Goal: Information Seeking & Learning: Learn about a topic

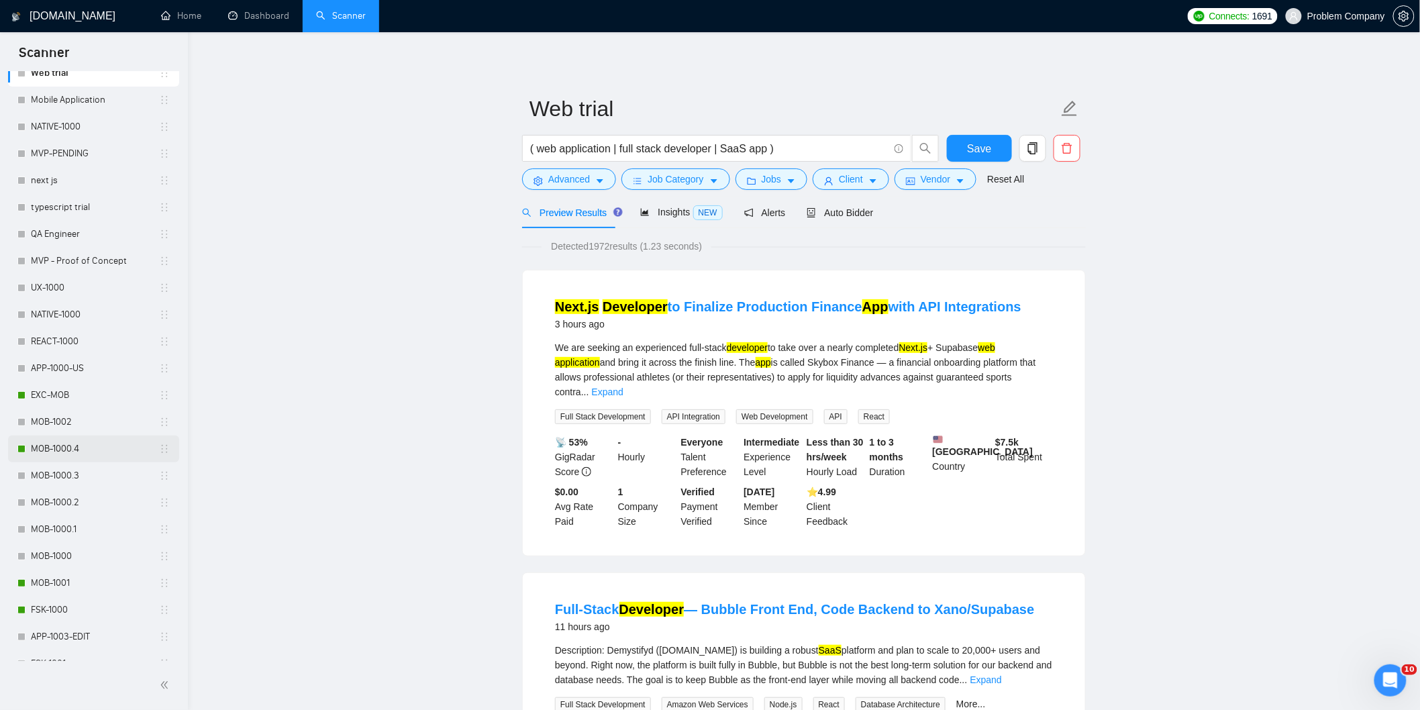
scroll to position [373, 0]
click at [64, 448] on link "MOB-1000.4" at bounding box center [95, 447] width 128 height 27
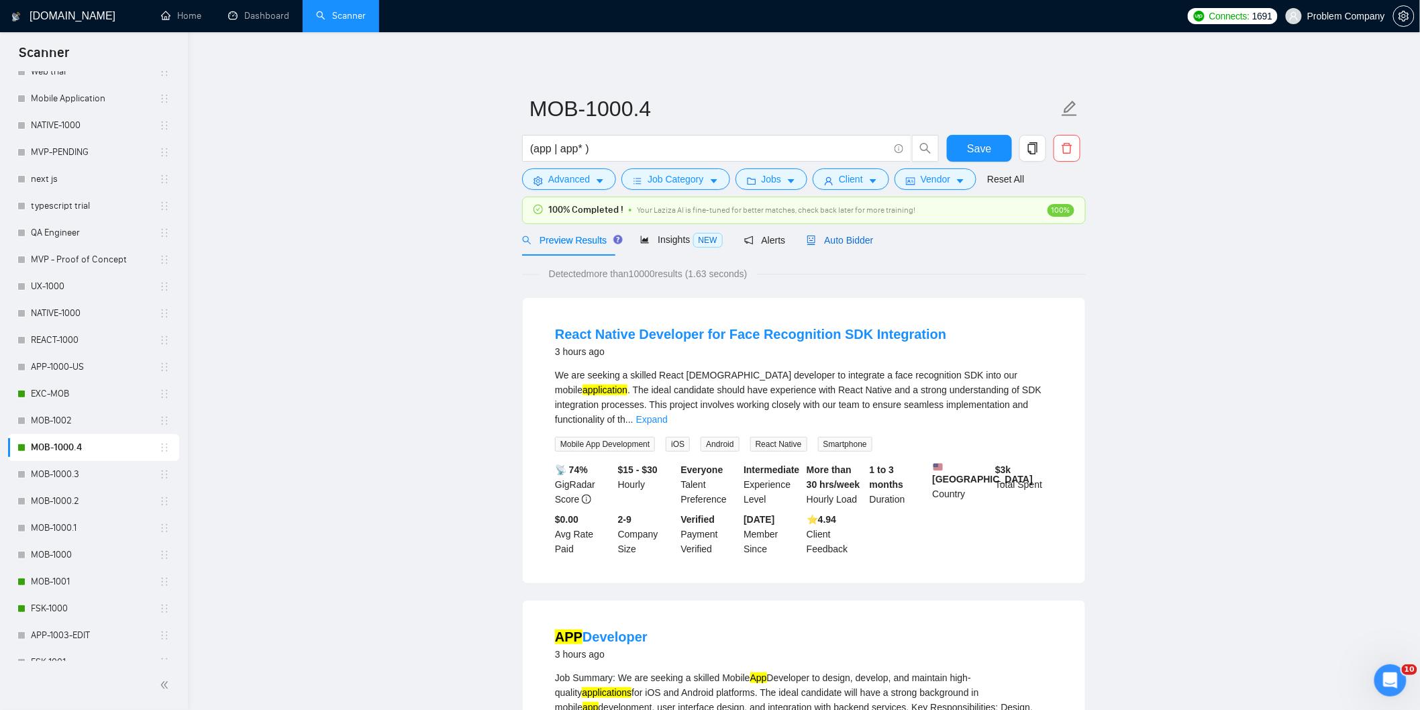
click at [848, 244] on span "Auto Bidder" at bounding box center [840, 240] width 66 height 11
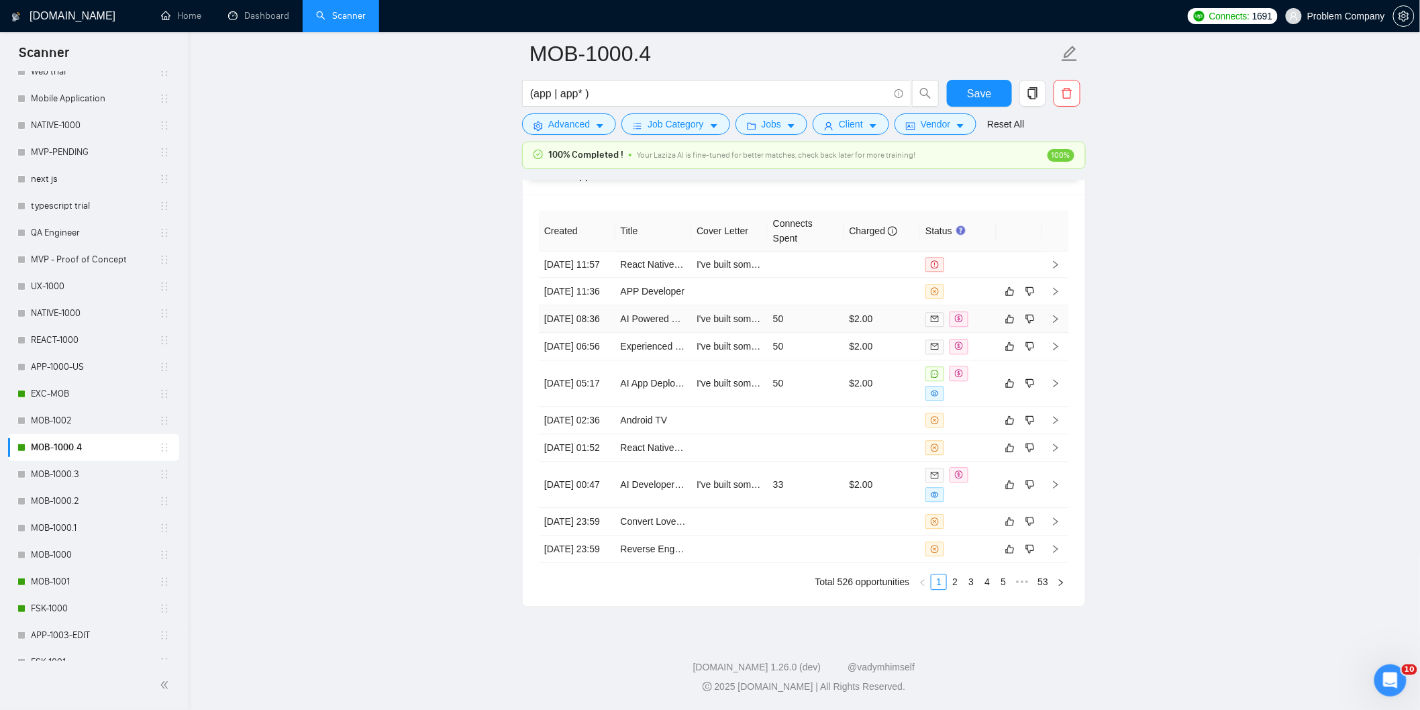
scroll to position [3490, 0]
click at [950, 583] on link "2" at bounding box center [955, 582] width 15 height 15
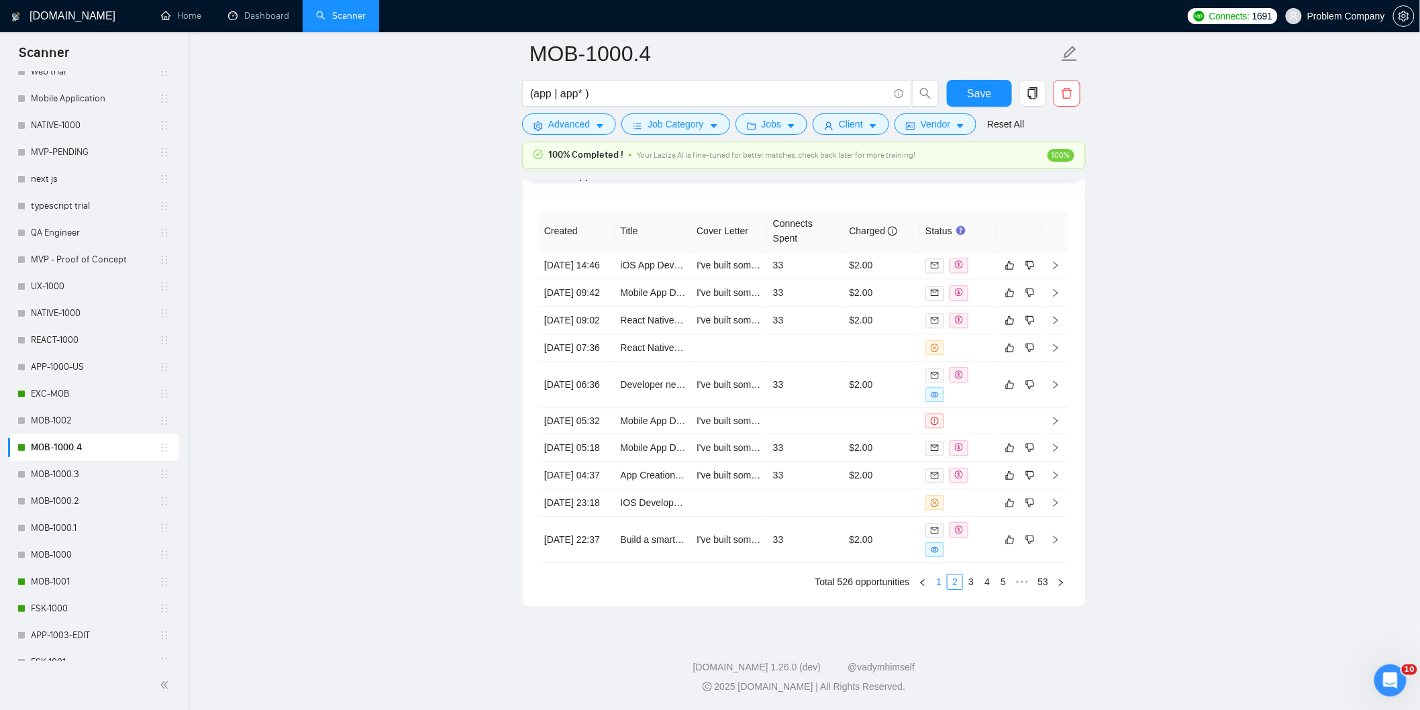
drag, startPoint x: 940, startPoint y: 581, endPoint x: 946, endPoint y: 580, distance: 6.7
click at [940, 581] on link "1" at bounding box center [939, 582] width 15 height 15
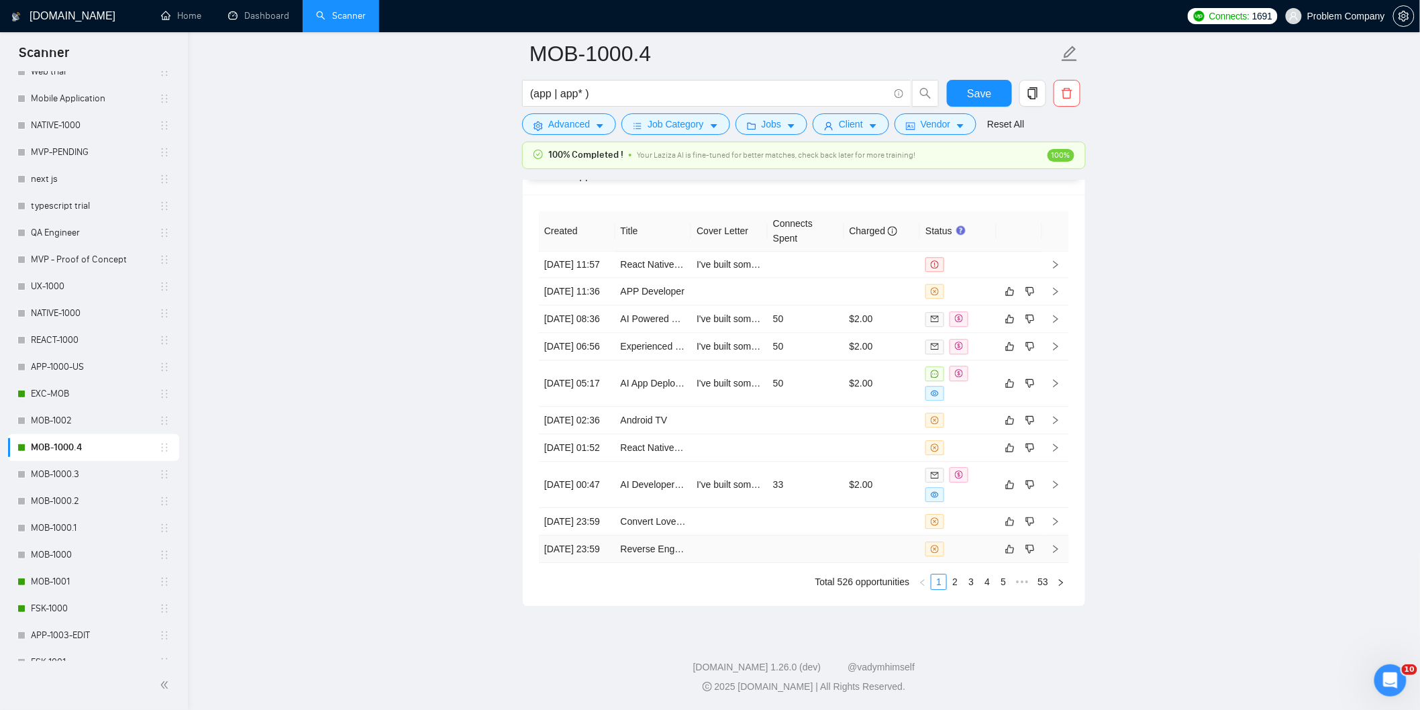
click at [584, 548] on td "[DATE] 23:59" at bounding box center [577, 550] width 77 height 28
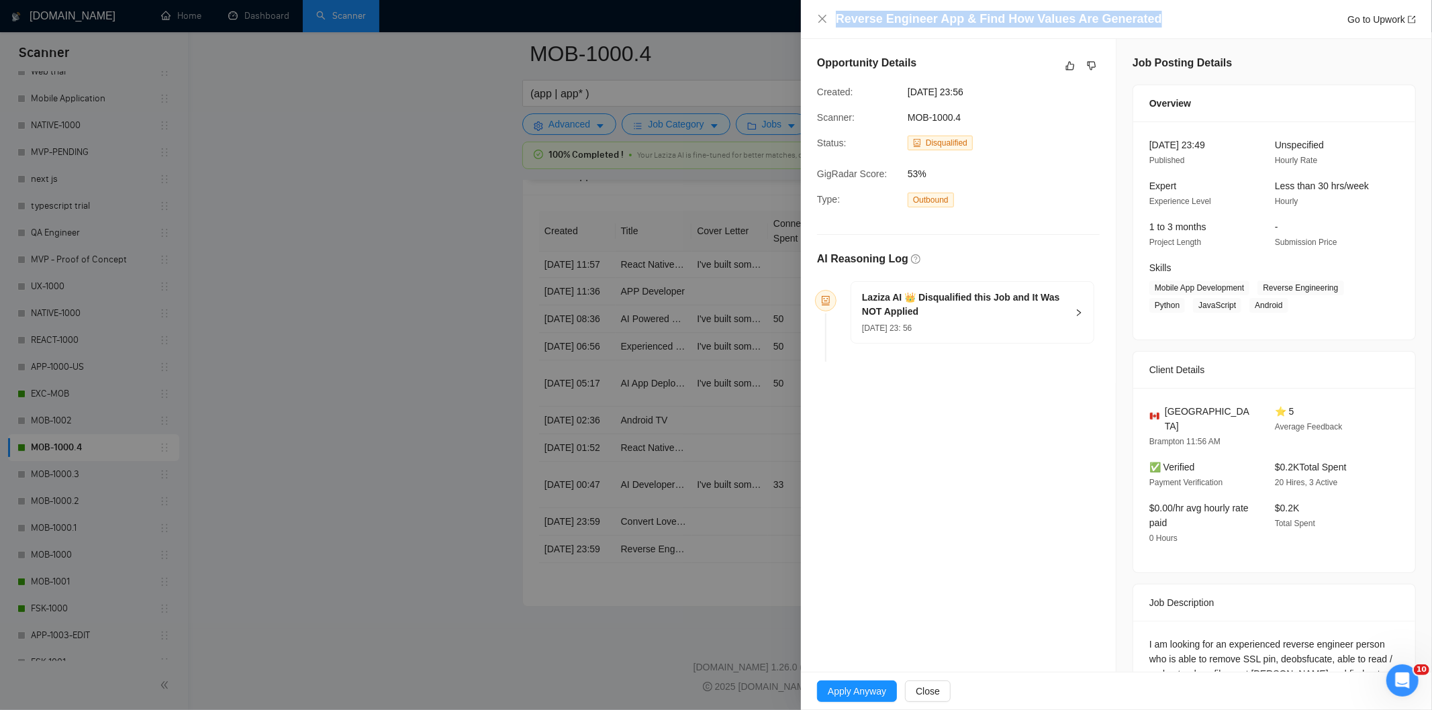
drag, startPoint x: 1165, startPoint y: 16, endPoint x: 833, endPoint y: 17, distance: 332.3
click at [833, 17] on div "Reverse Engineer App & Find How Values Are Generated Go to Upwork" at bounding box center [1116, 19] width 599 height 17
copy h4 "Reverse Engineer App & Find How Values Are Generated"
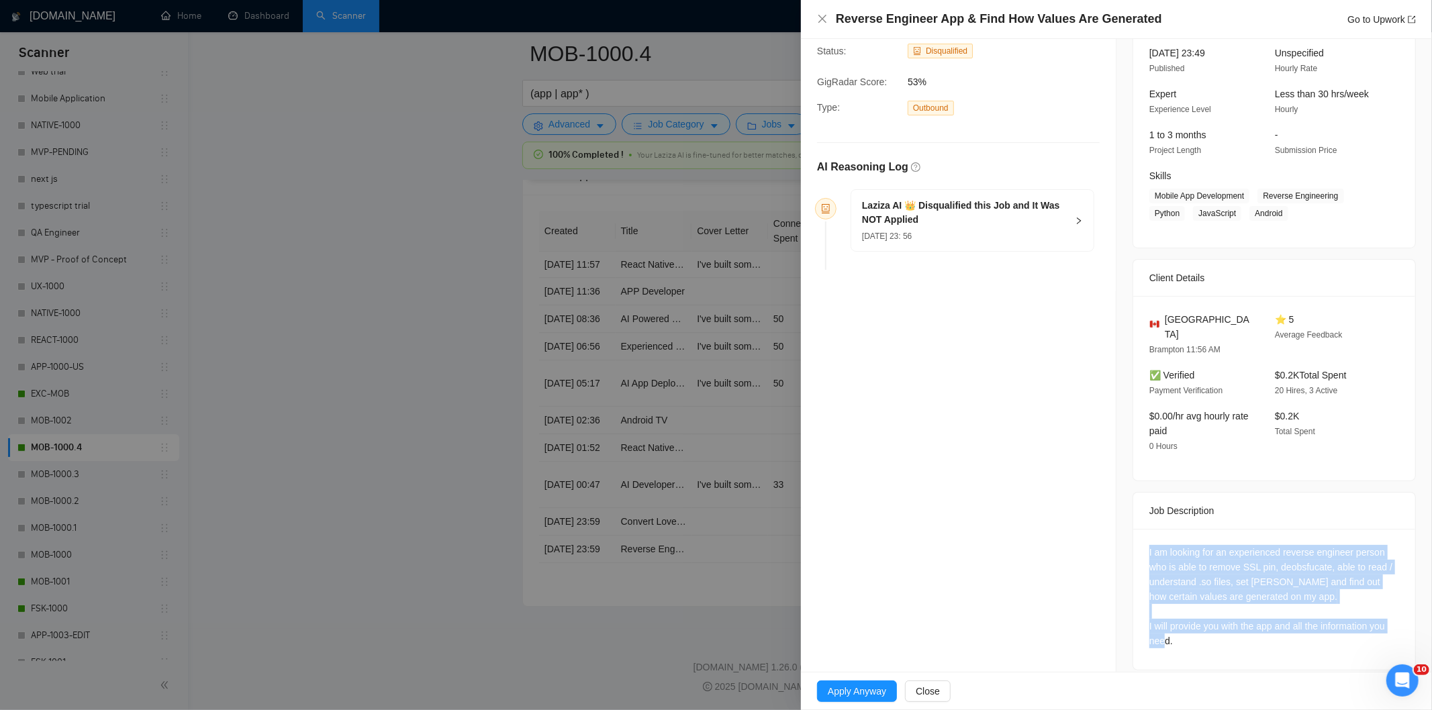
drag, startPoint x: 1142, startPoint y: 533, endPoint x: 1257, endPoint y: 641, distance: 157.6
click at [1257, 641] on div "I am looking for an experienced reverse engineer person who is able to remove S…" at bounding box center [1274, 599] width 282 height 141
copy div "I am looking for an experienced reverse engineer person who is able to remove S…"
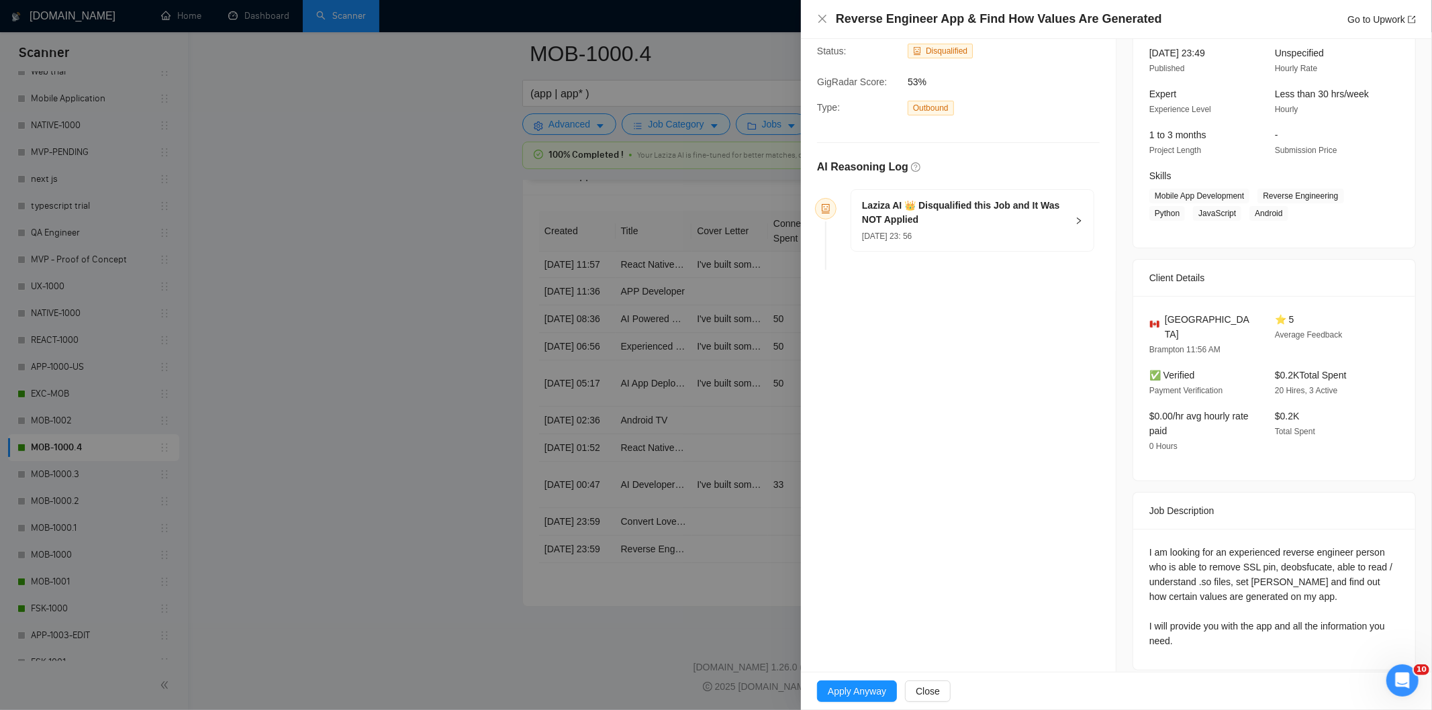
click at [327, 1] on div at bounding box center [716, 355] width 1432 height 710
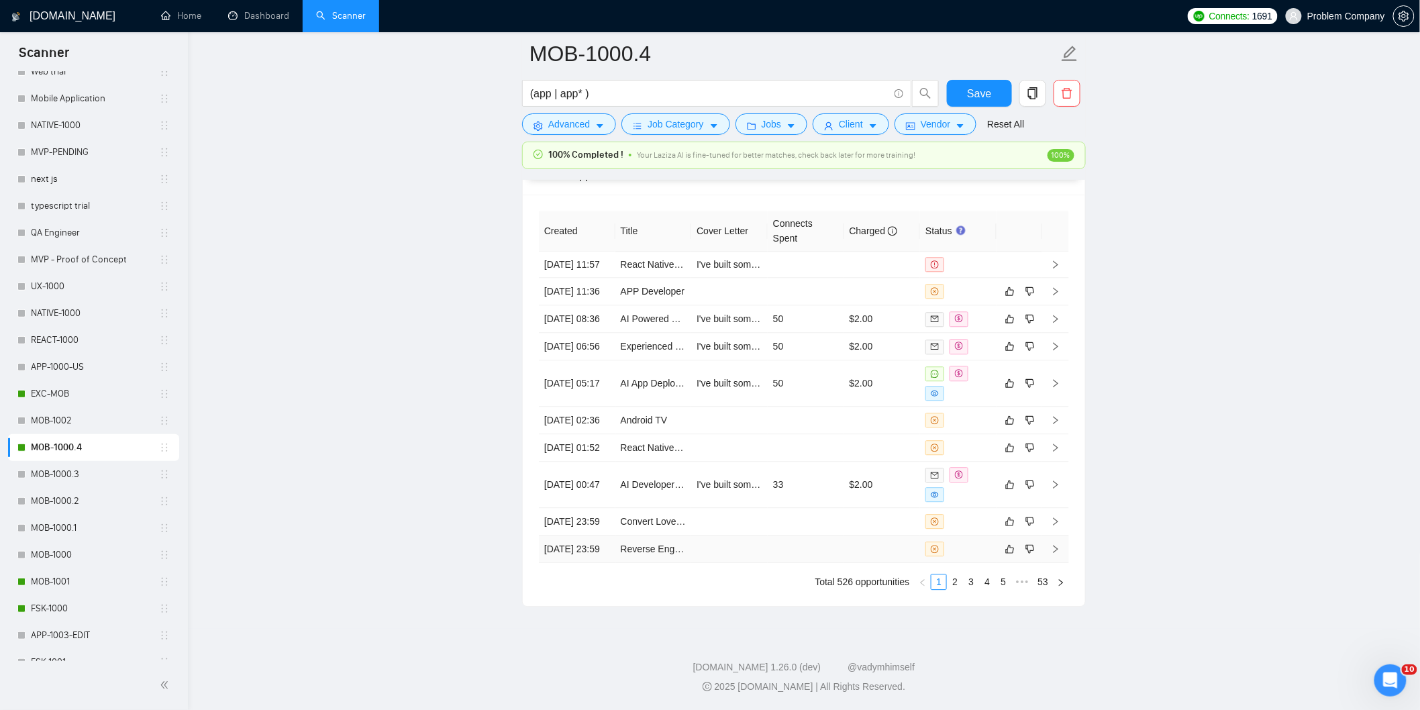
click at [604, 555] on td "[DATE] 23:59" at bounding box center [577, 550] width 77 height 28
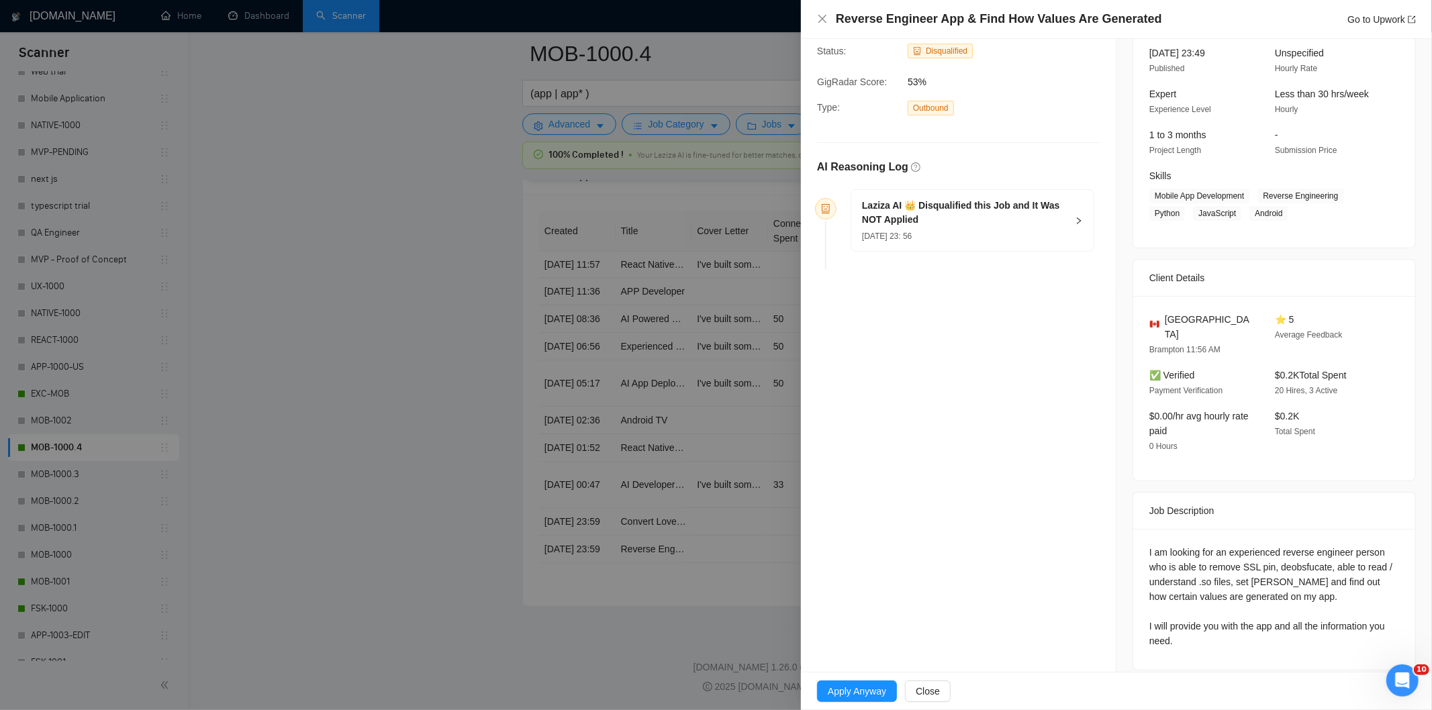
click at [1039, 217] on h5 "Laziza AI 👑 Disqualified this Job and It Was NOT Applied" at bounding box center [964, 213] width 205 height 28
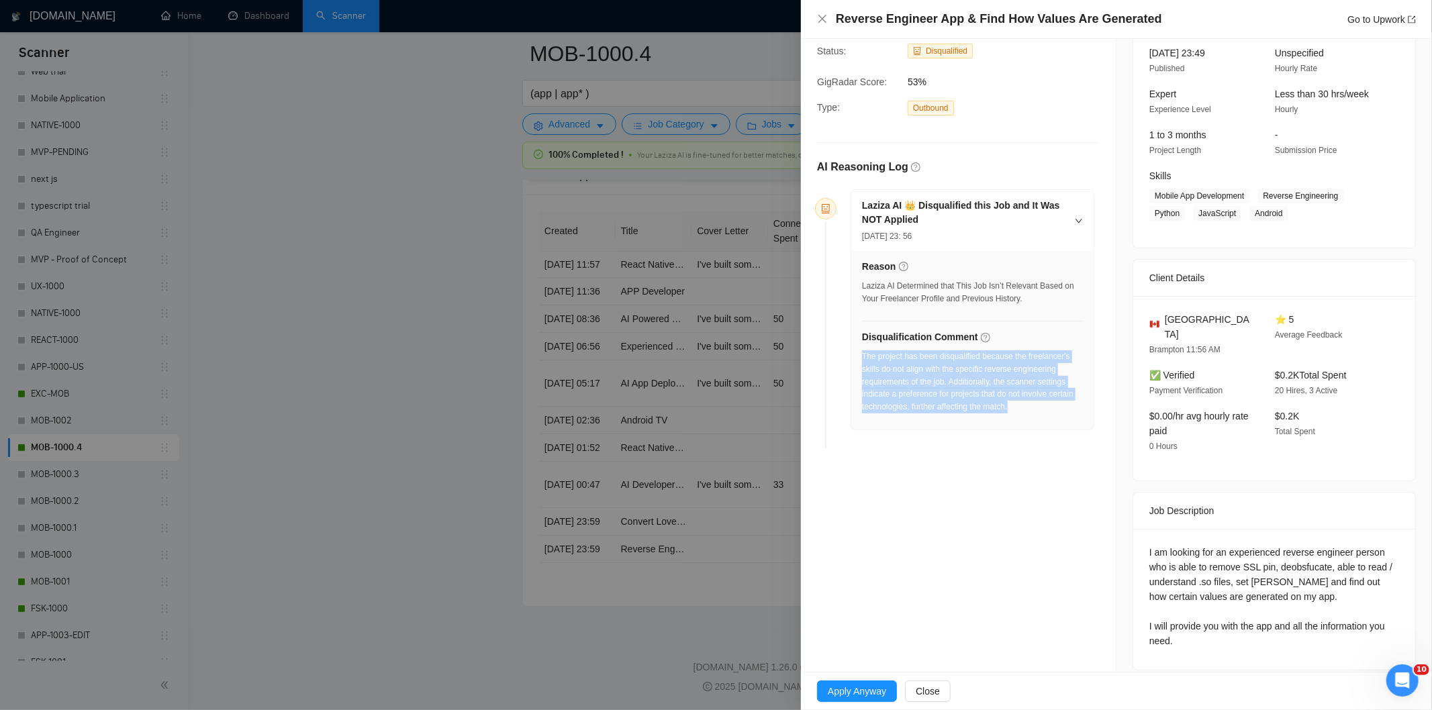
drag, startPoint x: 1039, startPoint y: 419, endPoint x: 862, endPoint y: 358, distance: 187.2
click at [862, 358] on div "The project has been disqualified because the freelancer's skills do not align …" at bounding box center [972, 385] width 221 height 71
copy div "The project has been disqualified because the freelancer's skills do not align …"
click at [826, 20] on icon "close" at bounding box center [822, 18] width 11 height 11
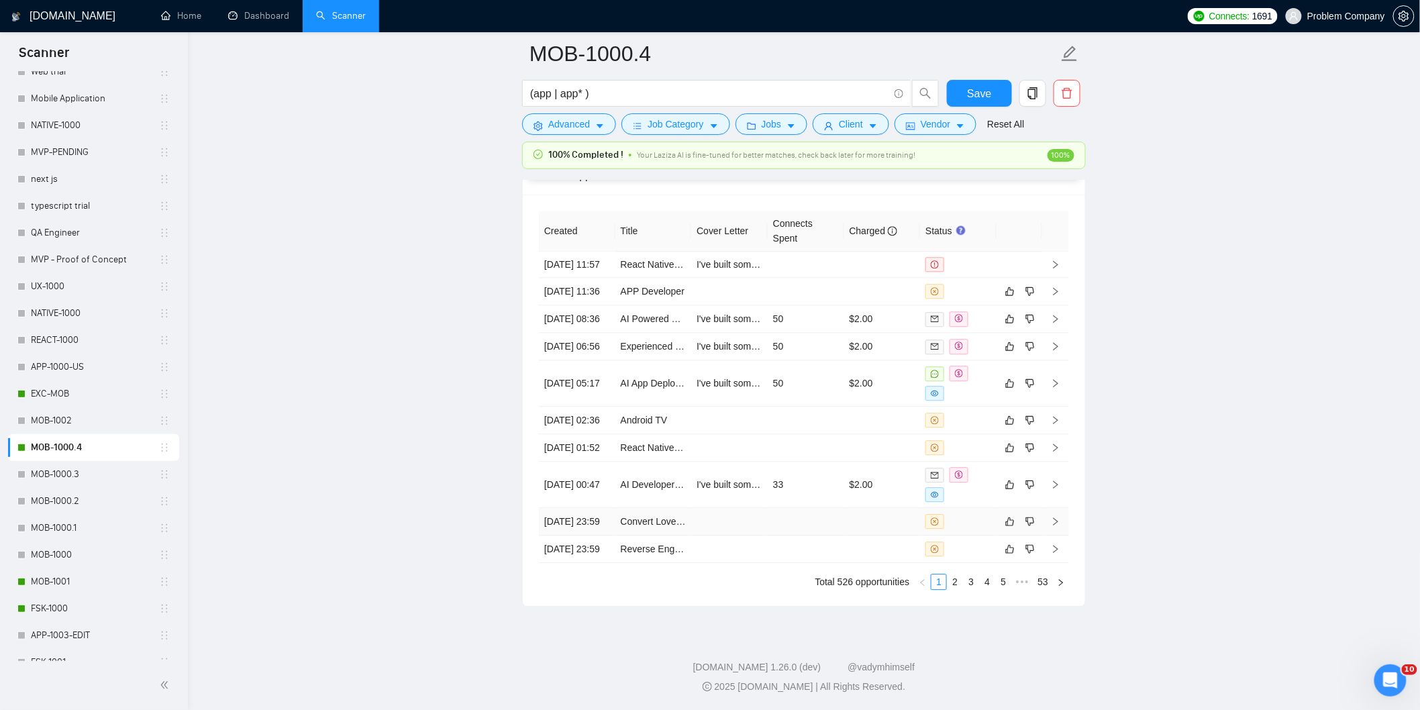
click at [580, 508] on td "[DATE] 23:59" at bounding box center [577, 522] width 77 height 28
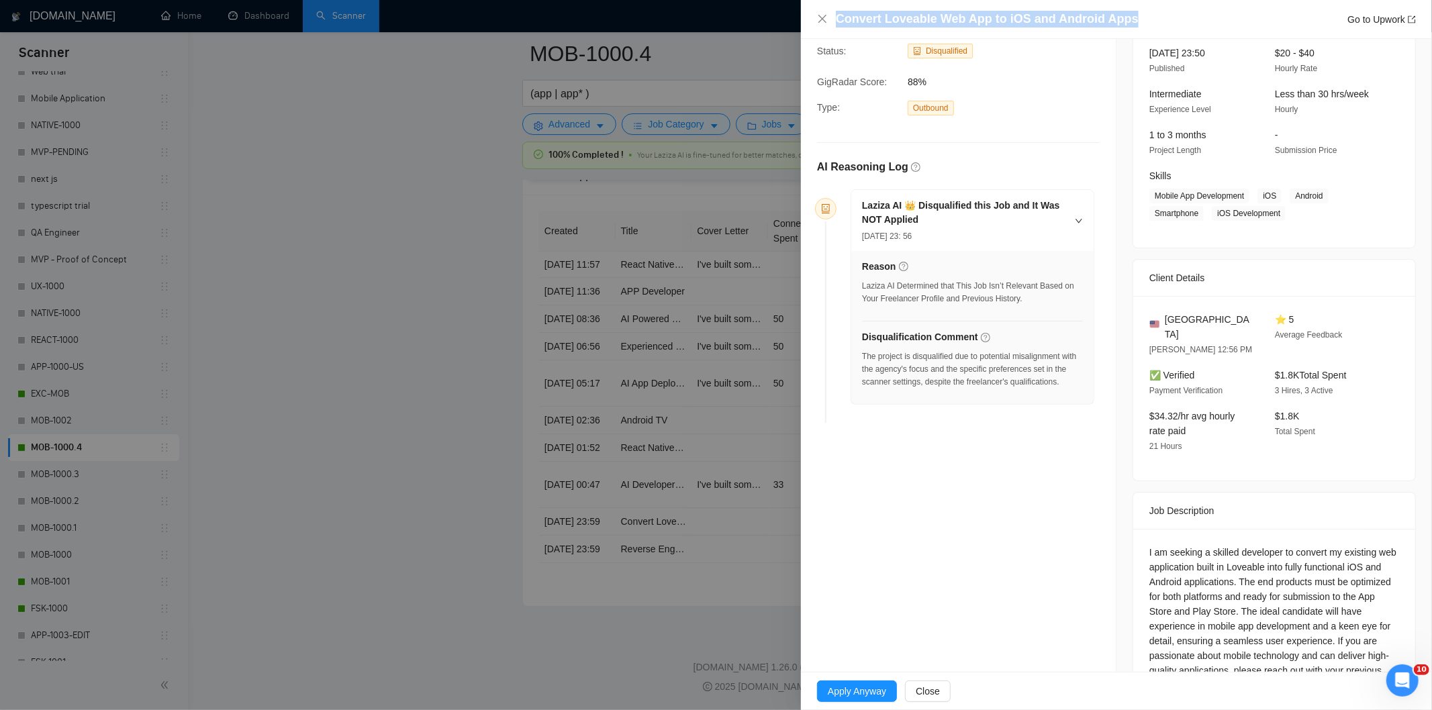
drag, startPoint x: 1150, startPoint y: 15, endPoint x: 914, endPoint y: 1, distance: 236.7
click at [914, 1] on div "Convert Loveable Web App to iOS and Android Apps Go to Upwork" at bounding box center [1116, 19] width 631 height 39
copy h4 "Convert Loveable Web App to iOS and Android Apps"
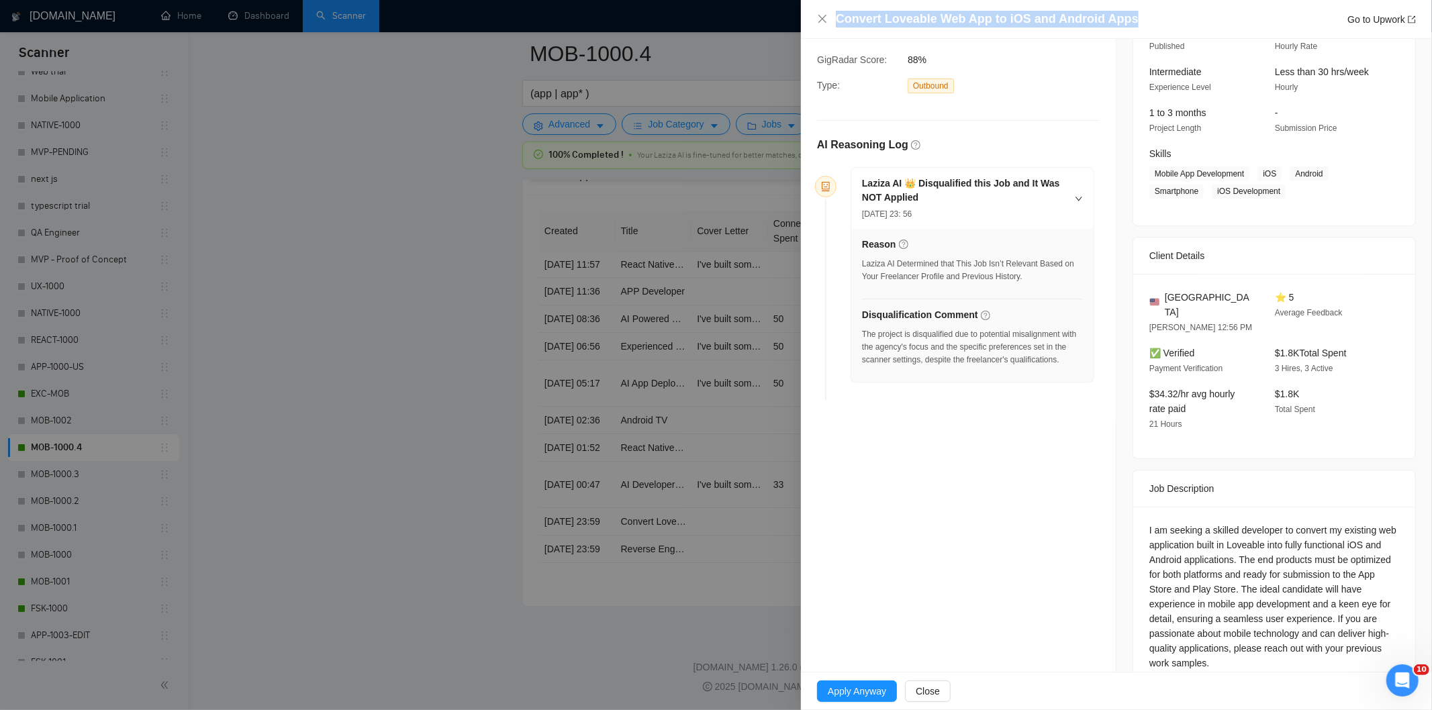
scroll to position [136, 0]
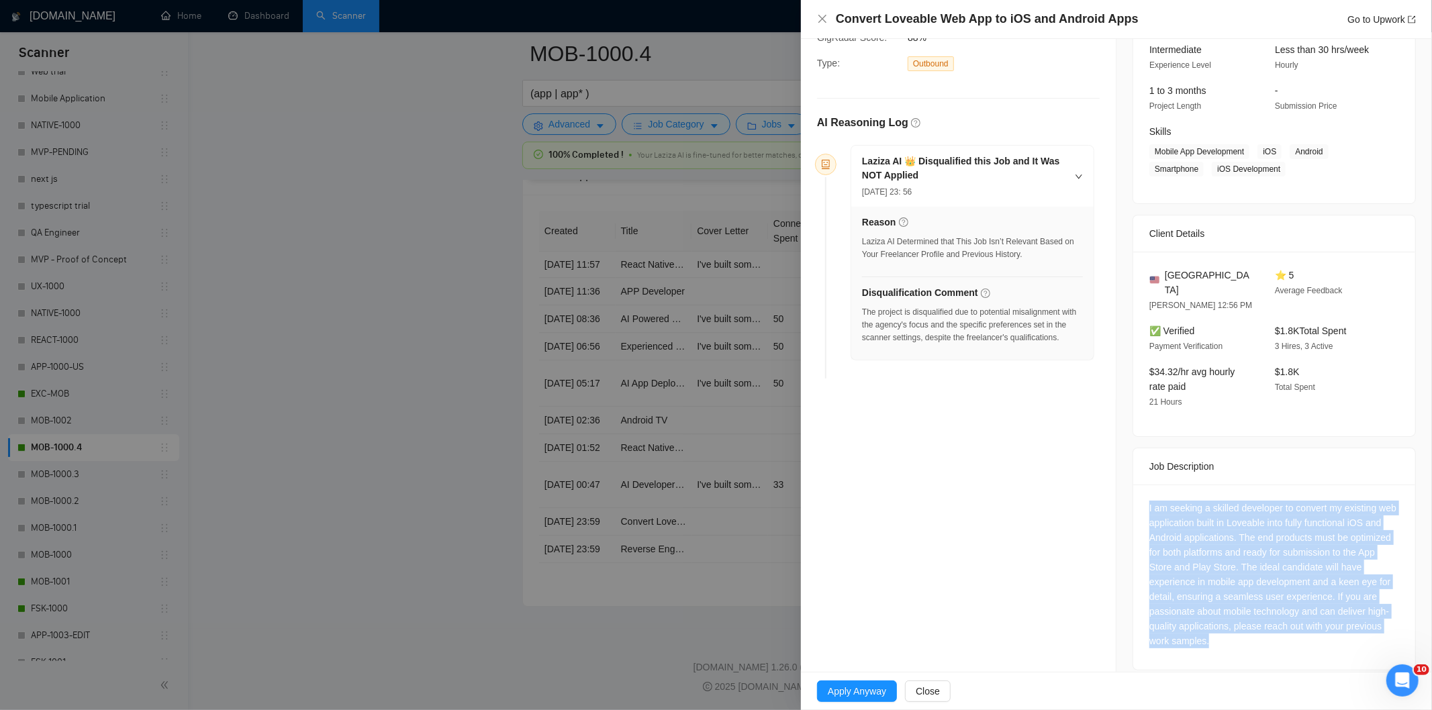
drag, startPoint x: 1140, startPoint y: 490, endPoint x: 1256, endPoint y: 643, distance: 192.1
click at [1256, 643] on div "I am seeking a skilled developer to convert my existing web application built i…" at bounding box center [1274, 577] width 282 height 185
copy div "I am seeking a skilled developer to convert my existing web application built i…"
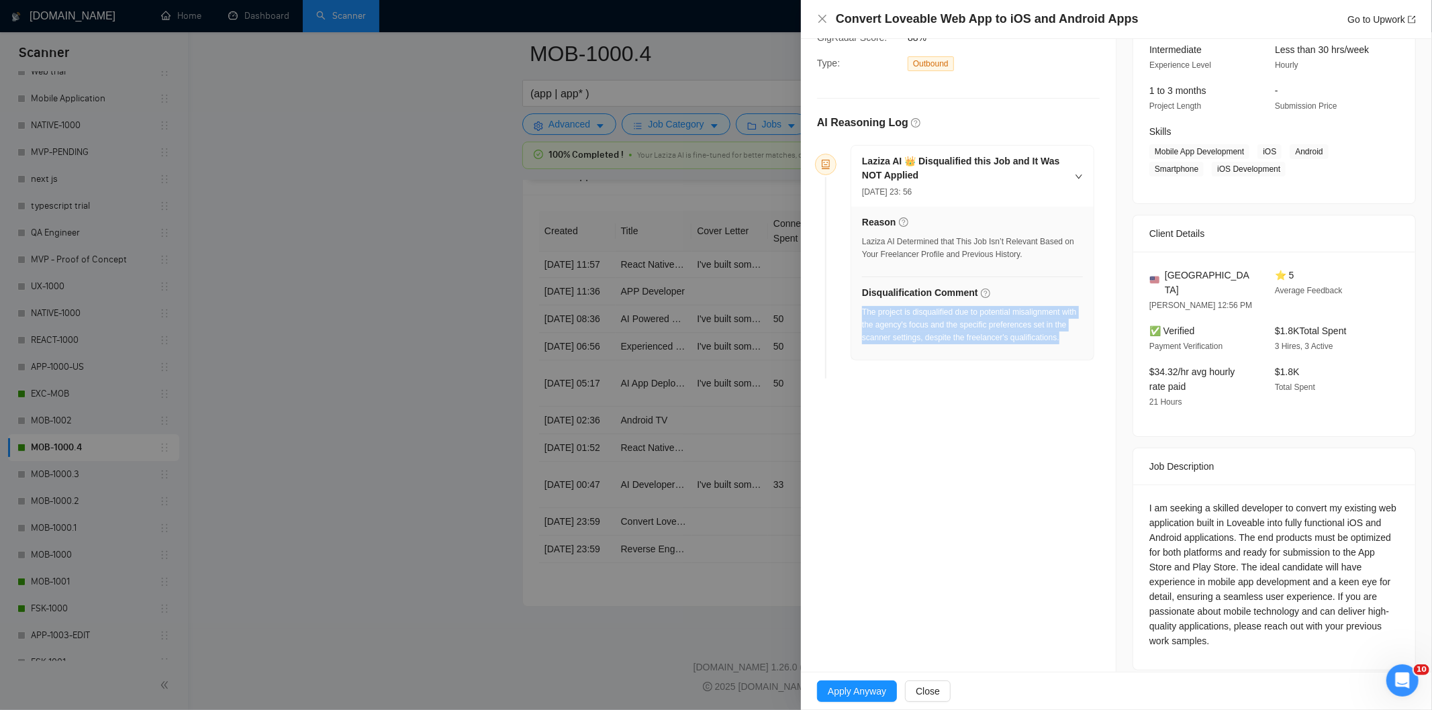
drag, startPoint x: 1070, startPoint y: 334, endPoint x: 862, endPoint y: 311, distance: 209.3
click at [862, 311] on div "The project is disqualified due to potential misalignment with the agency's foc…" at bounding box center [972, 325] width 221 height 38
copy div "The project is disqualified due to potential misalignment with the agency's foc…"
click at [822, 19] on icon "close" at bounding box center [822, 18] width 11 height 11
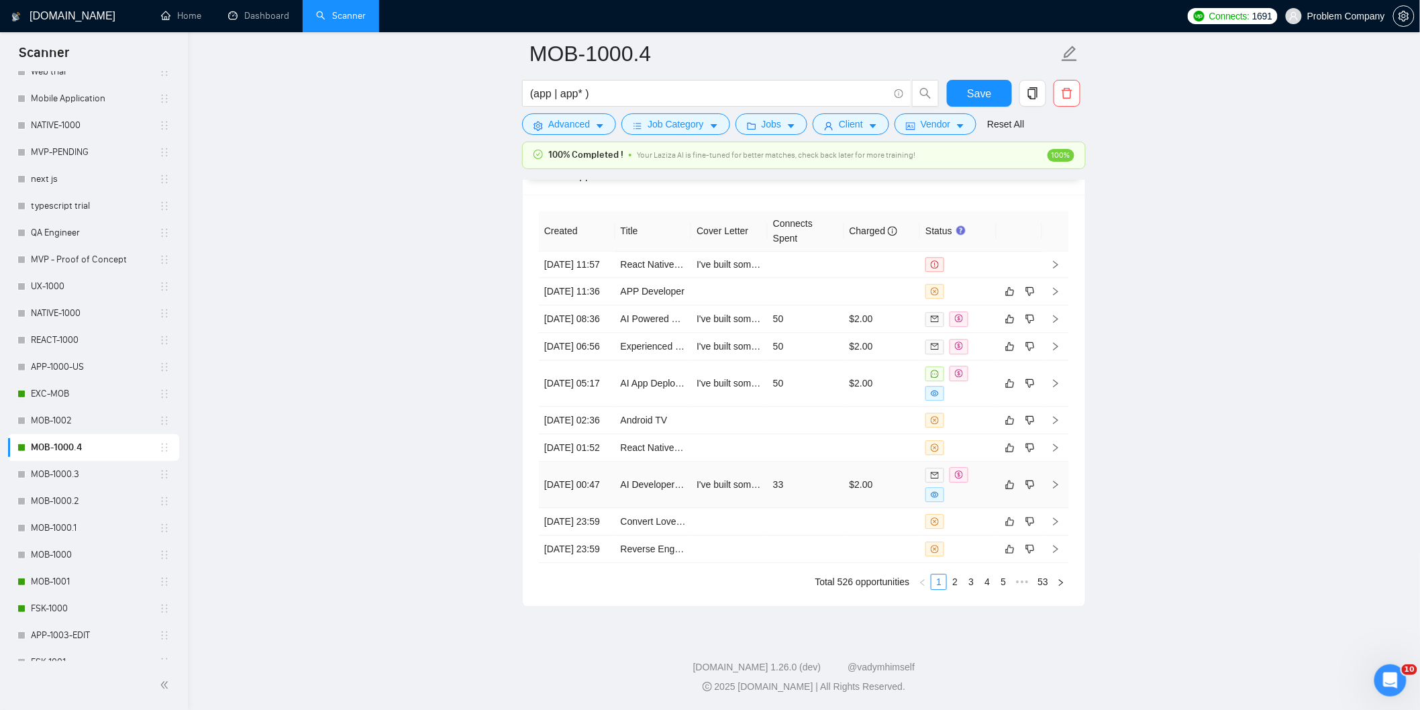
click at [581, 463] on td "[DATE] 00:47" at bounding box center [577, 485] width 77 height 46
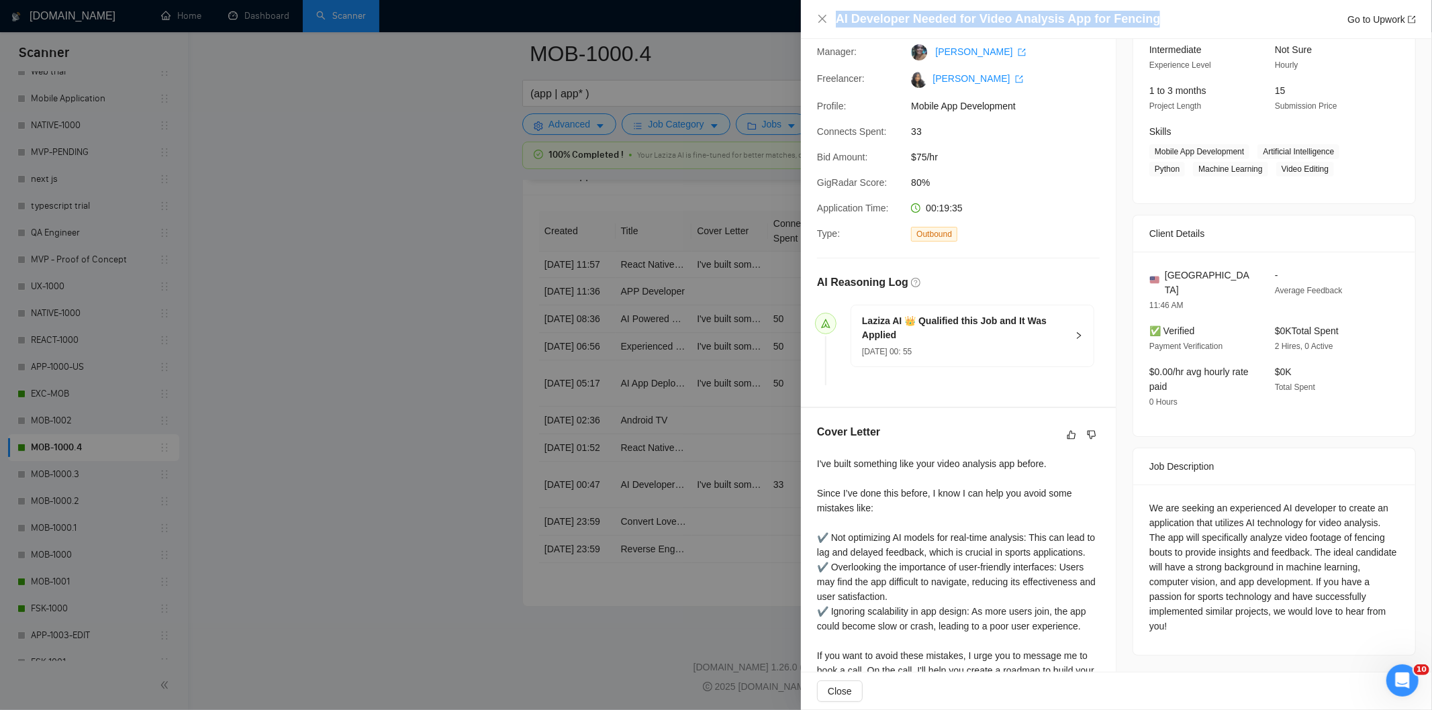
drag, startPoint x: 1015, startPoint y: 22, endPoint x: 823, endPoint y: 31, distance: 192.2
click at [823, 31] on div "AI Developer Needed for Video Analysis App for Fencing Go to Upwork" at bounding box center [1116, 19] width 631 height 39
copy h4 "AI Developer Needed for Video Analysis App for Fencing"
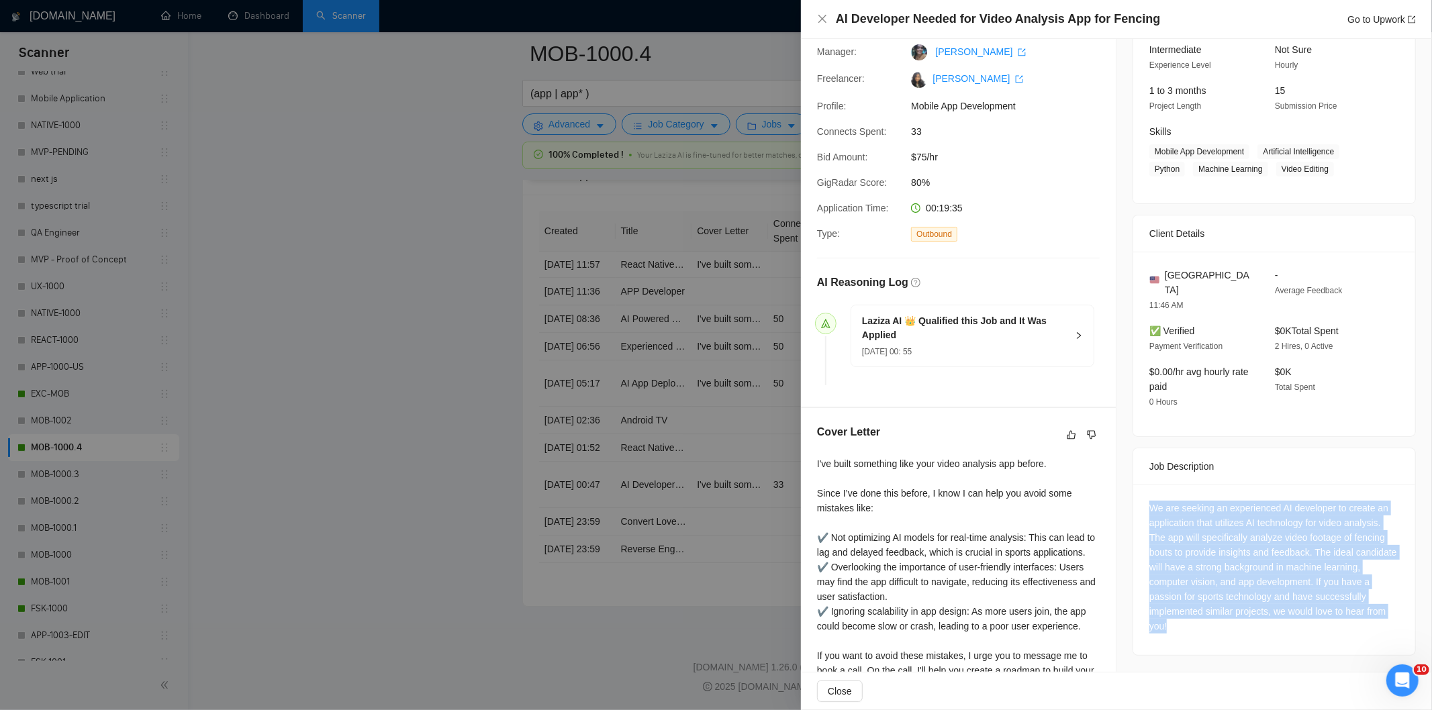
drag, startPoint x: 1137, startPoint y: 493, endPoint x: 1234, endPoint y: 628, distance: 165.4
click at [1234, 628] on div "We are seeking an experienced AI developer to create an application that utiliz…" at bounding box center [1274, 570] width 282 height 170
copy div "We are seeking an experienced AI developer to create an application that utiliz…"
click at [818, 19] on icon "close" at bounding box center [822, 18] width 11 height 11
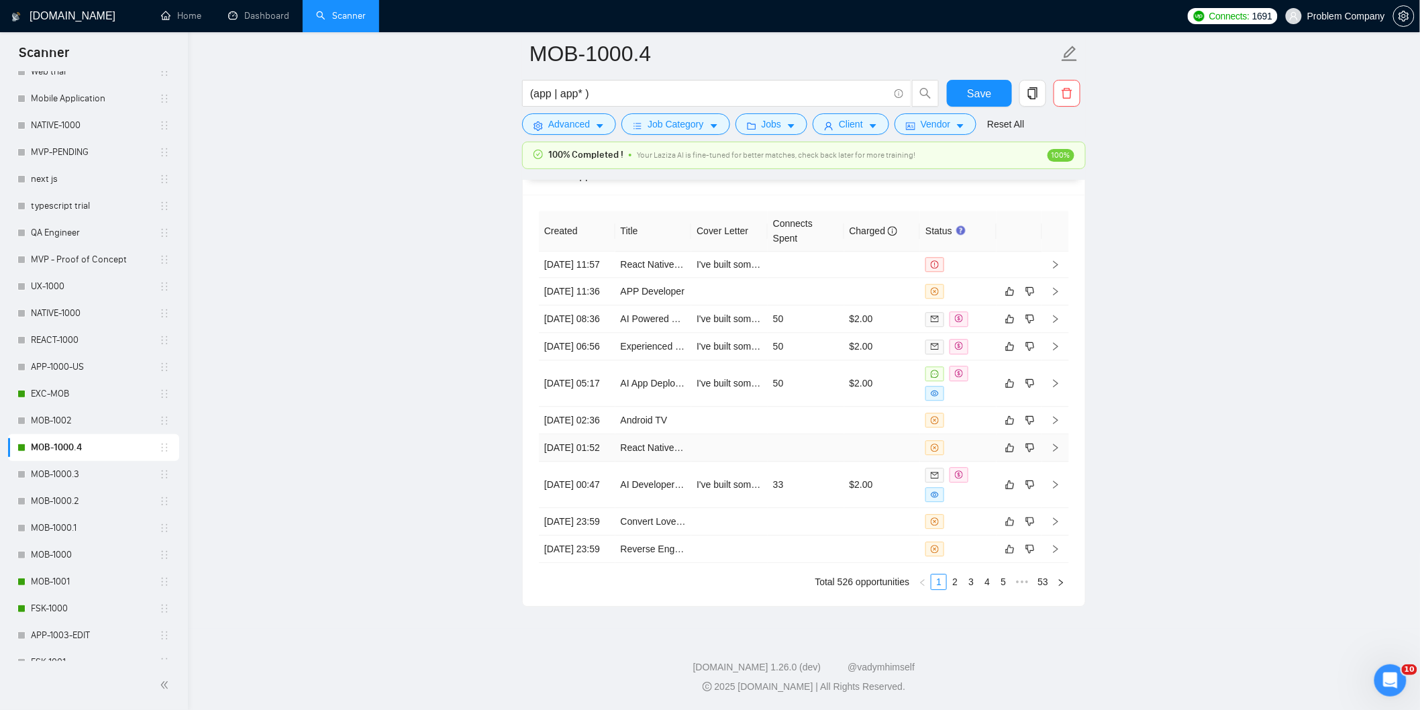
click at [593, 434] on td "[DATE] 01:52" at bounding box center [577, 448] width 77 height 28
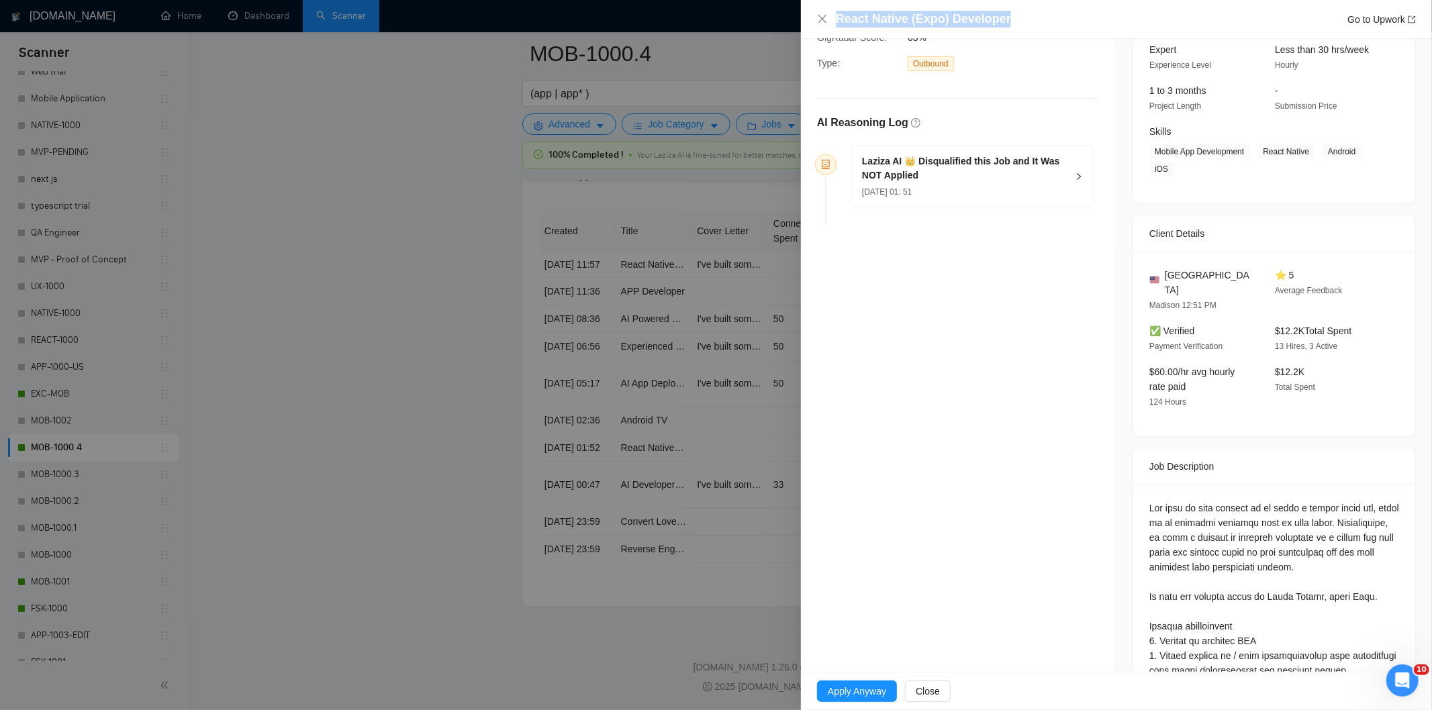
drag, startPoint x: 1044, startPoint y: 21, endPoint x: 814, endPoint y: 34, distance: 230.6
click at [814, 31] on div "React Native (Expo) Developer Go to Upwork" at bounding box center [1116, 19] width 631 height 39
copy h4 "React Native (Expo) Developer"
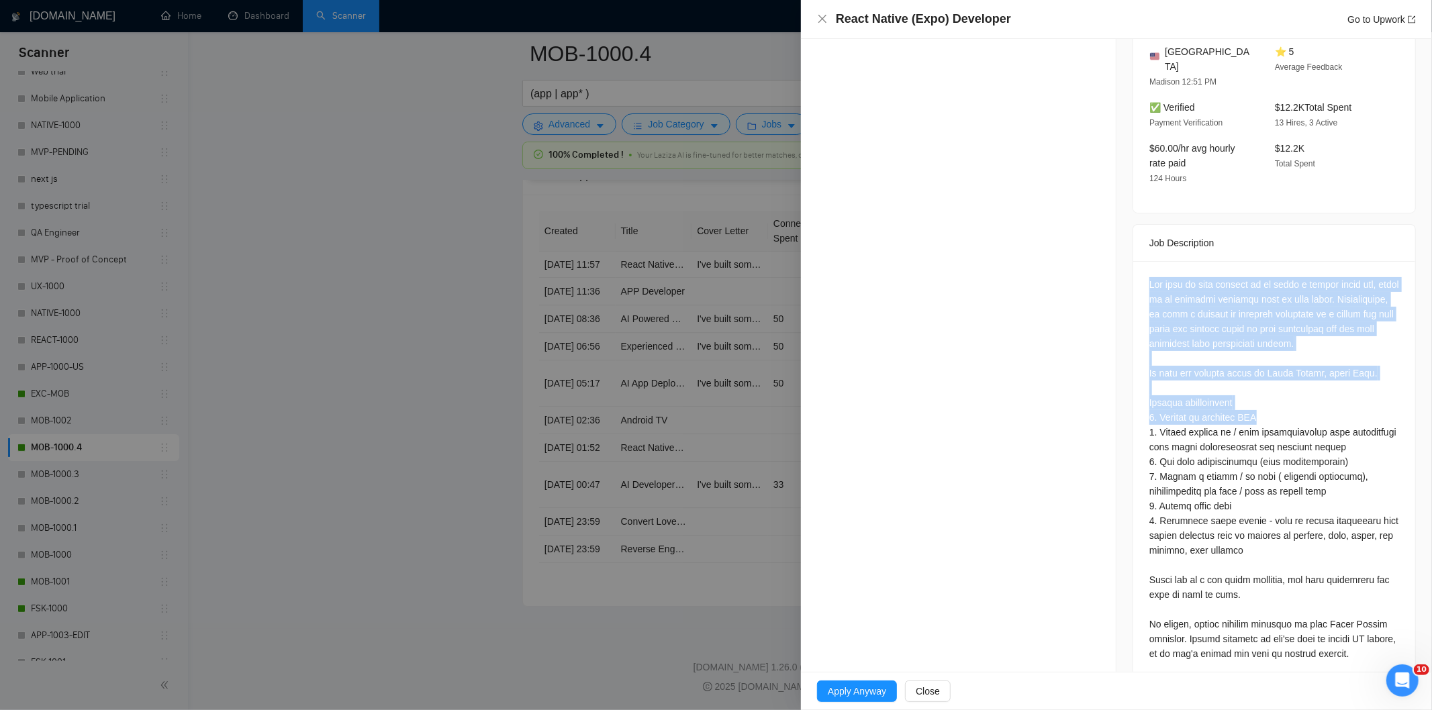
scroll to position [417, 0]
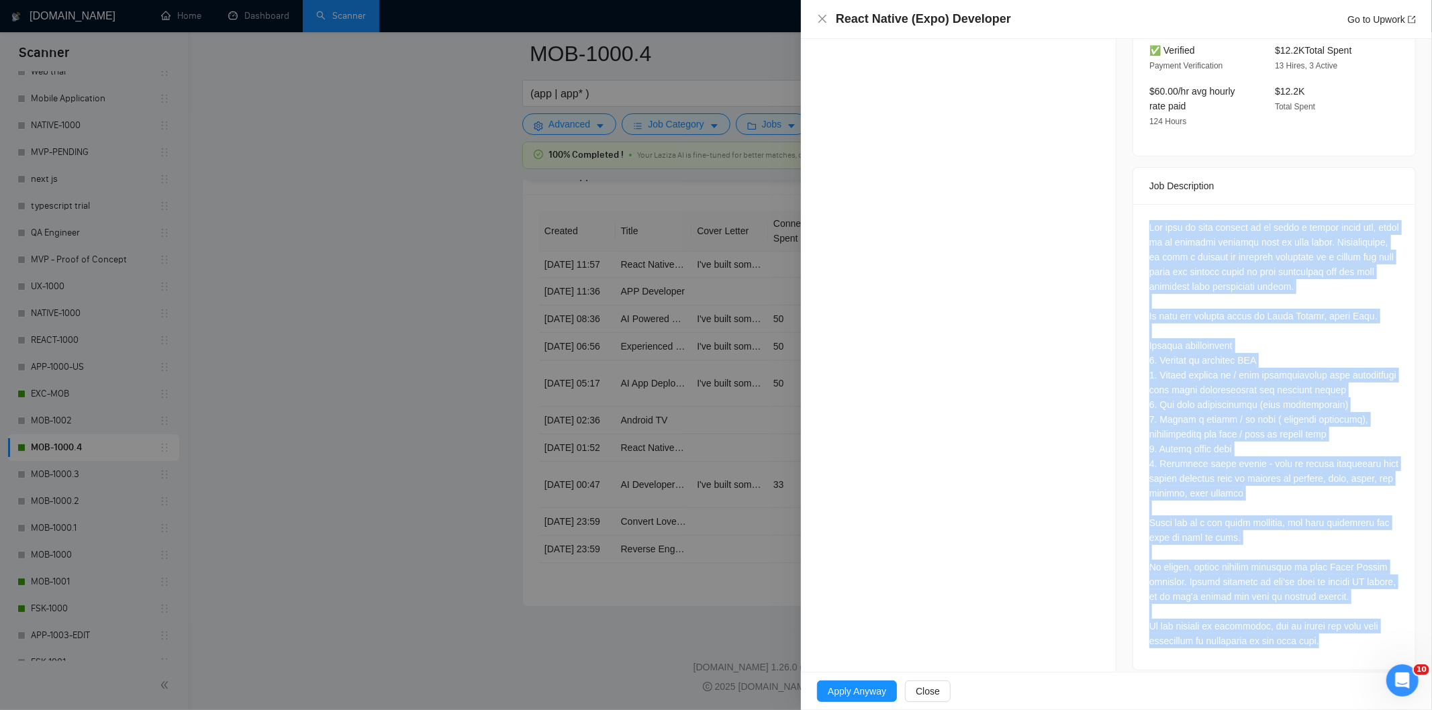
drag, startPoint x: 1141, startPoint y: 259, endPoint x: 1352, endPoint y: 646, distance: 440.9
click at [1352, 646] on div at bounding box center [1274, 437] width 282 height 466
copy div "The goal of this project is to build a fairly basic app, based on an existing p…"
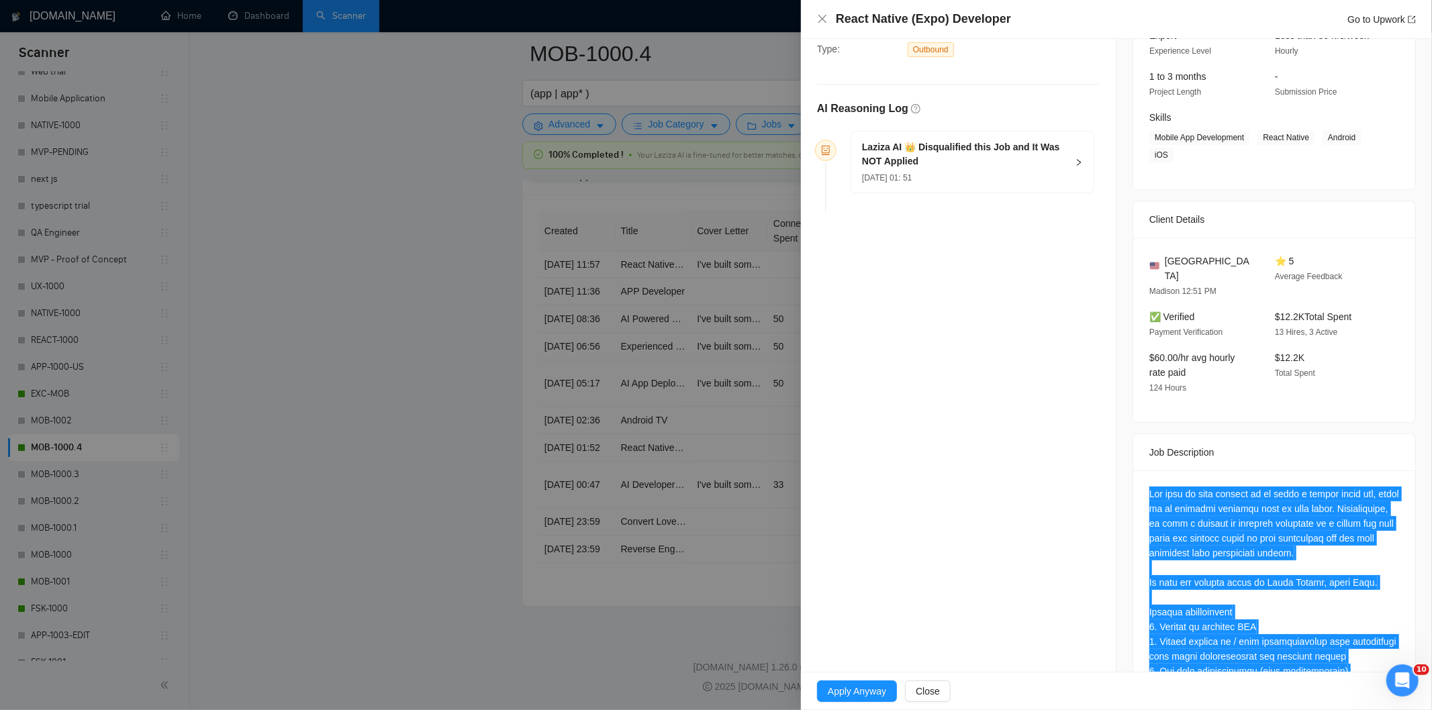
scroll to position [44, 0]
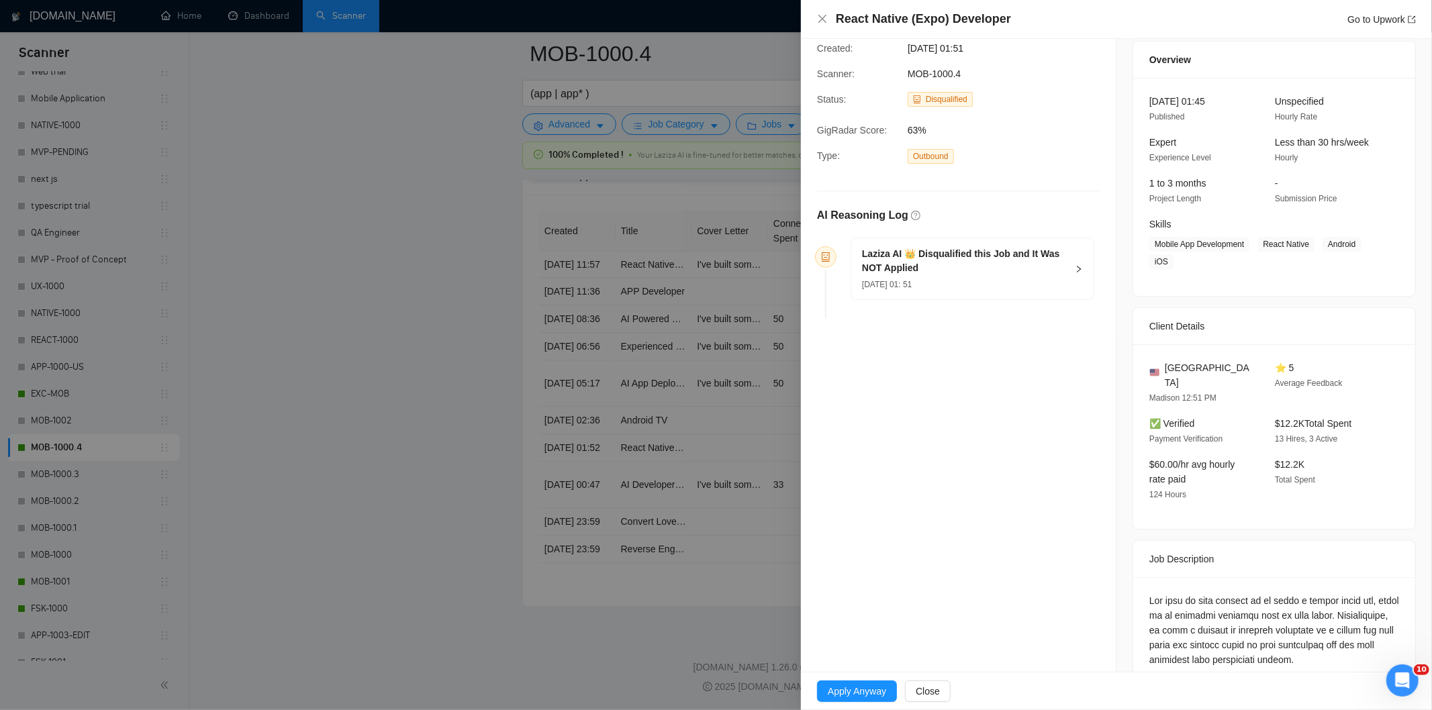
click at [985, 285] on div "[DATE] 01: 51" at bounding box center [964, 284] width 205 height 15
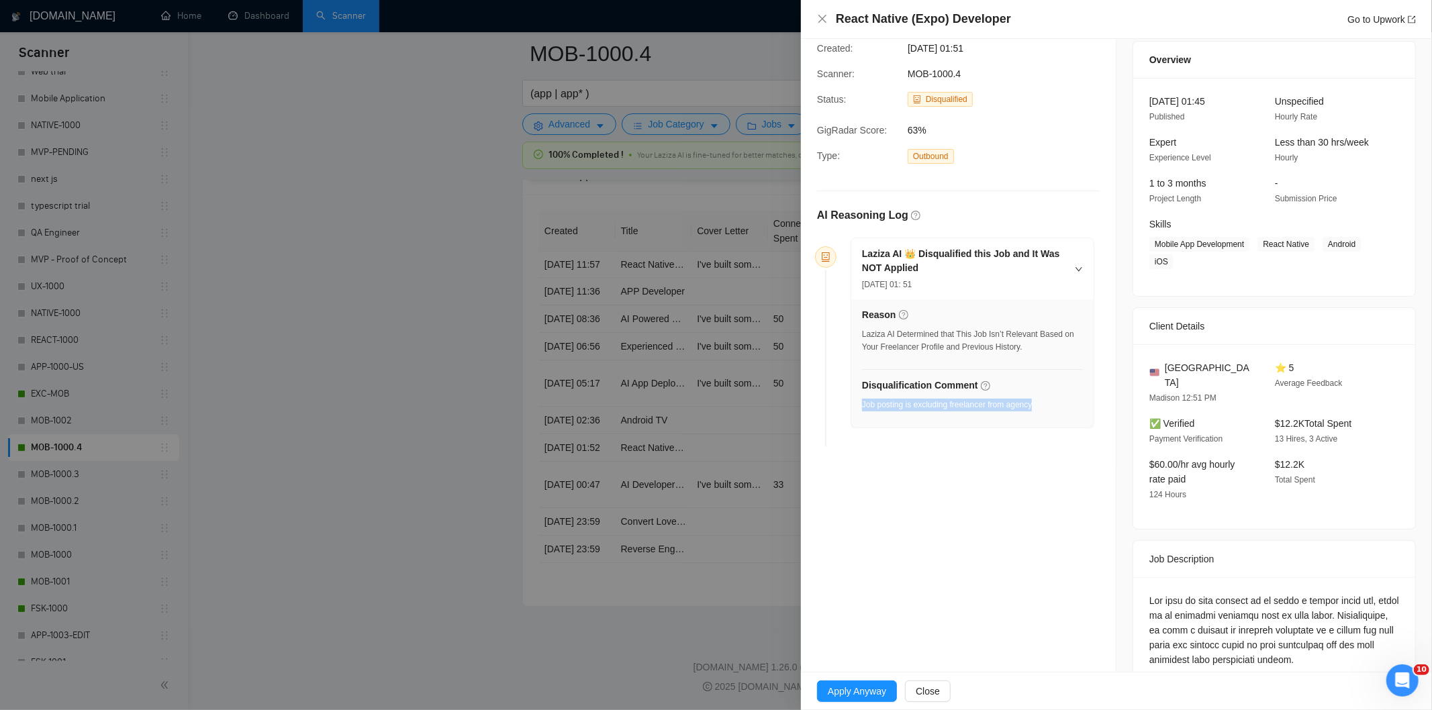
drag, startPoint x: 975, startPoint y: 404, endPoint x: 862, endPoint y: 407, distance: 113.5
click at [862, 407] on div "Disqualification Comment Job posting is excluding freelancer from agency" at bounding box center [972, 398] width 221 height 41
click at [827, 15] on icon "close" at bounding box center [822, 18] width 11 height 11
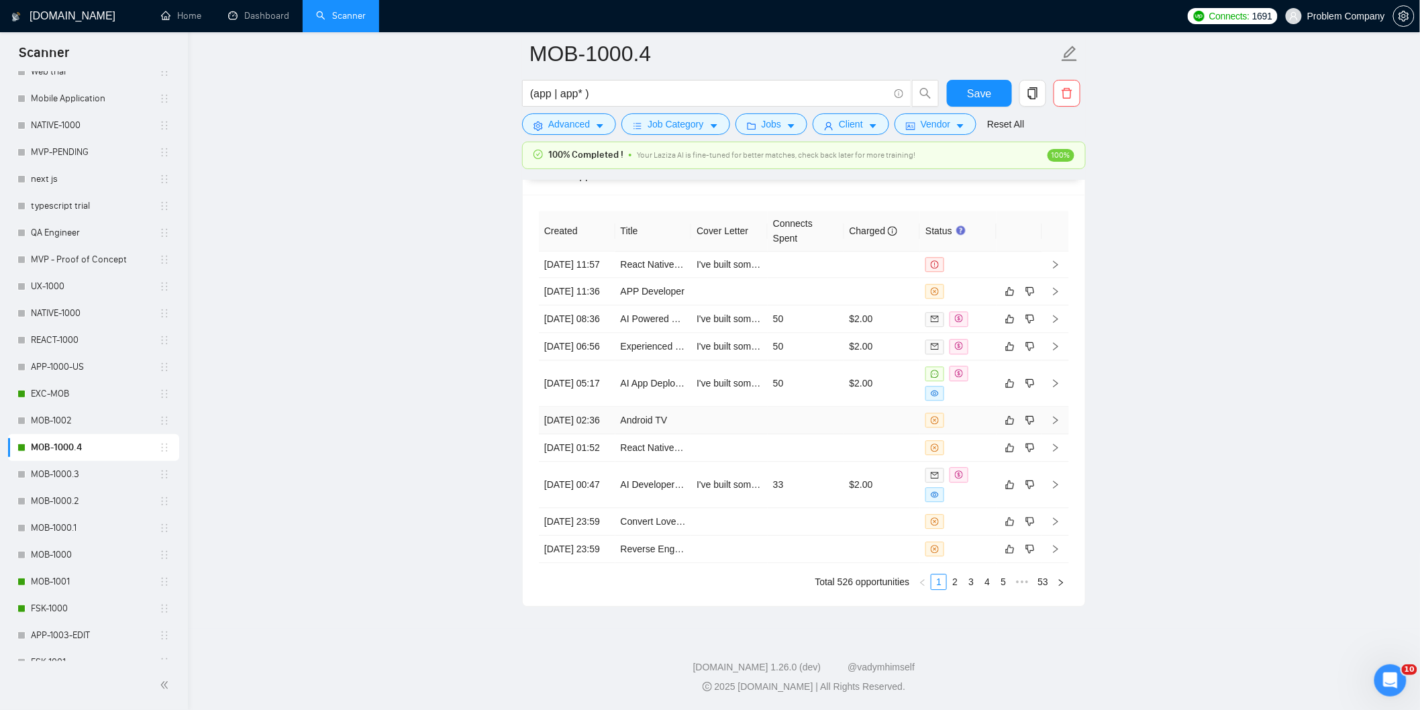
click at [587, 407] on td "[DATE] 02:36" at bounding box center [577, 421] width 77 height 28
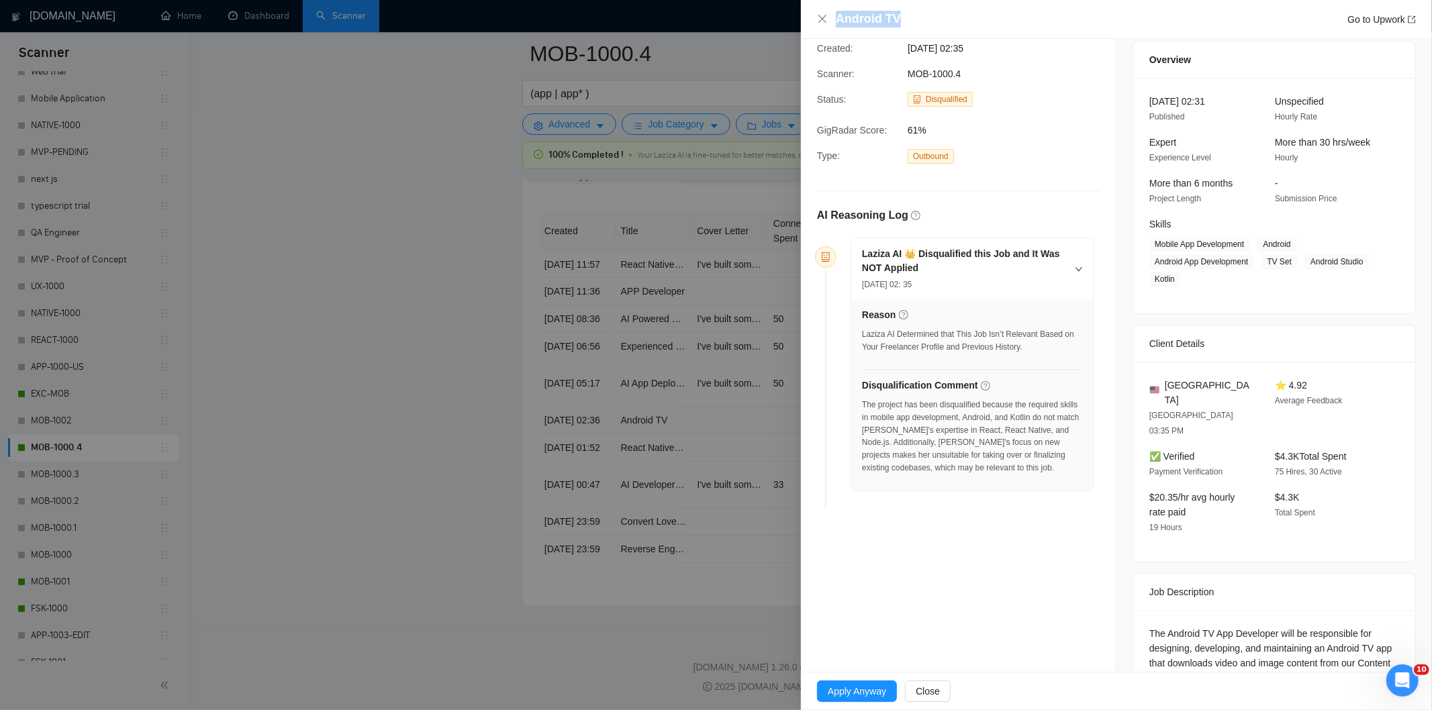
drag, startPoint x: 934, startPoint y: 15, endPoint x: 826, endPoint y: 12, distance: 108.8
click at [826, 12] on div "Android TV Go to Upwork" at bounding box center [1116, 19] width 599 height 17
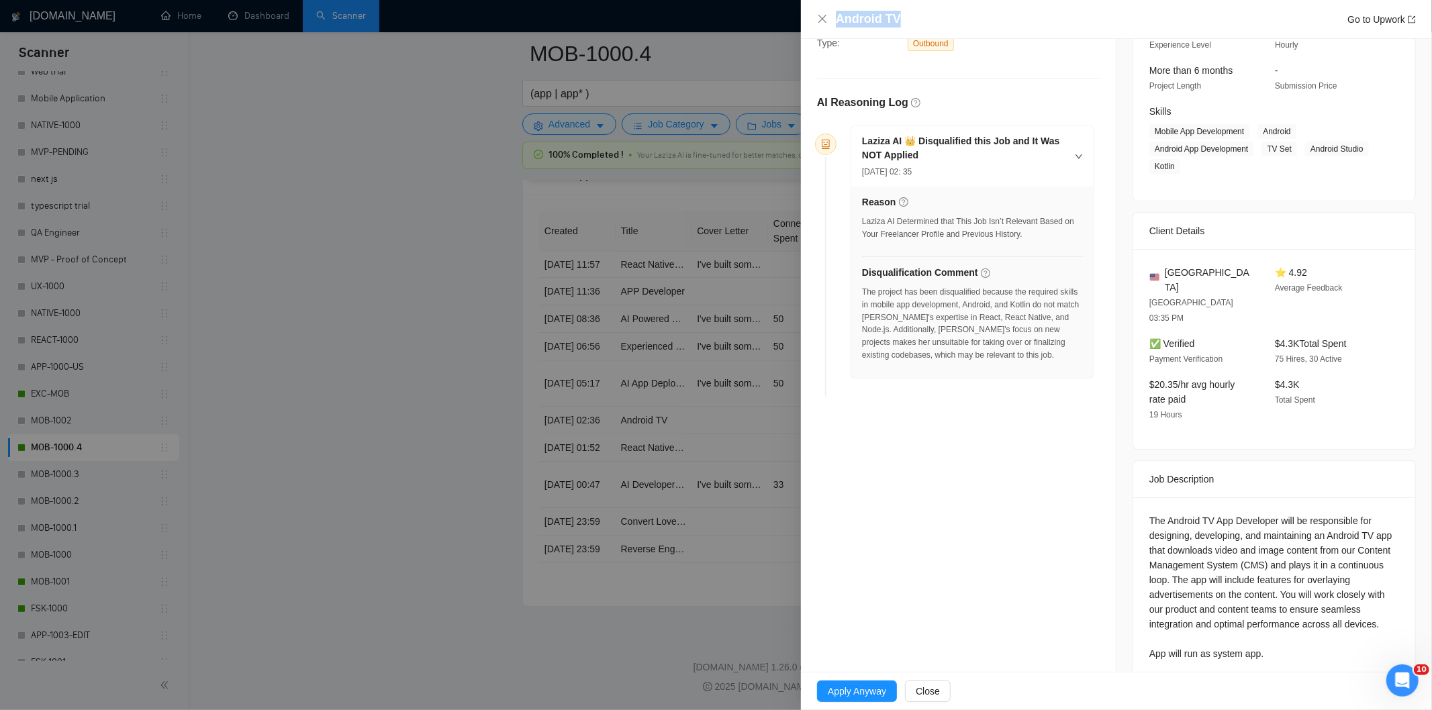
scroll to position [168, 0]
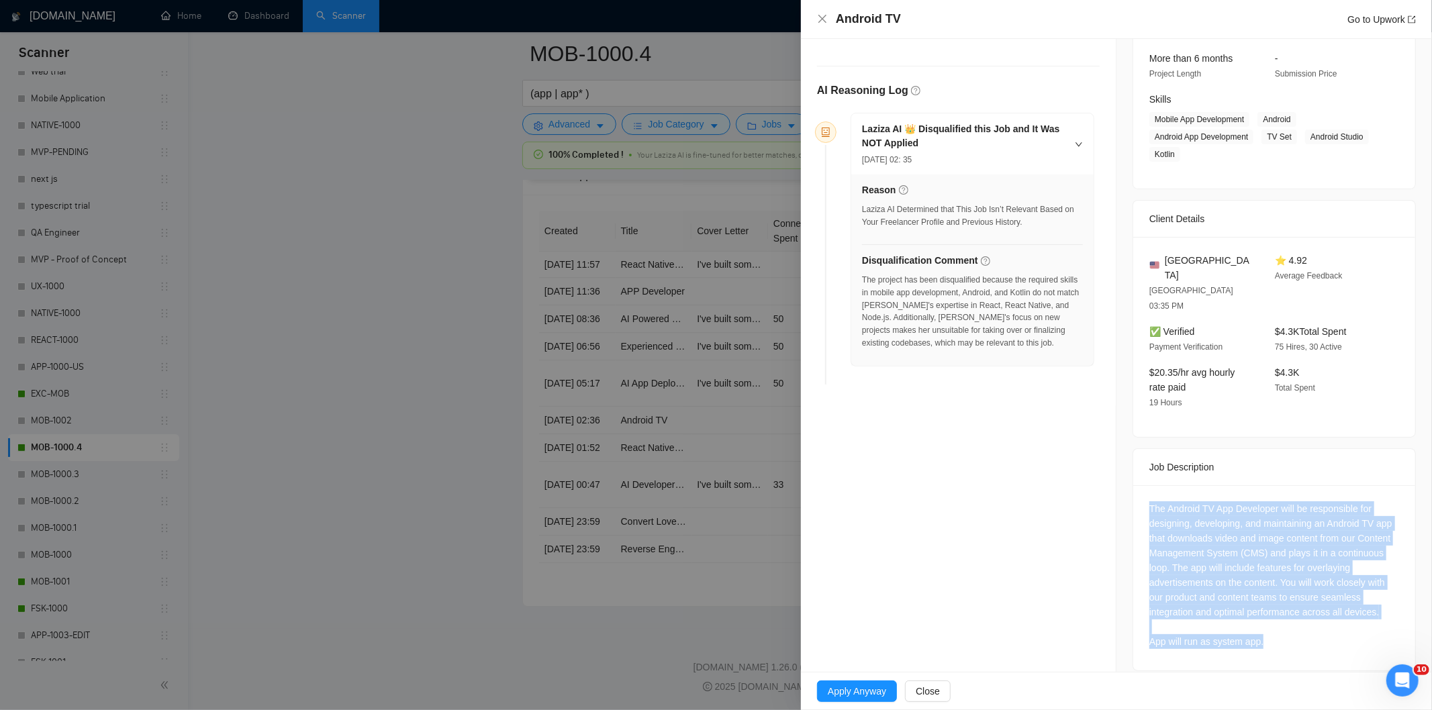
drag, startPoint x: 1167, startPoint y: 511, endPoint x: 1266, endPoint y: 633, distance: 156.9
click at [1266, 633] on div "The Android TV App Developer will be responsible for designing, developing, and…" at bounding box center [1274, 577] width 282 height 185
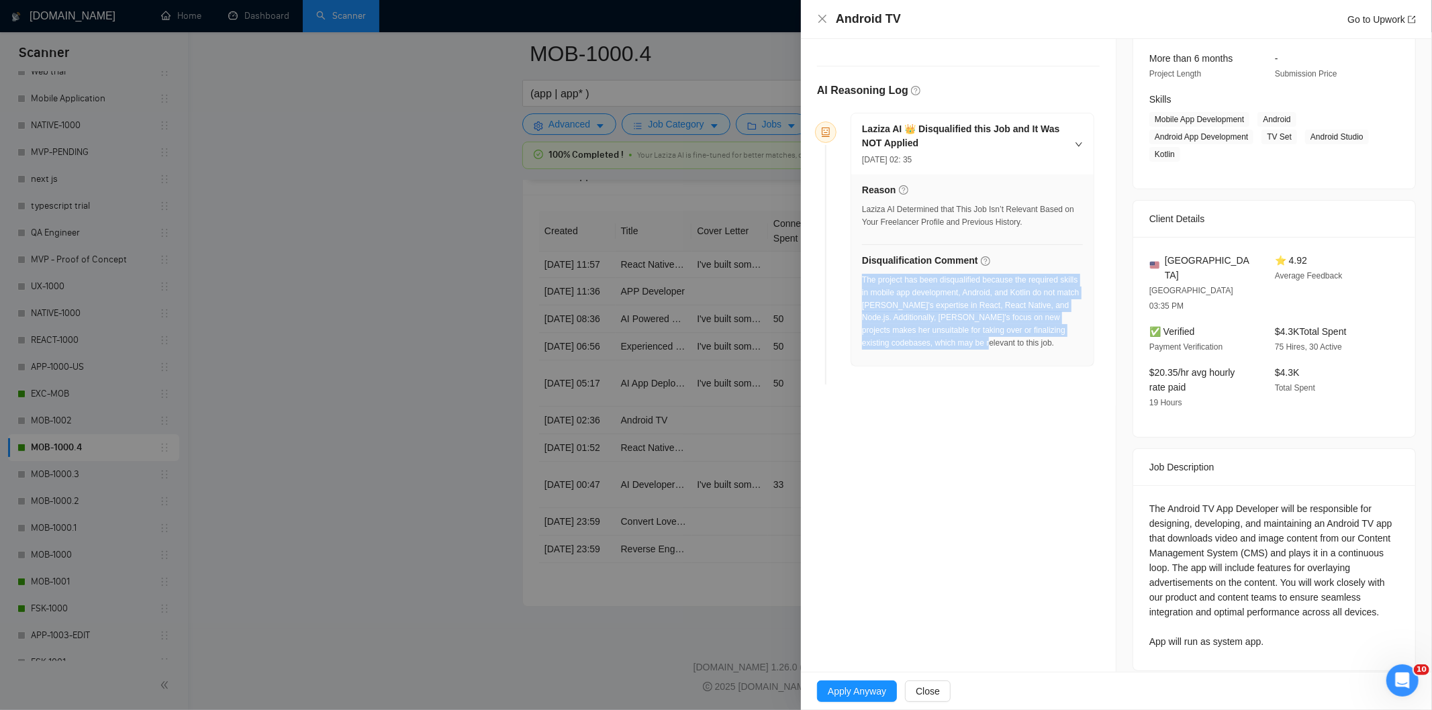
drag, startPoint x: 981, startPoint y: 348, endPoint x: 862, endPoint y: 281, distance: 136.5
click at [862, 281] on div "The project has been disqualified because the required skills in mobile app dev…" at bounding box center [972, 312] width 221 height 76
click at [822, 17] on icon "close" at bounding box center [822, 18] width 11 height 11
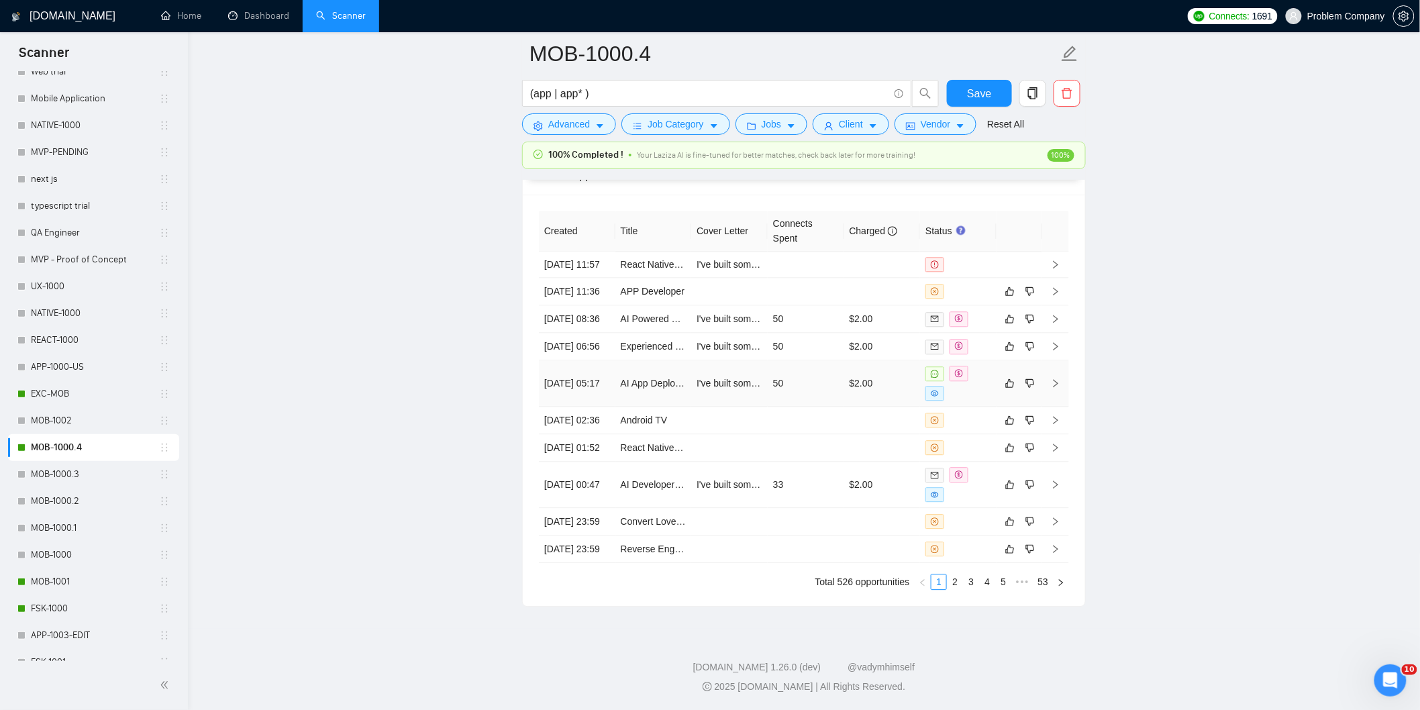
drag, startPoint x: 582, startPoint y: 331, endPoint x: 631, endPoint y: 338, distance: 49.6
click at [582, 360] on td "[DATE] 05:17" at bounding box center [577, 383] width 77 height 46
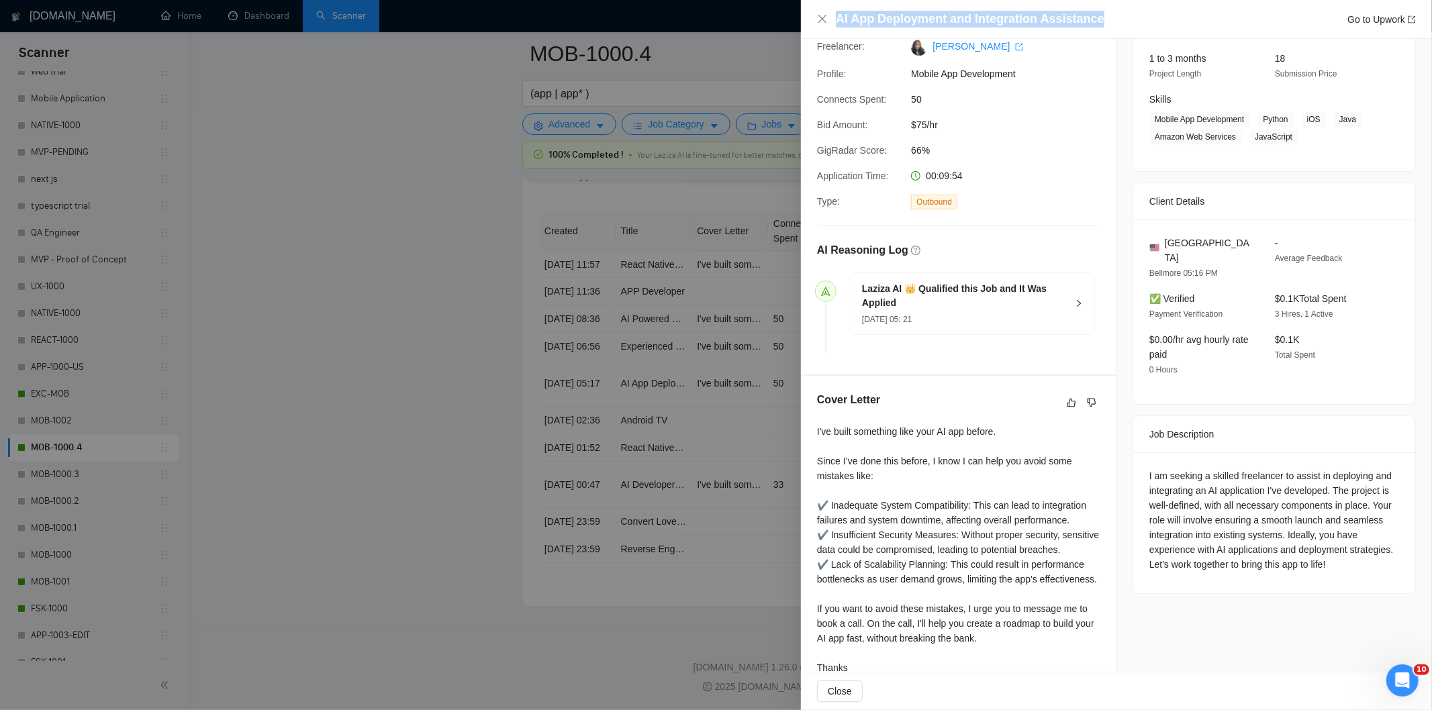
drag, startPoint x: 1105, startPoint y: 17, endPoint x: 828, endPoint y: 17, distance: 276.5
click at [828, 17] on div "AI App Deployment and Integration Assistance Go to Upwork" at bounding box center [1116, 19] width 599 height 17
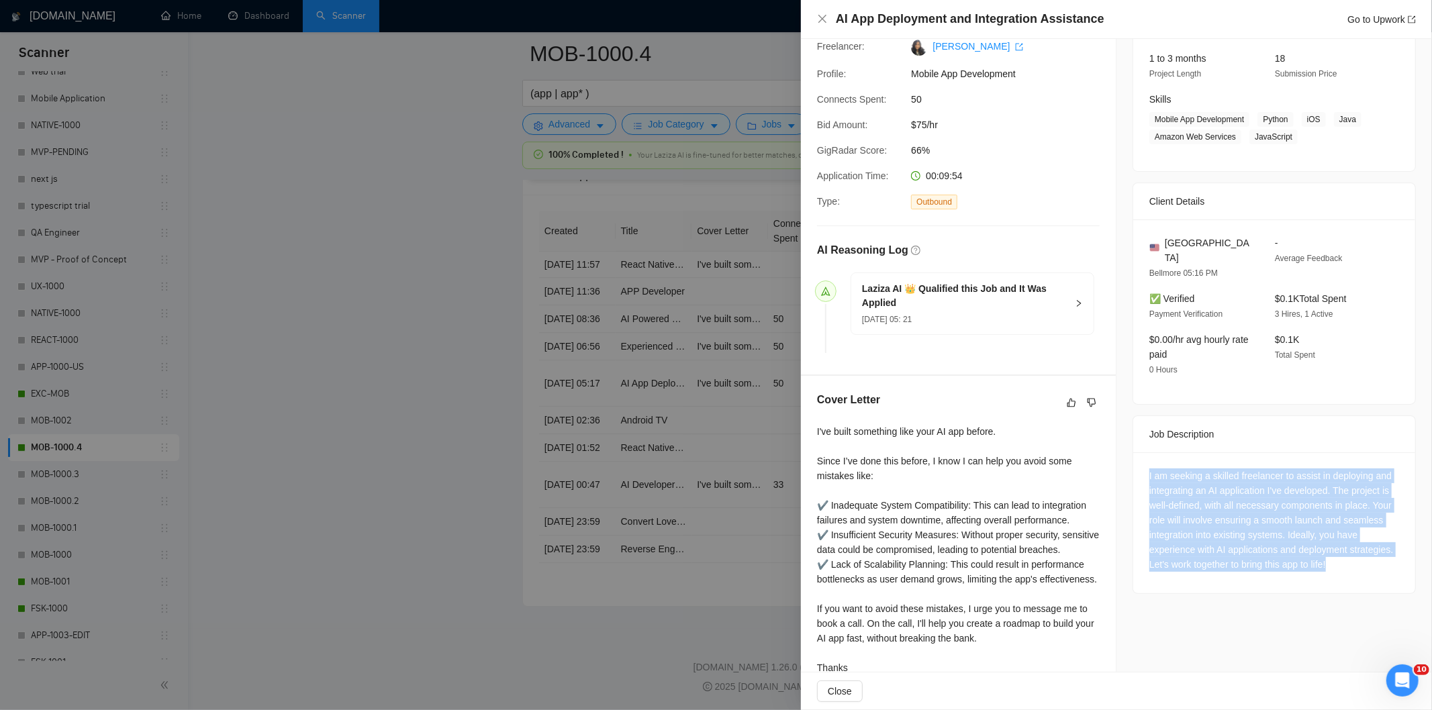
drag, startPoint x: 1144, startPoint y: 458, endPoint x: 1346, endPoint y: 564, distance: 228.8
click at [1346, 564] on div "I am seeking a skilled freelancer to assist in deploying and integrating an AI …" at bounding box center [1274, 522] width 282 height 141
click at [818, 17] on icon "close" at bounding box center [822, 18] width 11 height 11
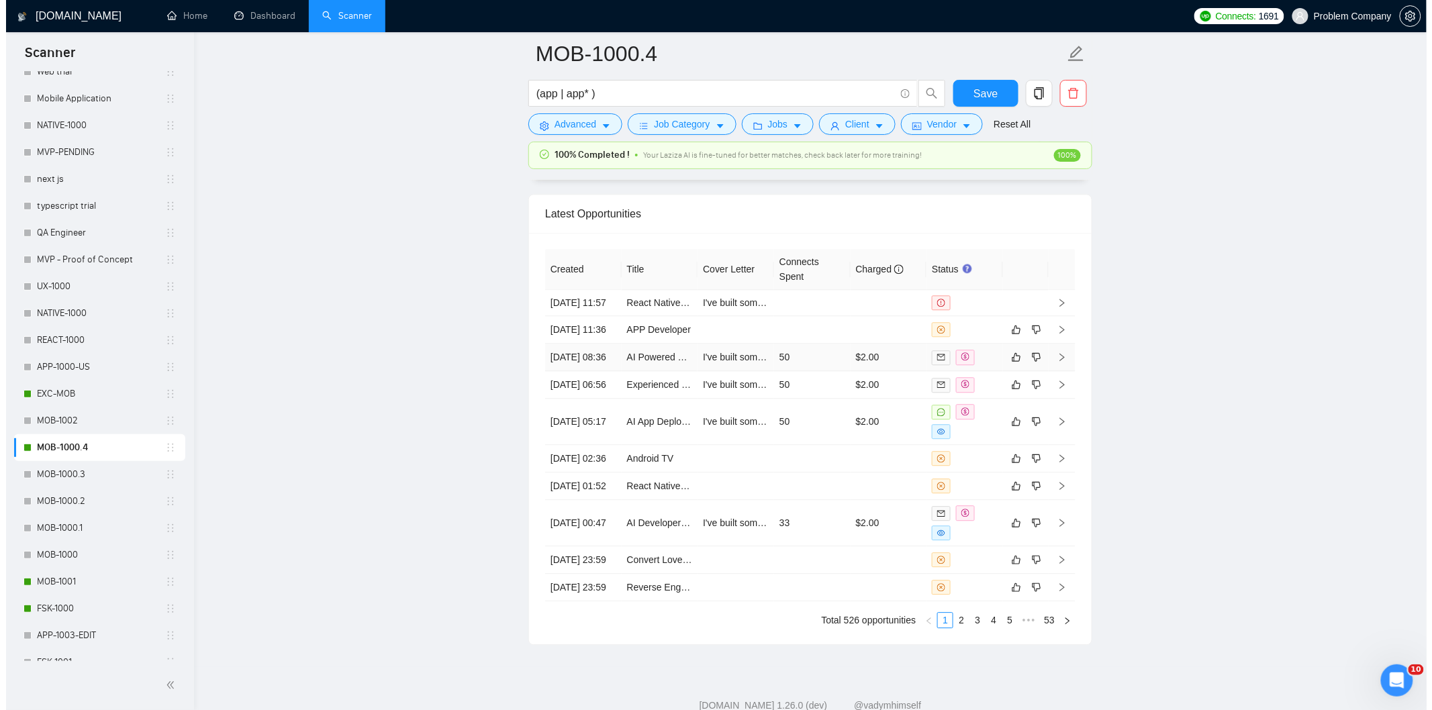
scroll to position [3192, 0]
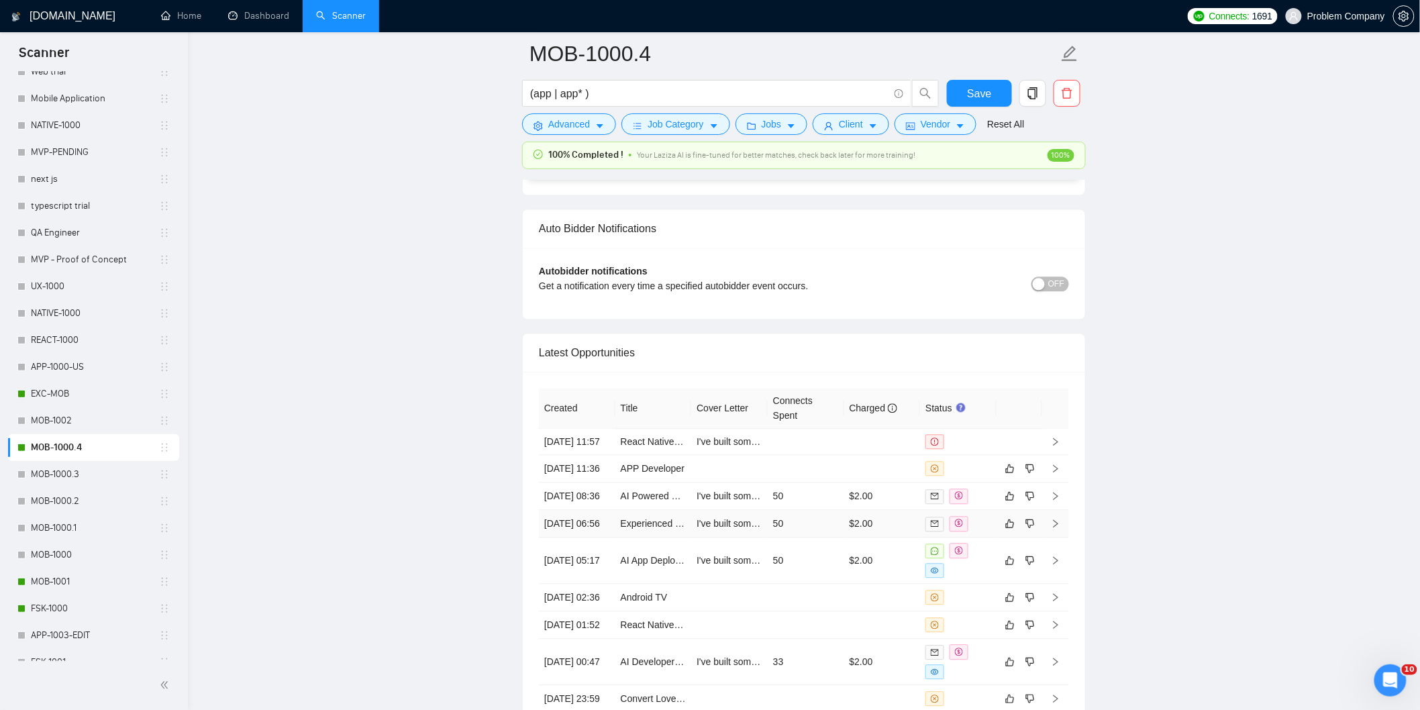
click at [589, 538] on td "[DATE] 06:56" at bounding box center [577, 525] width 77 height 28
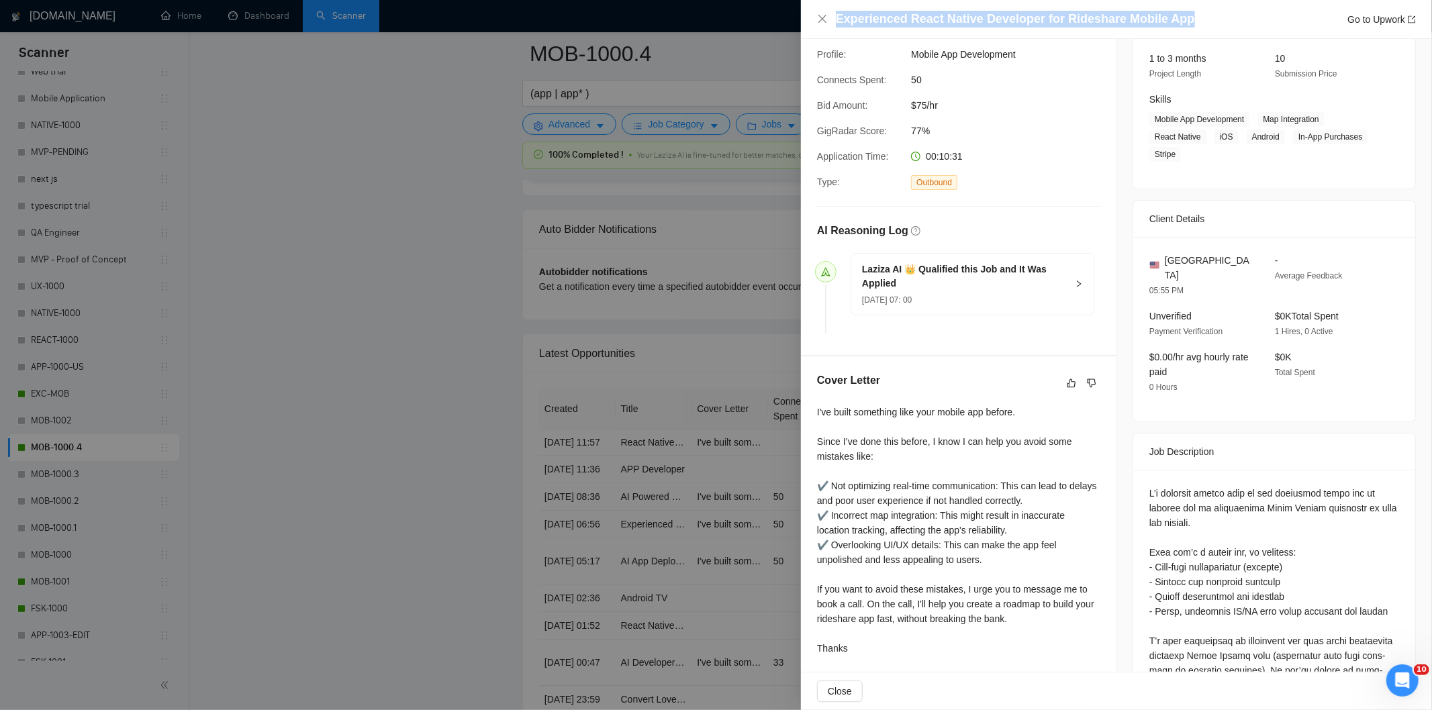
drag, startPoint x: 985, startPoint y: 14, endPoint x: 849, endPoint y: 5, distance: 135.9
click at [849, 5] on div "Experienced React Native Developer for Rideshare Mobile App Go to Upwork" at bounding box center [1116, 19] width 631 height 39
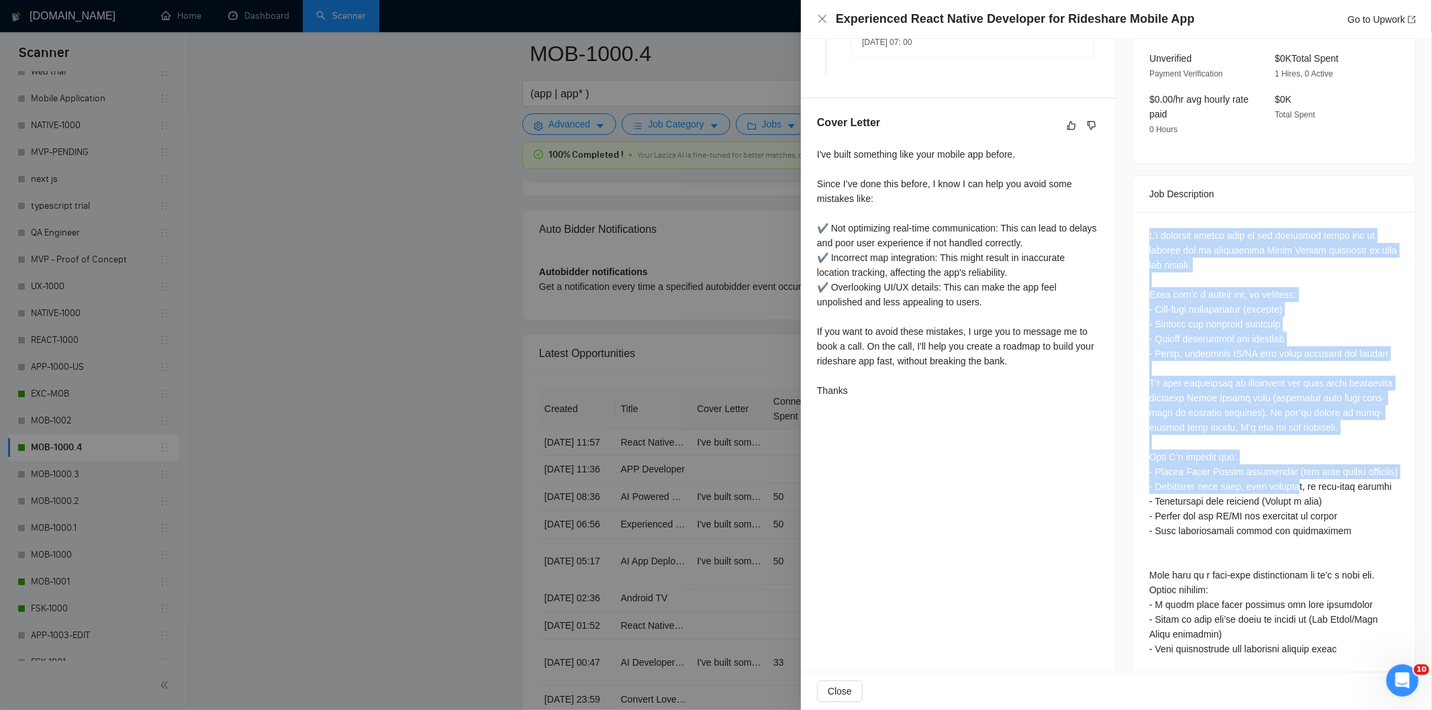
scroll to position [448, 0]
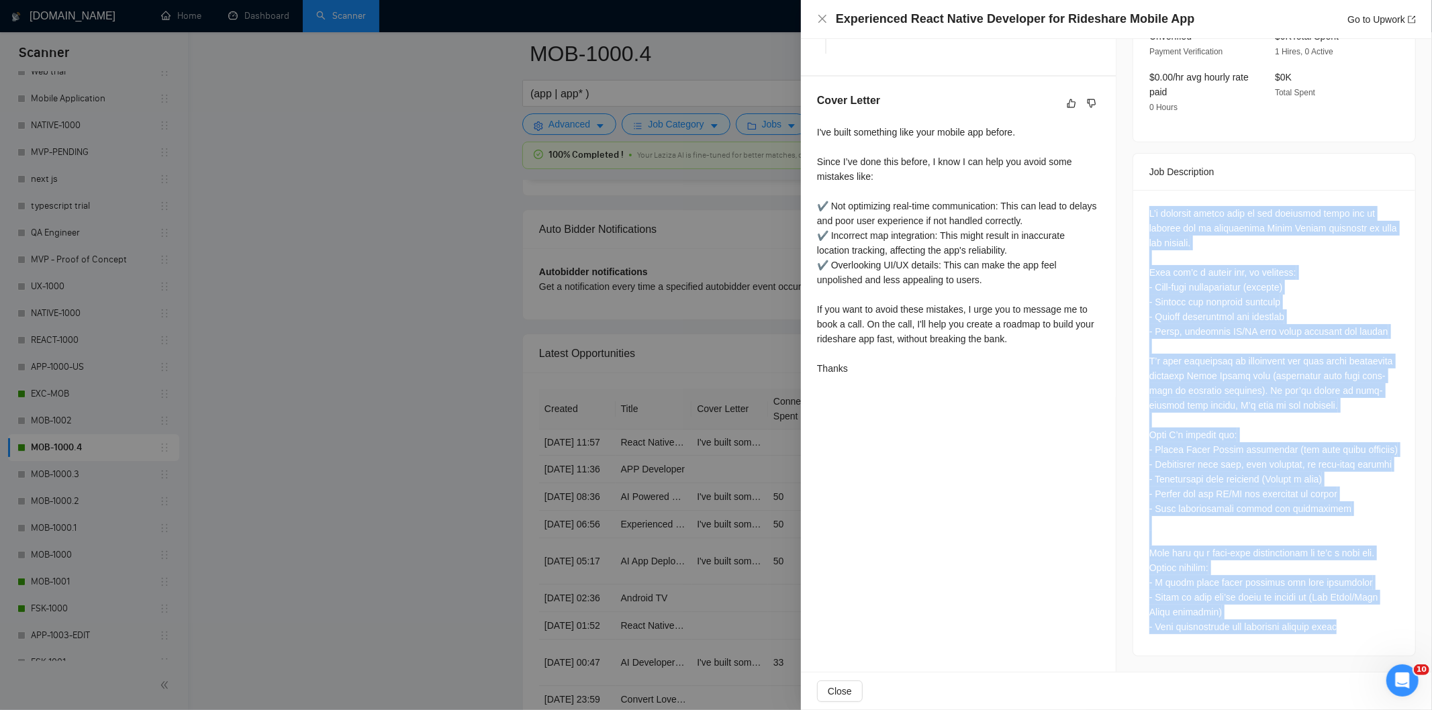
drag, startPoint x: 1138, startPoint y: 251, endPoint x: 1346, endPoint y: 635, distance: 437.0
click at [1346, 635] on div at bounding box center [1274, 423] width 282 height 466
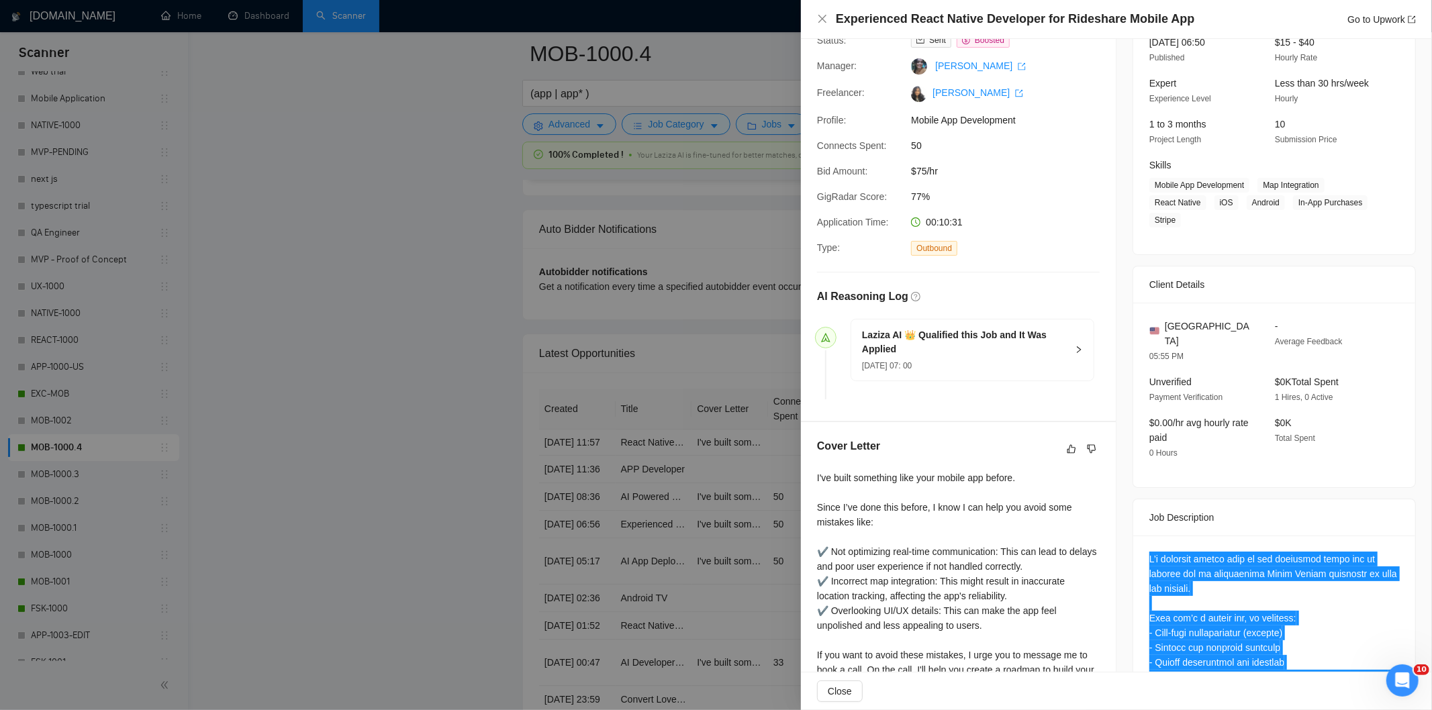
scroll to position [298, 0]
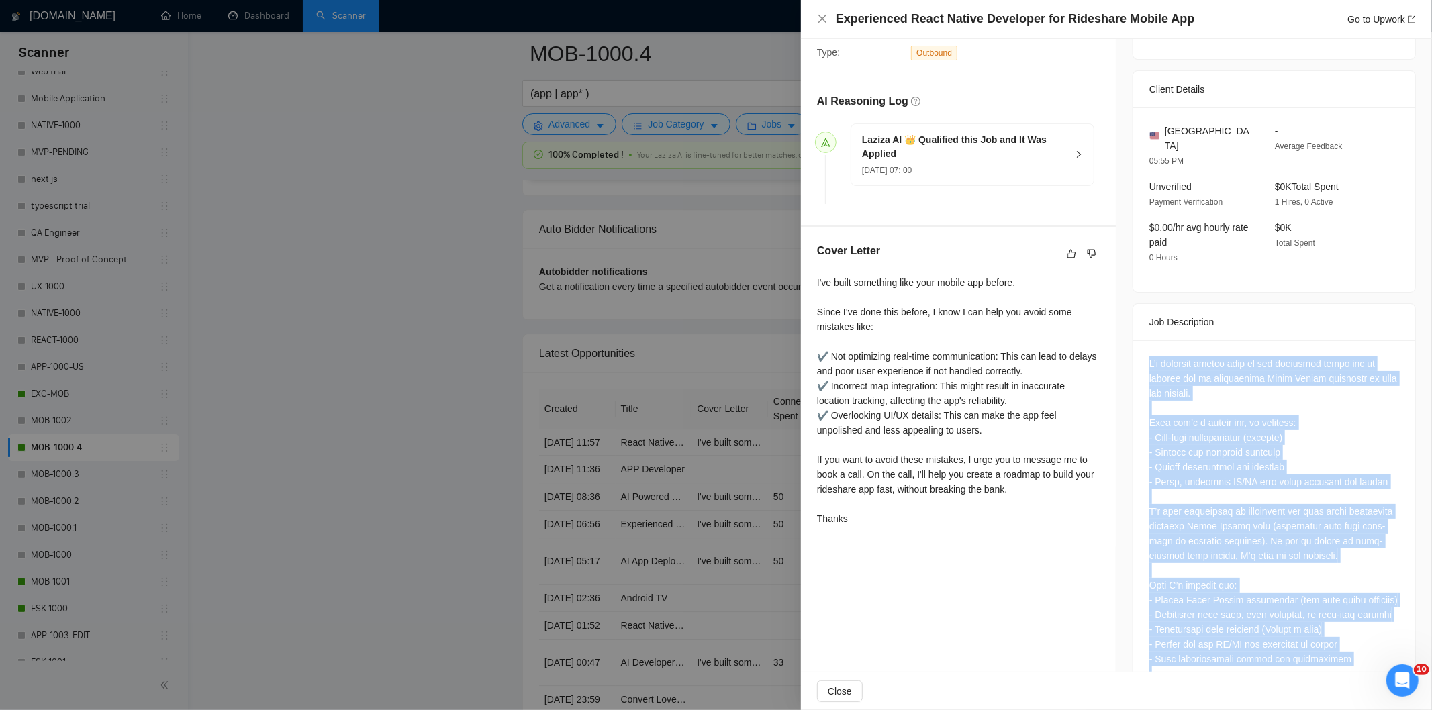
click at [1250, 432] on div at bounding box center [1274, 570] width 250 height 428
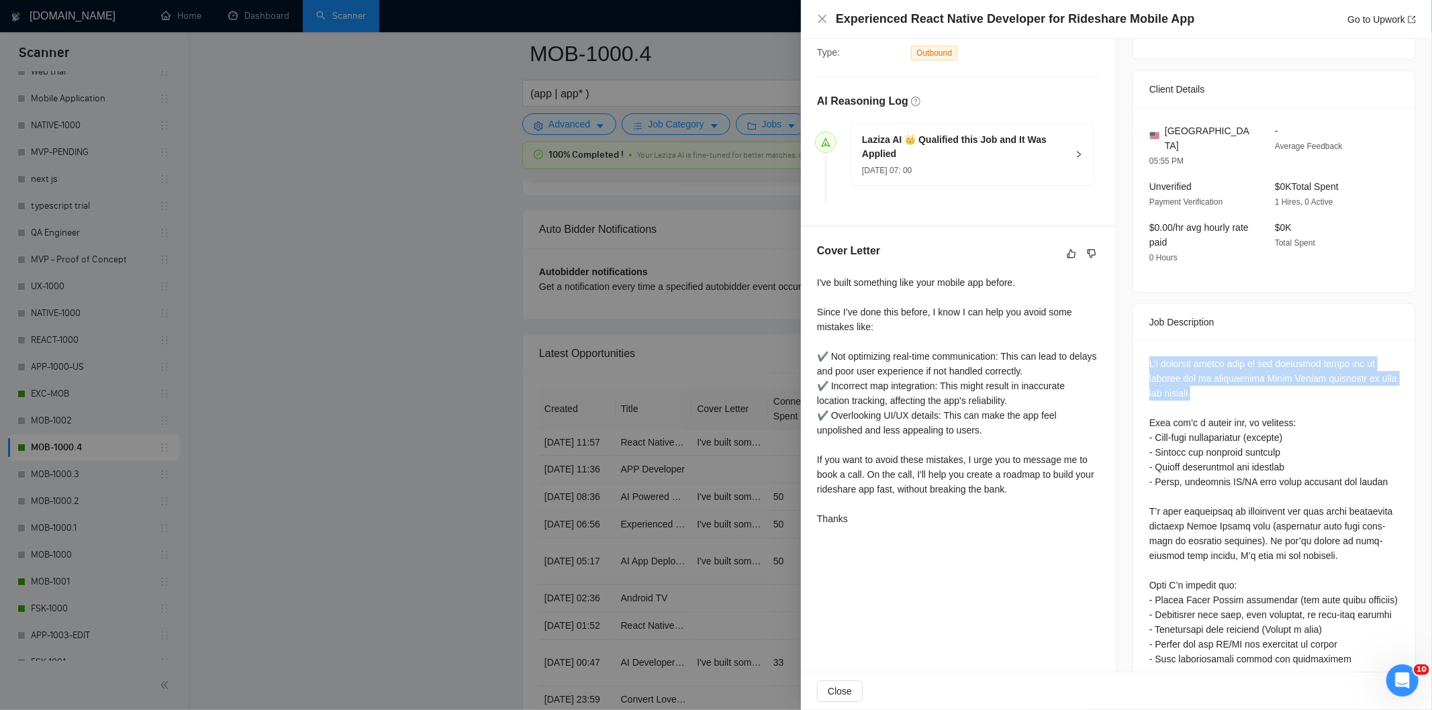
drag, startPoint x: 1142, startPoint y: 345, endPoint x: 1192, endPoint y: 381, distance: 61.5
click at [1192, 381] on div at bounding box center [1274, 573] width 282 height 466
click at [1192, 381] on div at bounding box center [1274, 570] width 250 height 428
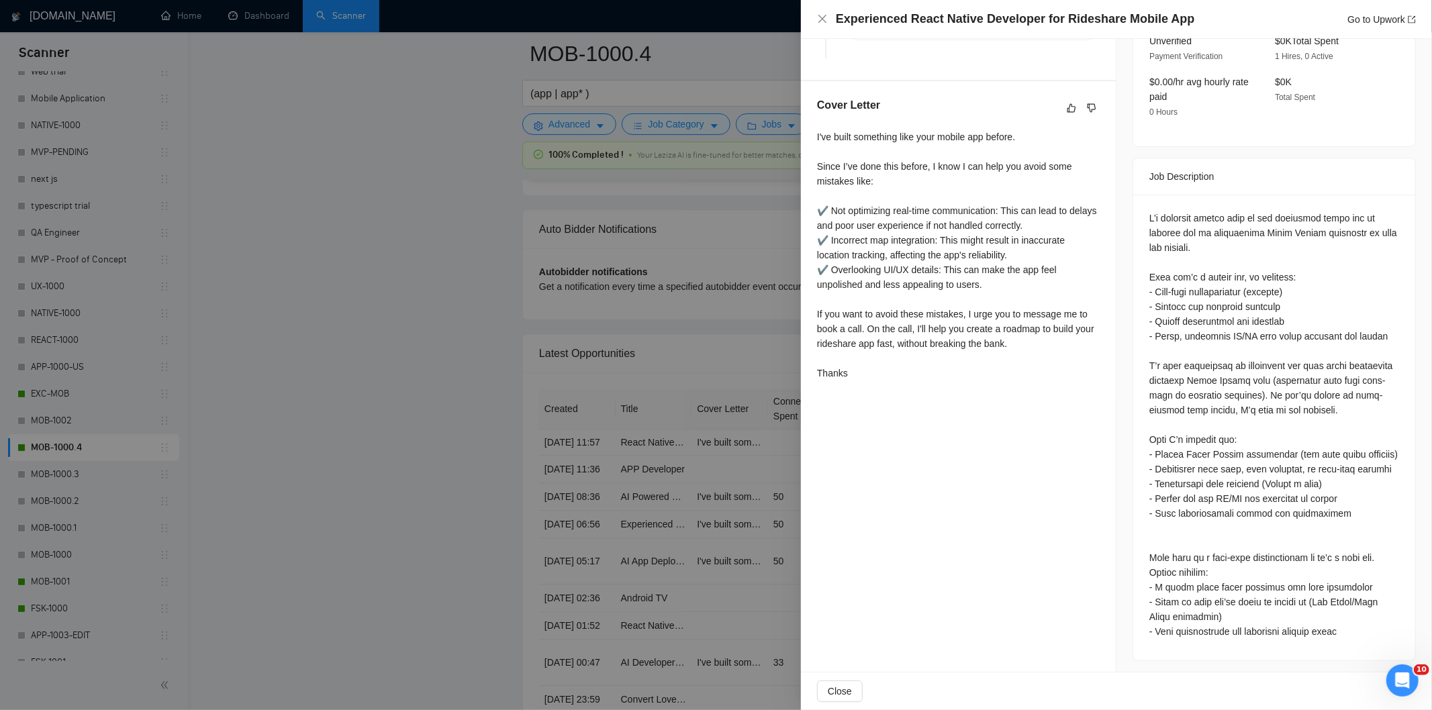
scroll to position [447, 0]
drag, startPoint x: 1359, startPoint y: 199, endPoint x: 1386, endPoint y: 233, distance: 43.5
click at [1386, 233] on div at bounding box center [1274, 421] width 250 height 428
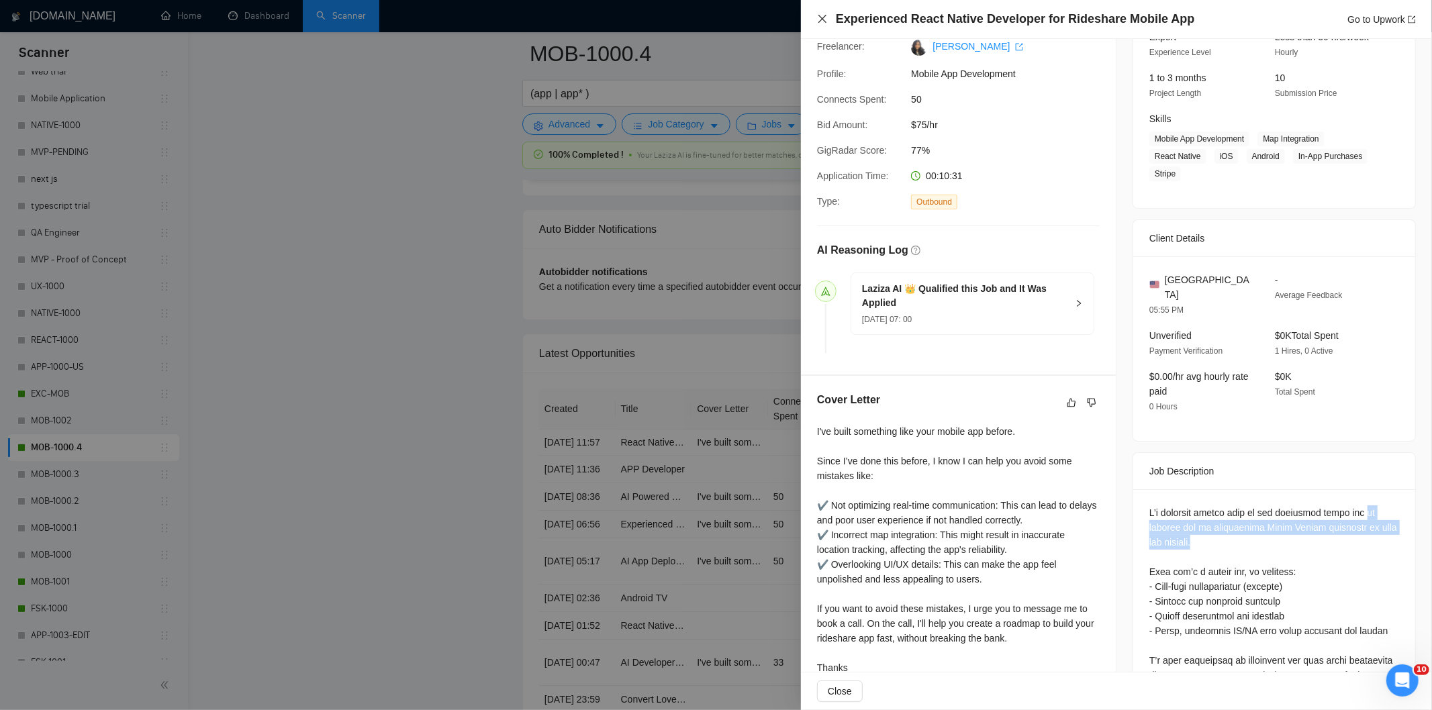
click at [820, 23] on icon "close" at bounding box center [822, 18] width 11 height 11
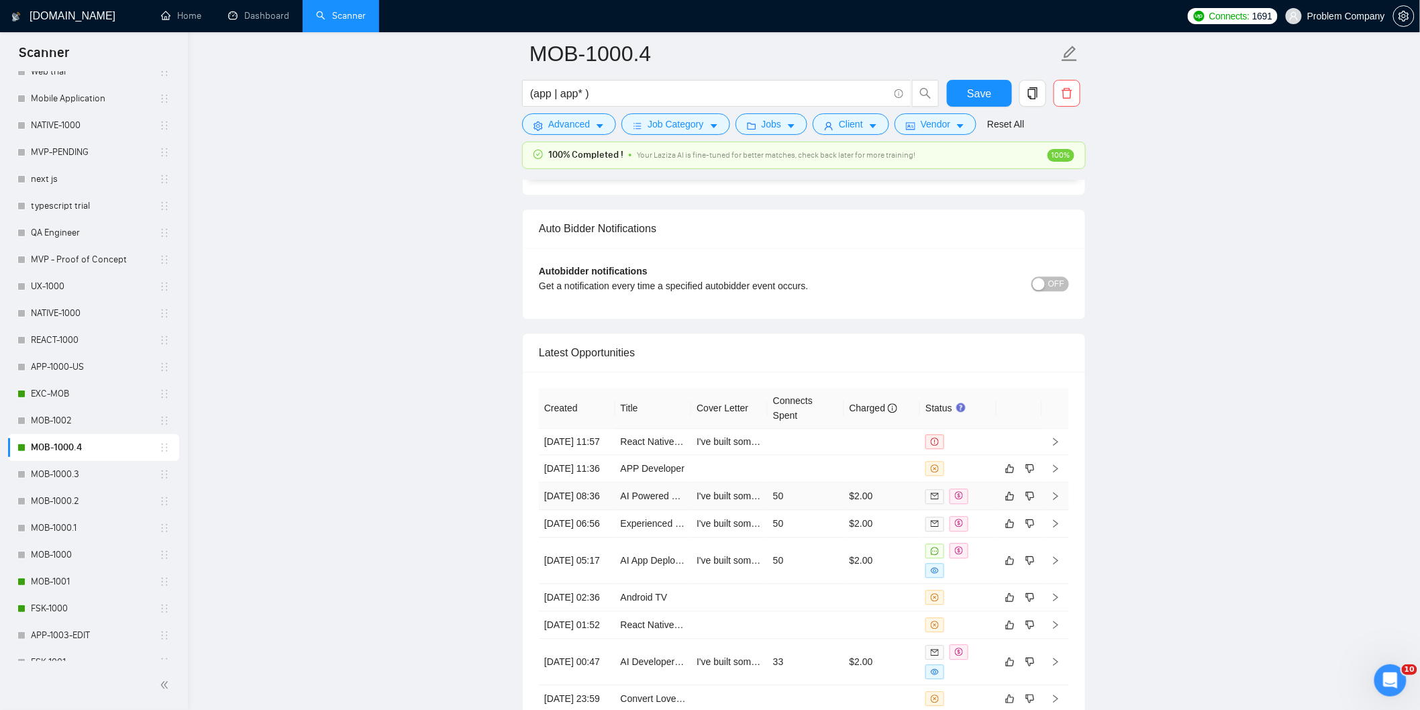
click at [579, 511] on td "[DATE] 08:36" at bounding box center [577, 497] width 77 height 28
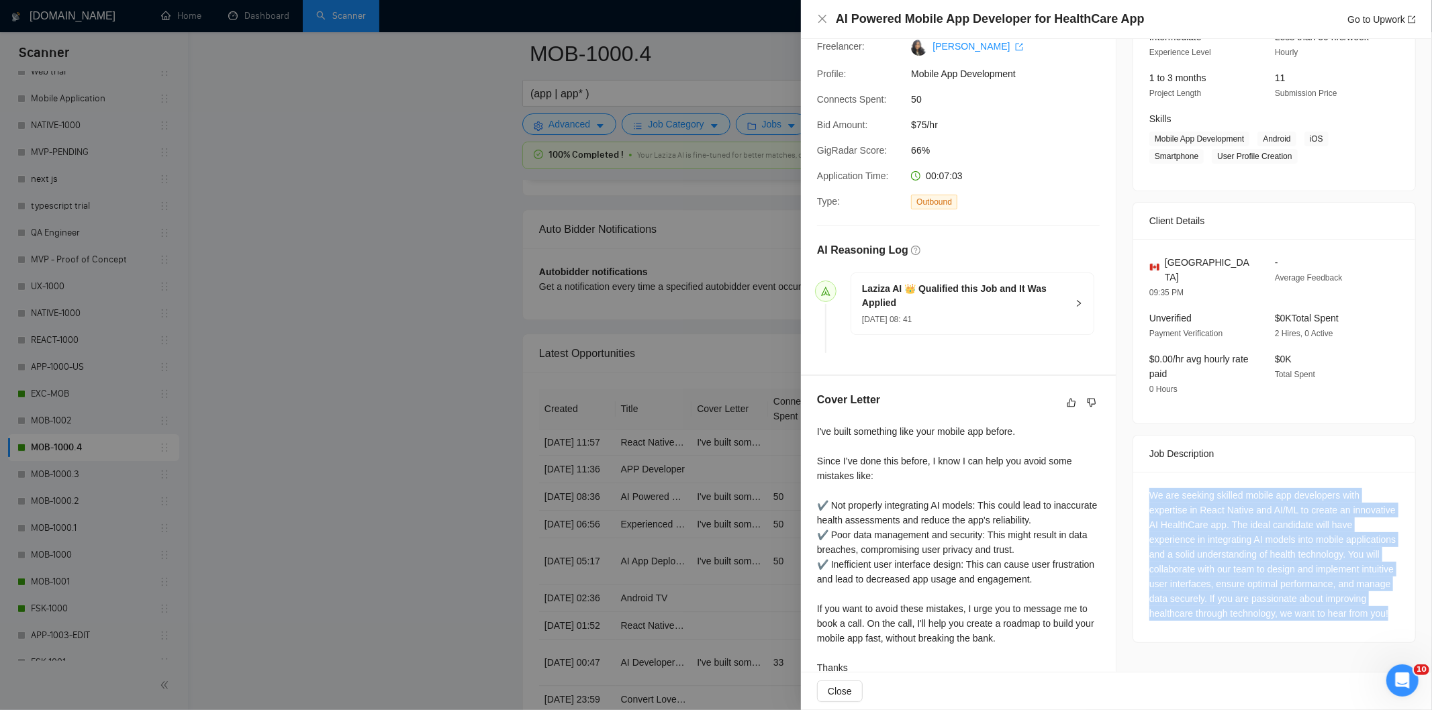
drag, startPoint x: 1144, startPoint y: 481, endPoint x: 1340, endPoint y: 609, distance: 234.8
click at [1340, 609] on div "We are seeking skilled mobile app developers with expertise in React Native and…" at bounding box center [1274, 554] width 250 height 133
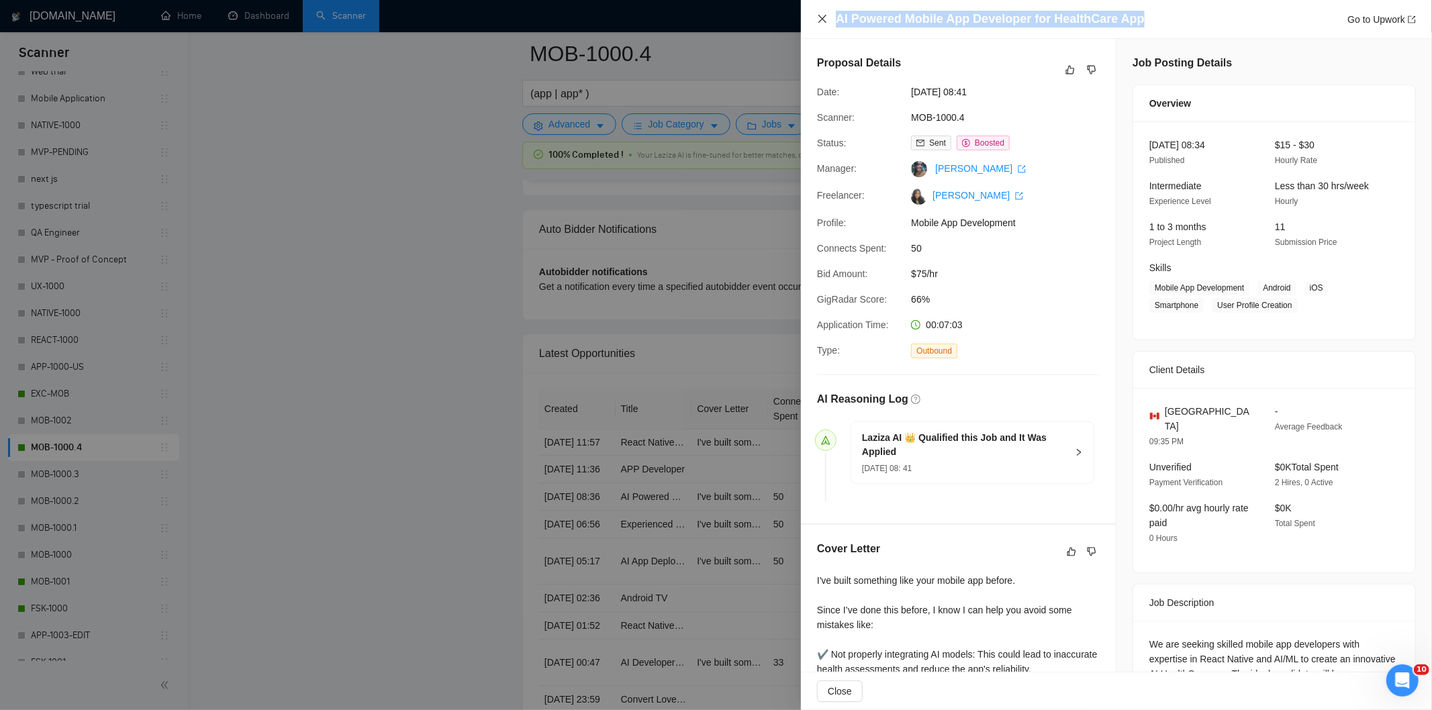
drag, startPoint x: 1145, startPoint y: 13, endPoint x: 817, endPoint y: 22, distance: 328.3
click at [817, 22] on div "AI Powered Mobile App Developer for HealthCare App Go to Upwork" at bounding box center [1116, 19] width 599 height 17
click at [820, 19] on icon "close" at bounding box center [822, 18] width 11 height 11
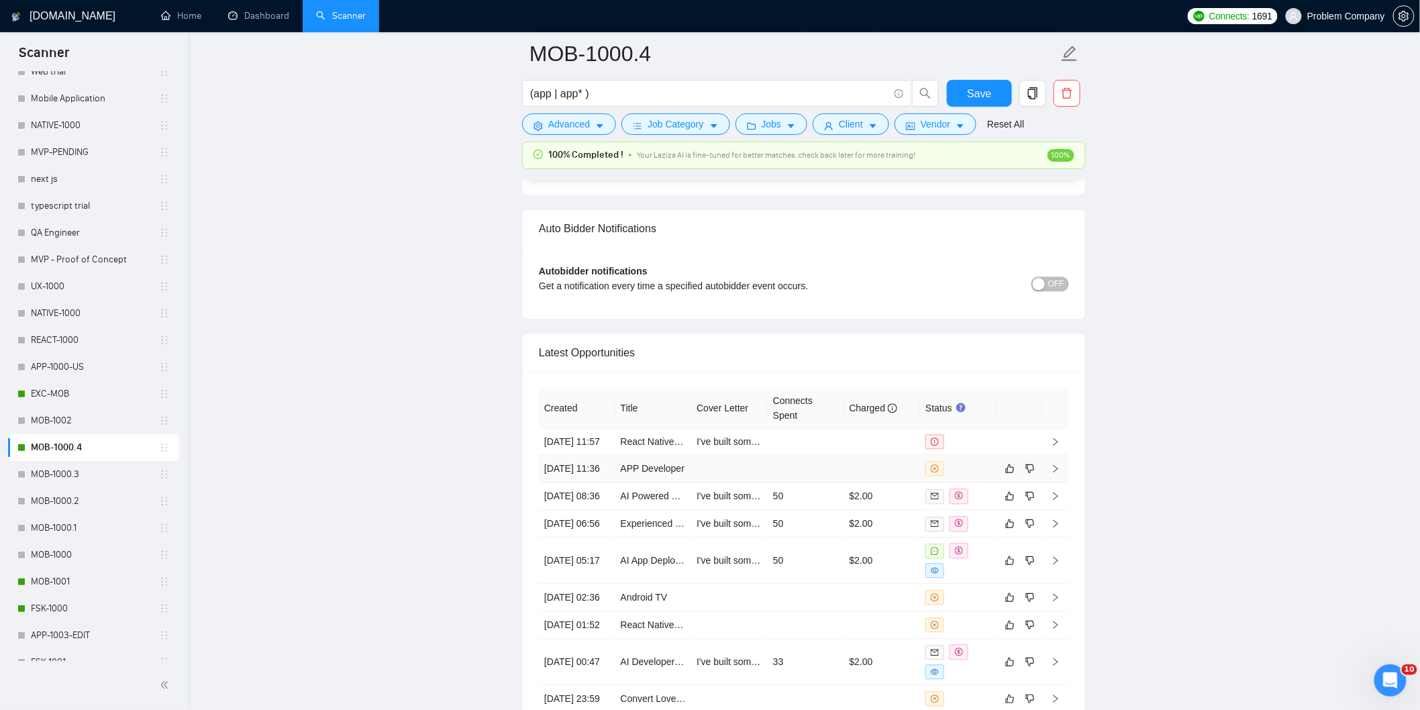
click at [584, 483] on td "[DATE] 11:36" at bounding box center [577, 470] width 77 height 28
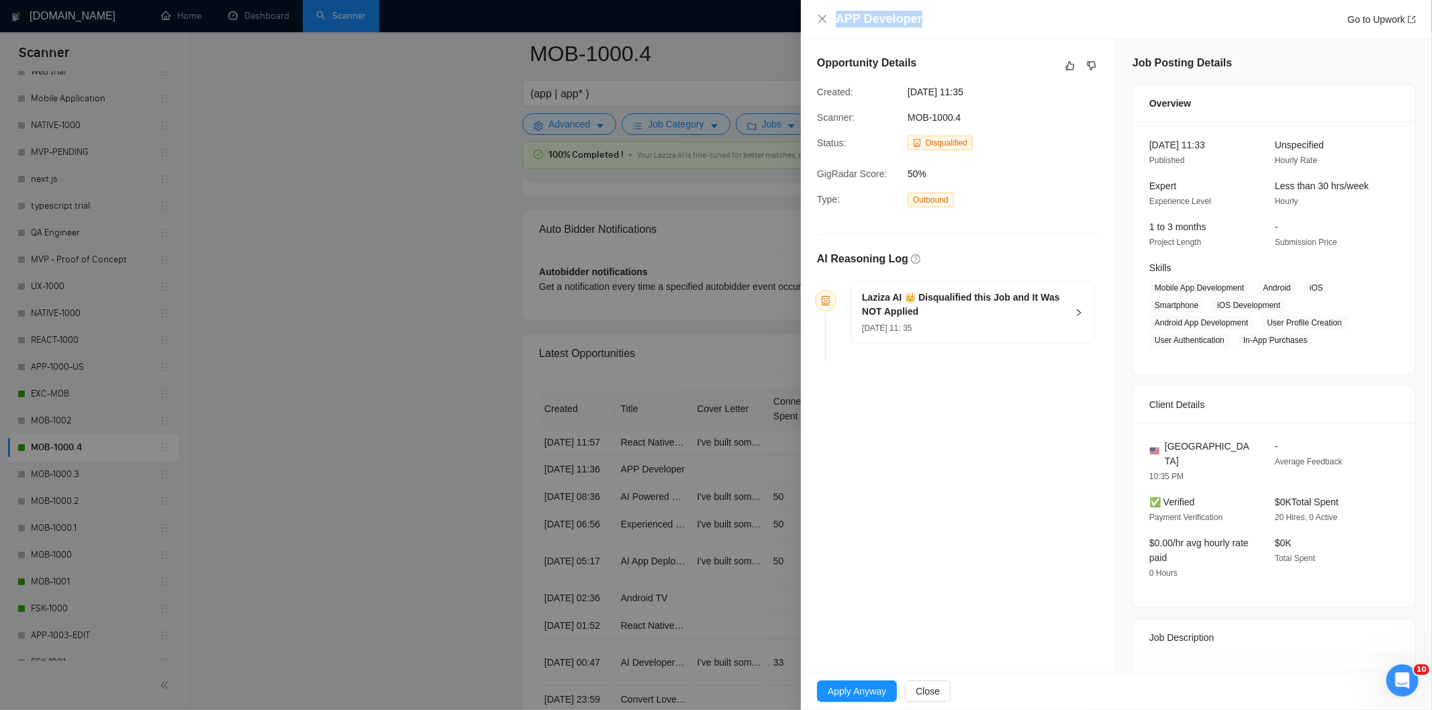
drag, startPoint x: 943, startPoint y: 14, endPoint x: 821, endPoint y: 11, distance: 122.2
click at [821, 11] on div "APP Developer Go to Upwork" at bounding box center [1116, 19] width 599 height 17
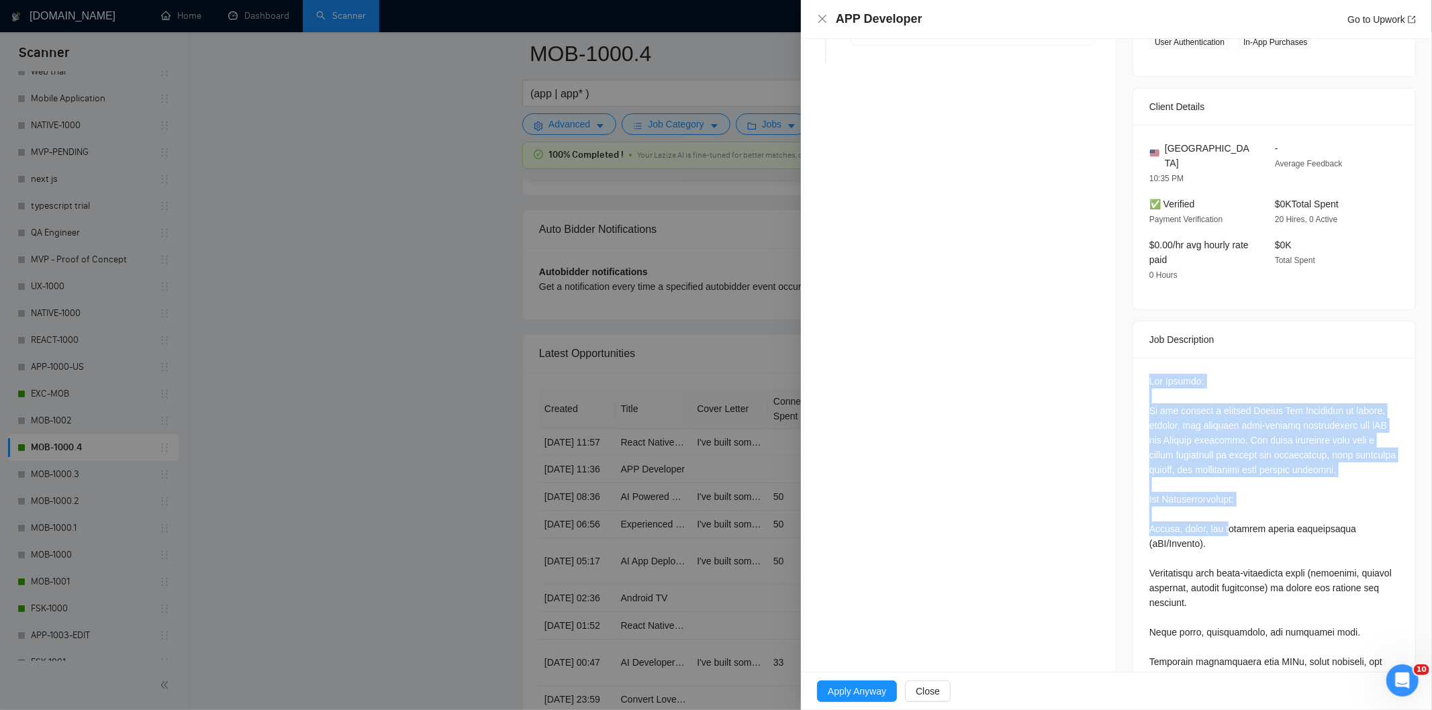
scroll to position [673, 0]
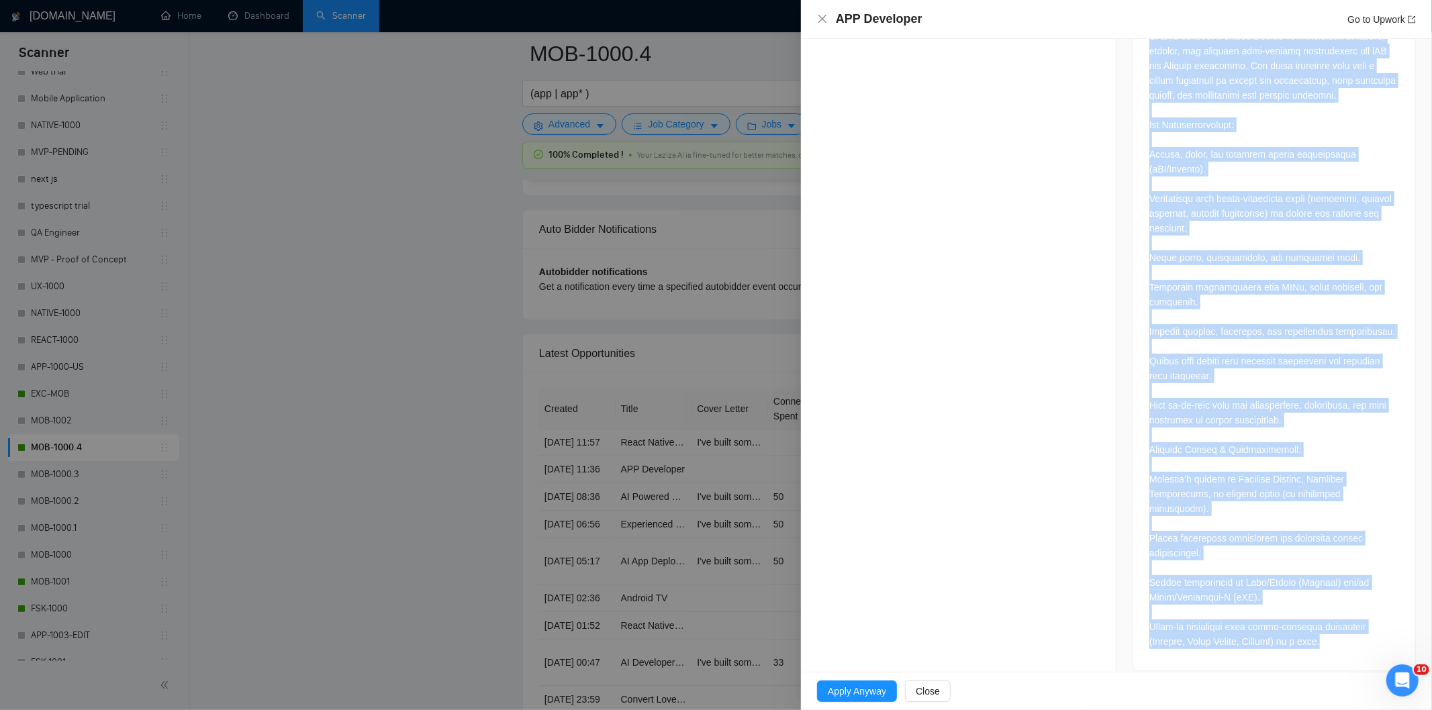
drag, startPoint x: 1144, startPoint y: 357, endPoint x: 1338, endPoint y: 642, distance: 345.4
click at [1338, 642] on div at bounding box center [1274, 326] width 282 height 687
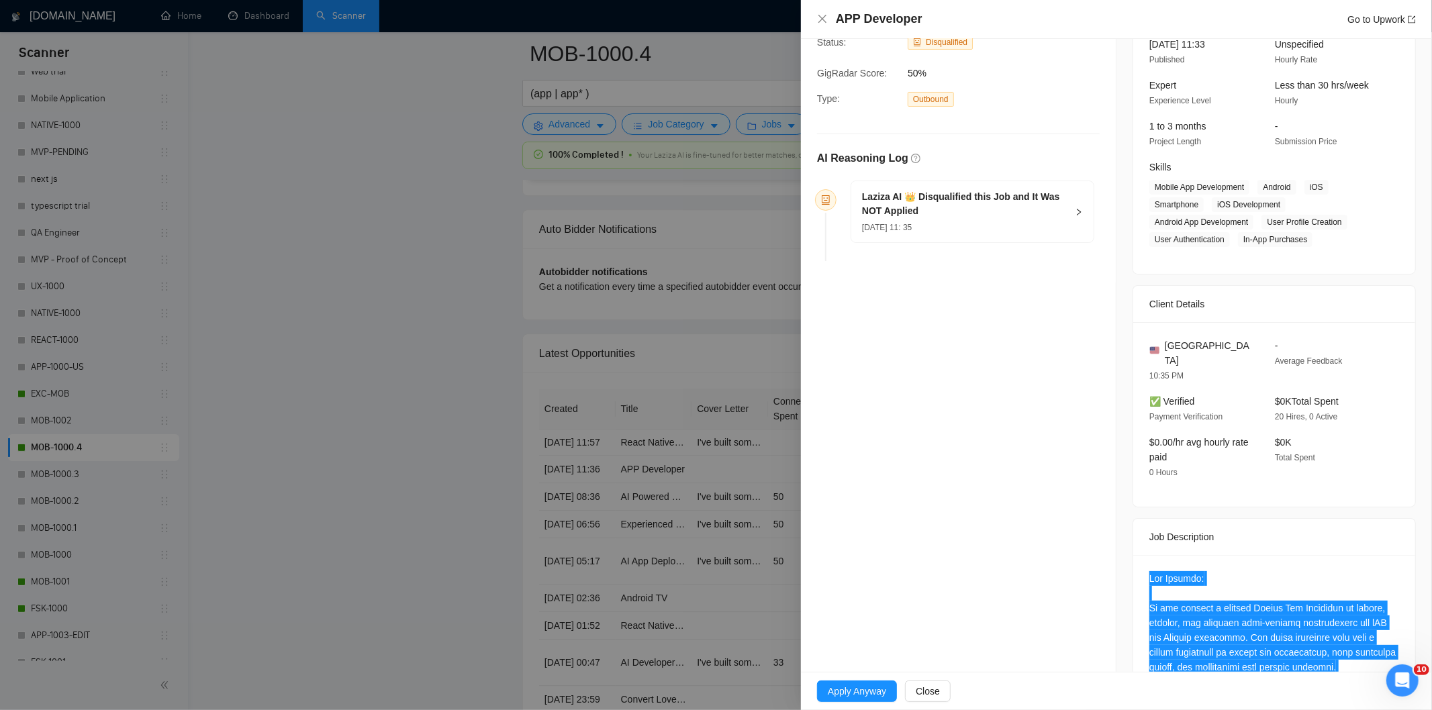
scroll to position [0, 0]
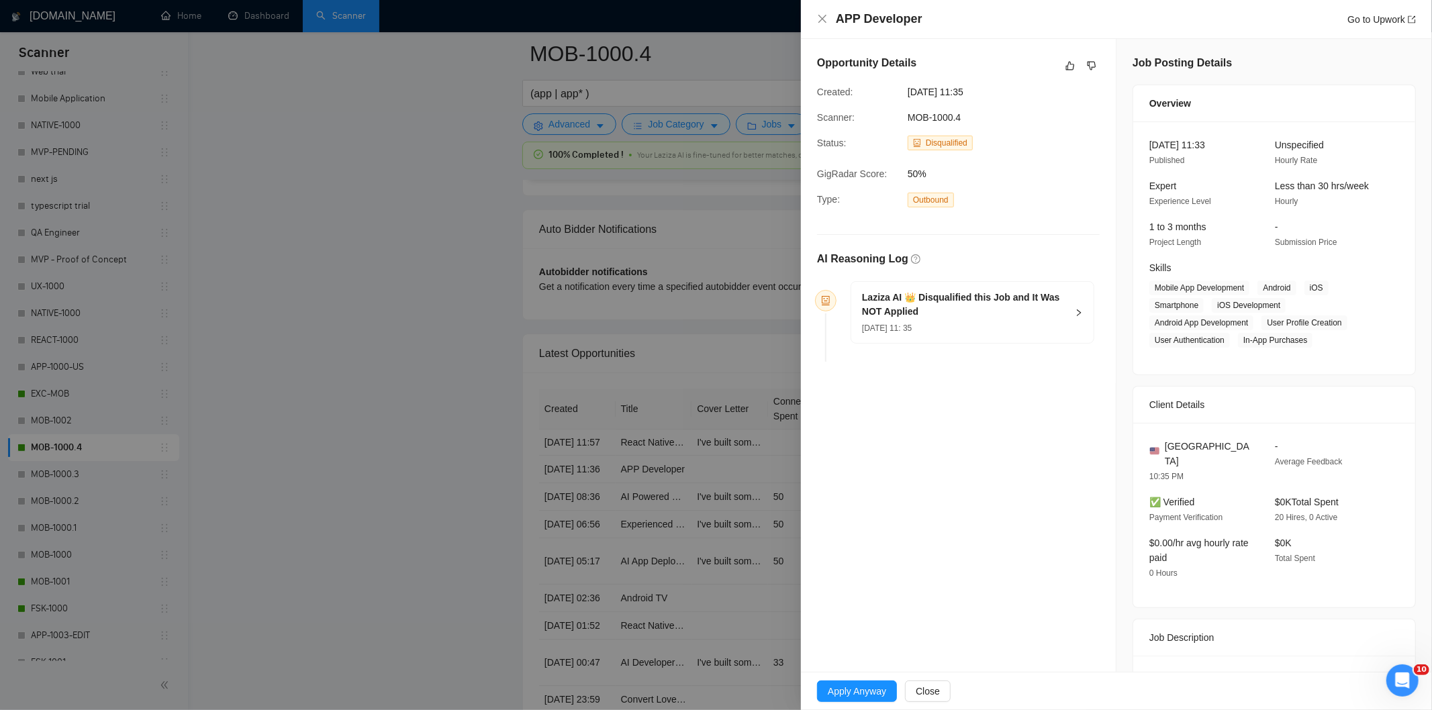
click at [1032, 323] on div "[DATE] 11: 35" at bounding box center [964, 327] width 205 height 15
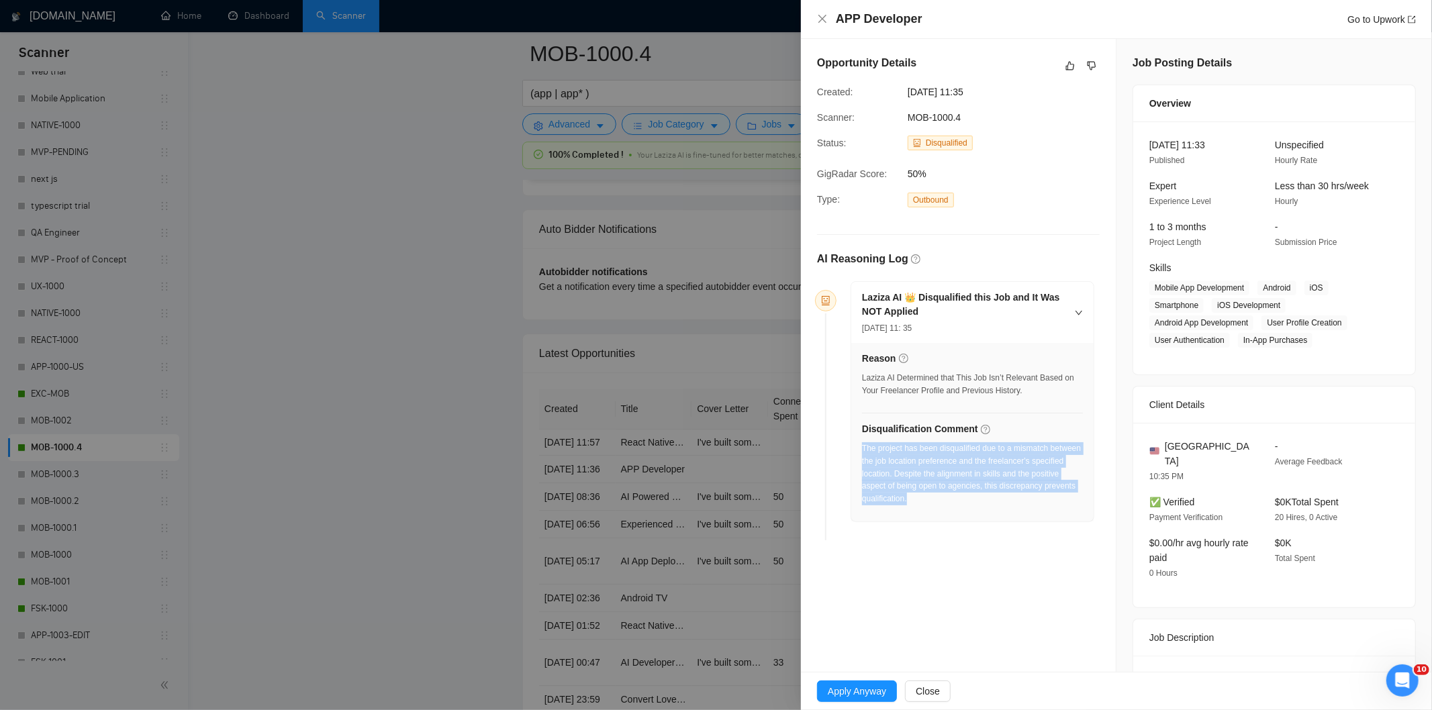
drag, startPoint x: 1001, startPoint y: 502, endPoint x: 863, endPoint y: 454, distance: 146.5
click at [863, 454] on div "The project has been disqualified due to a mismatch between the job location pr…" at bounding box center [972, 473] width 221 height 63
click at [820, 23] on icon "close" at bounding box center [822, 18] width 11 height 11
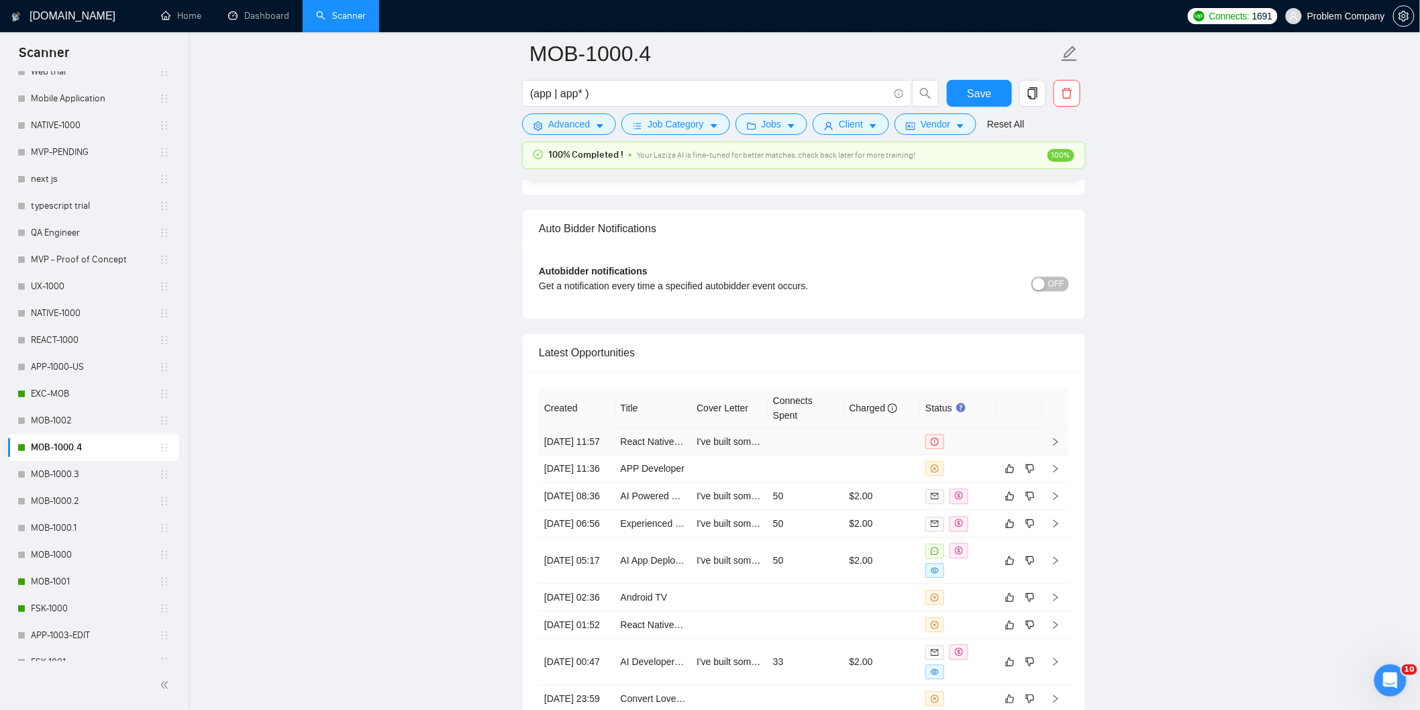
click at [594, 456] on td "[DATE] 11:57" at bounding box center [577, 443] width 77 height 26
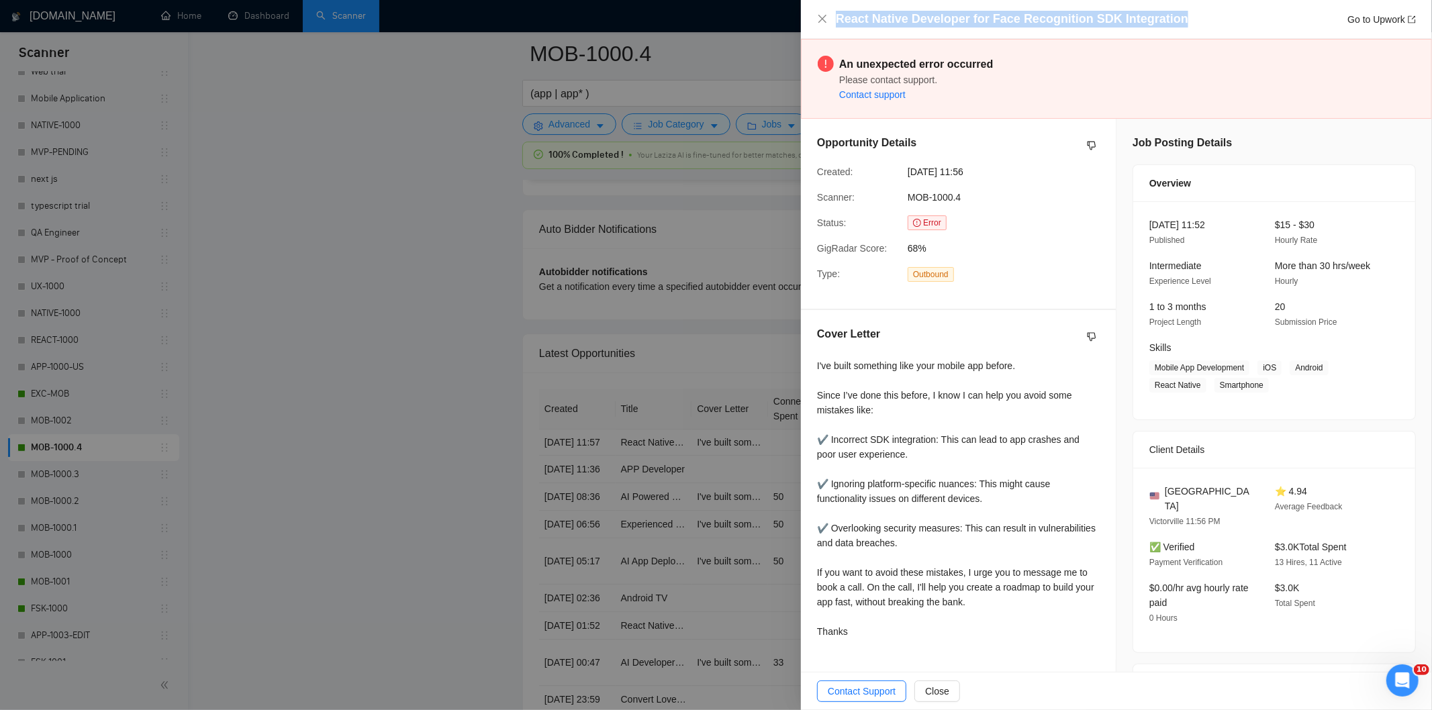
drag, startPoint x: 1205, startPoint y: 18, endPoint x: 978, endPoint y: 5, distance: 227.2
click at [978, 5] on div "React Native Developer for Face Recognition SDK Integration Go to Upwork" at bounding box center [1116, 19] width 631 height 39
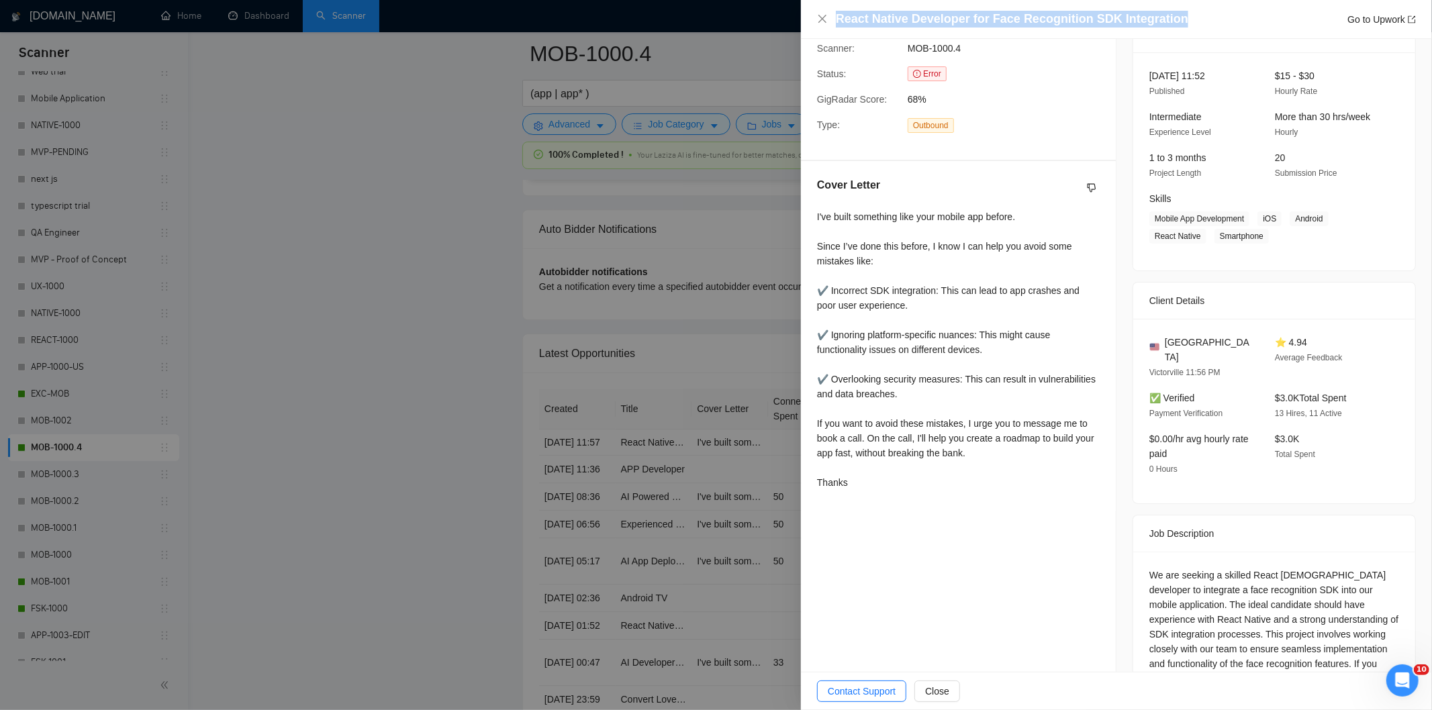
scroll to position [201, 0]
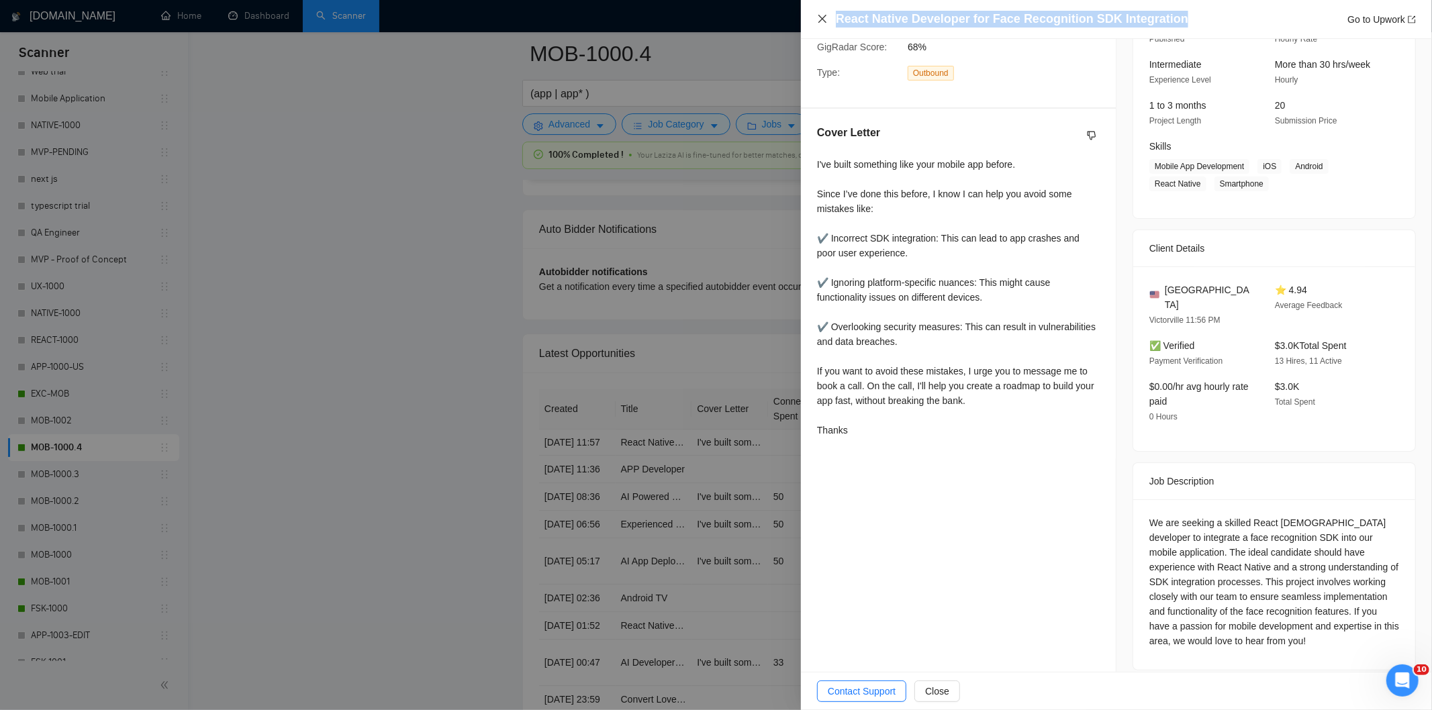
click at [823, 19] on icon "close" at bounding box center [822, 18] width 11 height 11
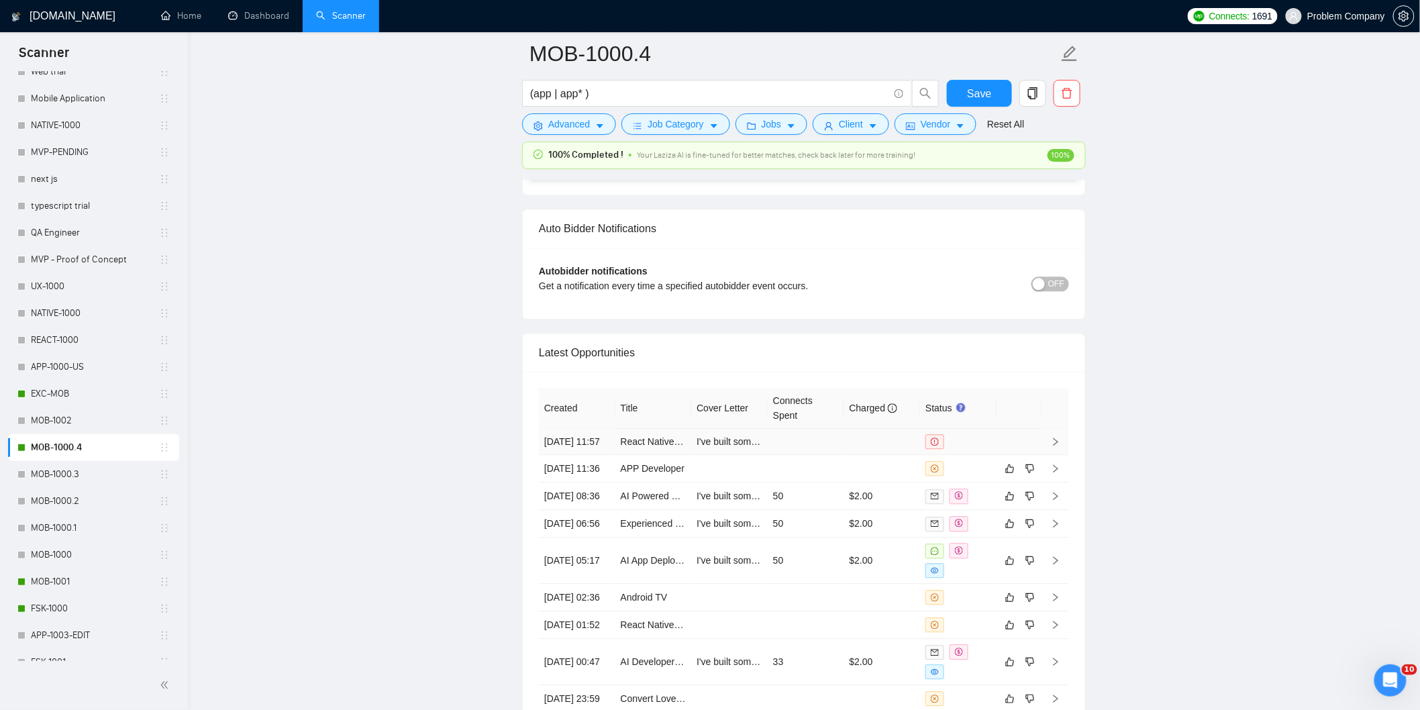
click at [589, 456] on td "[DATE] 11:57" at bounding box center [577, 443] width 77 height 26
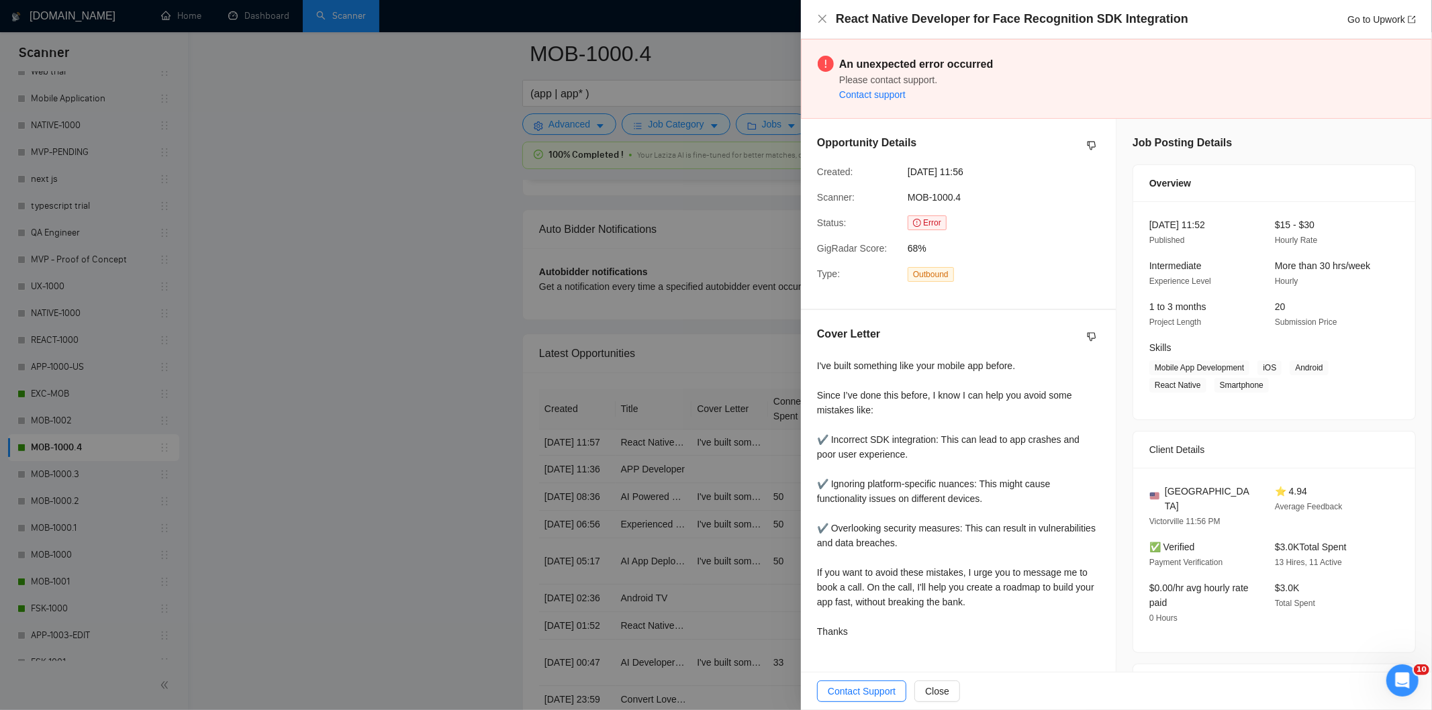
drag, startPoint x: 1000, startPoint y: 171, endPoint x: 904, endPoint y: 173, distance: 96.0
click at [904, 173] on div "[DATE] 11:56" at bounding box center [970, 171] width 136 height 15
click at [818, 17] on icon "close" at bounding box center [822, 18] width 11 height 11
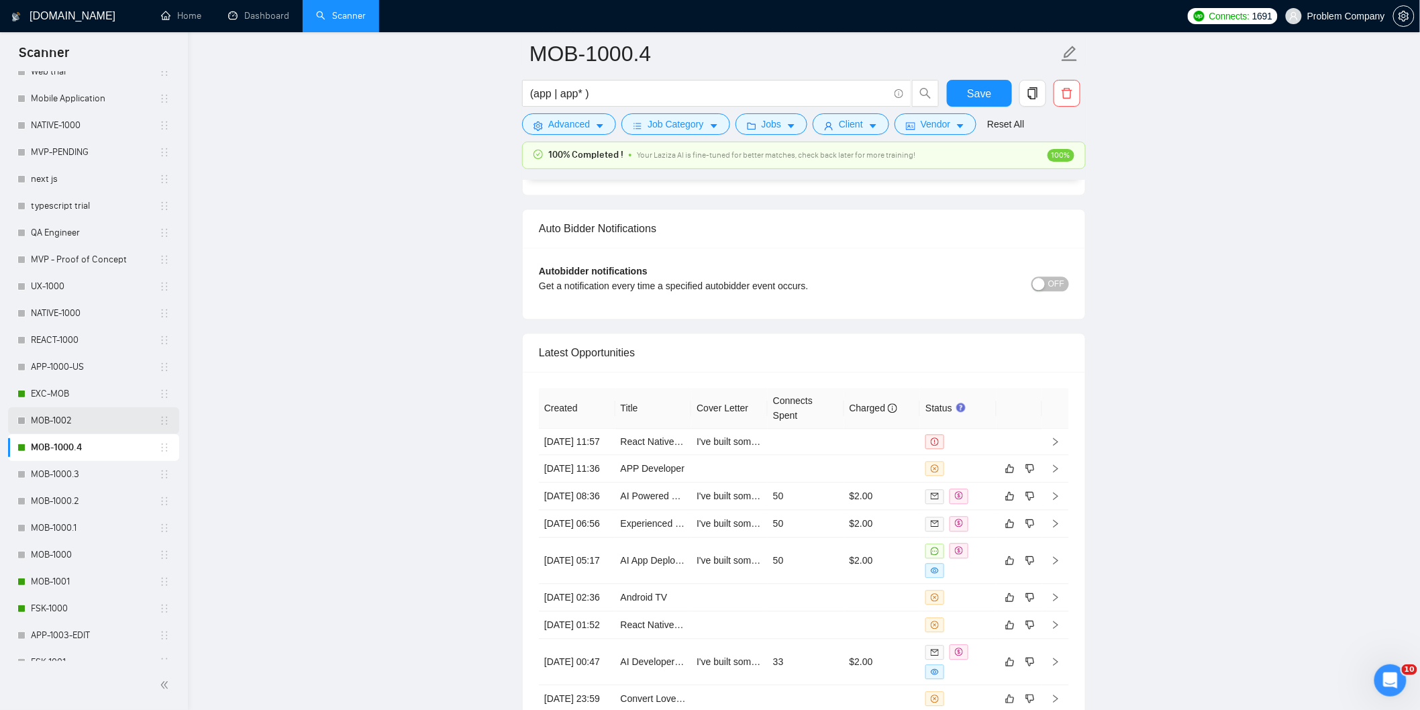
scroll to position [520, 0]
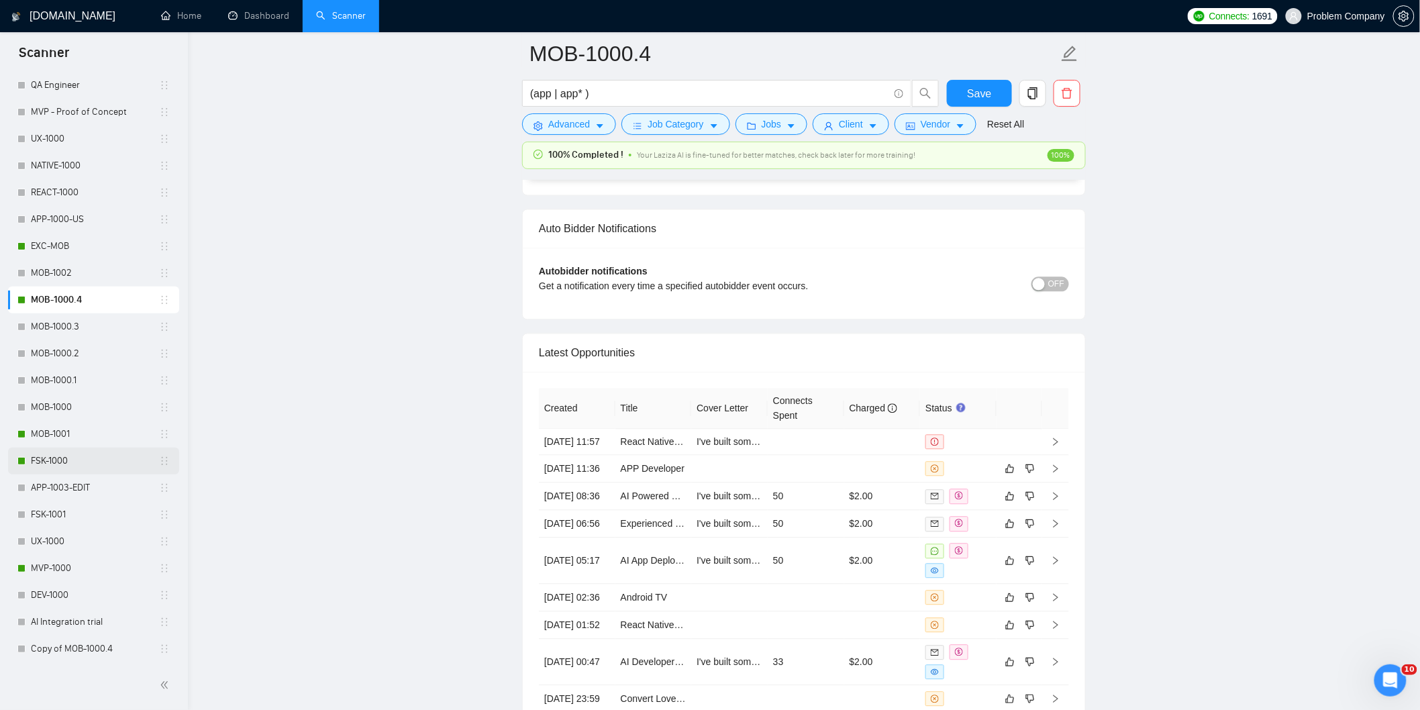
click at [65, 462] on link "FSK-1000" at bounding box center [95, 461] width 128 height 27
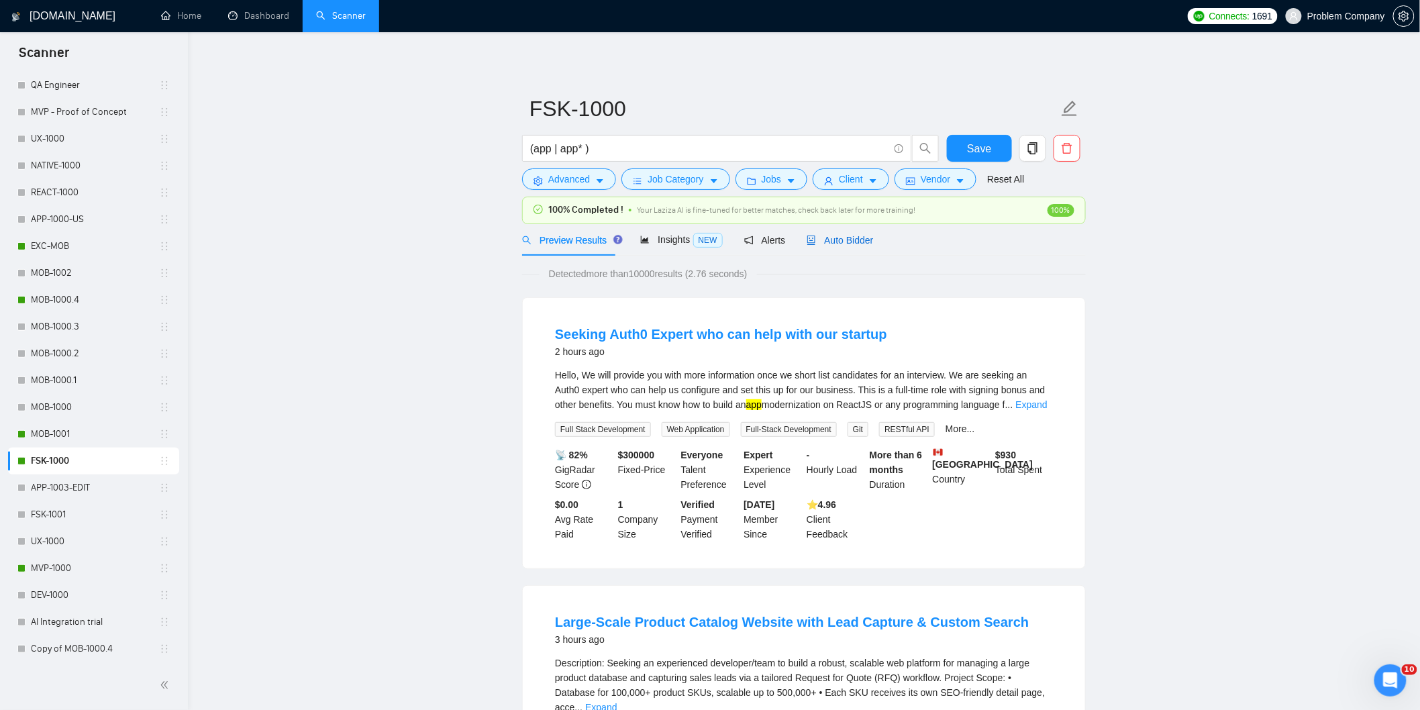
click at [867, 239] on span "Auto Bidder" at bounding box center [840, 240] width 66 height 11
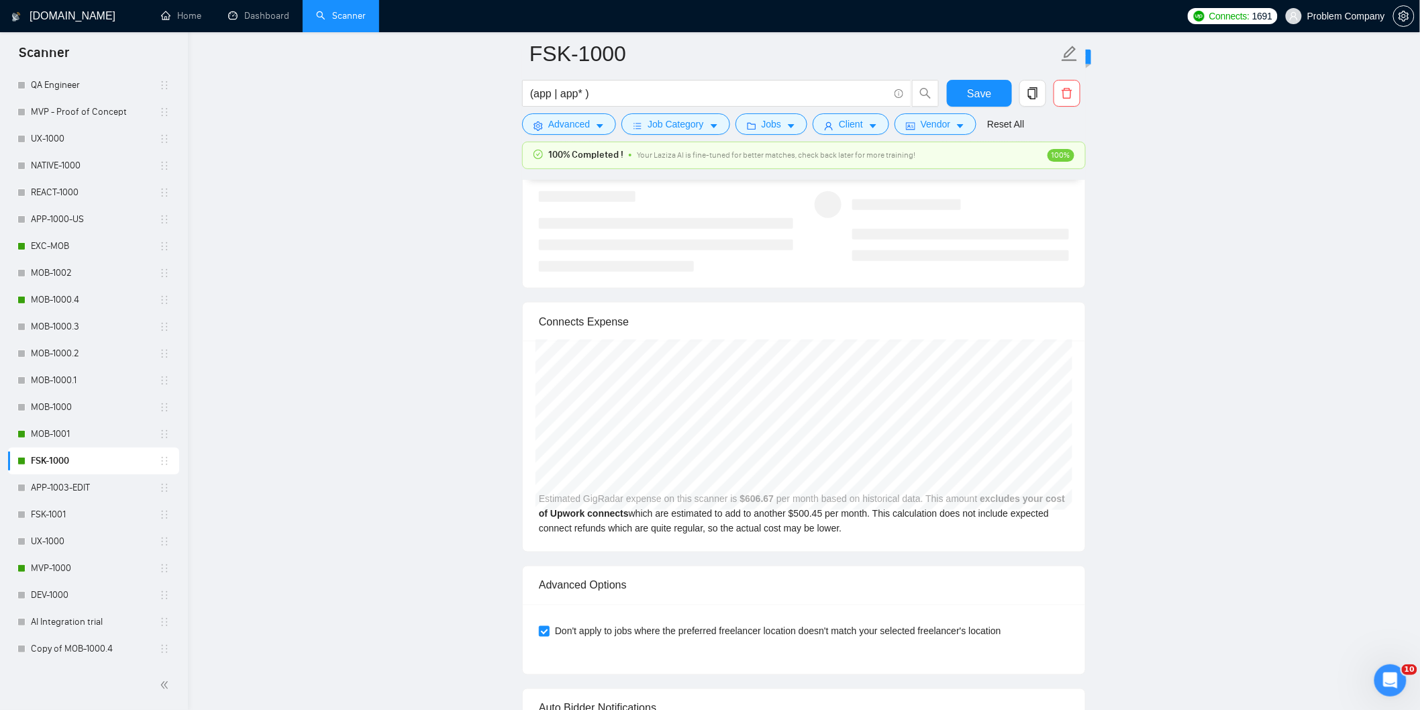
scroll to position [3396, 0]
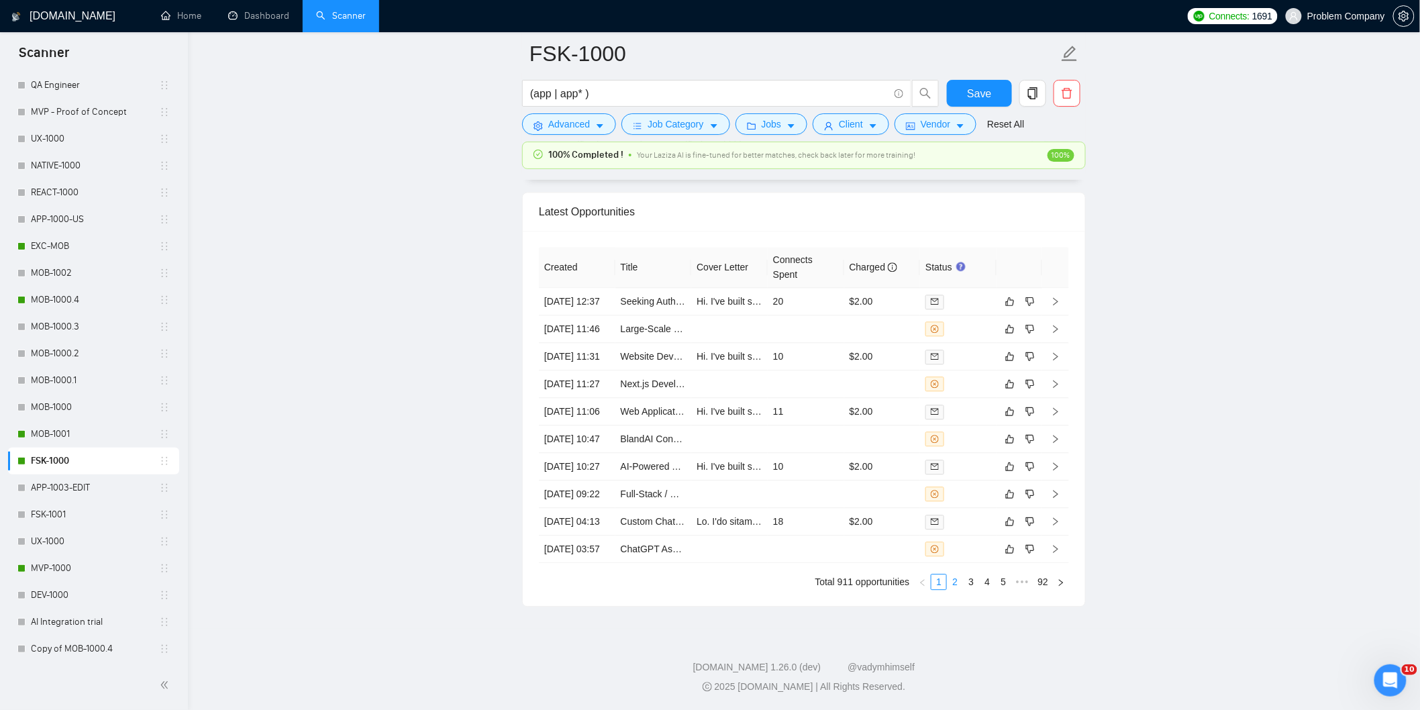
click at [957, 589] on link "2" at bounding box center [955, 582] width 15 height 15
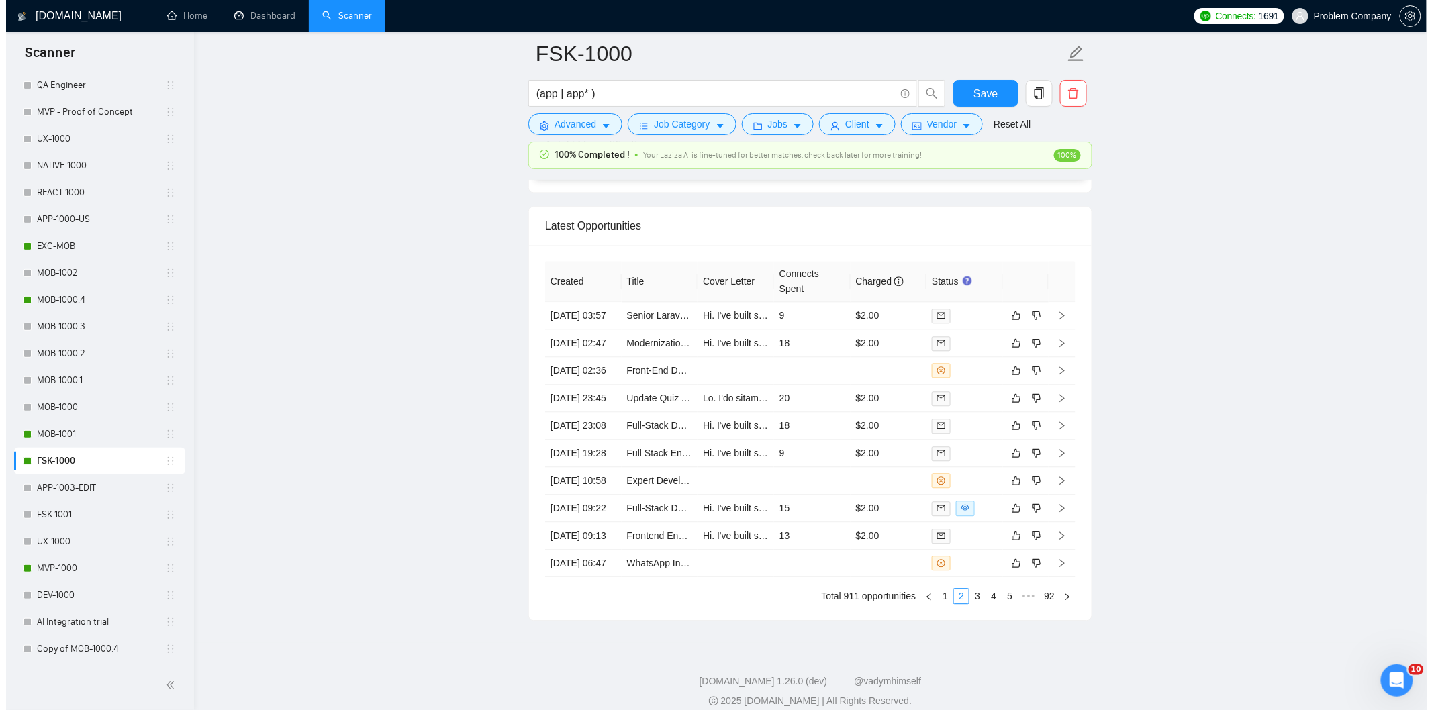
scroll to position [3247, 0]
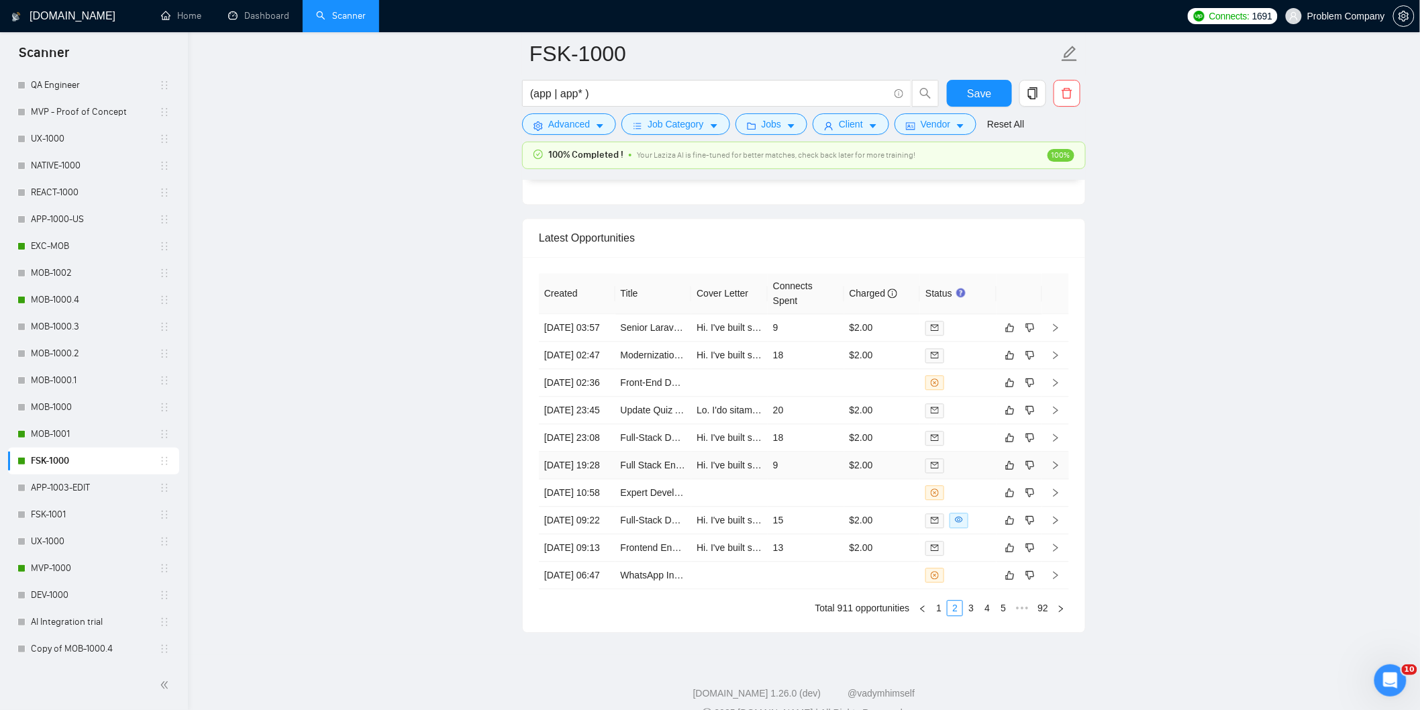
click at [603, 479] on td "[DATE] 19:28" at bounding box center [577, 466] width 77 height 28
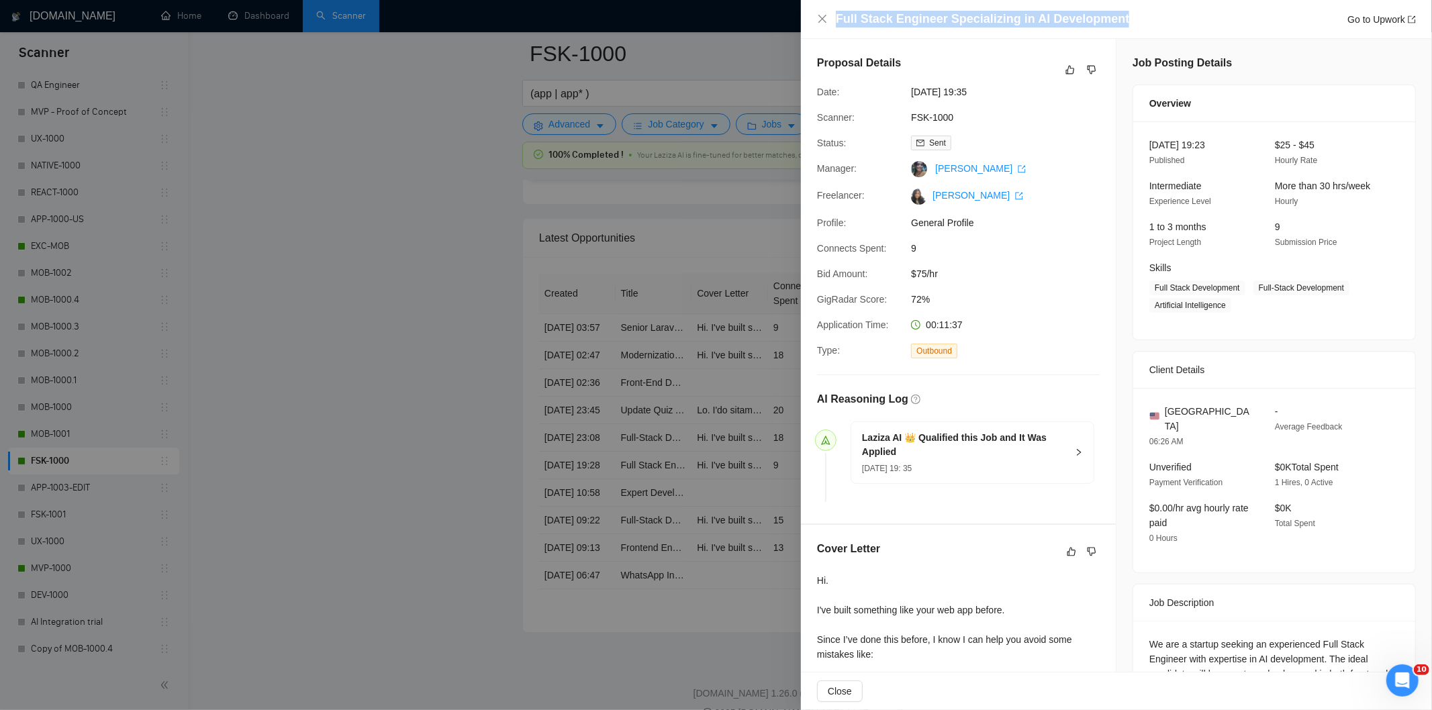
drag, startPoint x: 1124, startPoint y: 20, endPoint x: 818, endPoint y: 30, distance: 306.2
click at [818, 30] on div "Full Stack Engineer Specializing in AI Development Go to Upwork" at bounding box center [1116, 19] width 631 height 39
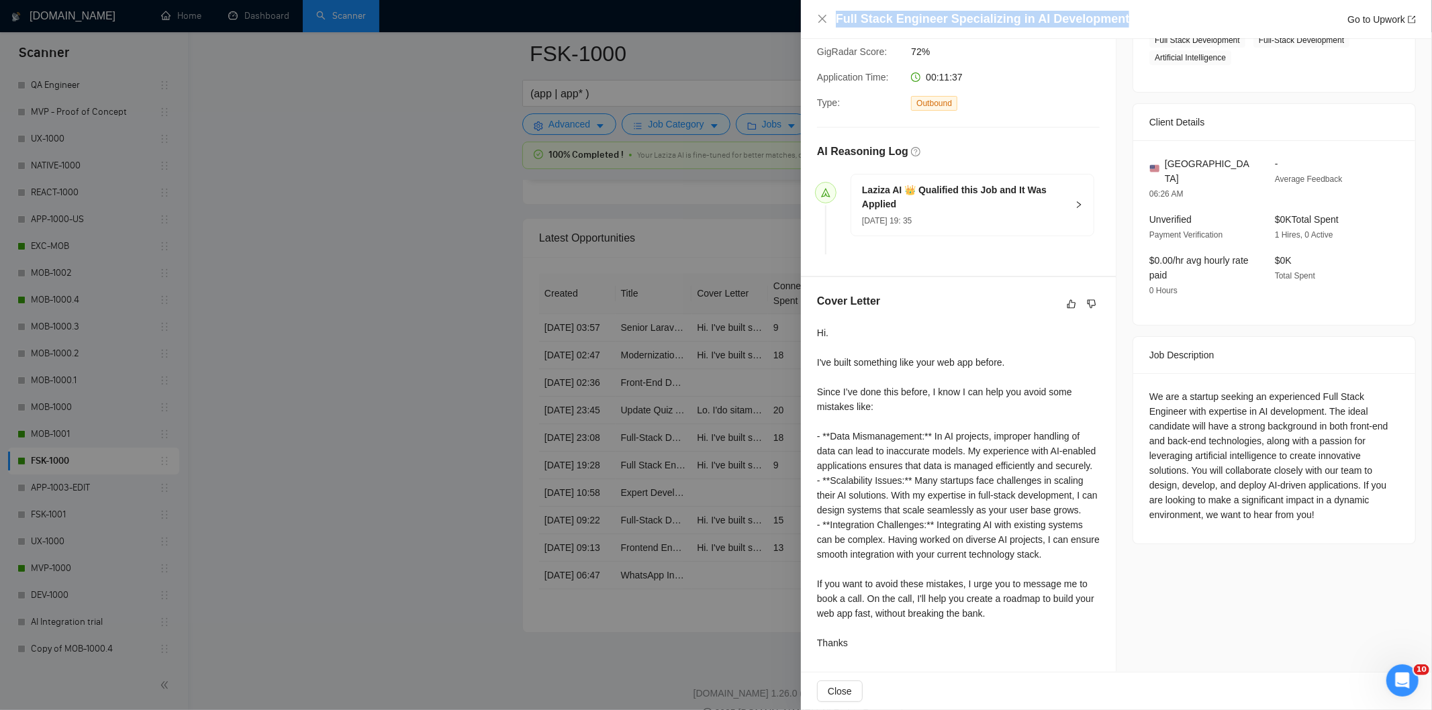
scroll to position [263, 0]
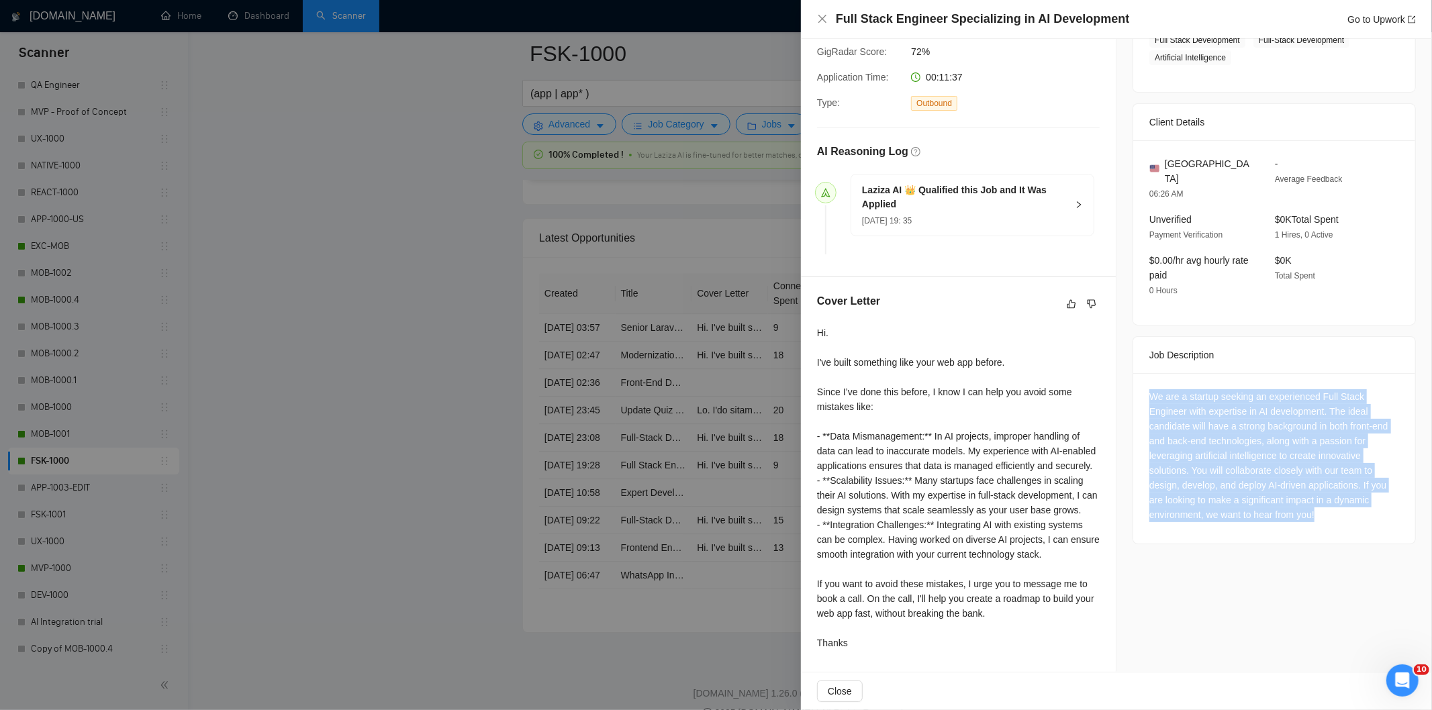
drag, startPoint x: 1141, startPoint y: 367, endPoint x: 1346, endPoint y: 495, distance: 241.6
click at [1347, 495] on div "We are a startup seeking an experienced Full Stack Engineer with expertise in A…" at bounding box center [1274, 458] width 282 height 170
click at [822, 15] on icon "close" at bounding box center [822, 18] width 11 height 11
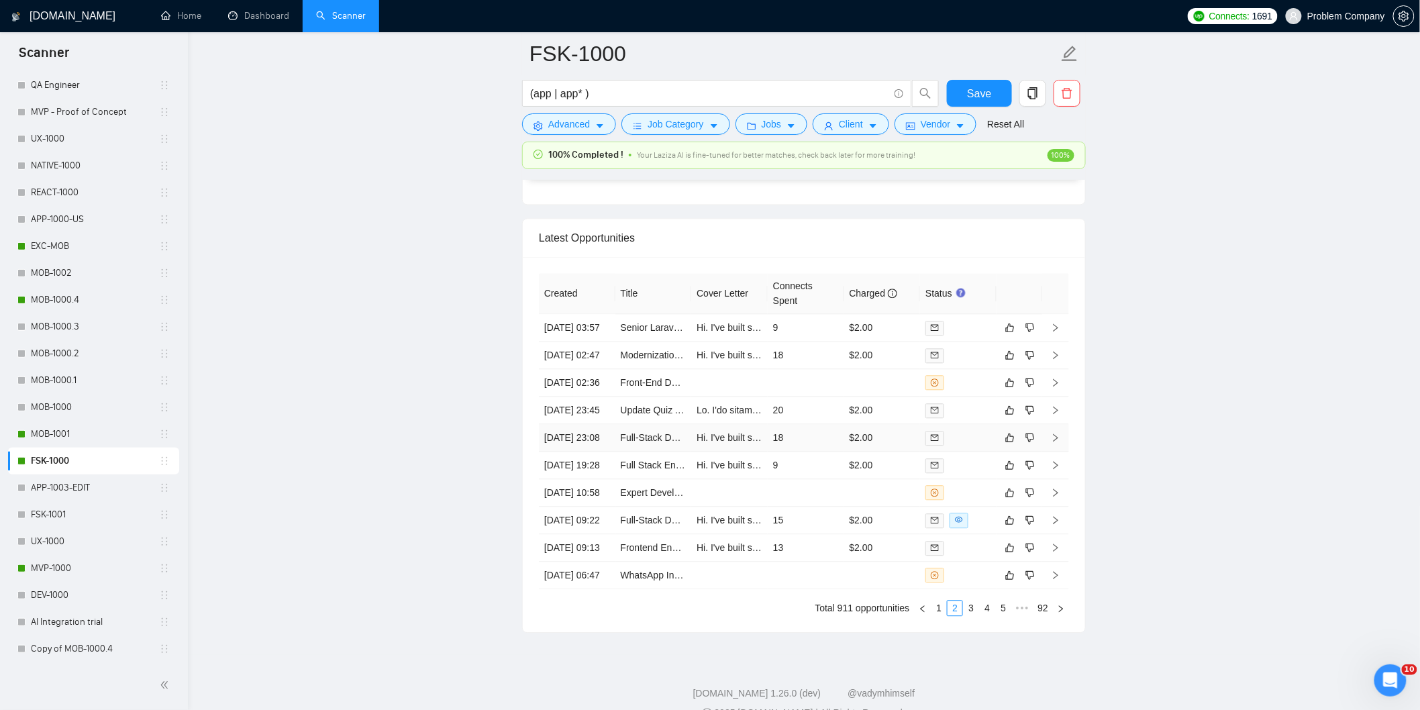
click at [583, 452] on td "[DATE] 23:08" at bounding box center [577, 438] width 77 height 28
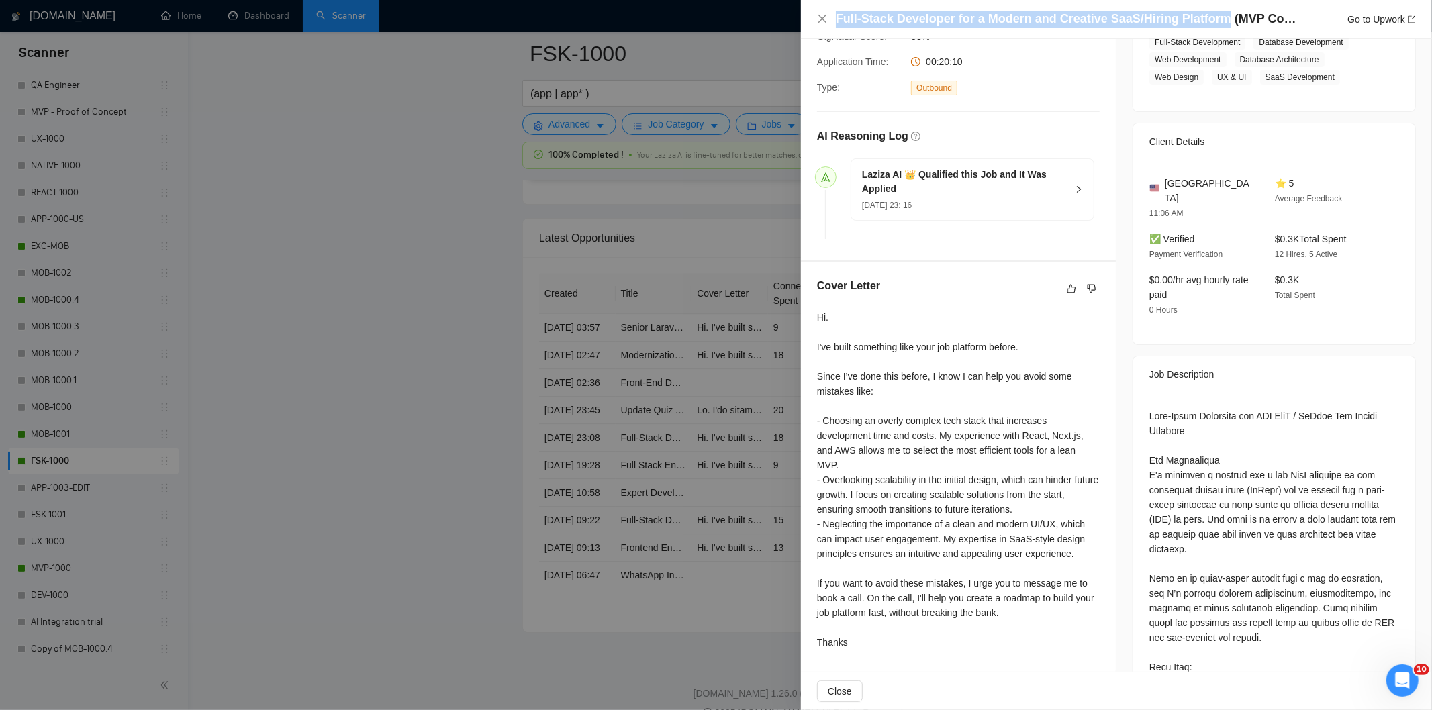
drag, startPoint x: 1215, startPoint y: 20, endPoint x: 812, endPoint y: 18, distance: 402.7
click at [812, 18] on div "Full-Stack Developer for a Modern and Creative SaaS/Hiring Platform (MVP Concep…" at bounding box center [1116, 19] width 631 height 39
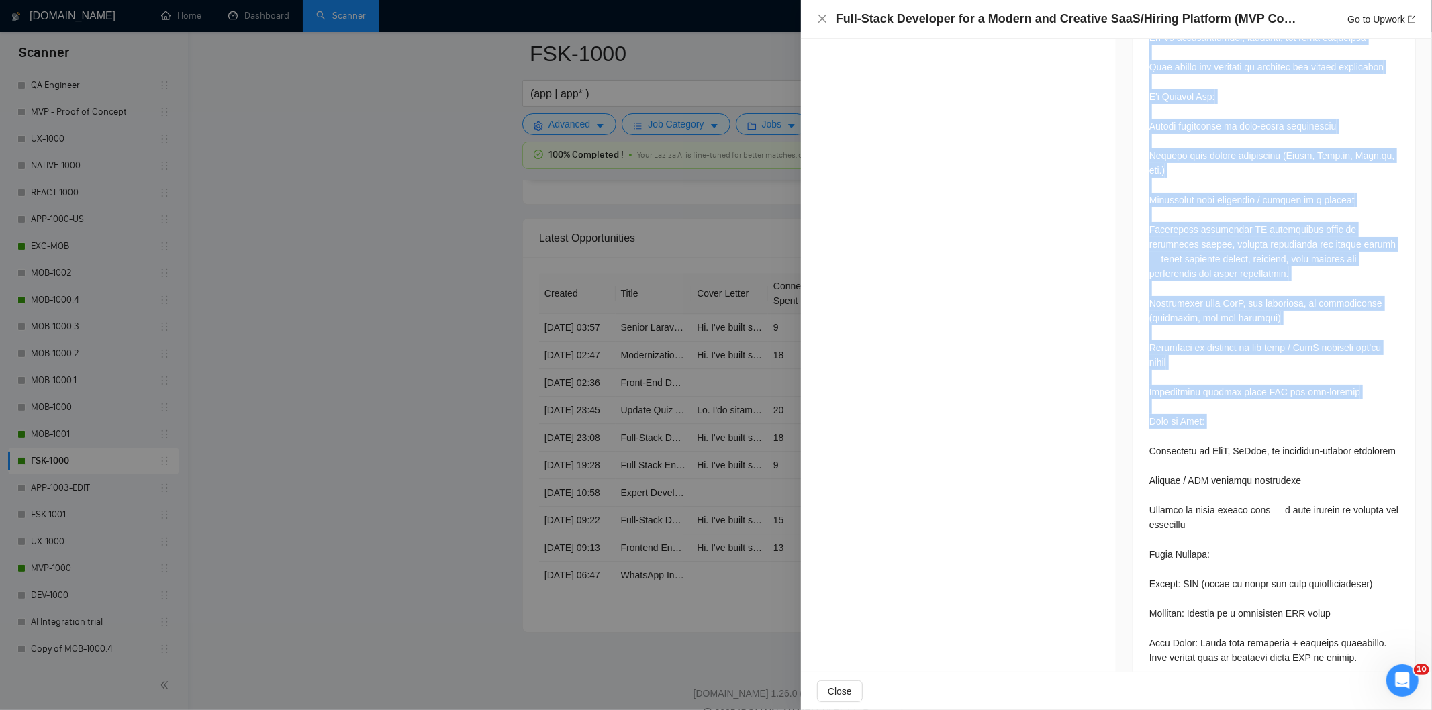
scroll to position [1189, 0]
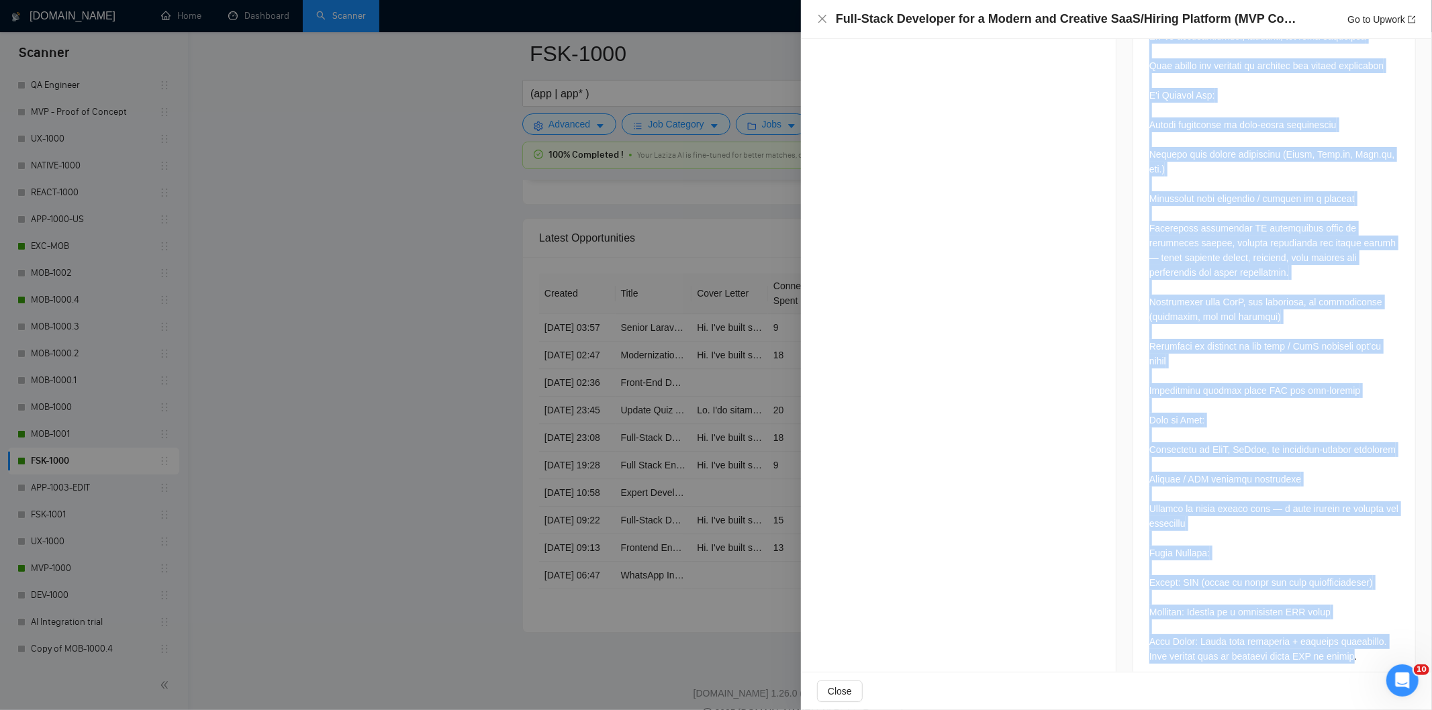
drag, startPoint x: 1134, startPoint y: 326, endPoint x: 1347, endPoint y: 641, distance: 380.5
click at [1347, 641] on div at bounding box center [1274, 75] width 282 height 1219
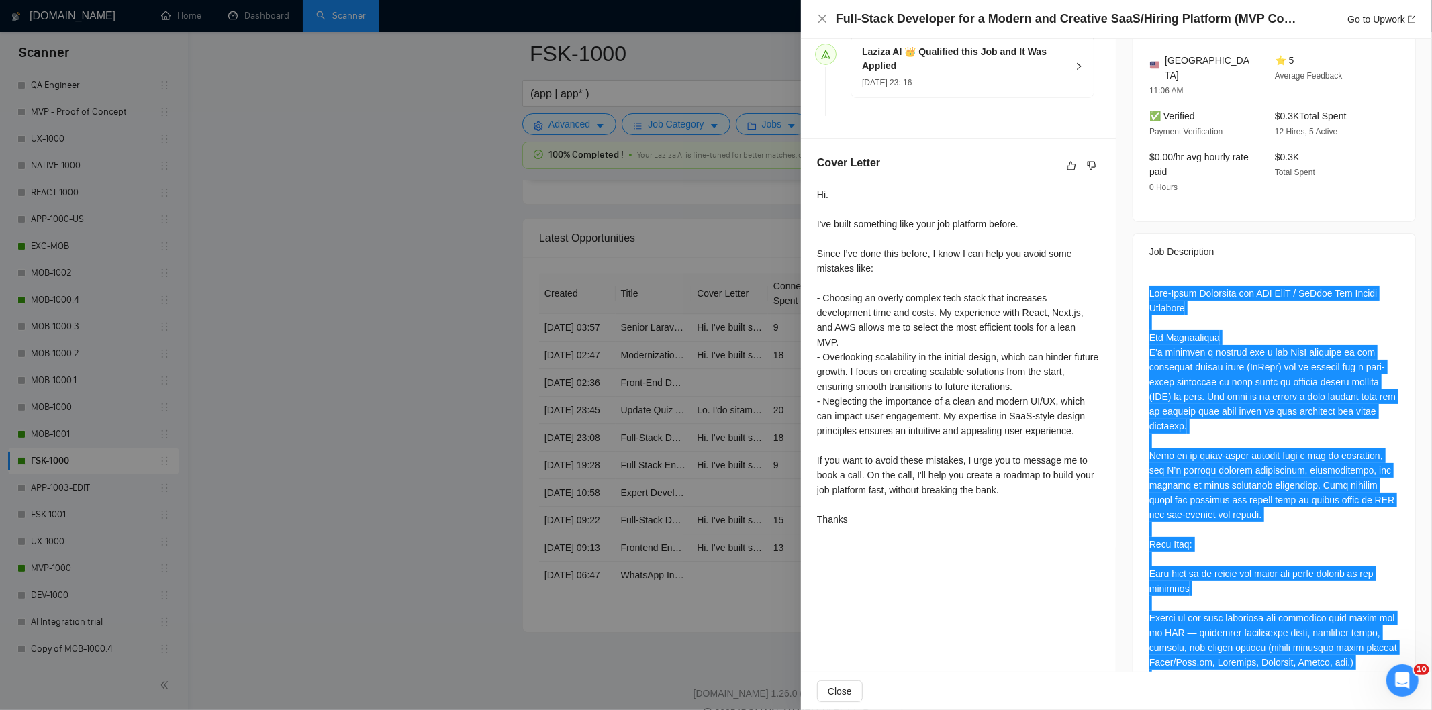
scroll to position [518, 0]
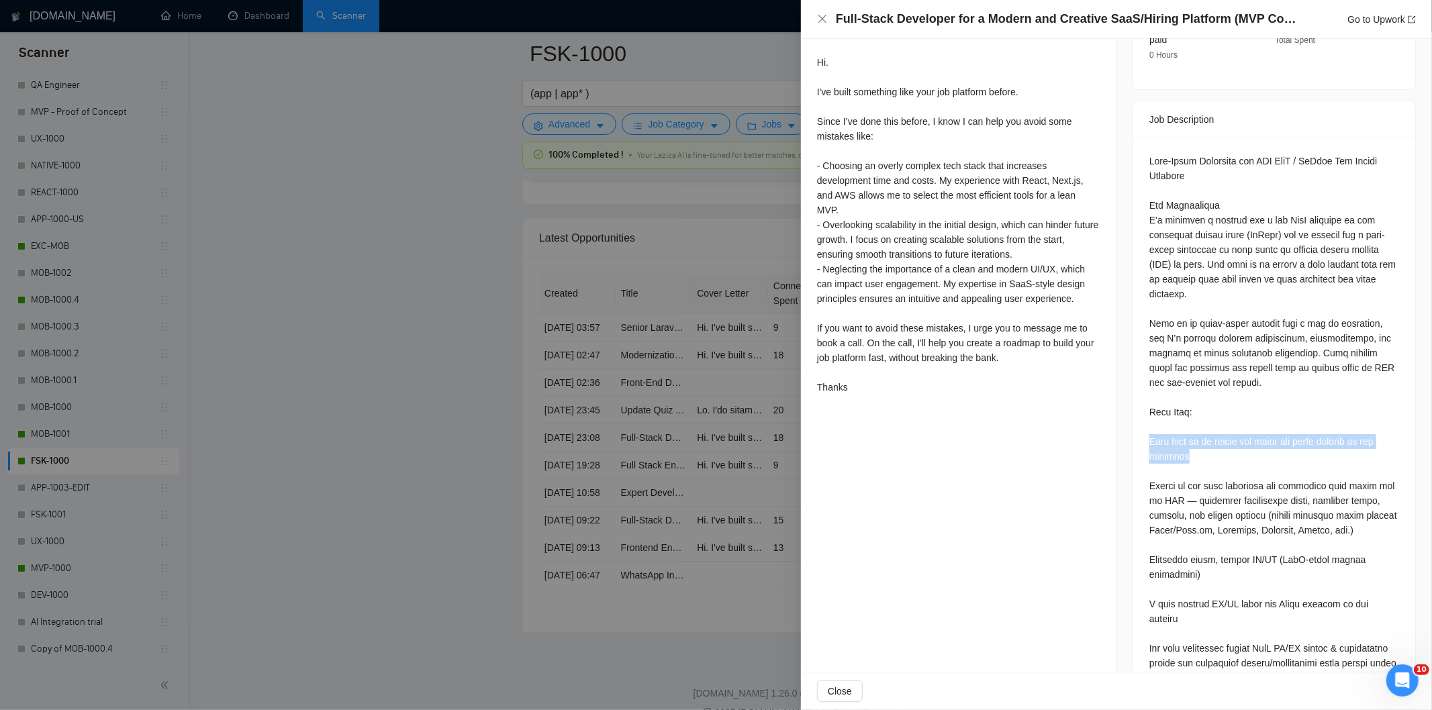
drag, startPoint x: 1212, startPoint y: 442, endPoint x: 1142, endPoint y: 430, distance: 70.8
click at [822, 19] on icon "close" at bounding box center [822, 19] width 8 height 8
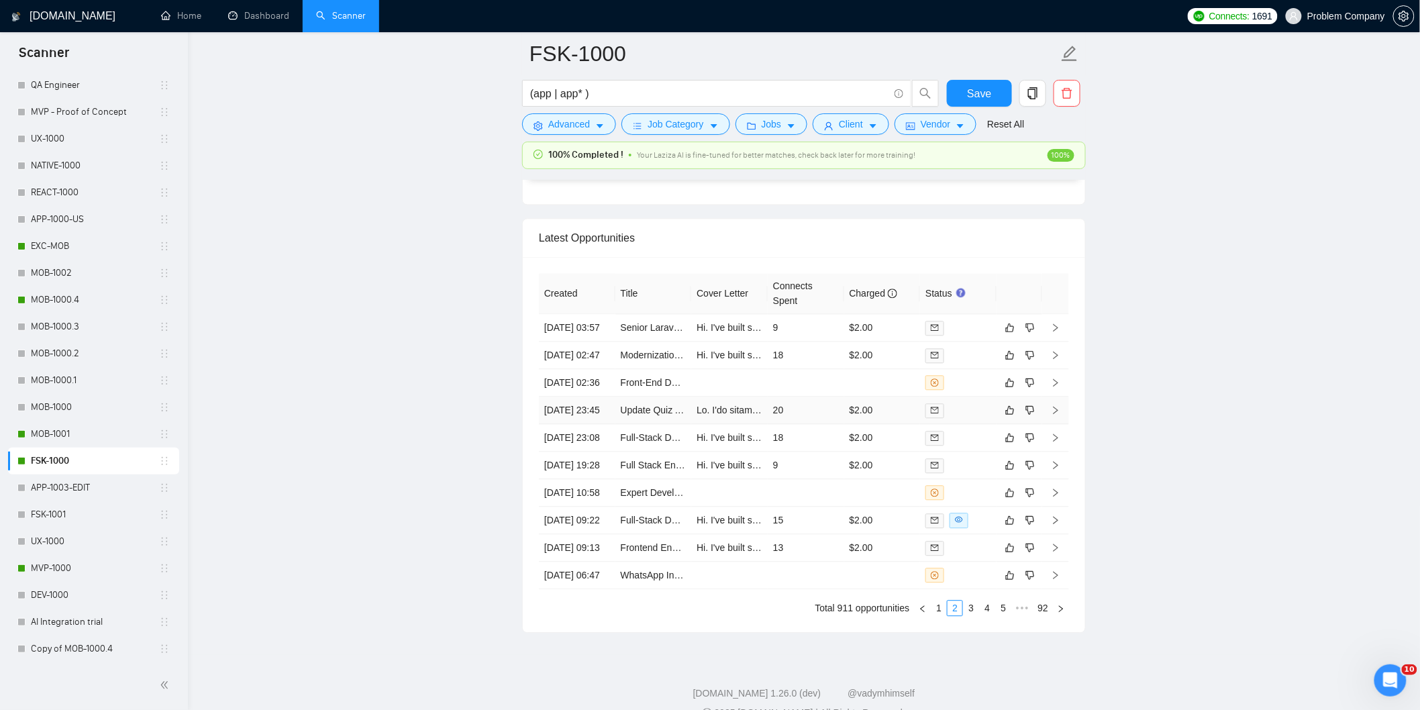
click at [585, 424] on td "[DATE] 23:45" at bounding box center [577, 411] width 77 height 28
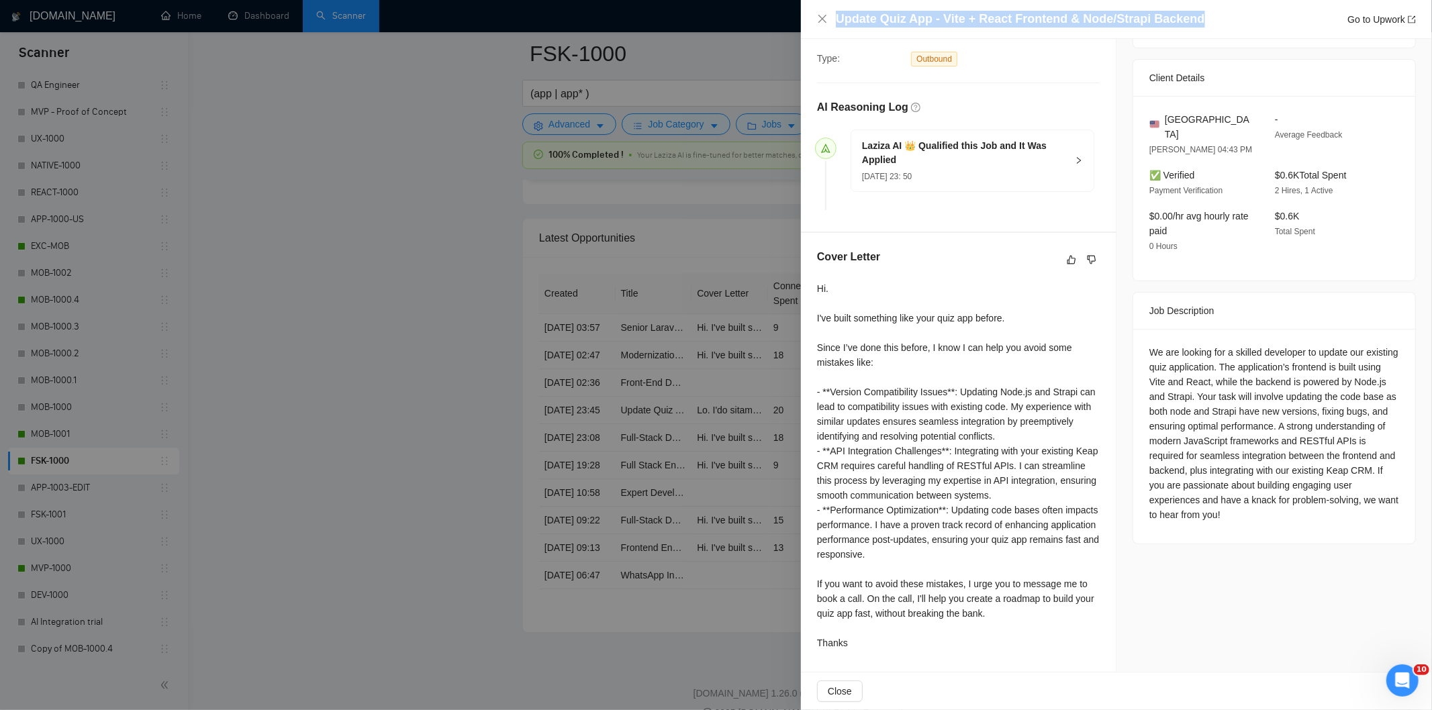
drag, startPoint x: 1200, startPoint y: 17, endPoint x: 807, endPoint y: 5, distance: 393.5
click at [807, 5] on div "Update Quiz App - Vite + React Frontend & Node/Strapi Backend Go to Upwork" at bounding box center [1116, 19] width 631 height 39
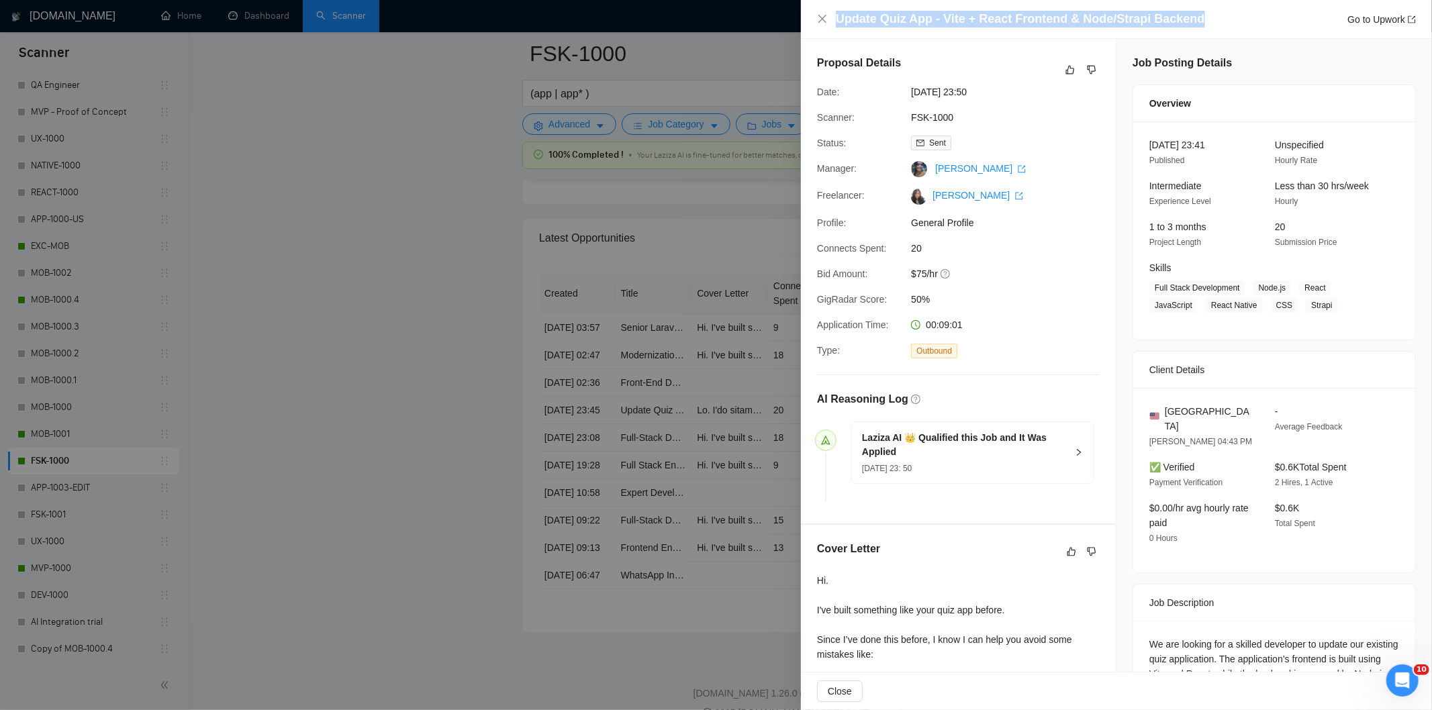
scroll to position [292, 0]
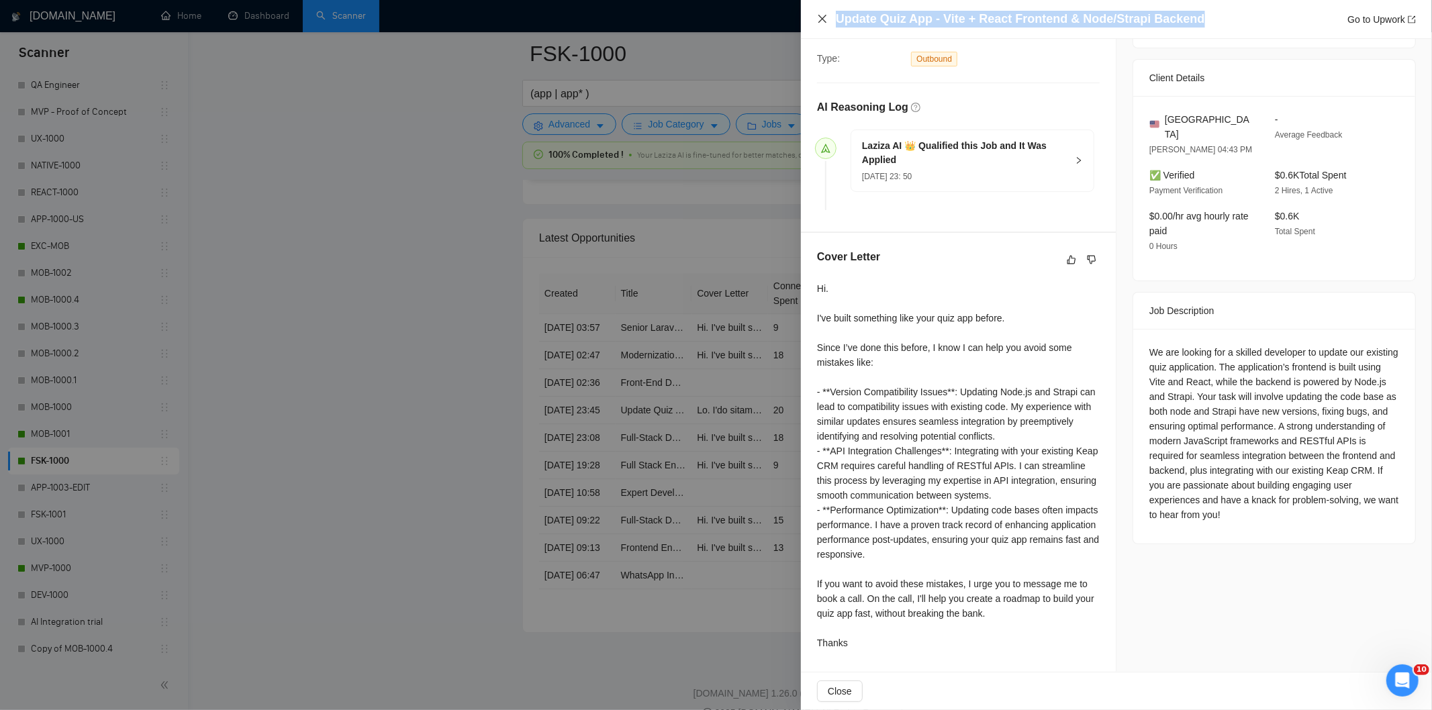
click at [819, 21] on icon "close" at bounding box center [822, 18] width 11 height 11
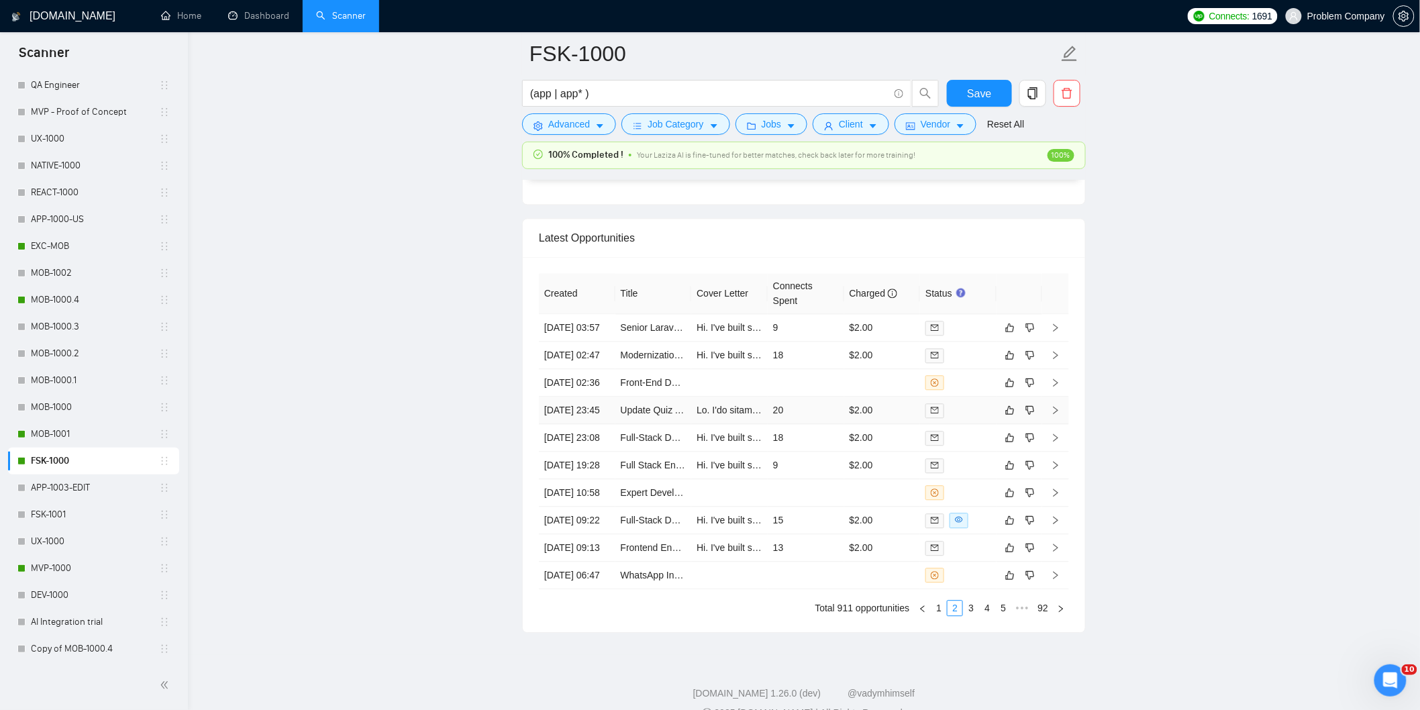
click at [597, 424] on td "[DATE] 23:45" at bounding box center [577, 411] width 77 height 28
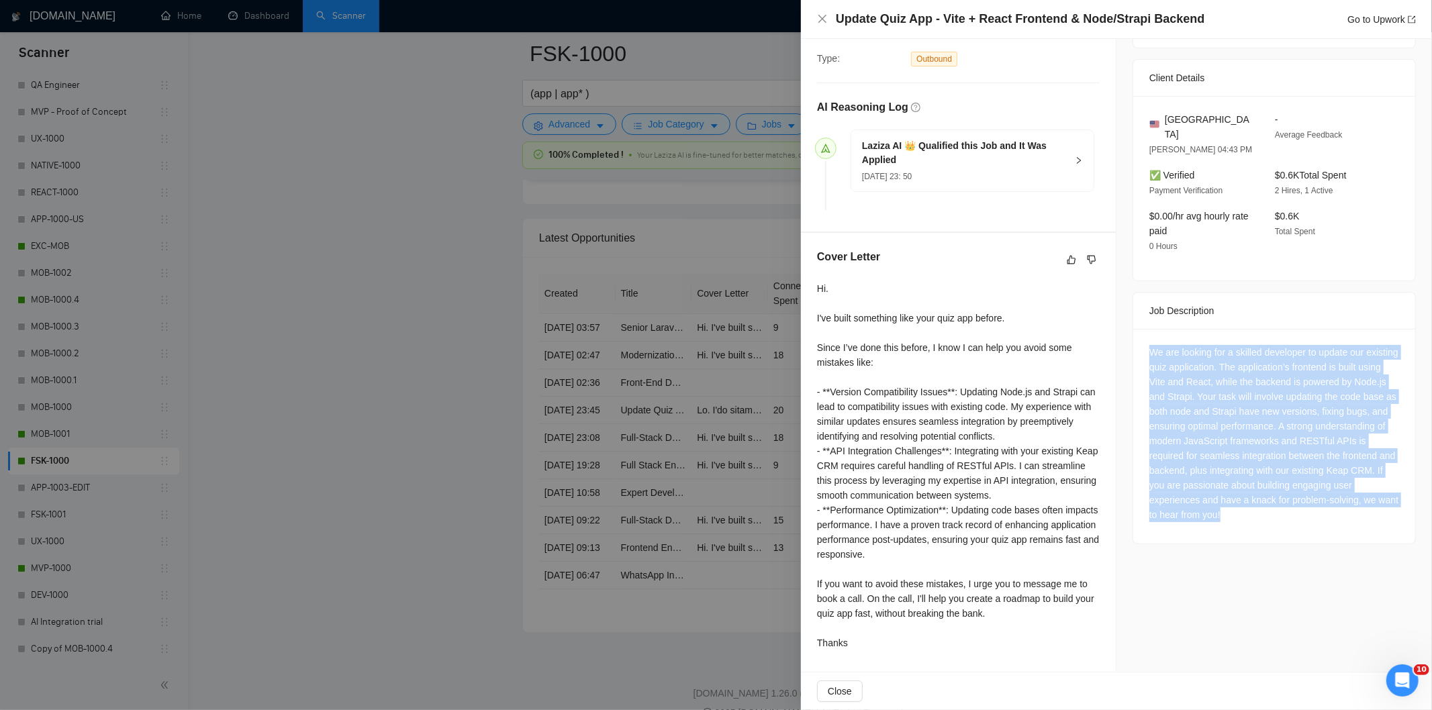
drag, startPoint x: 1139, startPoint y: 334, endPoint x: 1332, endPoint y: 504, distance: 257.3
click at [1332, 504] on div "We are looking for a skilled developer to update our existing quiz application.…" at bounding box center [1274, 436] width 282 height 215
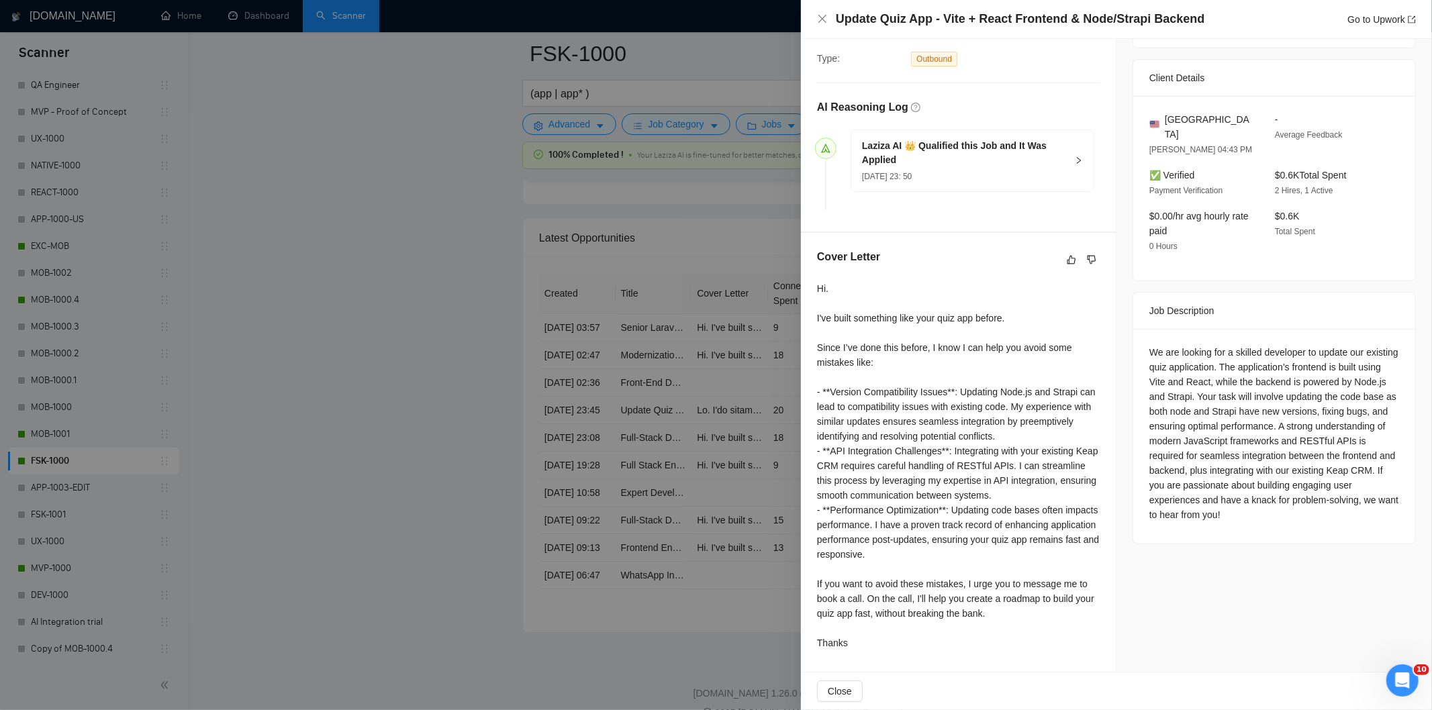
click at [822, 25] on div "Update Quiz App - Vite + React Frontend & Node/Strapi Backend Go to Upwork" at bounding box center [1116, 19] width 599 height 17
click at [821, 22] on icon "close" at bounding box center [822, 18] width 11 height 11
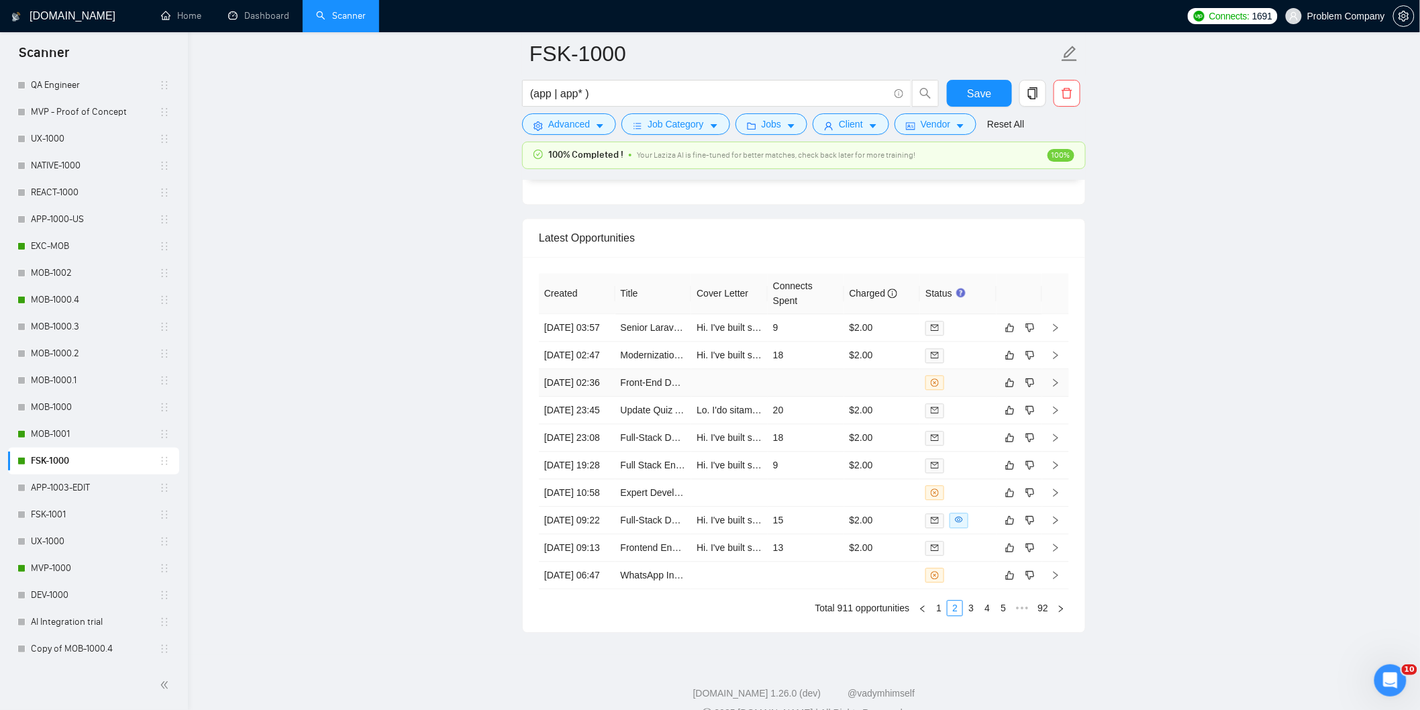
click at [581, 397] on td "[DATE] 02:36" at bounding box center [577, 383] width 77 height 28
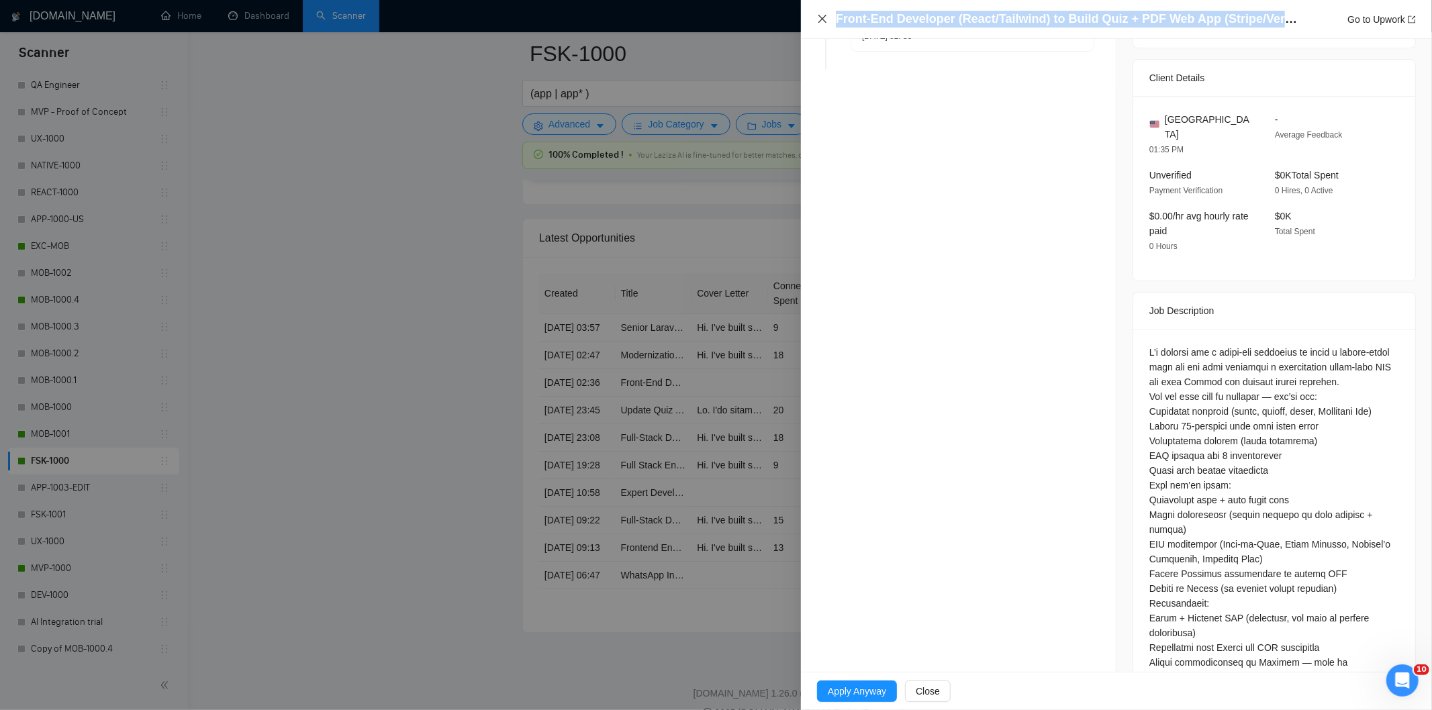
drag, startPoint x: 1289, startPoint y: 22, endPoint x: 821, endPoint y: 22, distance: 467.8
click at [822, 21] on div "Front-End Developer (React/Tailwind) to Build Quiz + PDF Web App (Stripe/Vercel…" at bounding box center [1116, 19] width 599 height 17
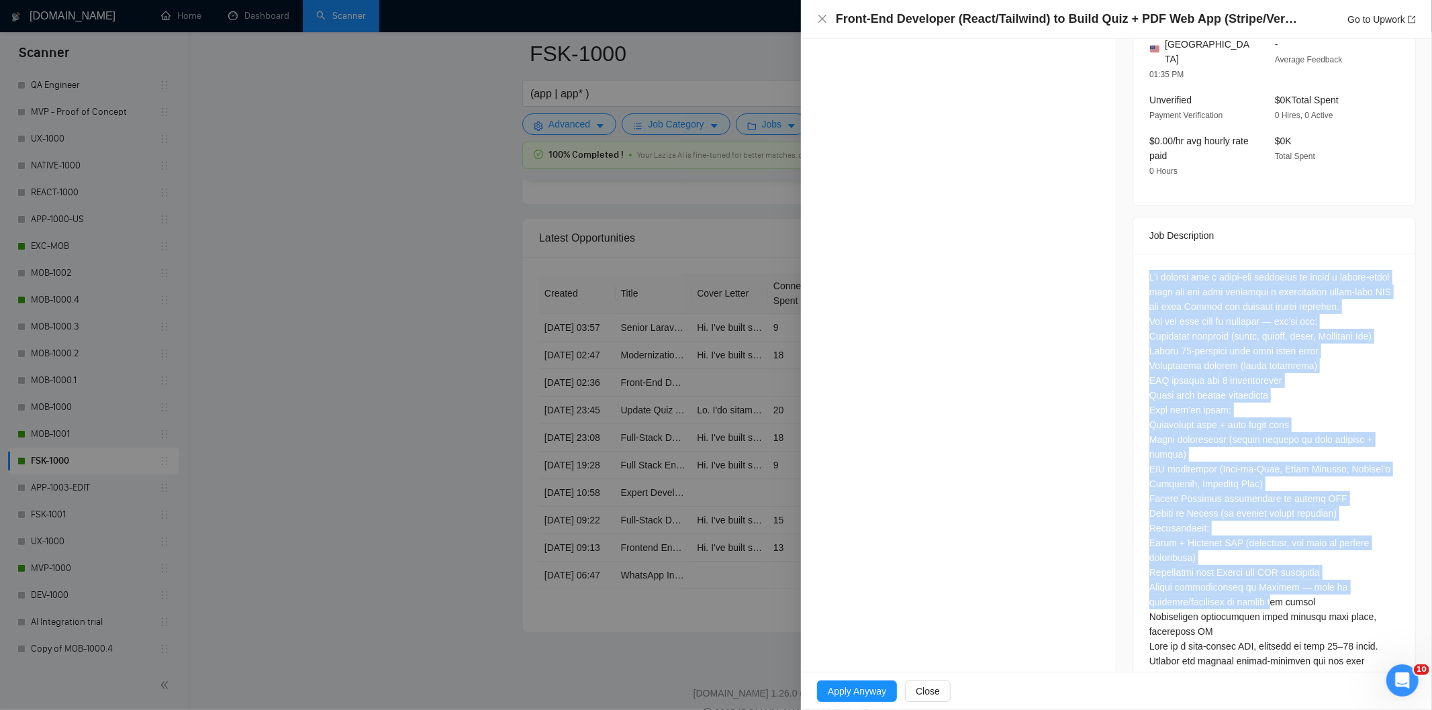
scroll to position [401, 0]
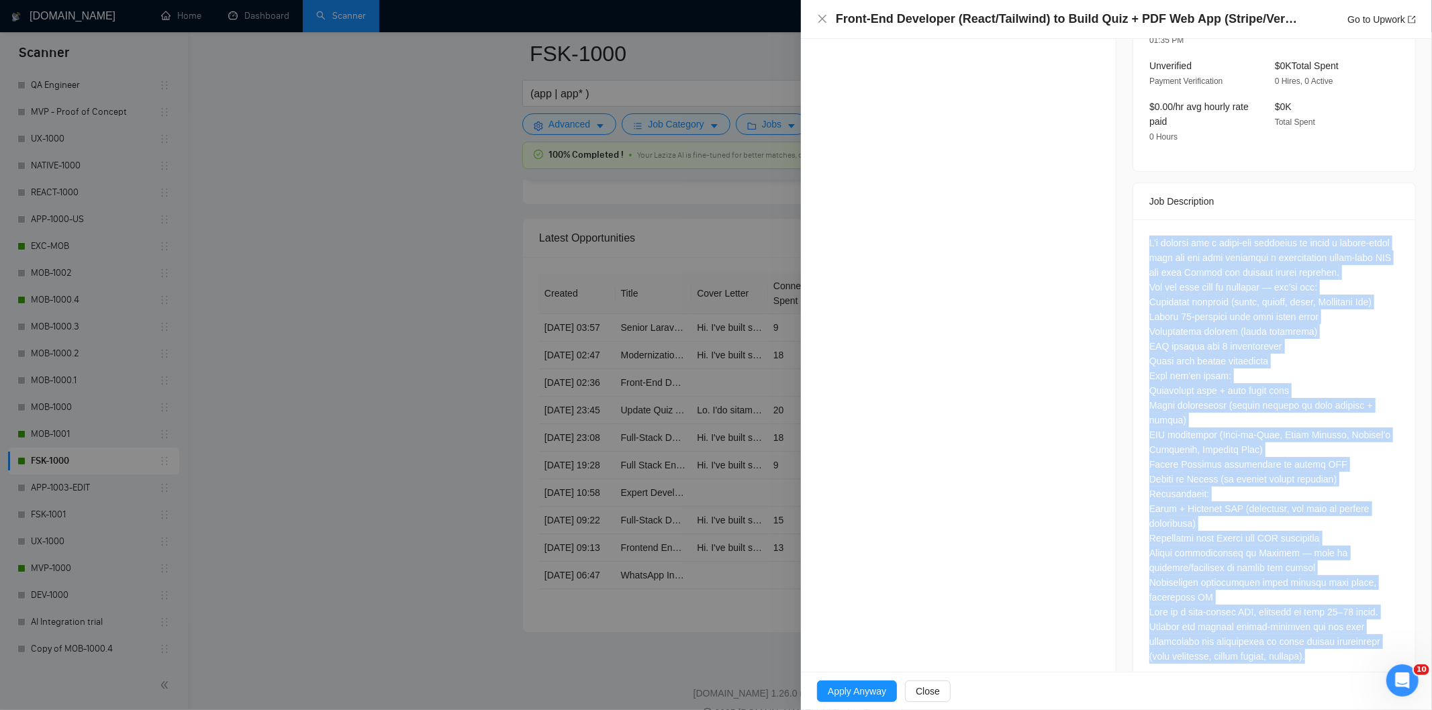
drag, startPoint x: 1140, startPoint y: 331, endPoint x: 1314, endPoint y: 643, distance: 357.3
click at [1314, 643] on div at bounding box center [1274, 452] width 282 height 466
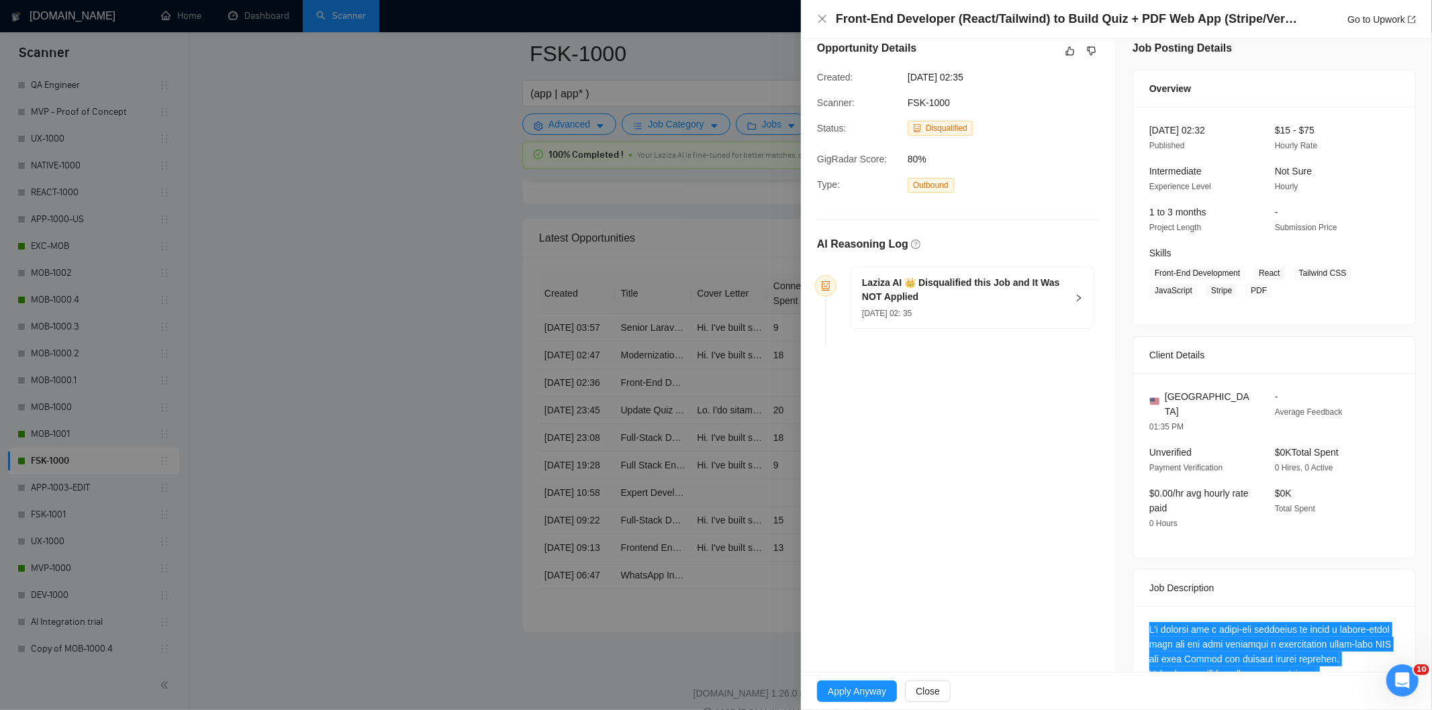
scroll to position [0, 0]
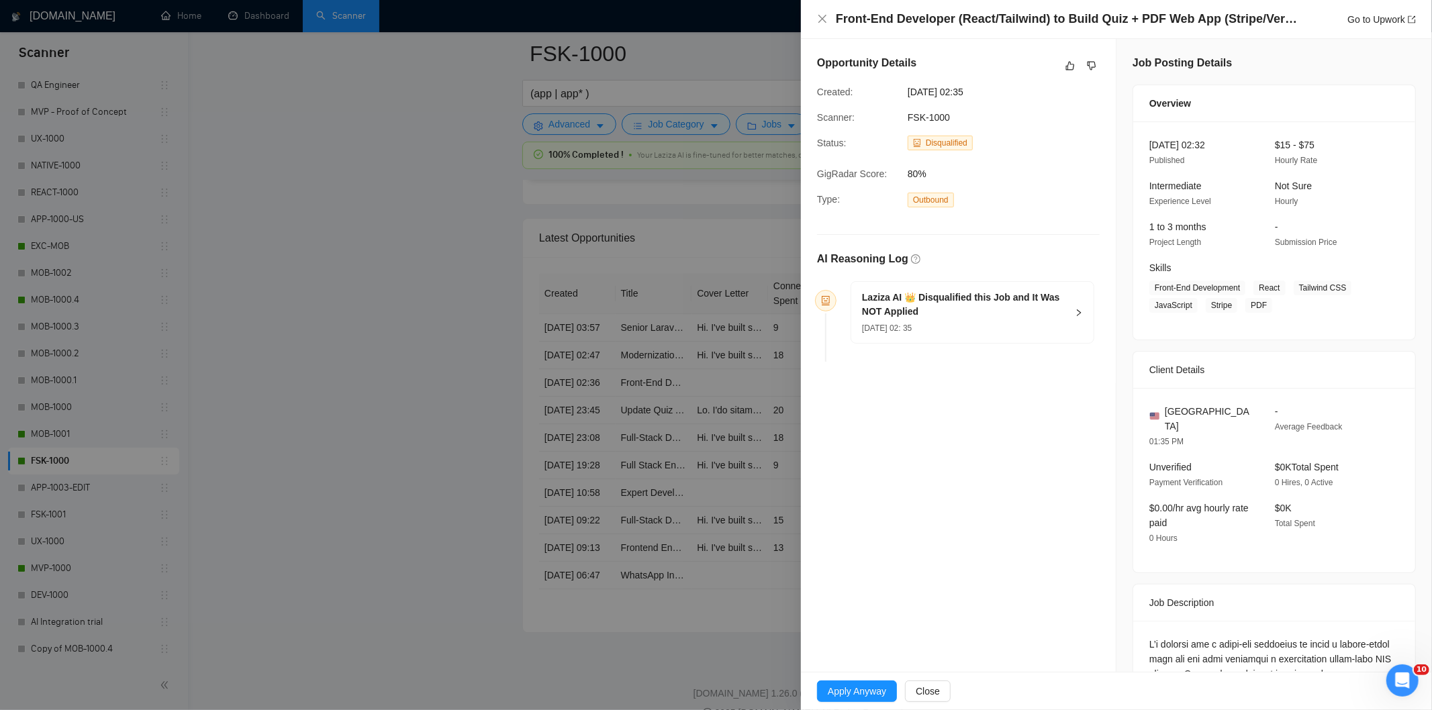
click at [1019, 321] on div "[DATE] 02: 35" at bounding box center [964, 327] width 205 height 15
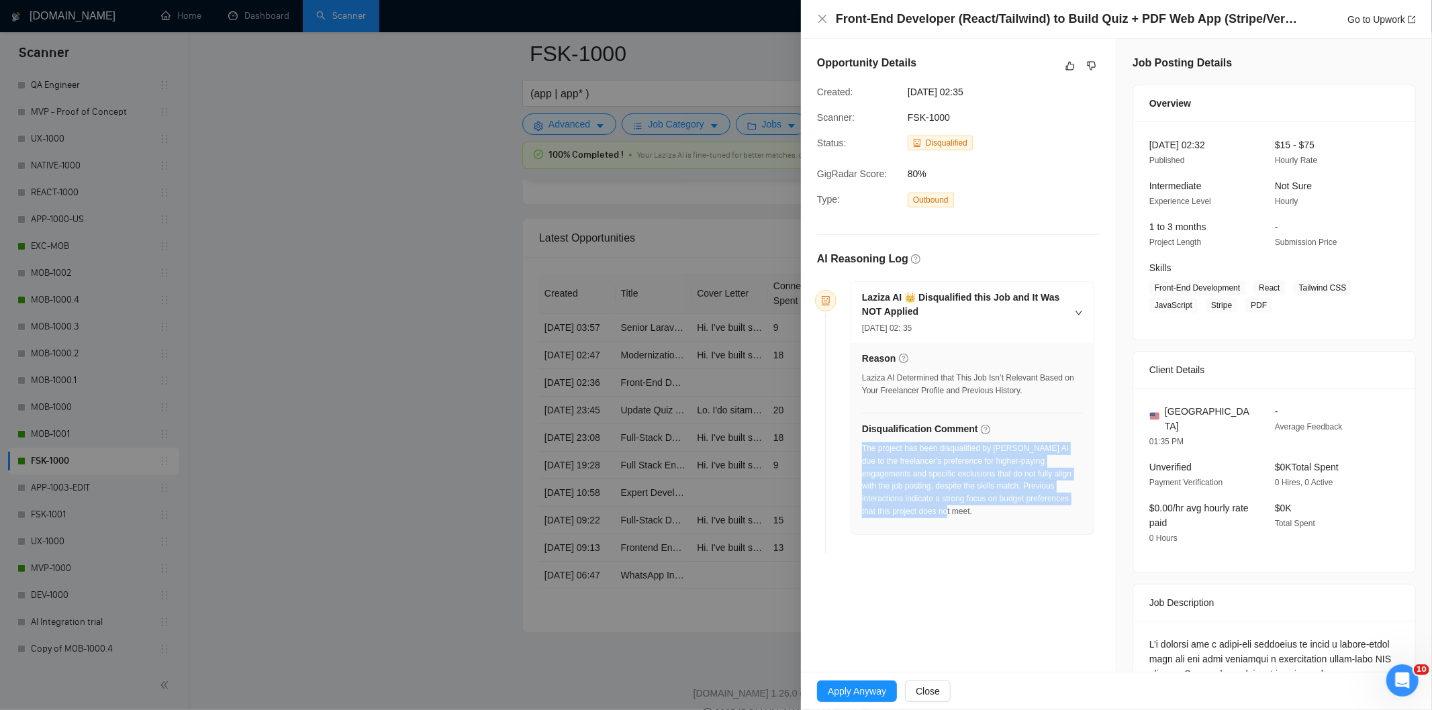
drag, startPoint x: 947, startPoint y: 520, endPoint x: 861, endPoint y: 452, distance: 109.4
click at [861, 452] on li "Laziza AI 👑 Disqualified this Job and It Was NOT Applied [DATE] 02: 35 Reason L…" at bounding box center [958, 419] width 272 height 267
click at [822, 17] on icon "close" at bounding box center [822, 18] width 11 height 11
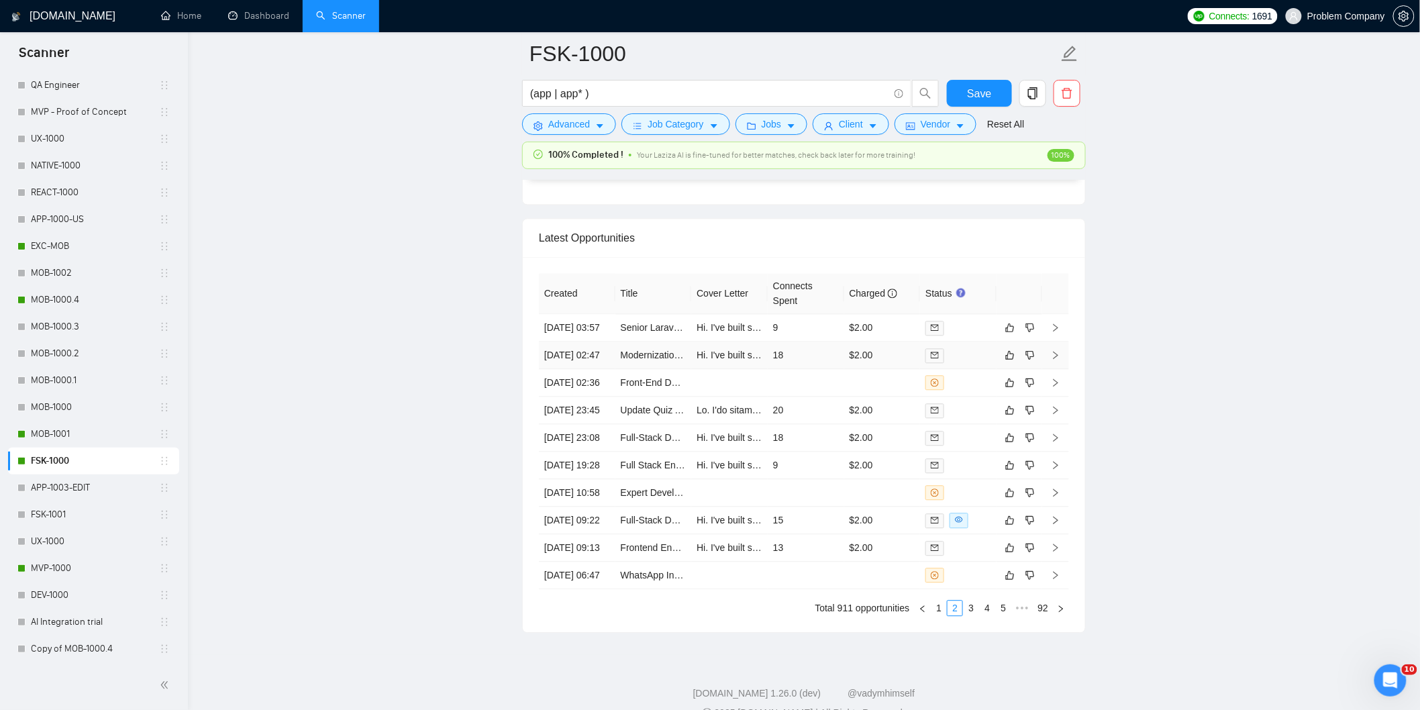
click at [597, 369] on td "[DATE] 02:47" at bounding box center [577, 356] width 77 height 28
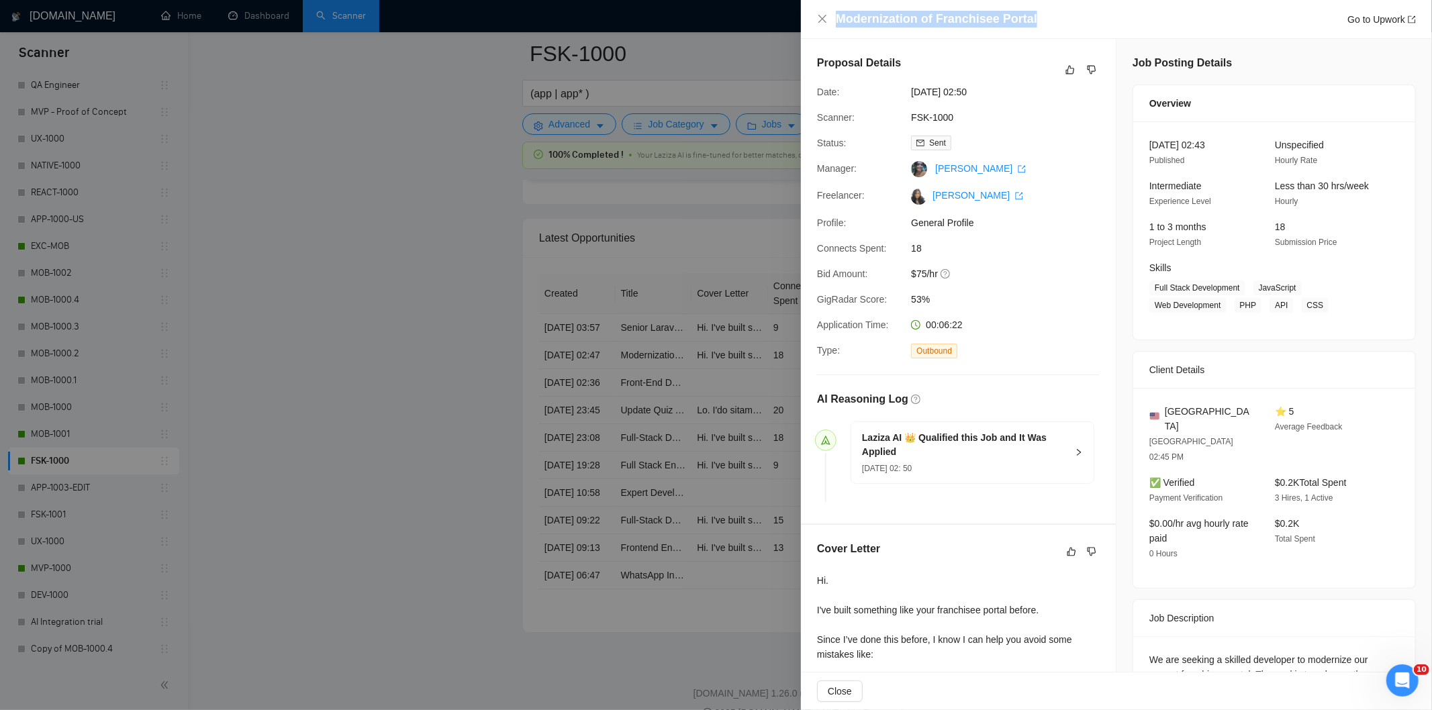
drag, startPoint x: 1040, startPoint y: 18, endPoint x: 831, endPoint y: 22, distance: 209.5
click at [831, 22] on div "Modernization of Franchisee Portal Go to Upwork" at bounding box center [1116, 19] width 599 height 17
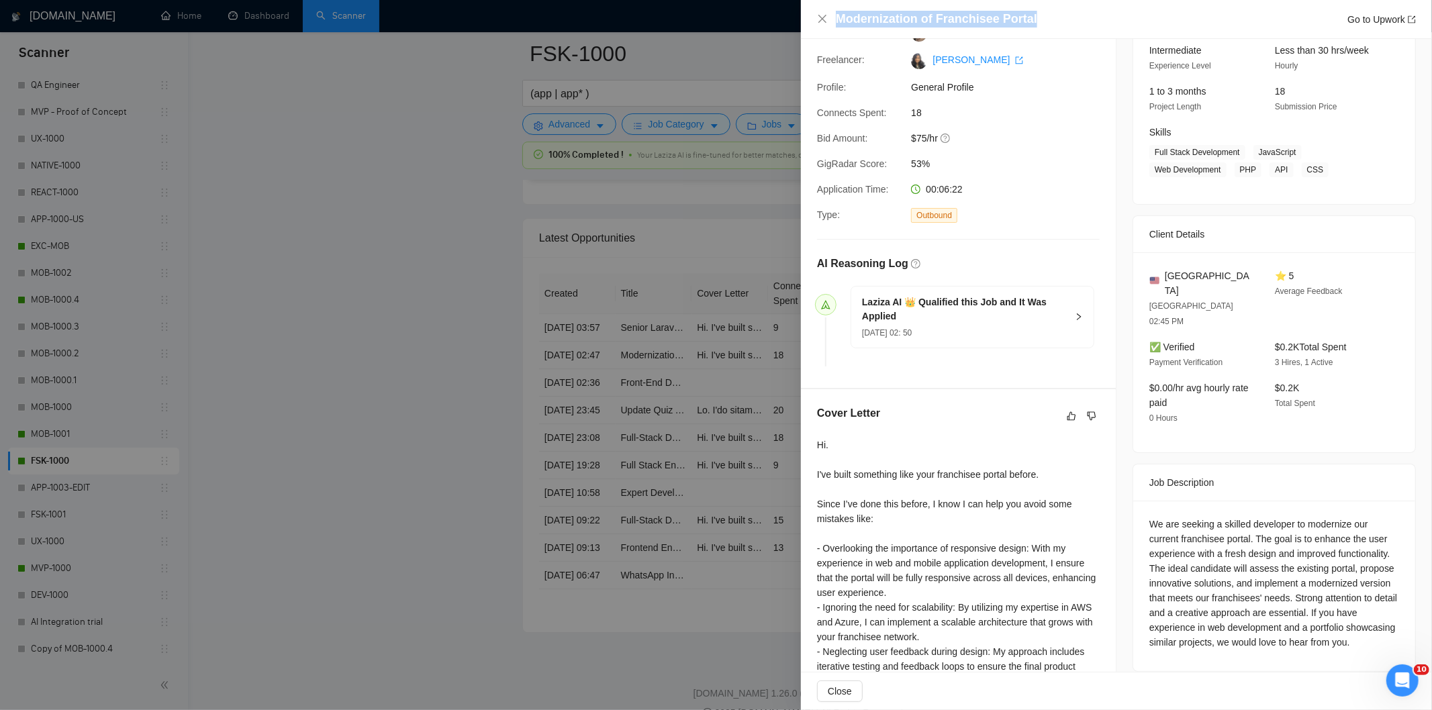
scroll to position [263, 0]
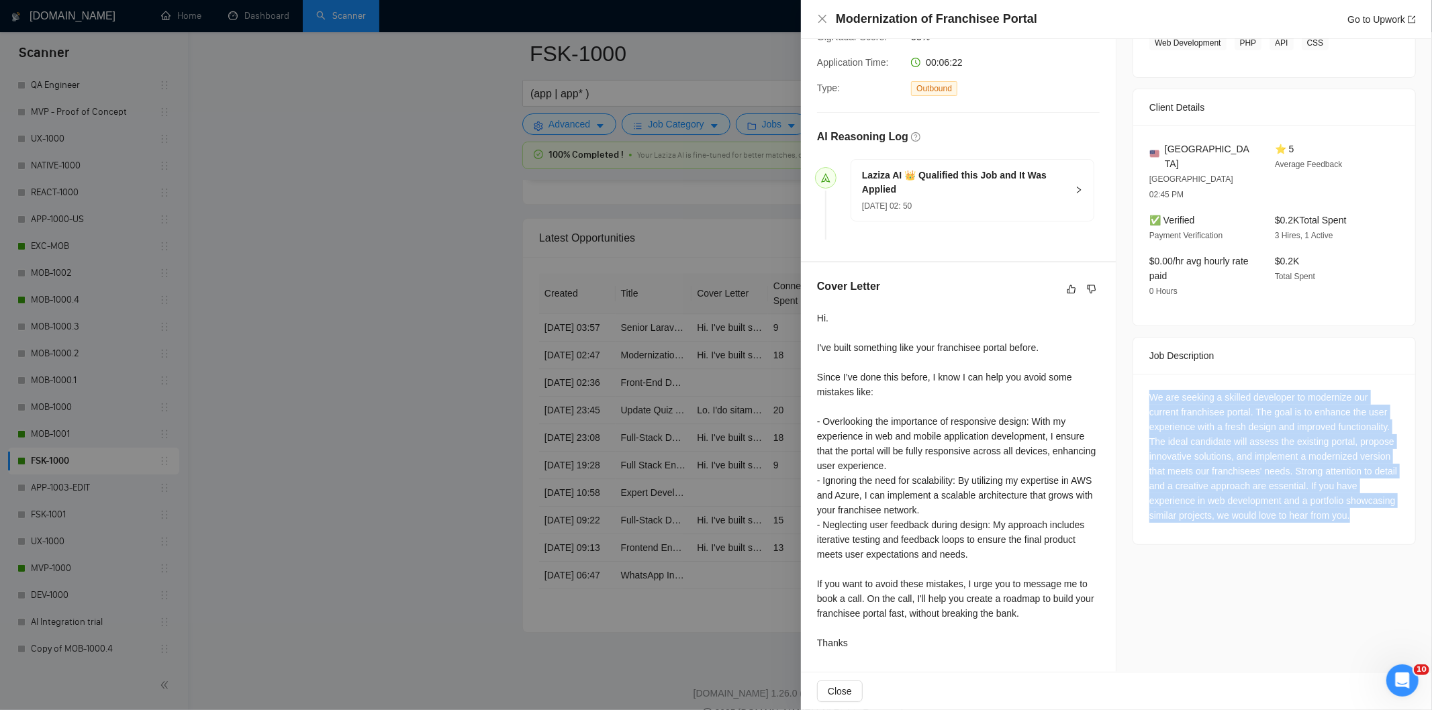
drag, startPoint x: 1140, startPoint y: 362, endPoint x: 1248, endPoint y: 508, distance: 181.8
click at [1248, 508] on div "We are seeking a skilled developer to modernize our current franchisee portal. …" at bounding box center [1274, 459] width 282 height 170
click at [819, 17] on icon "close" at bounding box center [822, 18] width 11 height 11
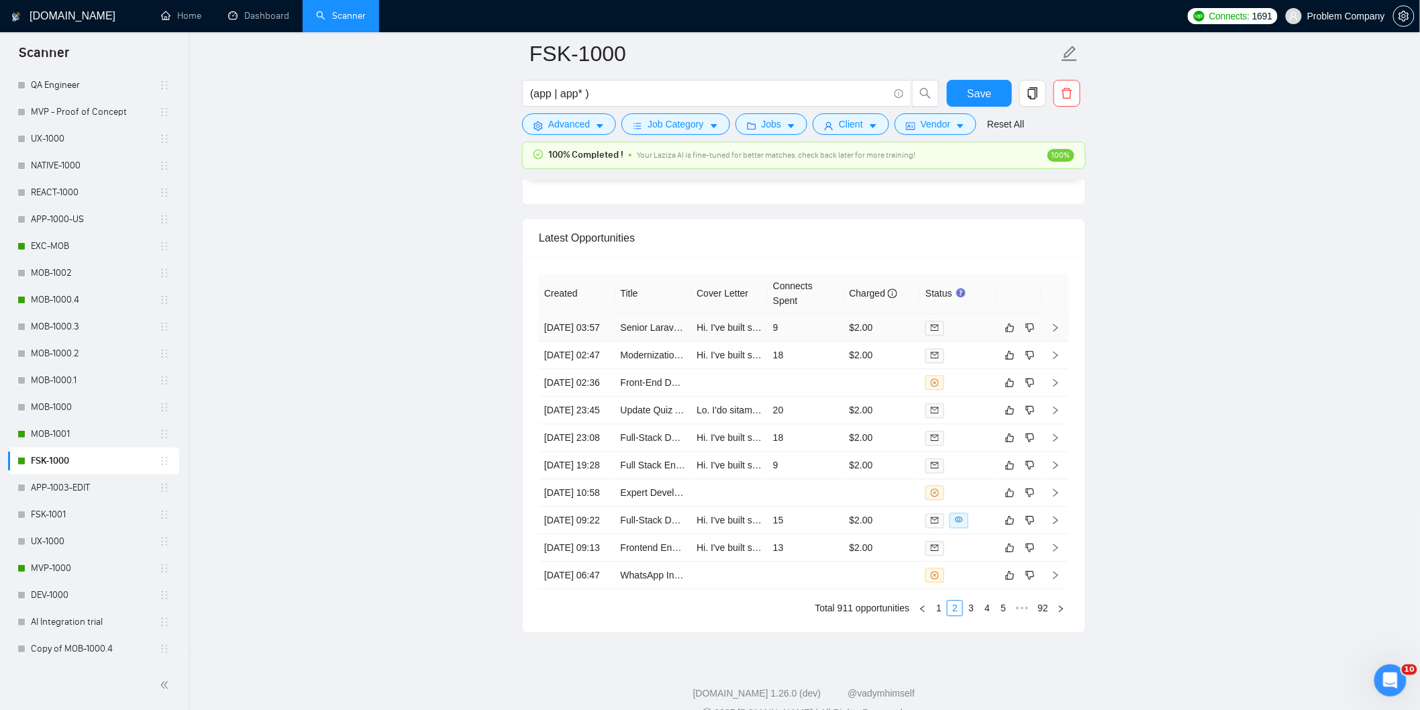
click at [591, 342] on td "[DATE] 03:57" at bounding box center [577, 328] width 77 height 28
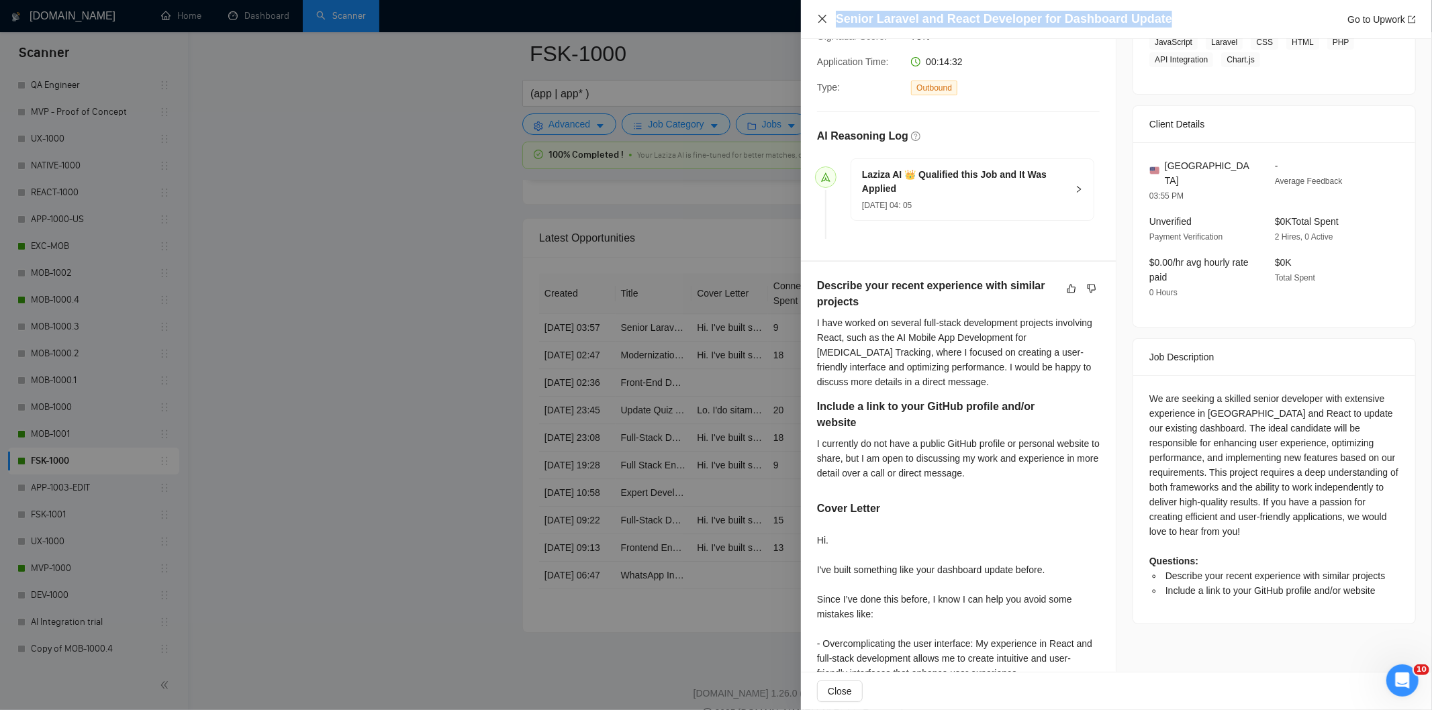
drag, startPoint x: 1172, startPoint y: 19, endPoint x: 826, endPoint y: 24, distance: 346.4
click at [826, 24] on div "Senior Laravel and React Developer for Dashboard Update Go to Upwork" at bounding box center [1116, 19] width 599 height 17
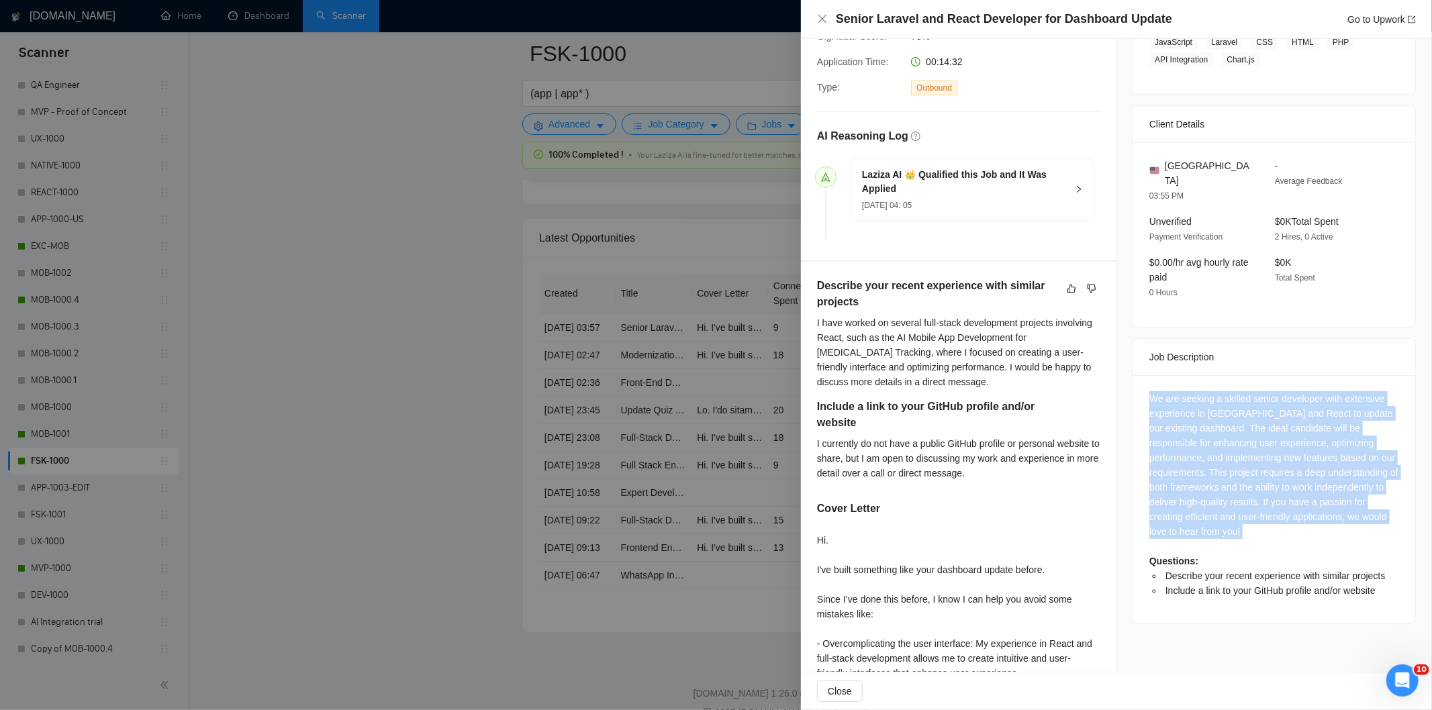
drag, startPoint x: 1146, startPoint y: 383, endPoint x: 1279, endPoint y: 531, distance: 199.2
click at [1279, 531] on div "We are seeking a skilled senior developer with extensive experience in [GEOGRAP…" at bounding box center [1274, 494] width 250 height 207
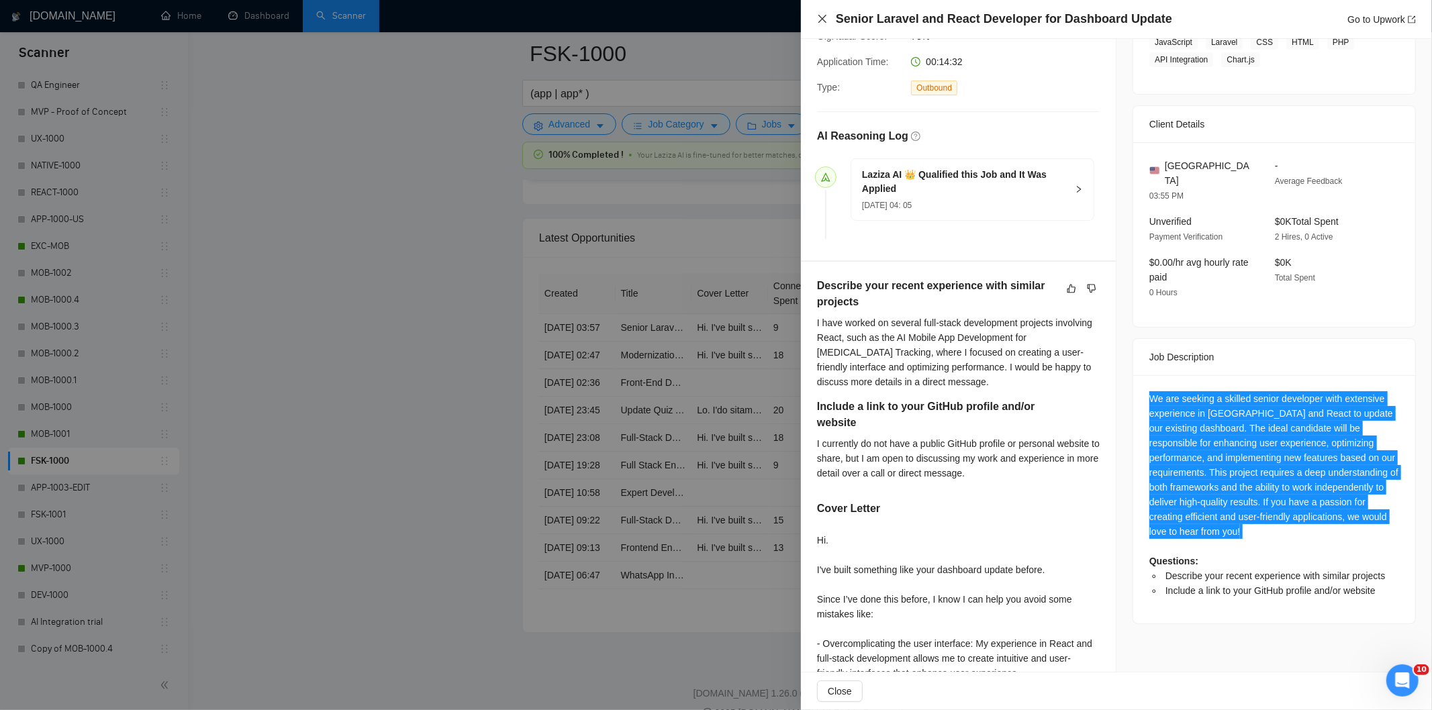
click at [823, 17] on icon "close" at bounding box center [822, 19] width 8 height 8
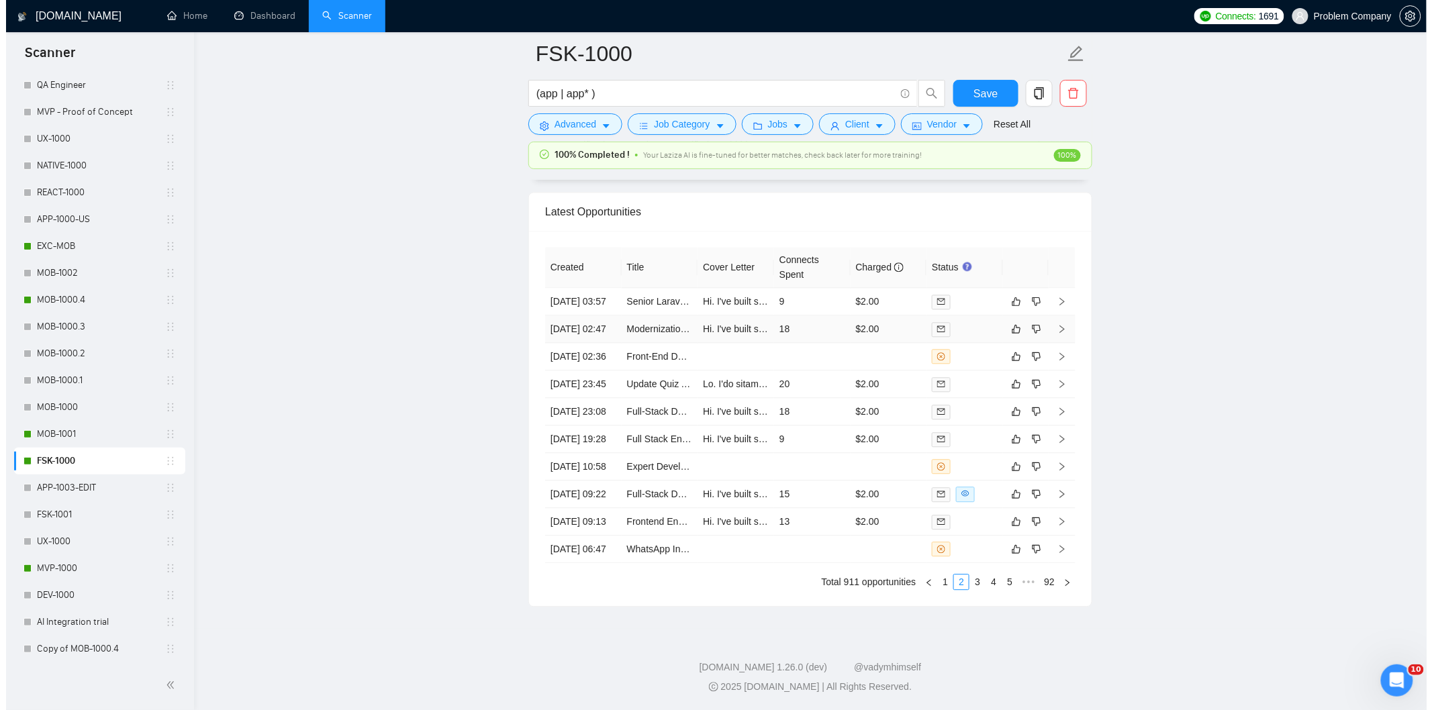
scroll to position [3418, 0]
click at [938, 583] on link "1" at bounding box center [939, 582] width 15 height 15
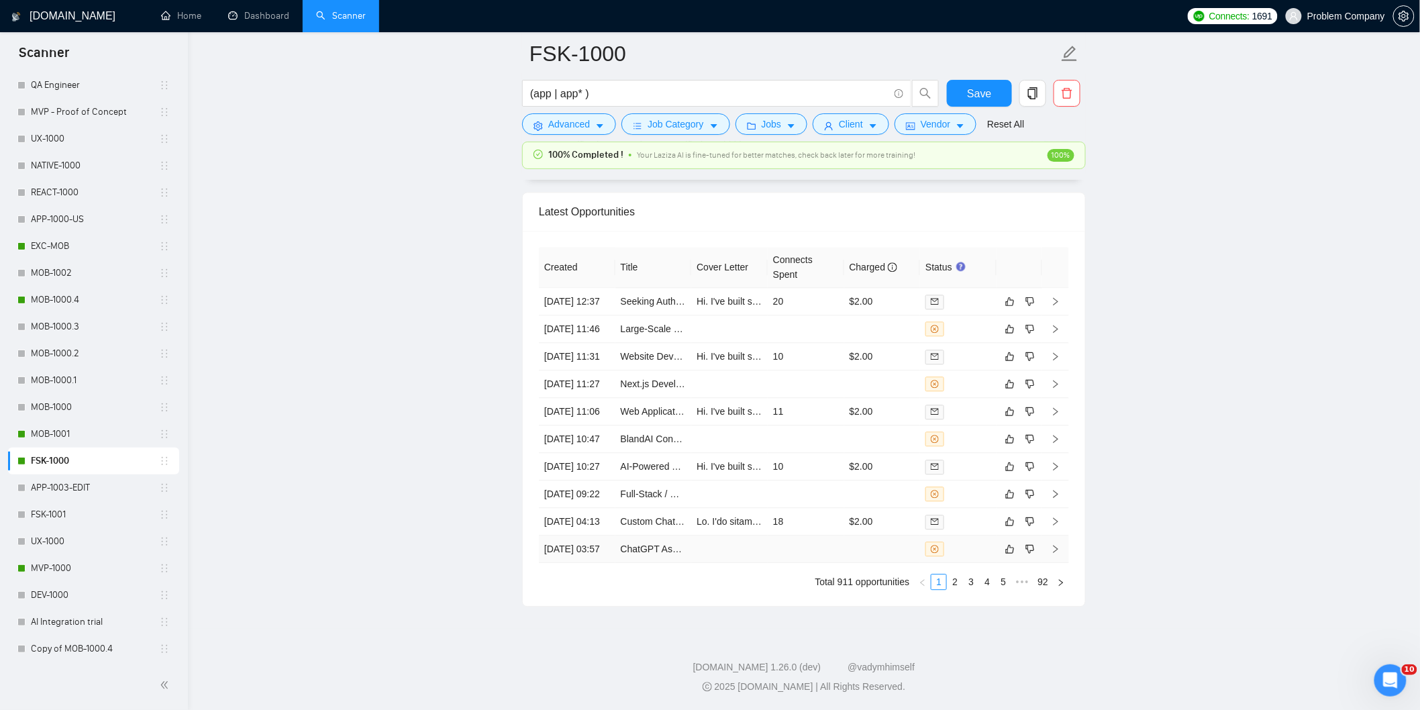
click at [586, 546] on td "[DATE] 03:57" at bounding box center [577, 550] width 77 height 28
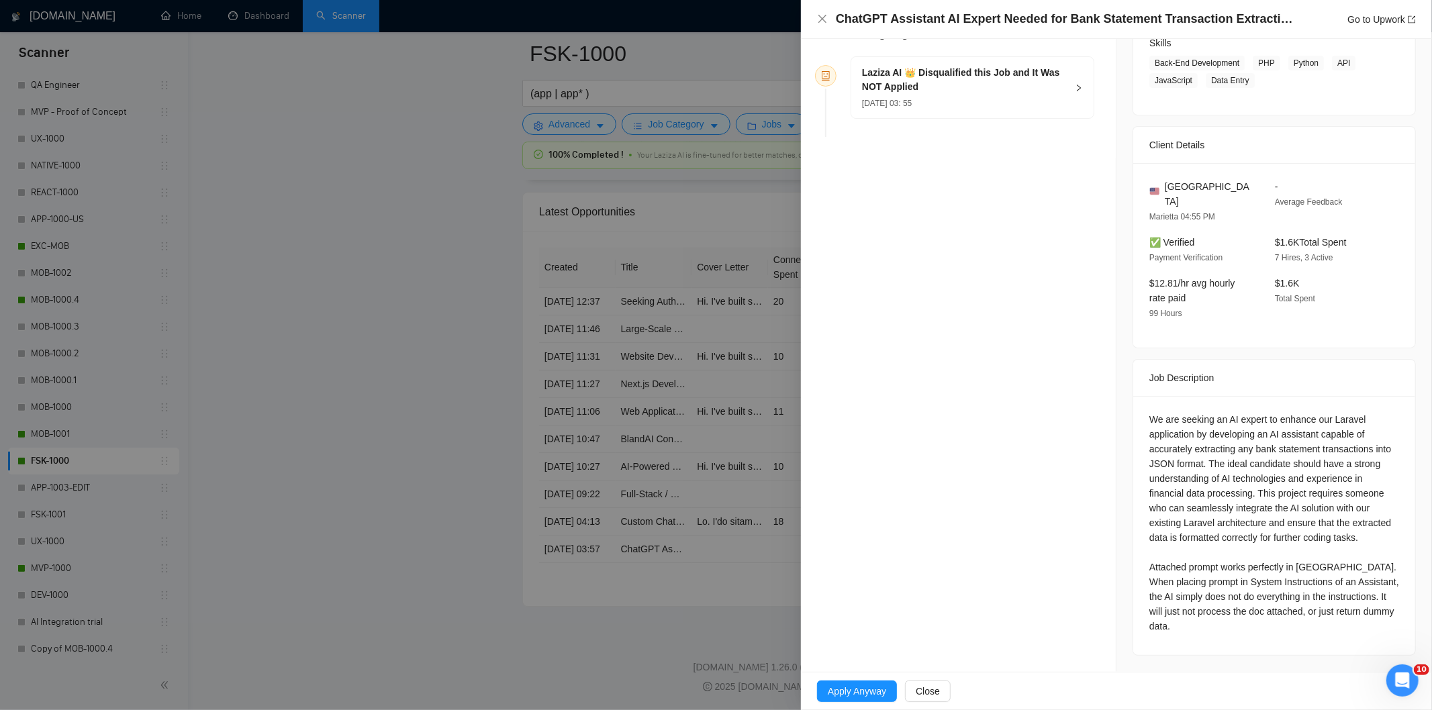
scroll to position [210, 0]
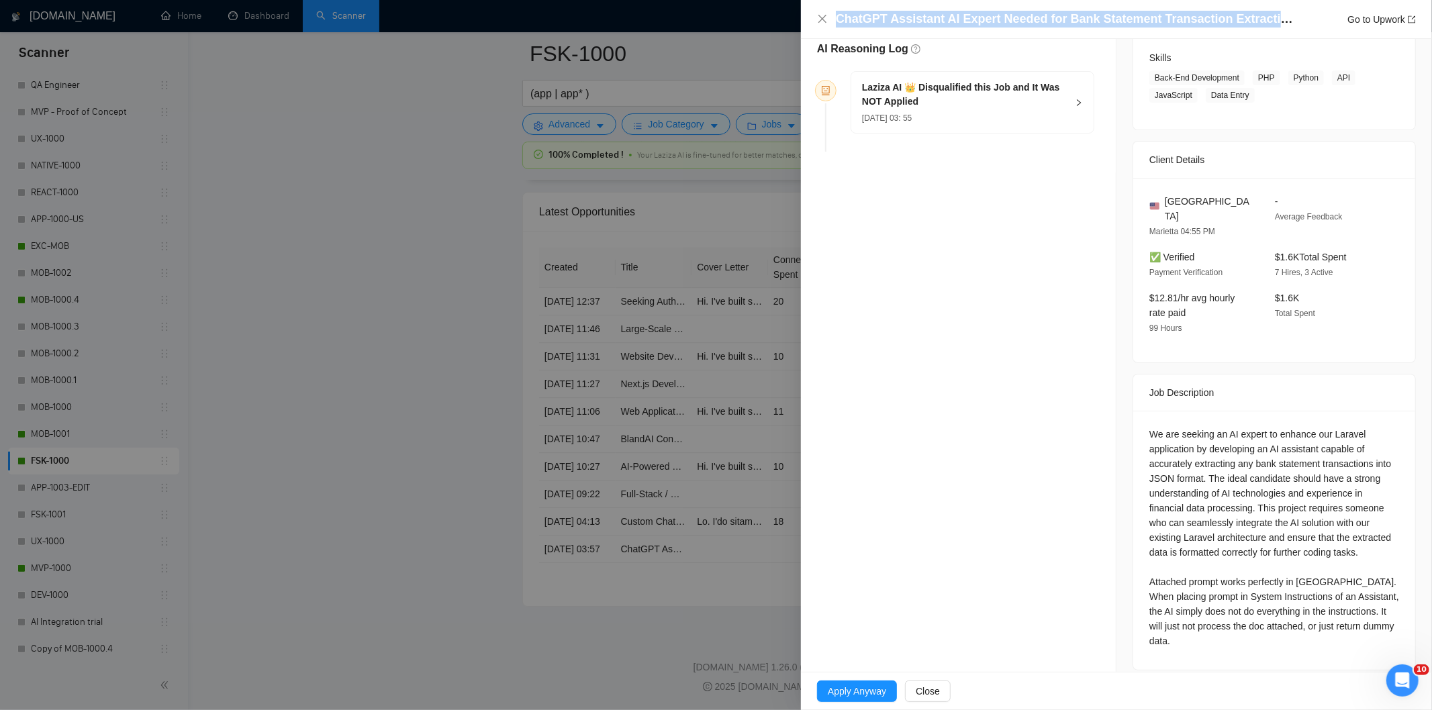
drag, startPoint x: 1267, startPoint y: 16, endPoint x: 781, endPoint y: 37, distance: 487.1
click at [781, 37] on div "ChatGPT Assistant AI Expert Needed for Bank Statement Transaction Extraction in…" at bounding box center [716, 355] width 1432 height 710
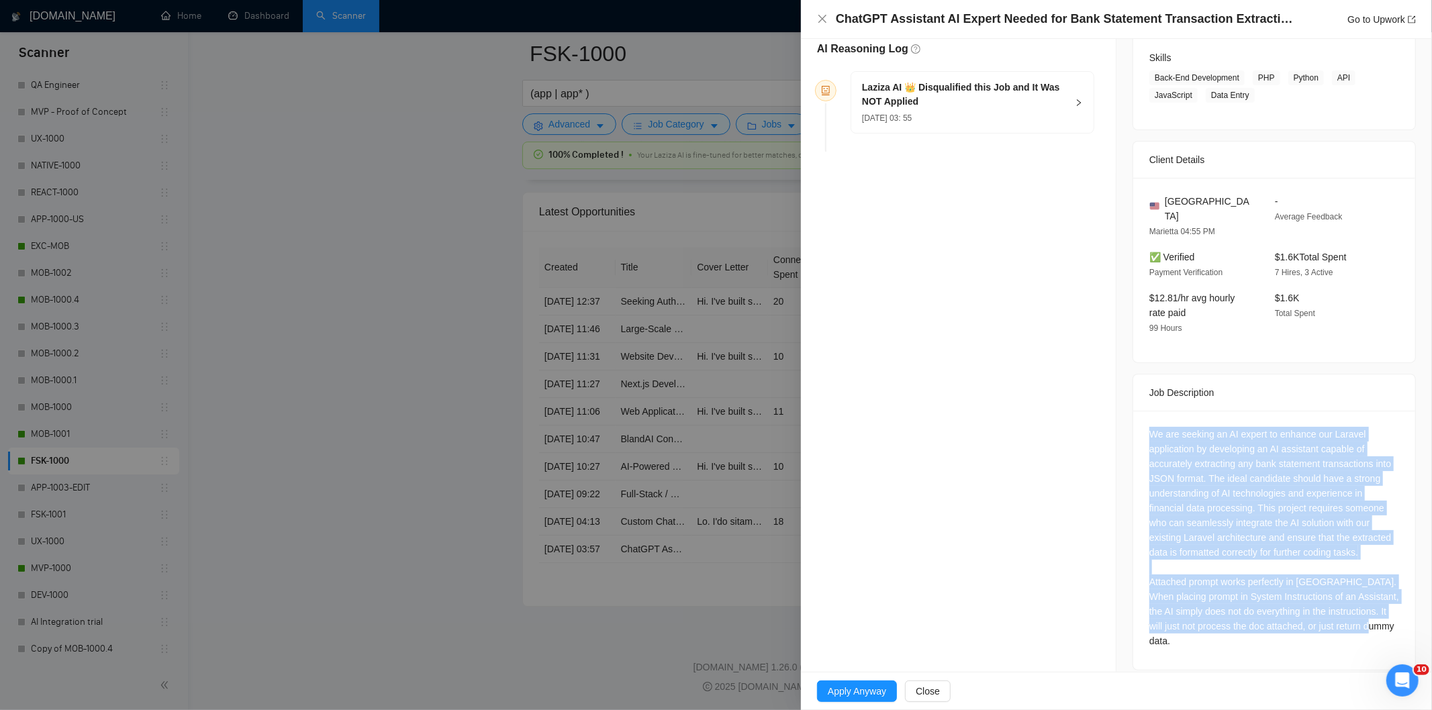
drag, startPoint x: 1140, startPoint y: 415, endPoint x: 1265, endPoint y: 652, distance: 268.7
click at [1265, 652] on div "We are seeking an AI expert to enhance our Laravel application by developing an…" at bounding box center [1274, 540] width 282 height 259
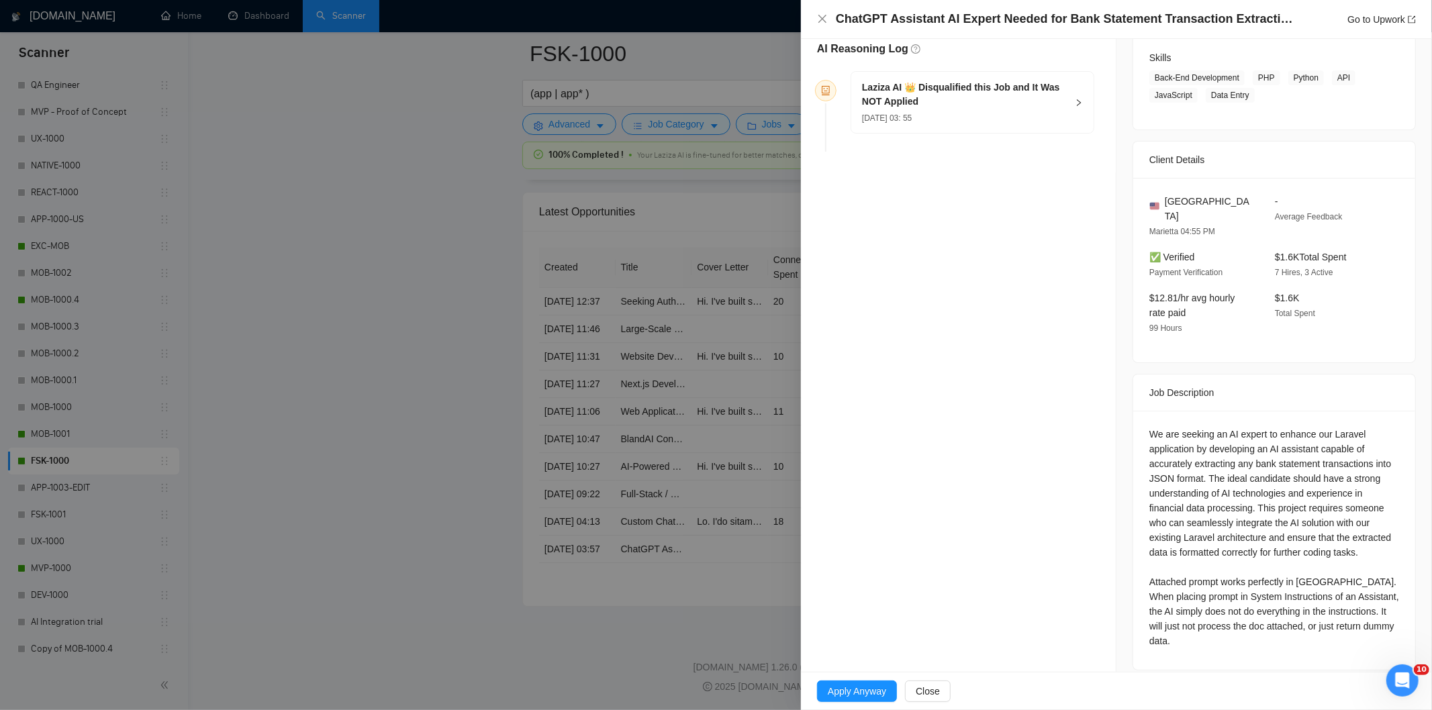
click at [1022, 105] on h5 "Laziza AI 👑 Disqualified this Job and It Was NOT Applied" at bounding box center [964, 95] width 205 height 28
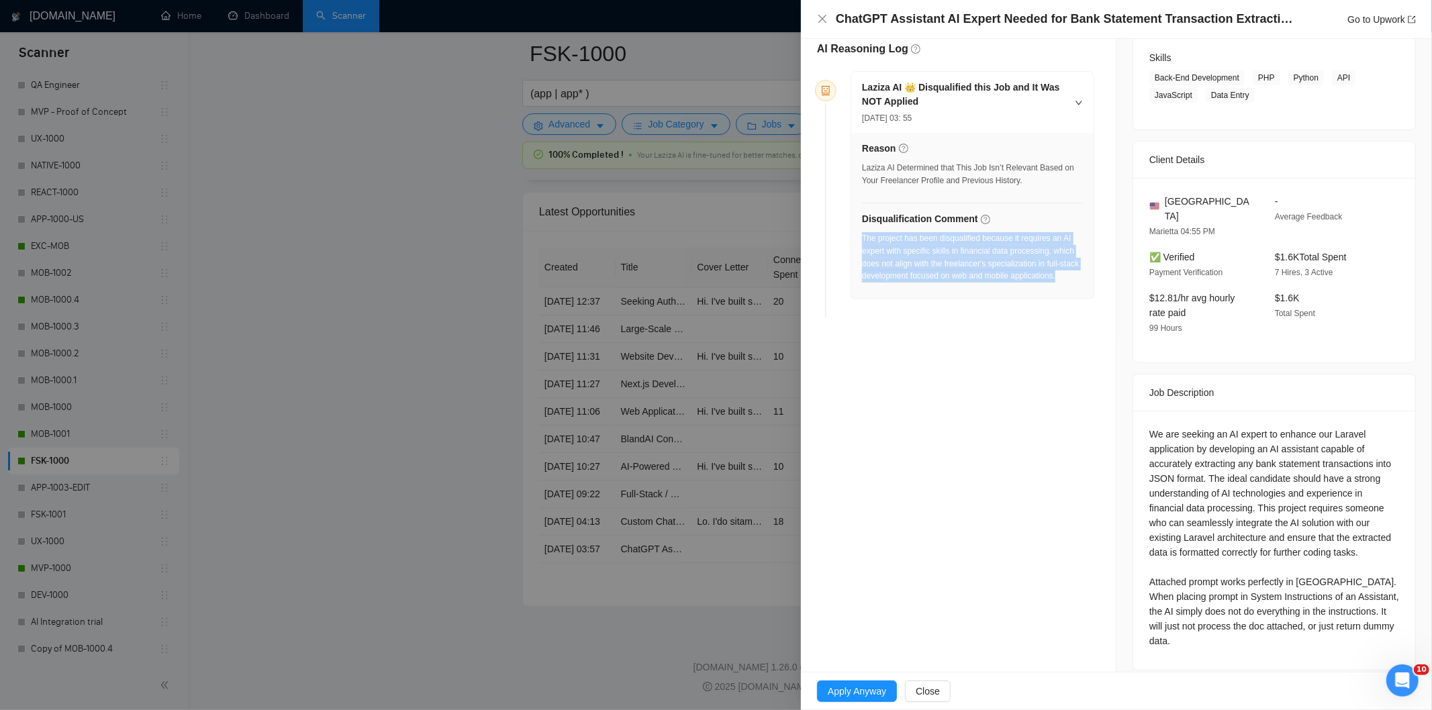
drag, startPoint x: 1077, startPoint y: 275, endPoint x: 862, endPoint y: 246, distance: 216.8
click at [862, 244] on div "The project has been disqualified because it requires an AI expert with specifi…" at bounding box center [972, 257] width 221 height 50
click at [820, 22] on icon "close" at bounding box center [822, 18] width 11 height 11
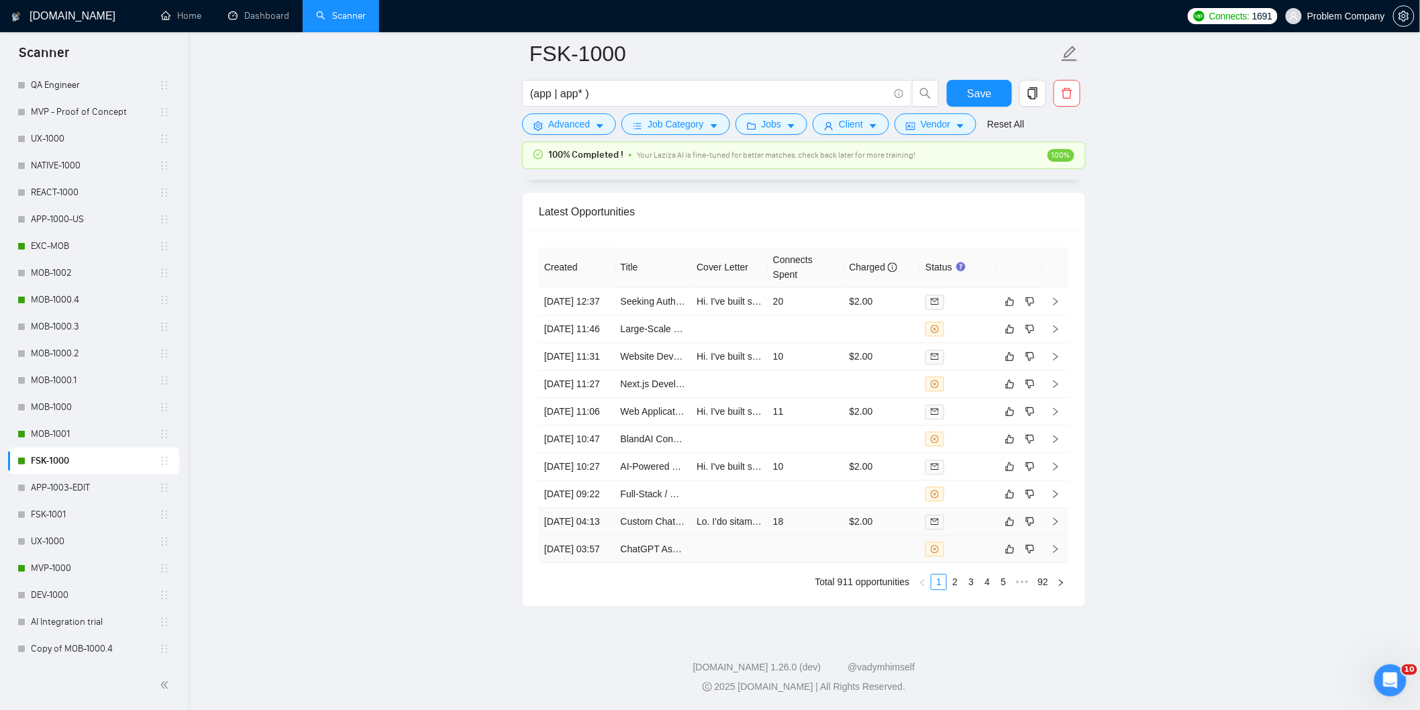
drag, startPoint x: 589, startPoint y: 519, endPoint x: 596, endPoint y: 524, distance: 8.6
click at [591, 520] on td "[DATE] 04:13" at bounding box center [577, 522] width 77 height 28
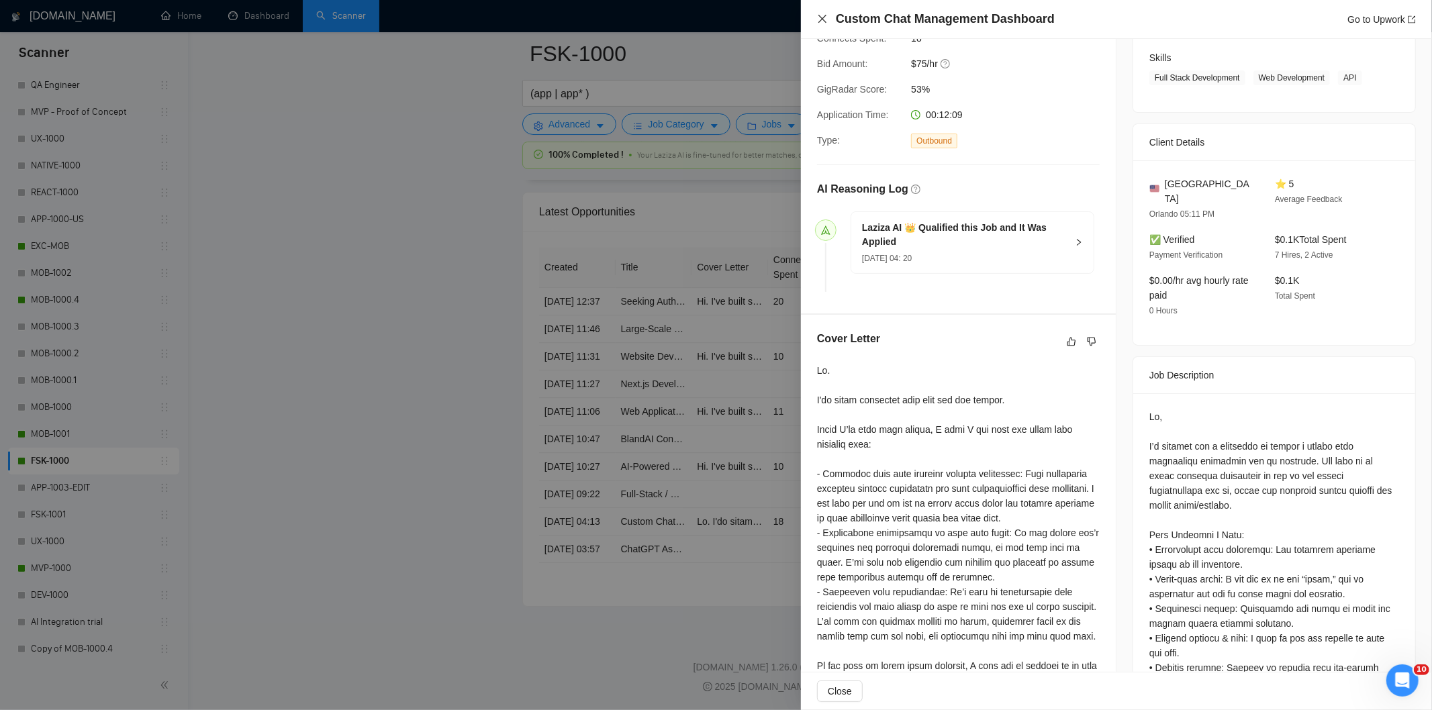
click at [819, 17] on icon "close" at bounding box center [822, 18] width 11 height 11
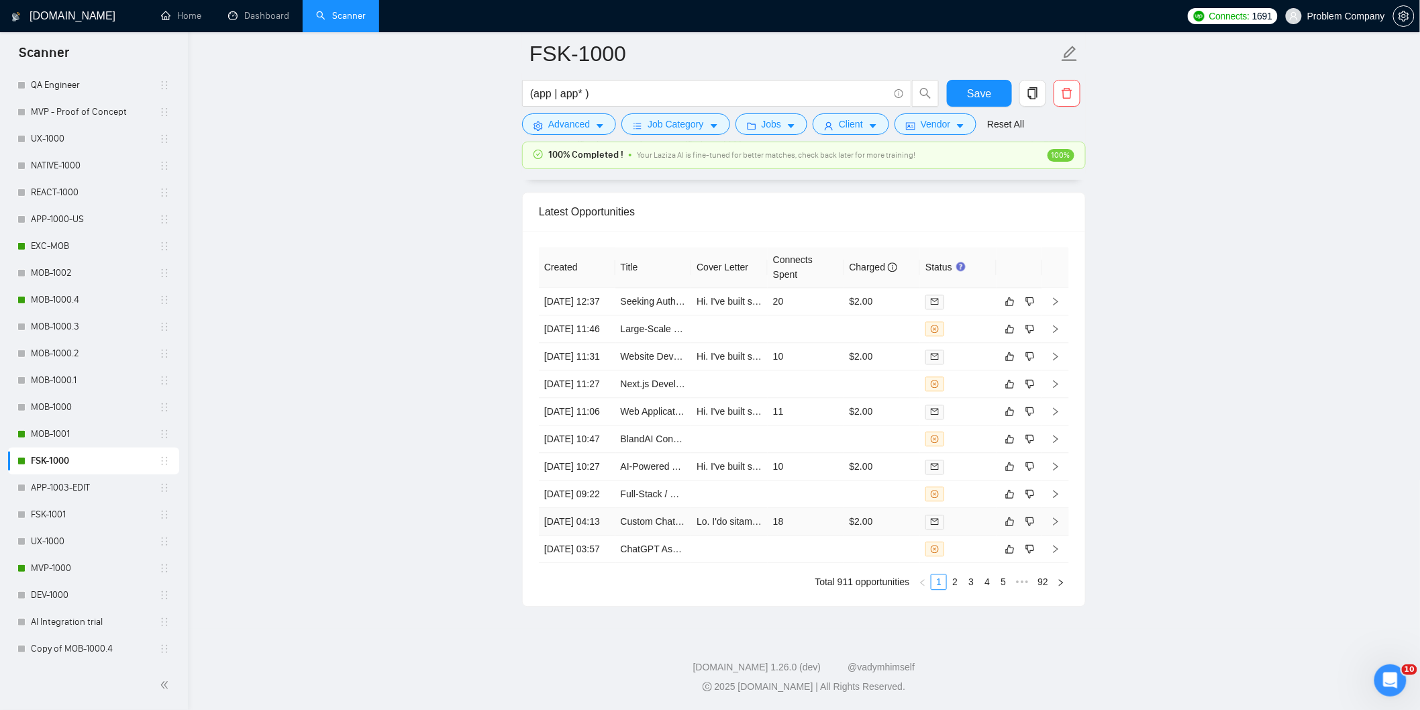
click at [600, 508] on td "[DATE] 04:13" at bounding box center [577, 522] width 77 height 28
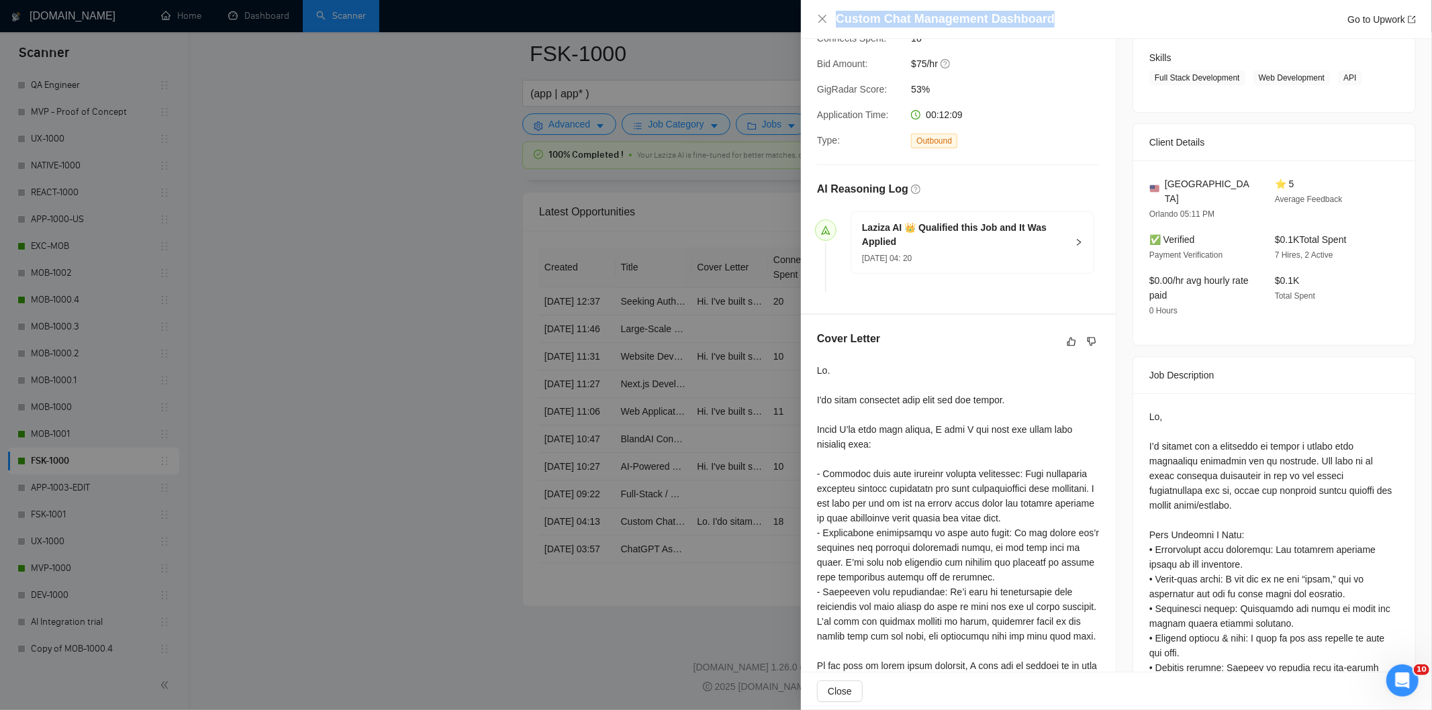
drag, startPoint x: 1044, startPoint y: 16, endPoint x: 830, endPoint y: 17, distance: 213.5
click at [830, 17] on div "Custom Chat Management Dashboard Go to Upwork" at bounding box center [1116, 19] width 599 height 17
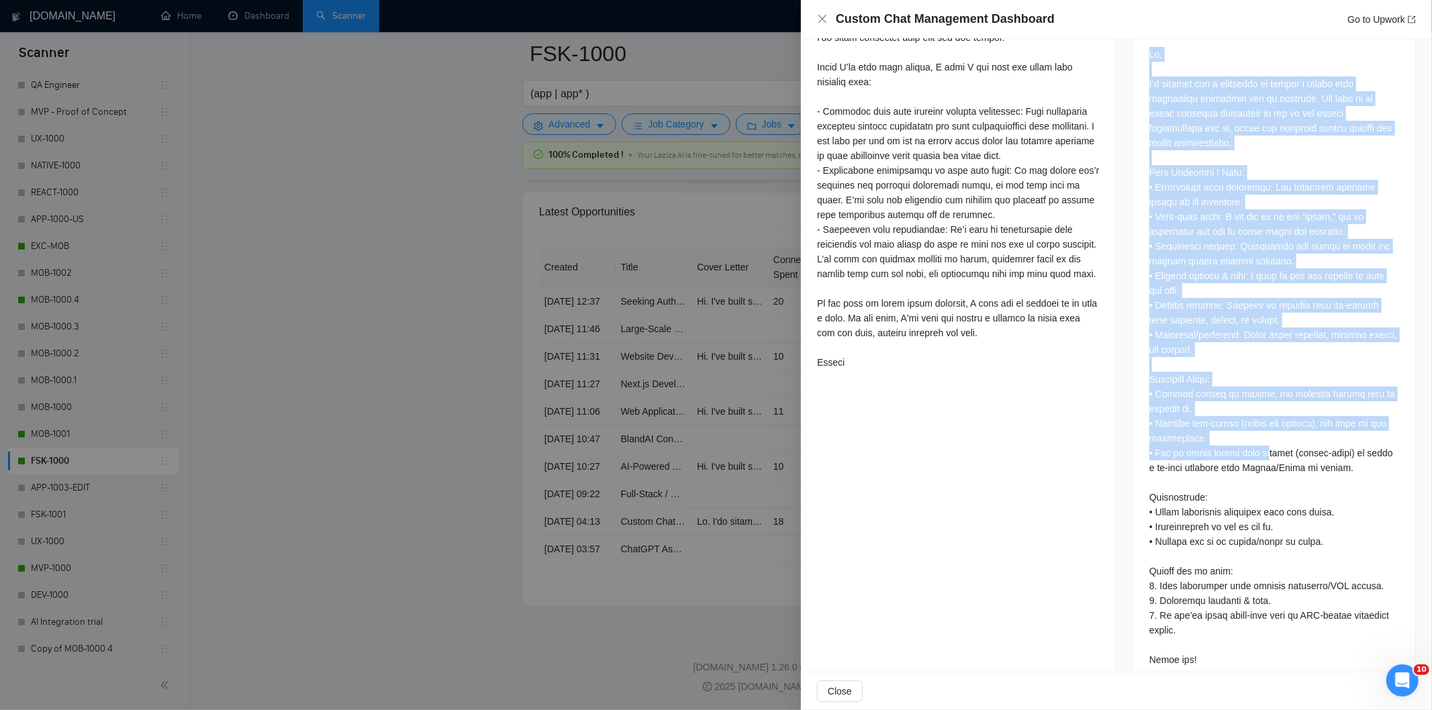
scroll to position [591, 0]
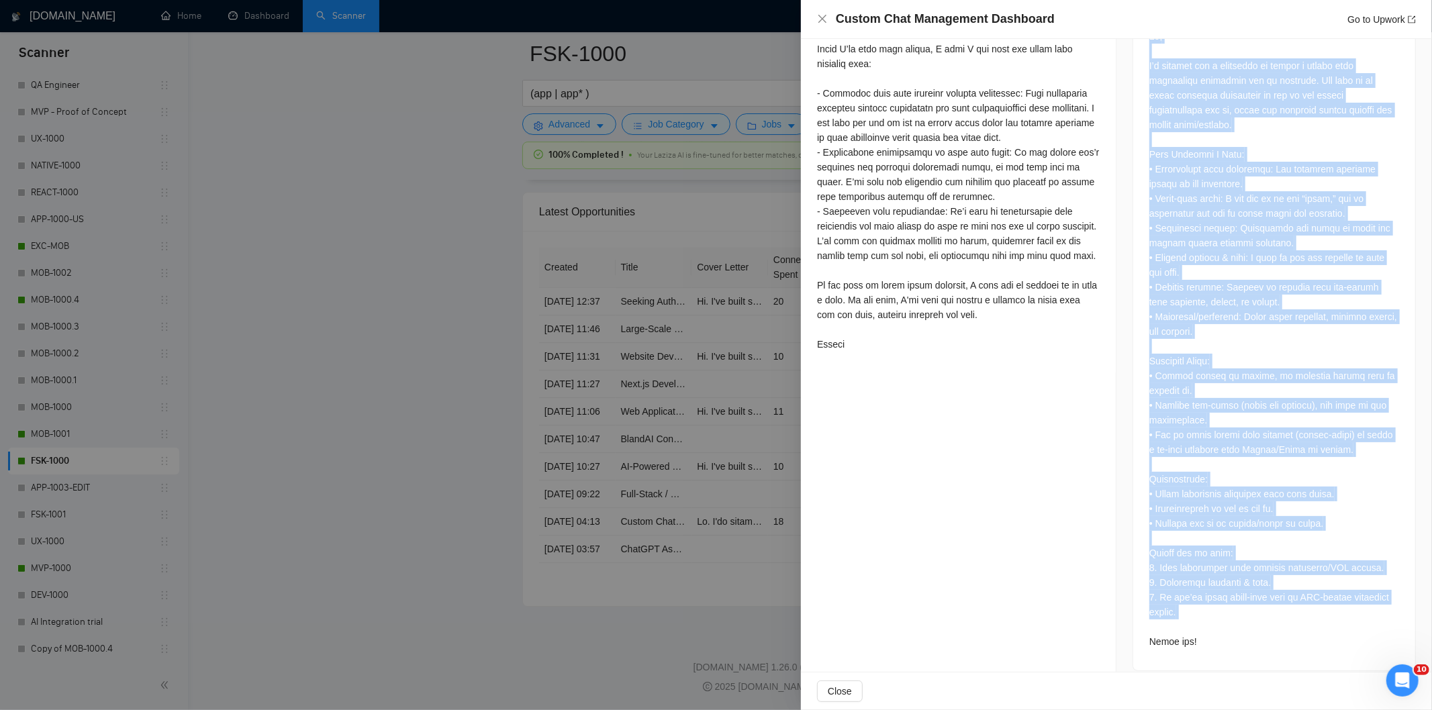
drag, startPoint x: 1138, startPoint y: 176, endPoint x: 1257, endPoint y: 608, distance: 448.1
click at [1257, 608] on div at bounding box center [1274, 342] width 282 height 658
click at [822, 16] on icon "close" at bounding box center [822, 18] width 11 height 11
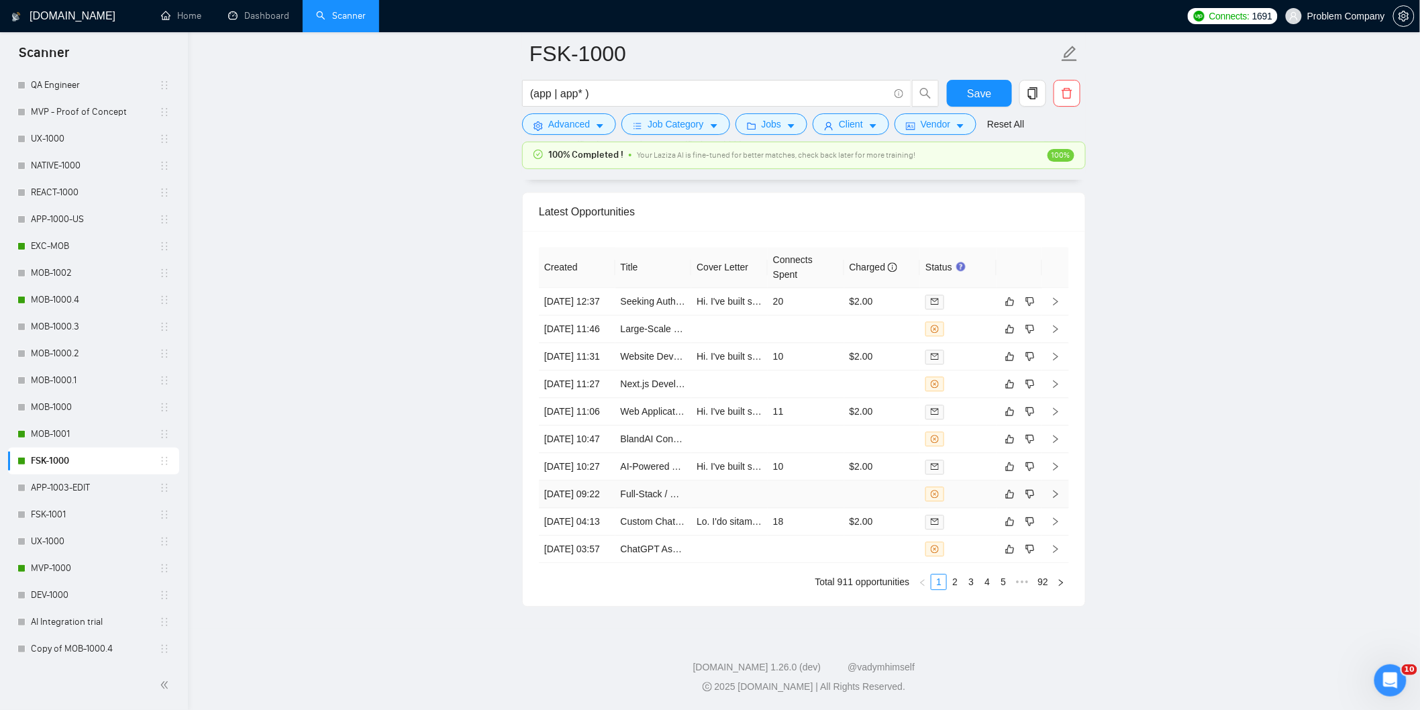
click at [594, 481] on td "[DATE] 09:22" at bounding box center [577, 495] width 77 height 28
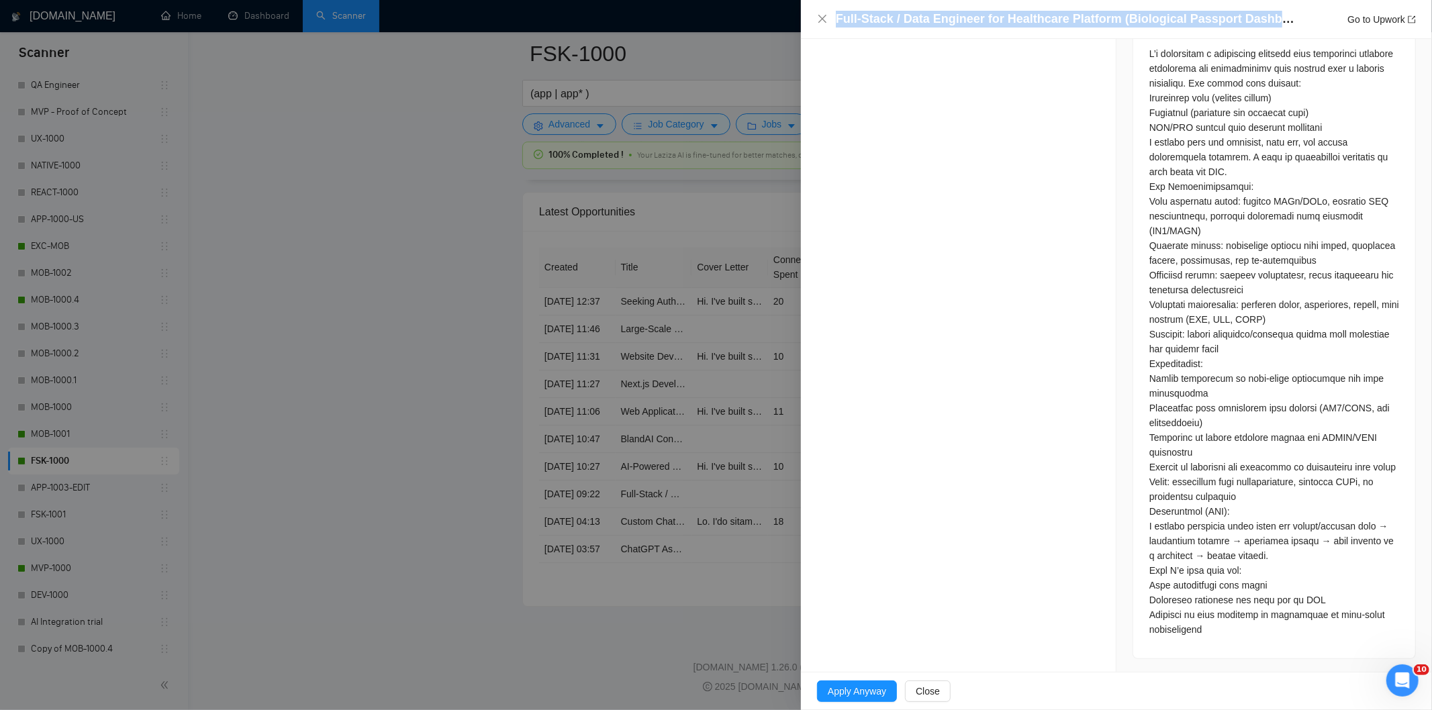
drag, startPoint x: 1298, startPoint y: 13, endPoint x: 856, endPoint y: 4, distance: 441.8
click at [856, 3] on div "Full-Stack / Data Engineer for Healthcare Platform (Biological Passport Dashboa…" at bounding box center [1116, 19] width 631 height 39
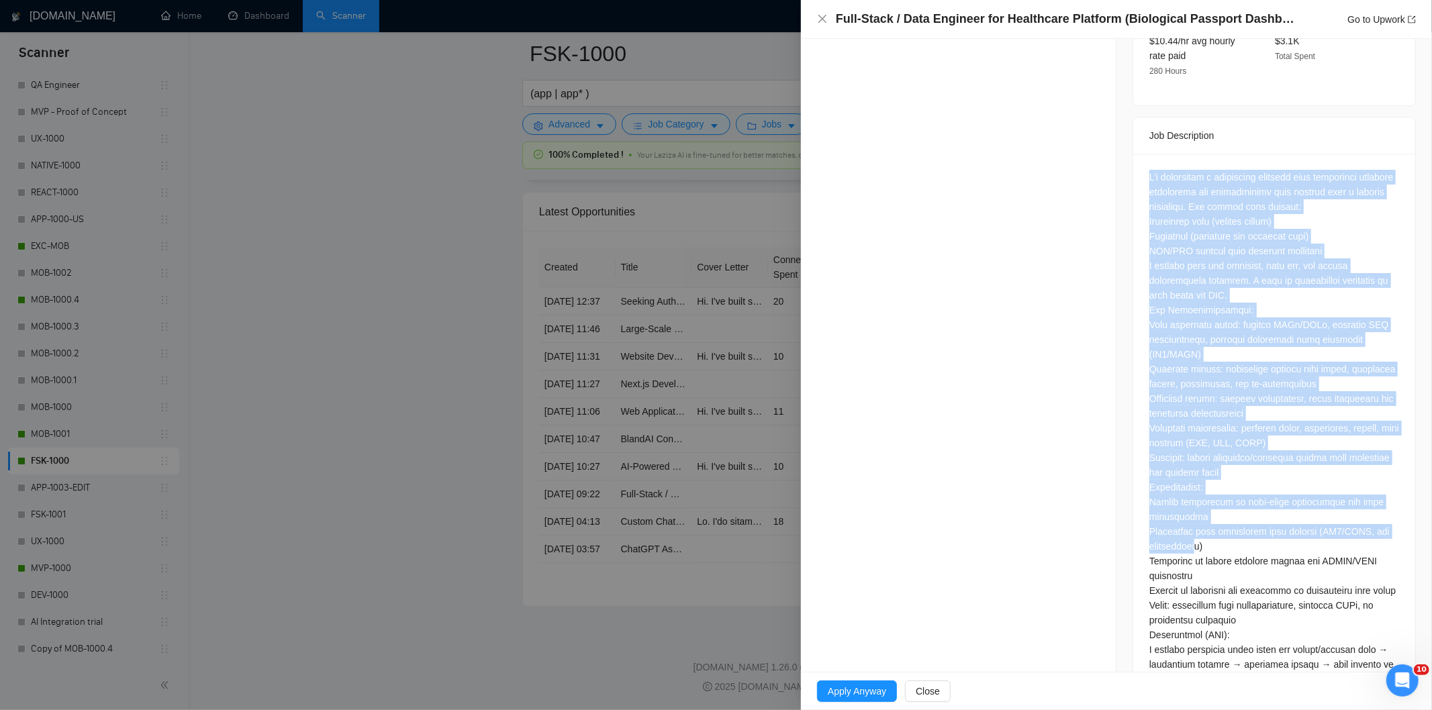
scroll to position [593, 0]
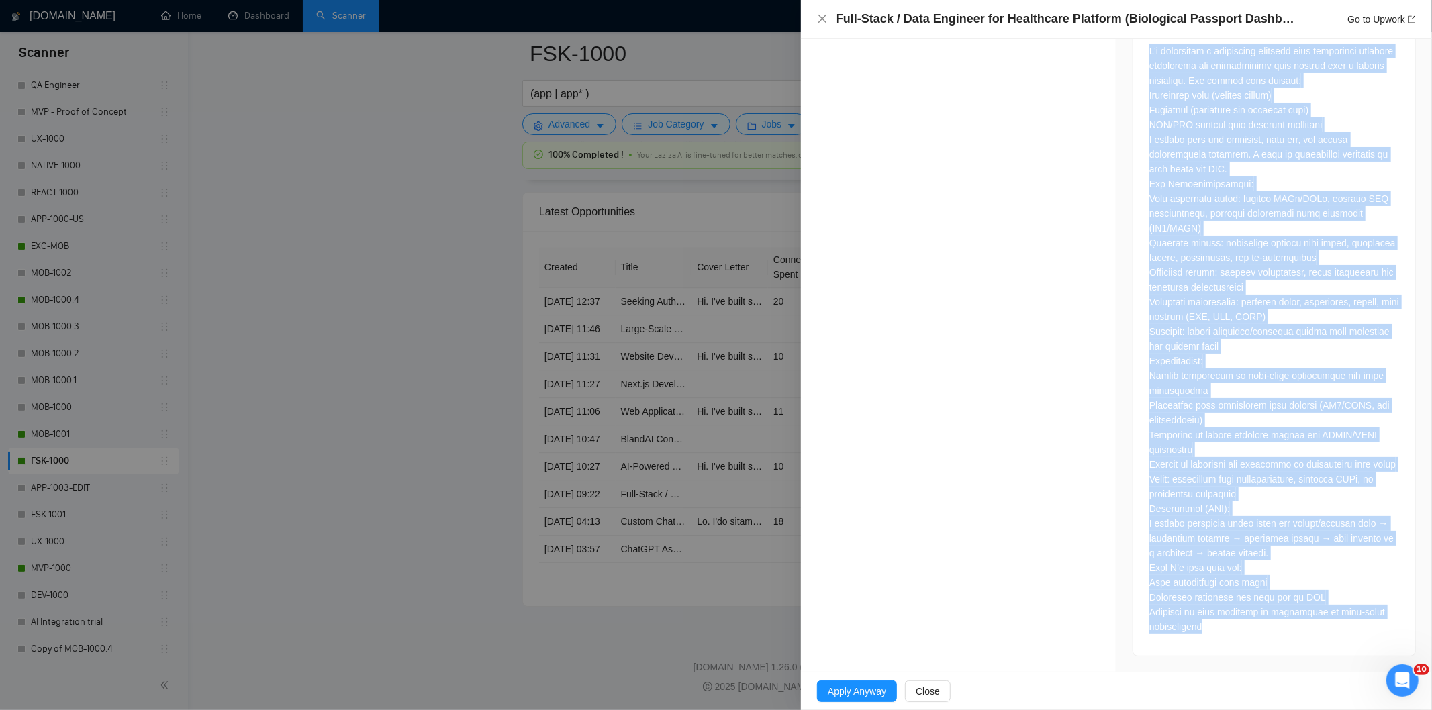
drag, startPoint x: 1152, startPoint y: 423, endPoint x: 1269, endPoint y: 636, distance: 243.0
click at [1269, 636] on div at bounding box center [1274, 342] width 282 height 628
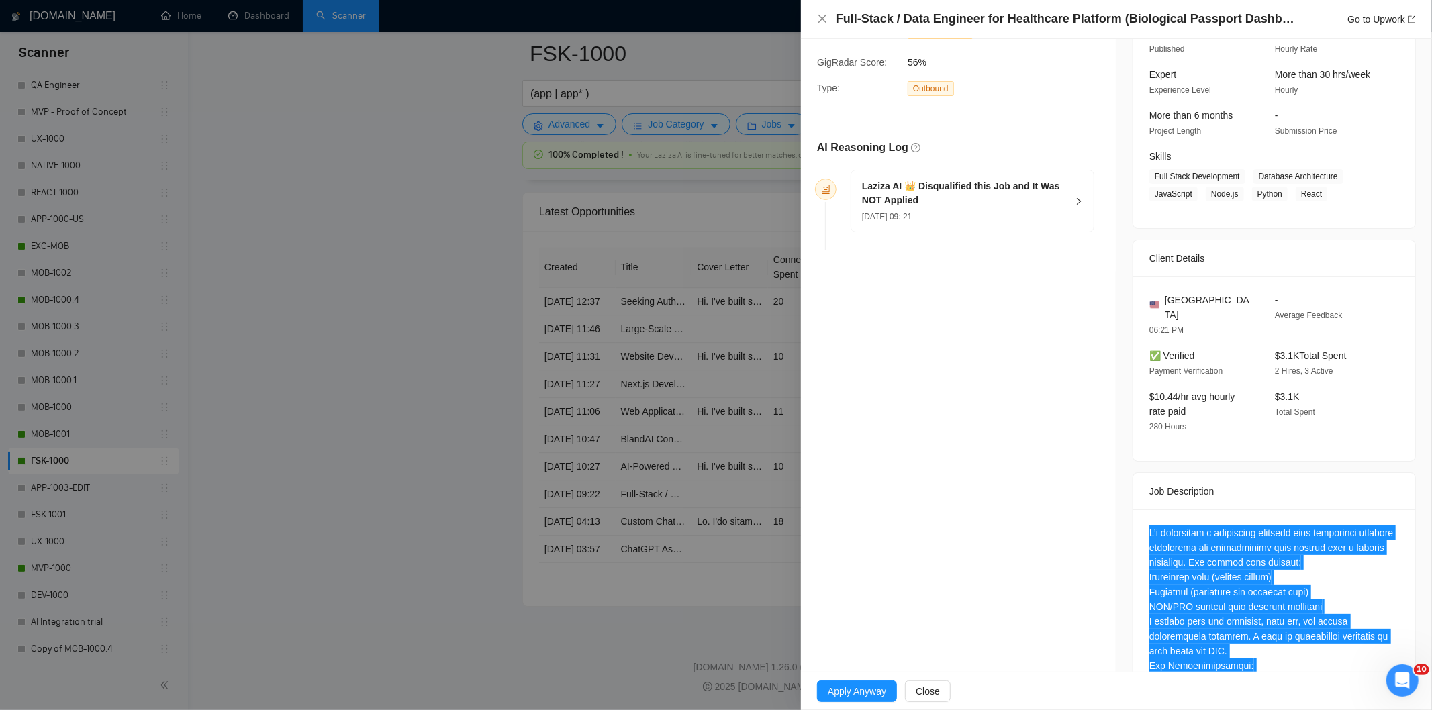
scroll to position [0, 0]
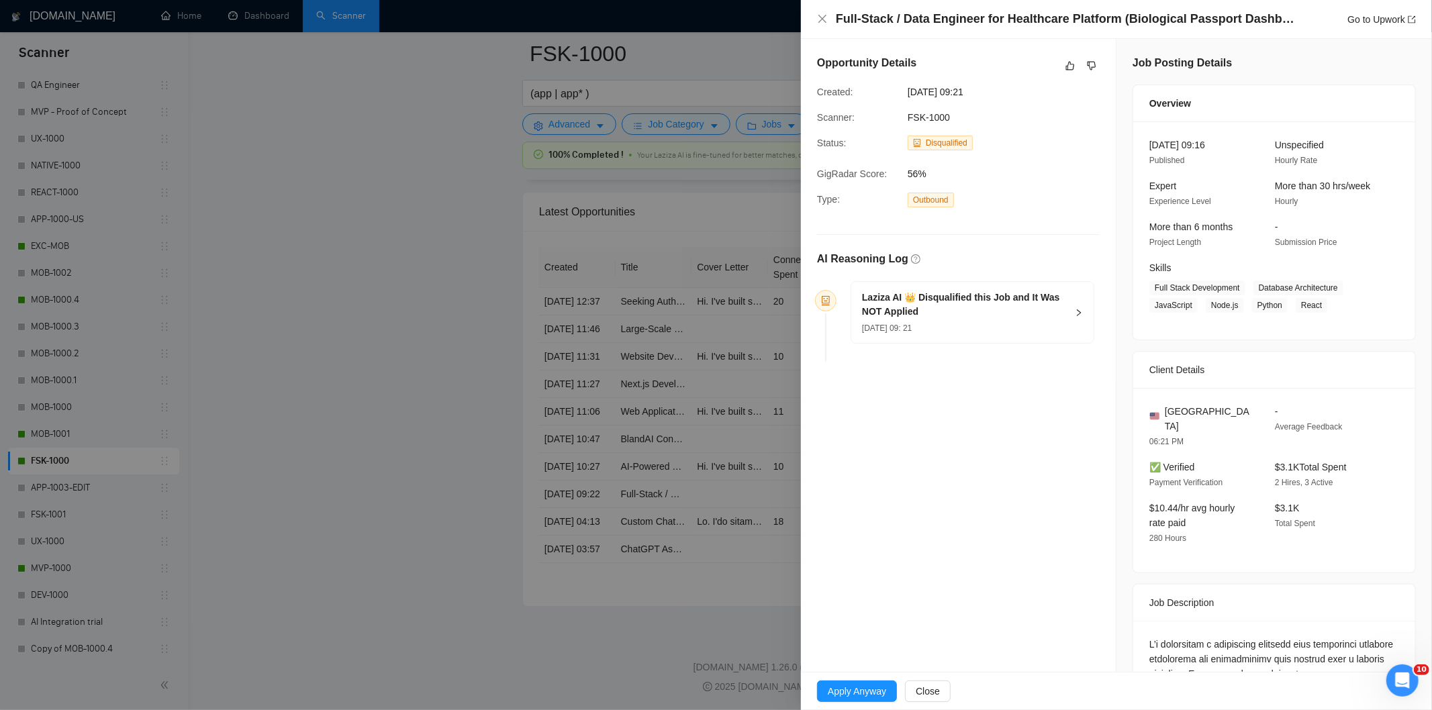
click at [1014, 324] on div "[DATE] 09: 21" at bounding box center [964, 327] width 205 height 15
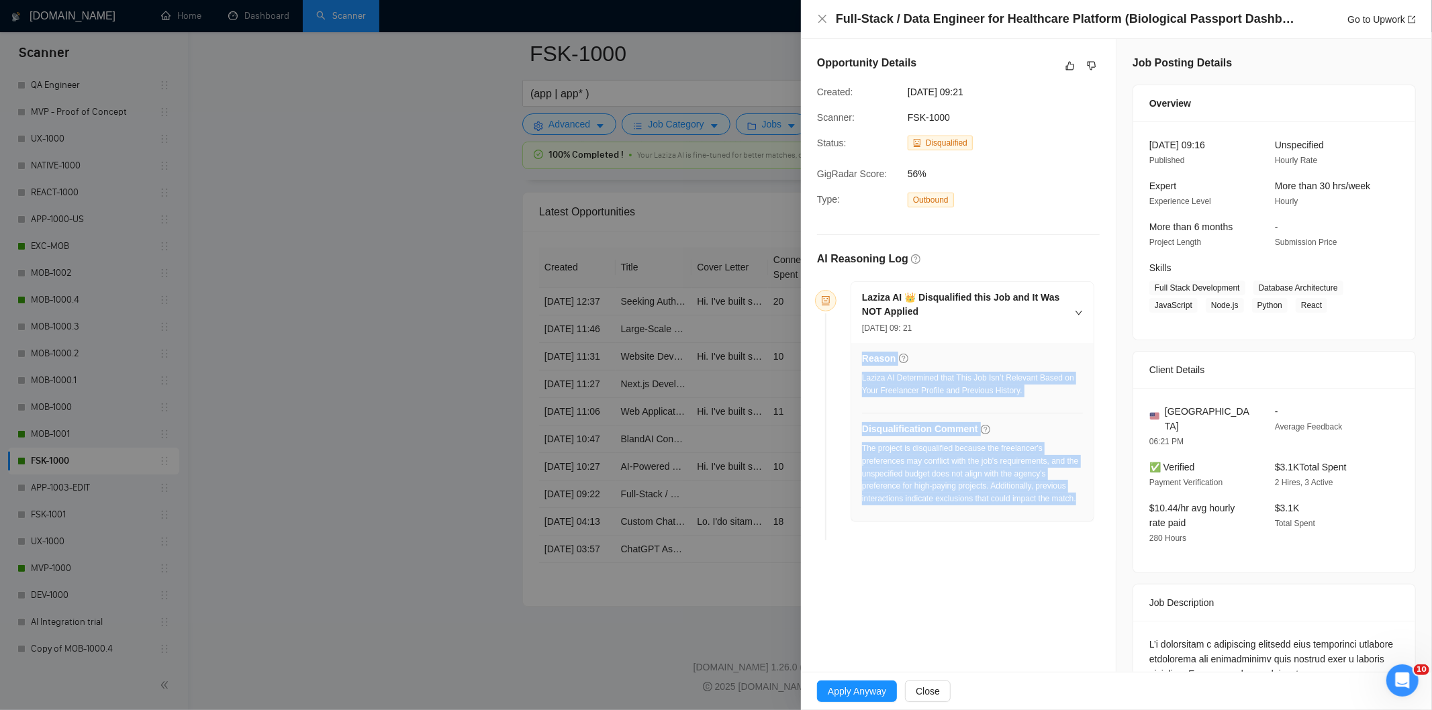
drag, startPoint x: 1085, startPoint y: 507, endPoint x: 860, endPoint y: 454, distance: 231.8
click at [860, 454] on div "Reason Laziza AI Determined that This Job Isn’t Relevant Based on Your Freelanc…" at bounding box center [972, 432] width 242 height 179
click at [944, 509] on div "The project is disqualified because the freelancer's preferences may conflict w…" at bounding box center [972, 477] width 221 height 71
click at [1059, 498] on div "The project is disqualified because the freelancer's preferences may conflict w…" at bounding box center [972, 473] width 221 height 63
drag, startPoint x: 1081, startPoint y: 499, endPoint x: 862, endPoint y: 446, distance: 225.8
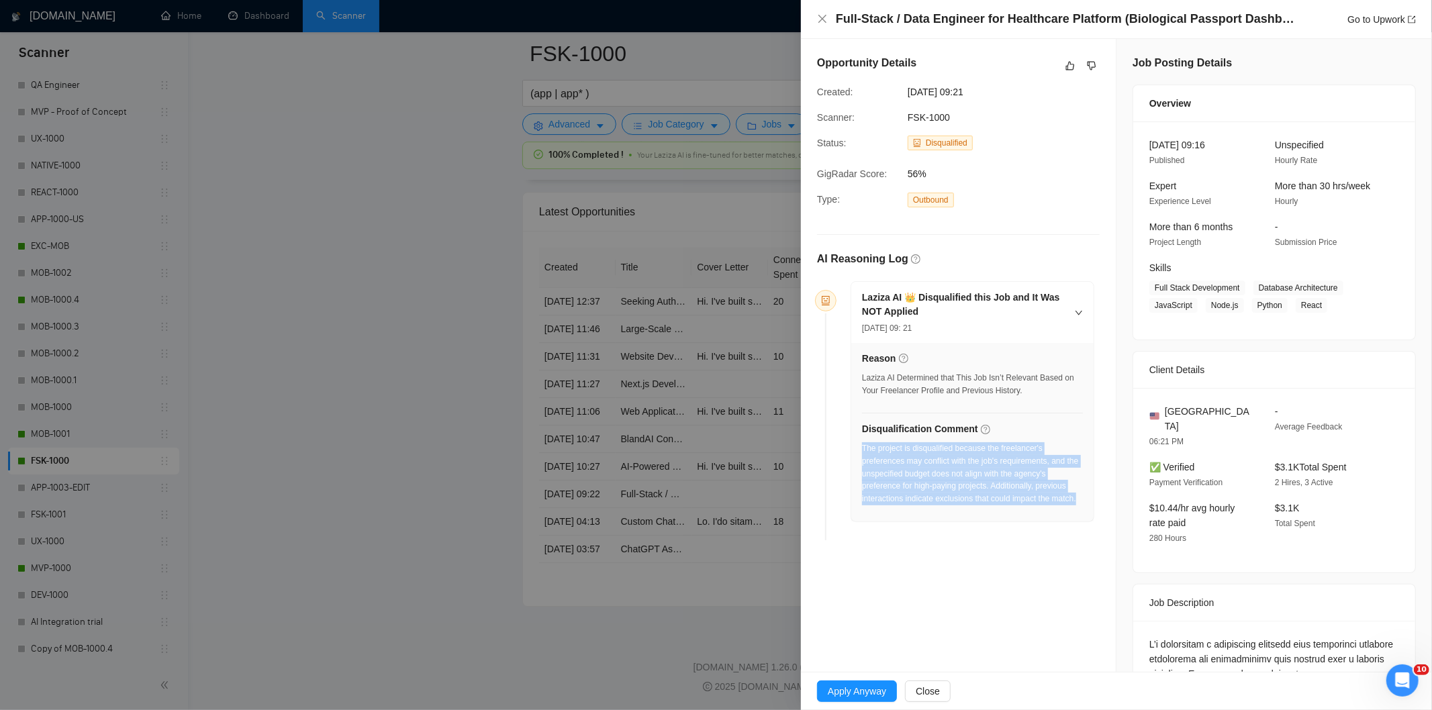
click at [862, 446] on div "Reason Laziza AI Determined that This Job Isn’t Relevant Based on Your Freelanc…" at bounding box center [972, 432] width 242 height 179
click at [820, 22] on icon "close" at bounding box center [822, 18] width 11 height 11
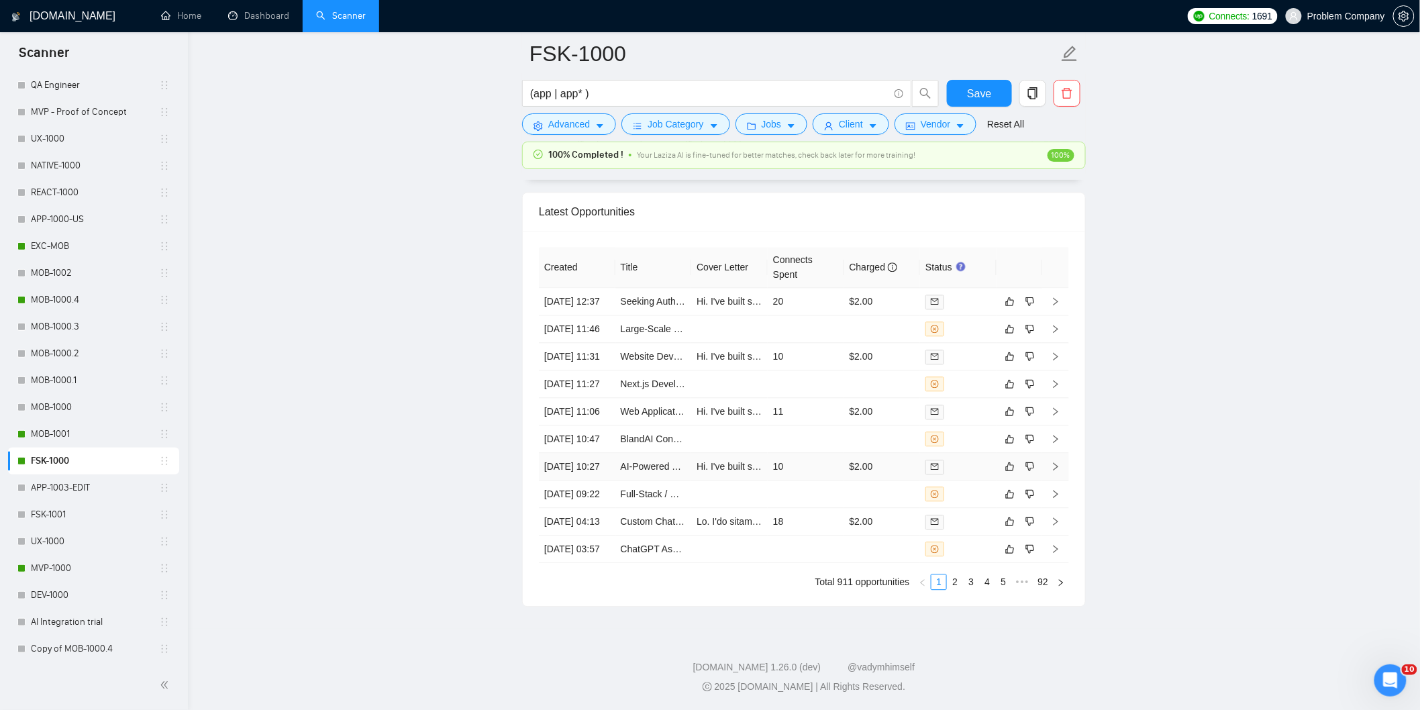
click at [598, 453] on td "[DATE] 10:27" at bounding box center [577, 467] width 77 height 28
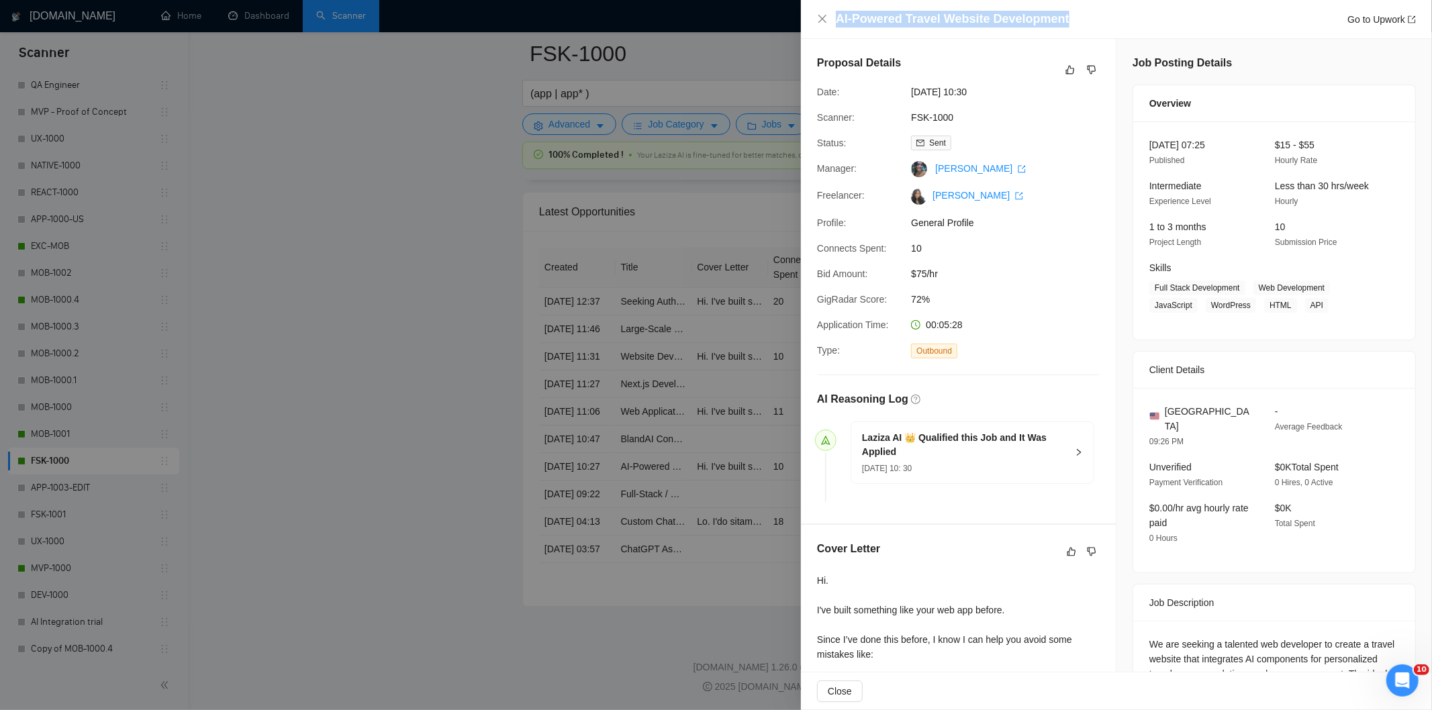
drag, startPoint x: 1072, startPoint y: 21, endPoint x: 817, endPoint y: 11, distance: 255.3
click at [817, 11] on div "AI-Powered Travel Website Development Go to Upwork" at bounding box center [1116, 19] width 599 height 17
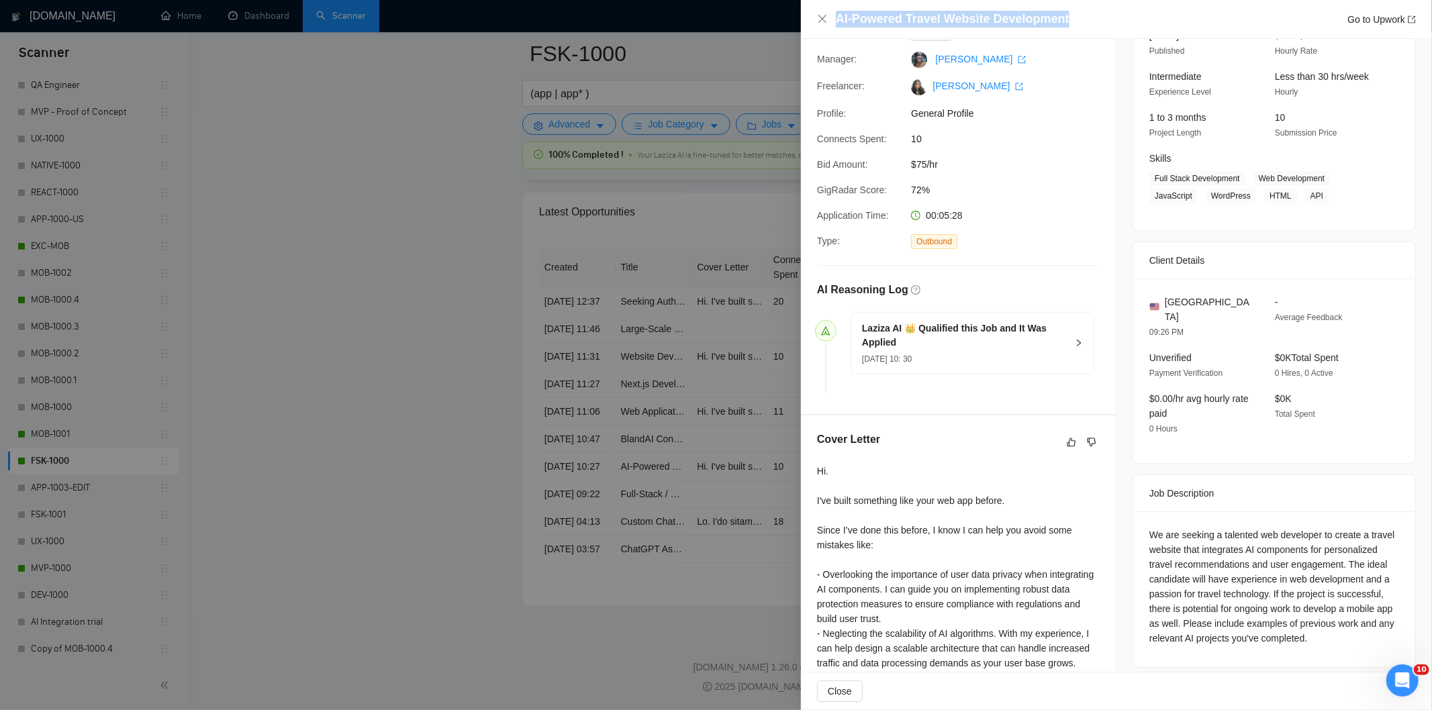
scroll to position [263, 0]
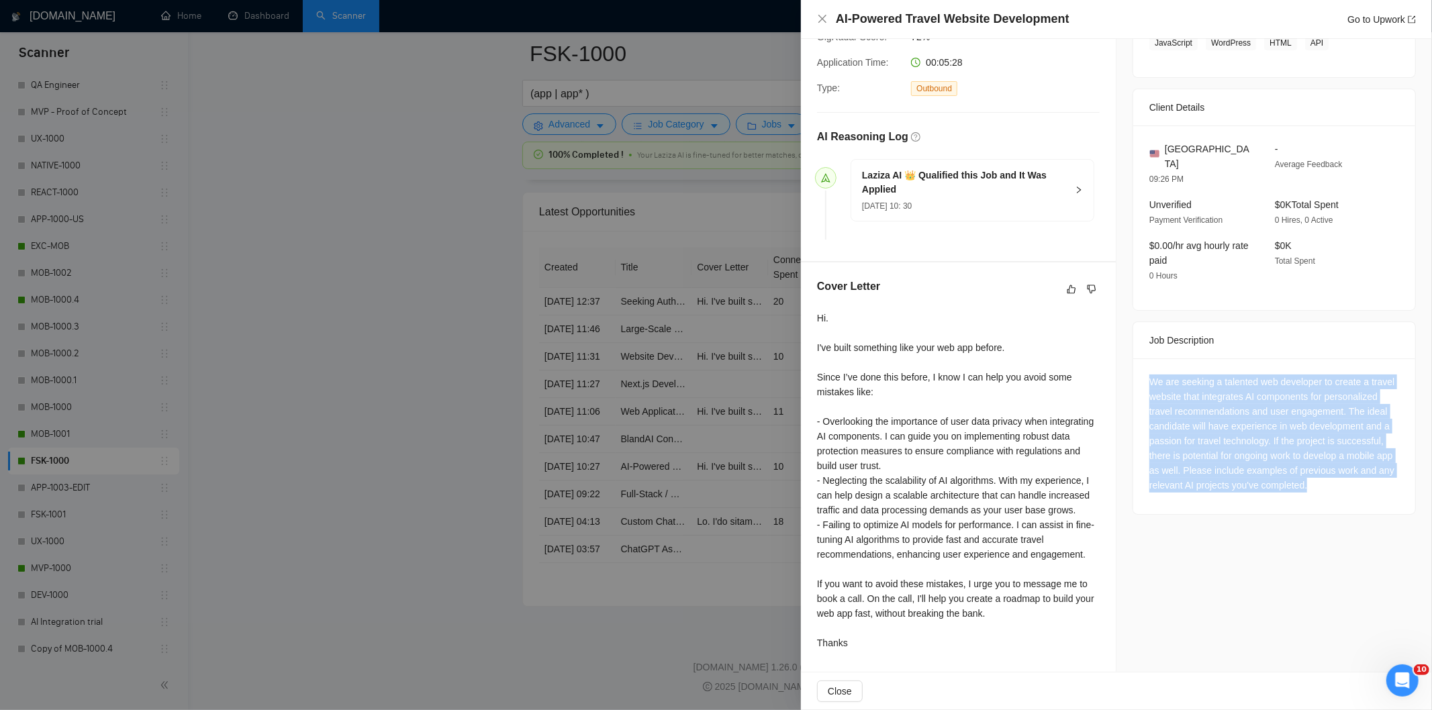
drag, startPoint x: 1142, startPoint y: 359, endPoint x: 1351, endPoint y: 481, distance: 241.5
click at [1351, 481] on div "We are seeking a talented web developer to create a travel website that integra…" at bounding box center [1274, 436] width 282 height 156
click at [817, 18] on icon "close" at bounding box center [822, 18] width 11 height 11
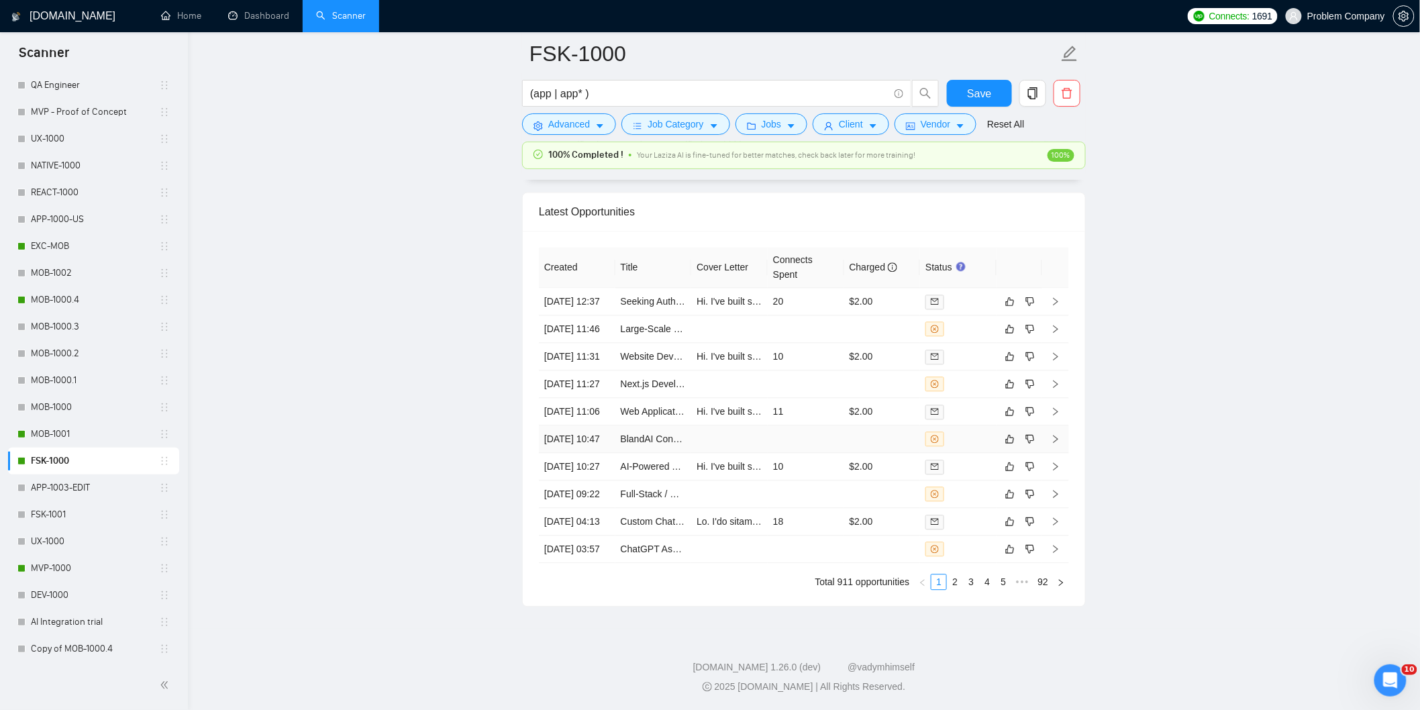
click at [581, 426] on td "[DATE] 10:47" at bounding box center [577, 440] width 77 height 28
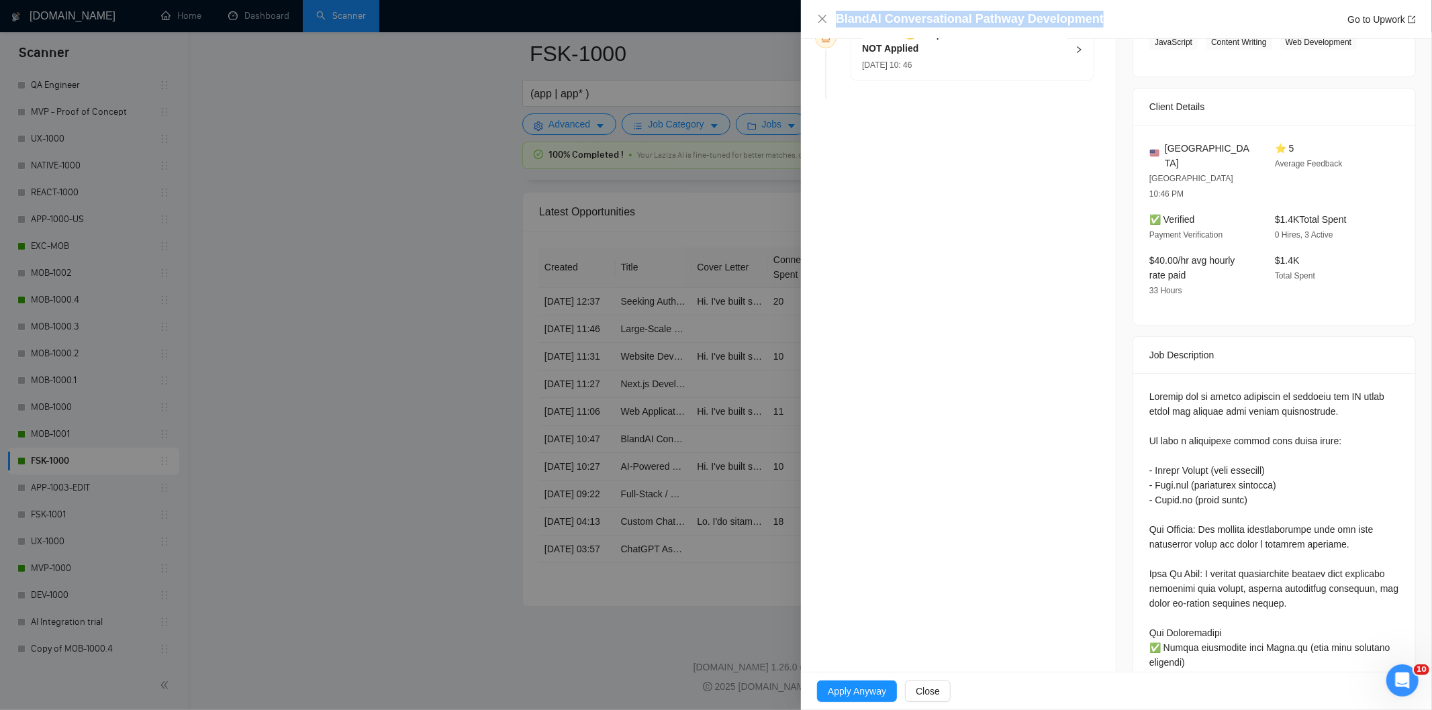
drag, startPoint x: 1110, startPoint y: 19, endPoint x: 807, endPoint y: 23, distance: 303.4
click at [807, 23] on div "BlandAI Conversational Pathway Development Go to Upwork" at bounding box center [1116, 19] width 631 height 39
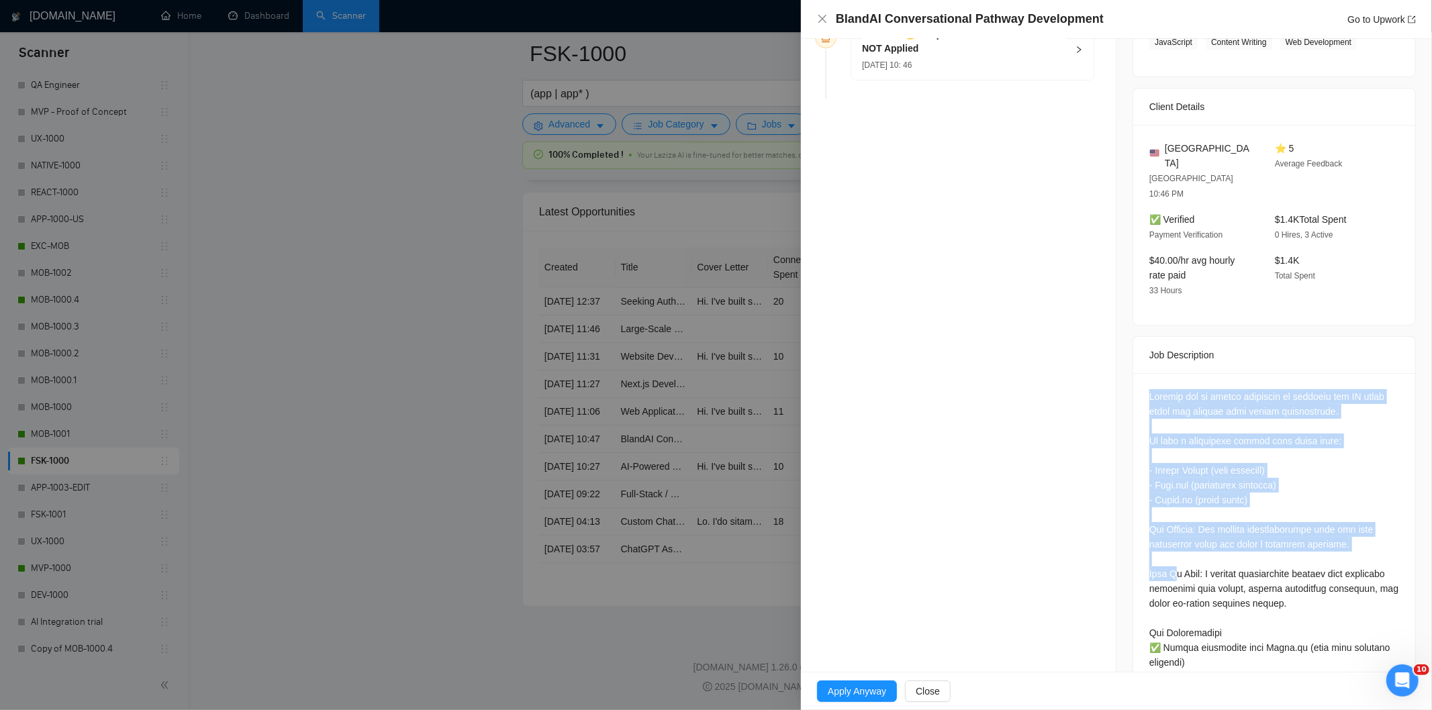
scroll to position [520, 0]
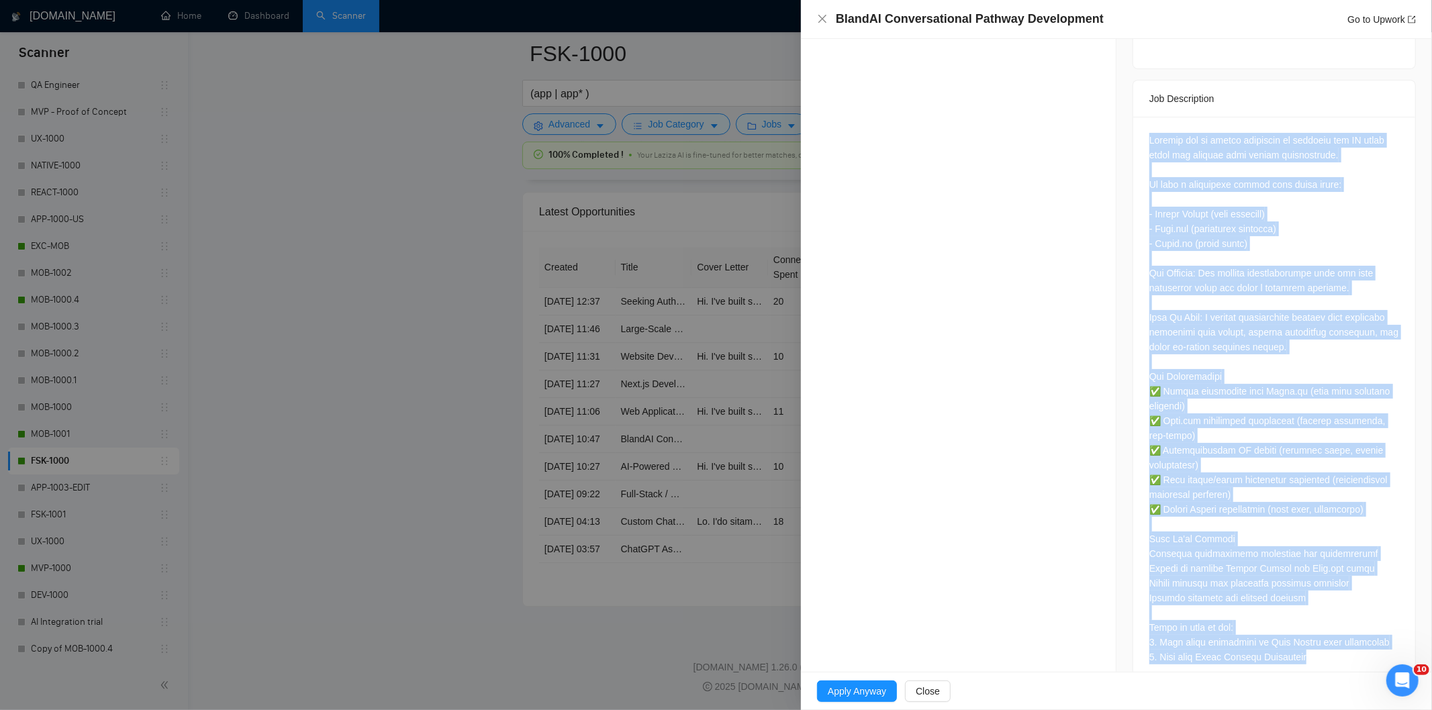
drag, startPoint x: 1137, startPoint y: 362, endPoint x: 1318, endPoint y: 638, distance: 329.5
click at [1318, 638] on div at bounding box center [1274, 401] width 282 height 569
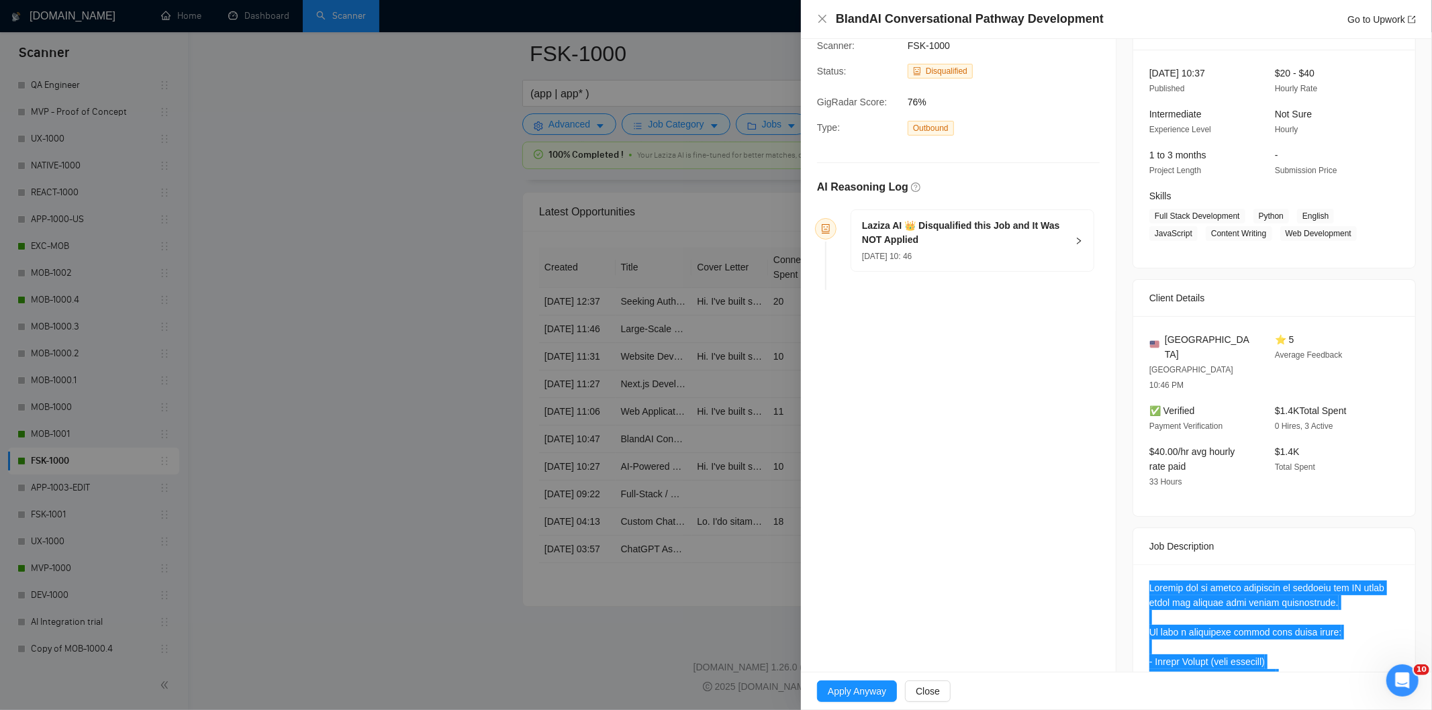
scroll to position [0, 0]
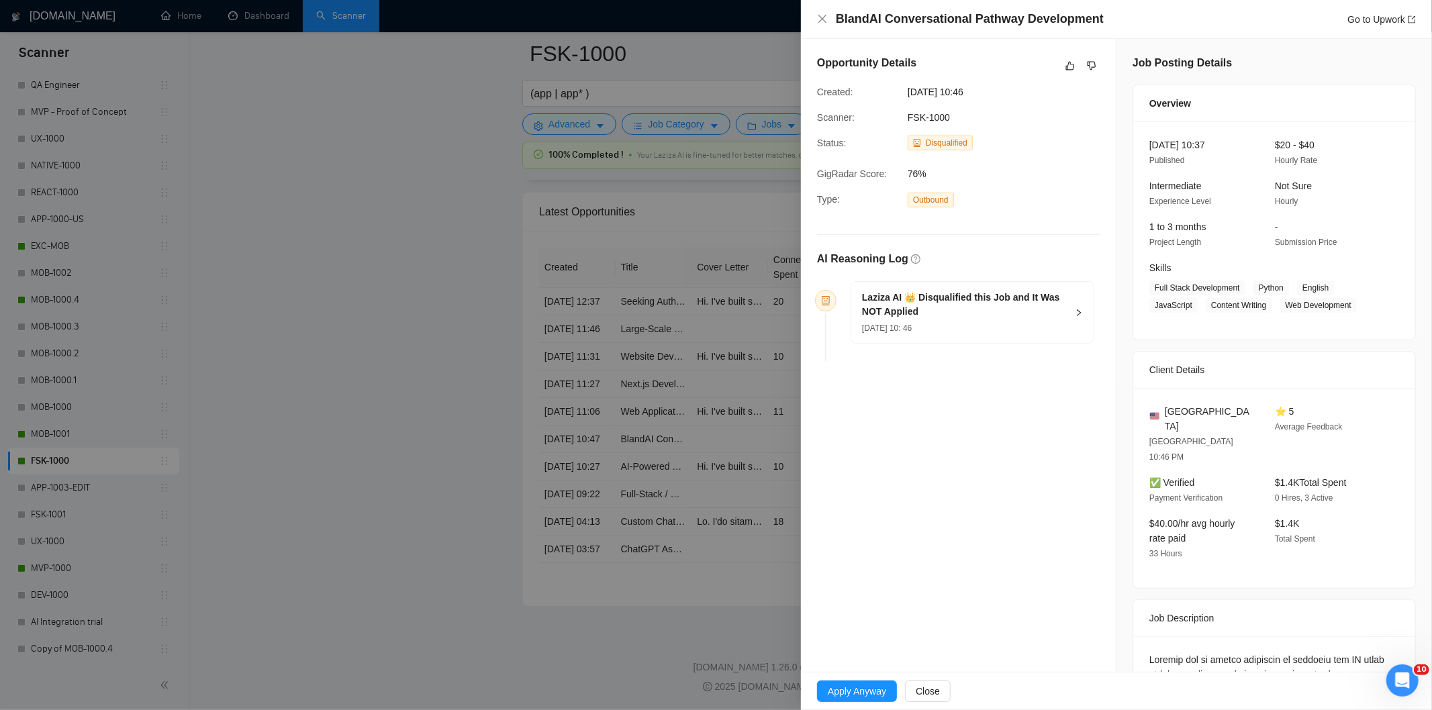
click at [985, 327] on div "[DATE] 10: 46" at bounding box center [964, 327] width 205 height 15
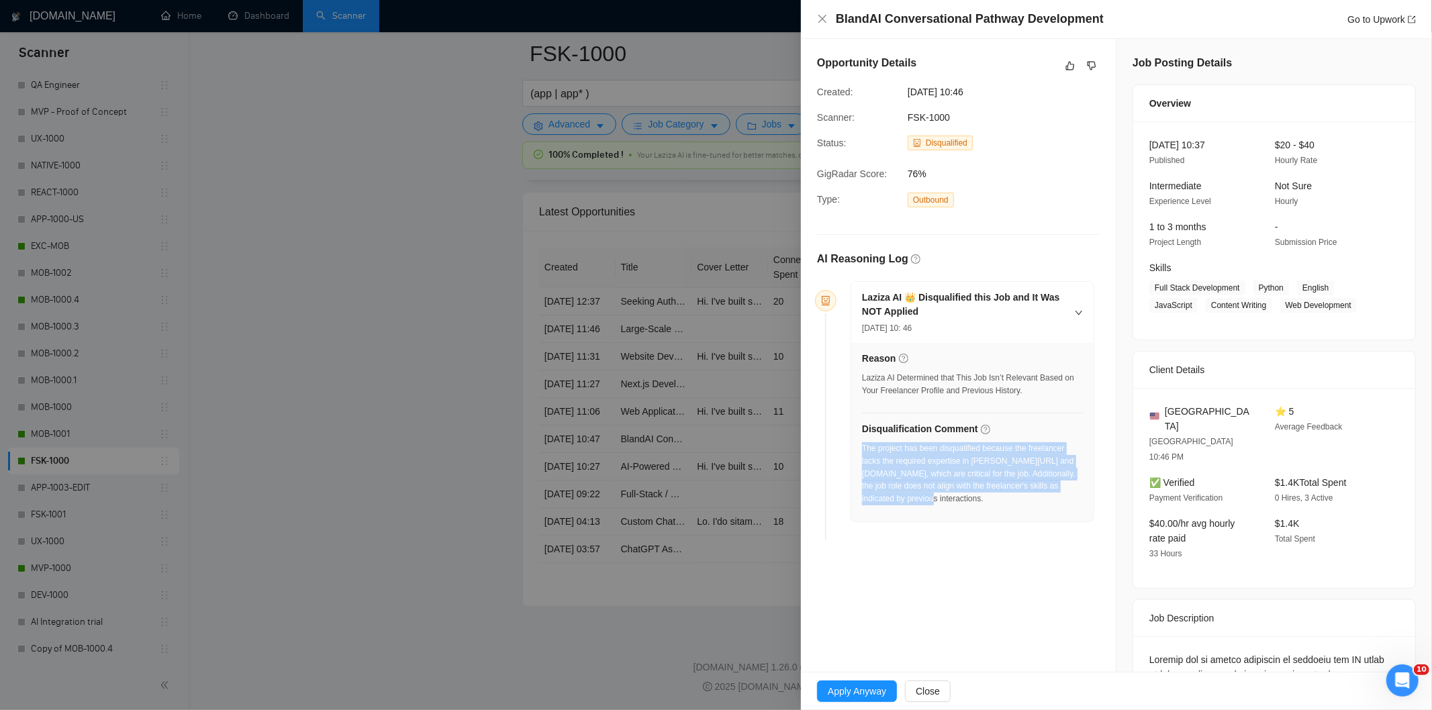
drag, startPoint x: 946, startPoint y: 511, endPoint x: 861, endPoint y: 454, distance: 103.0
click at [862, 454] on div "The project has been disqualified because the freelancer lacks the required exp…" at bounding box center [972, 477] width 221 height 71
click at [822, 15] on icon "close" at bounding box center [822, 18] width 11 height 11
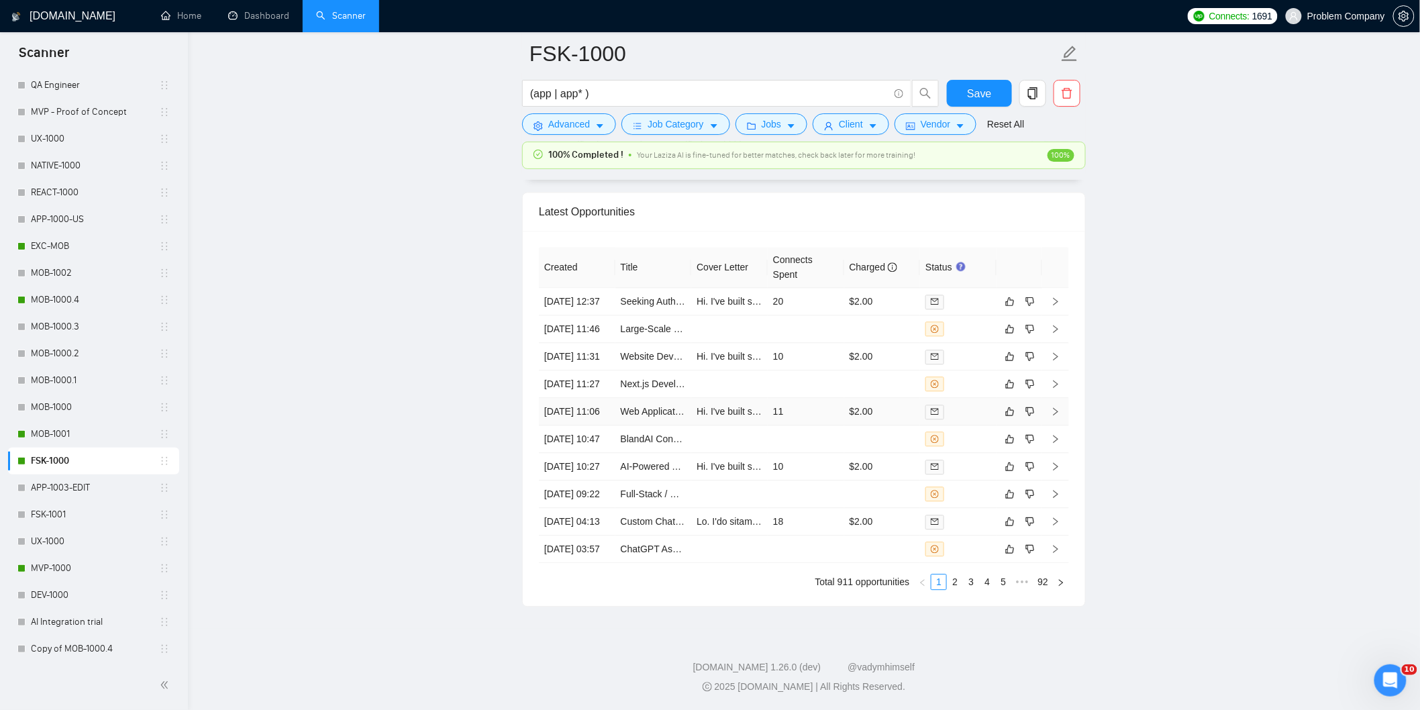
click at [605, 398] on td "[DATE] 11:06" at bounding box center [577, 412] width 77 height 28
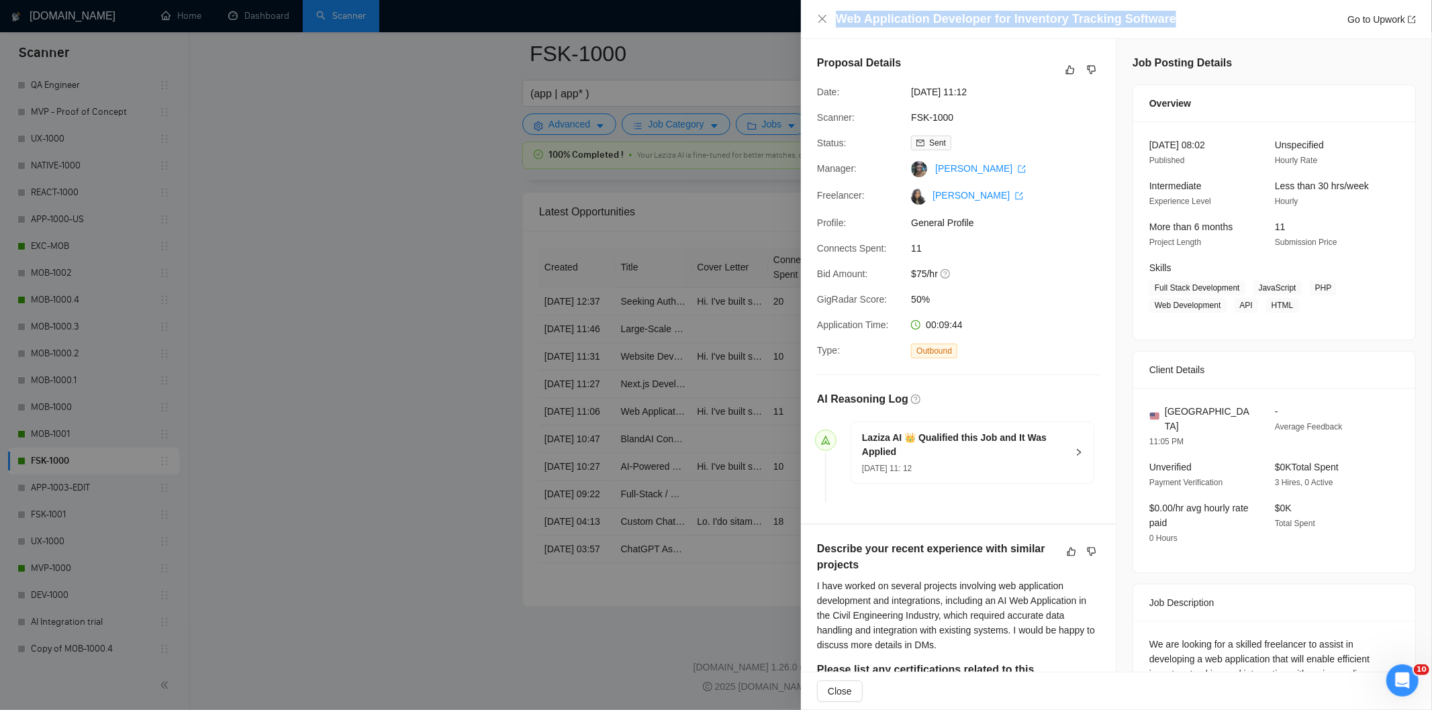
drag, startPoint x: 1173, startPoint y: 23, endPoint x: 832, endPoint y: 19, distance: 340.3
click at [832, 19] on div "Web Application Developer for Inventory Tracking Software Go to Upwork" at bounding box center [1116, 19] width 599 height 17
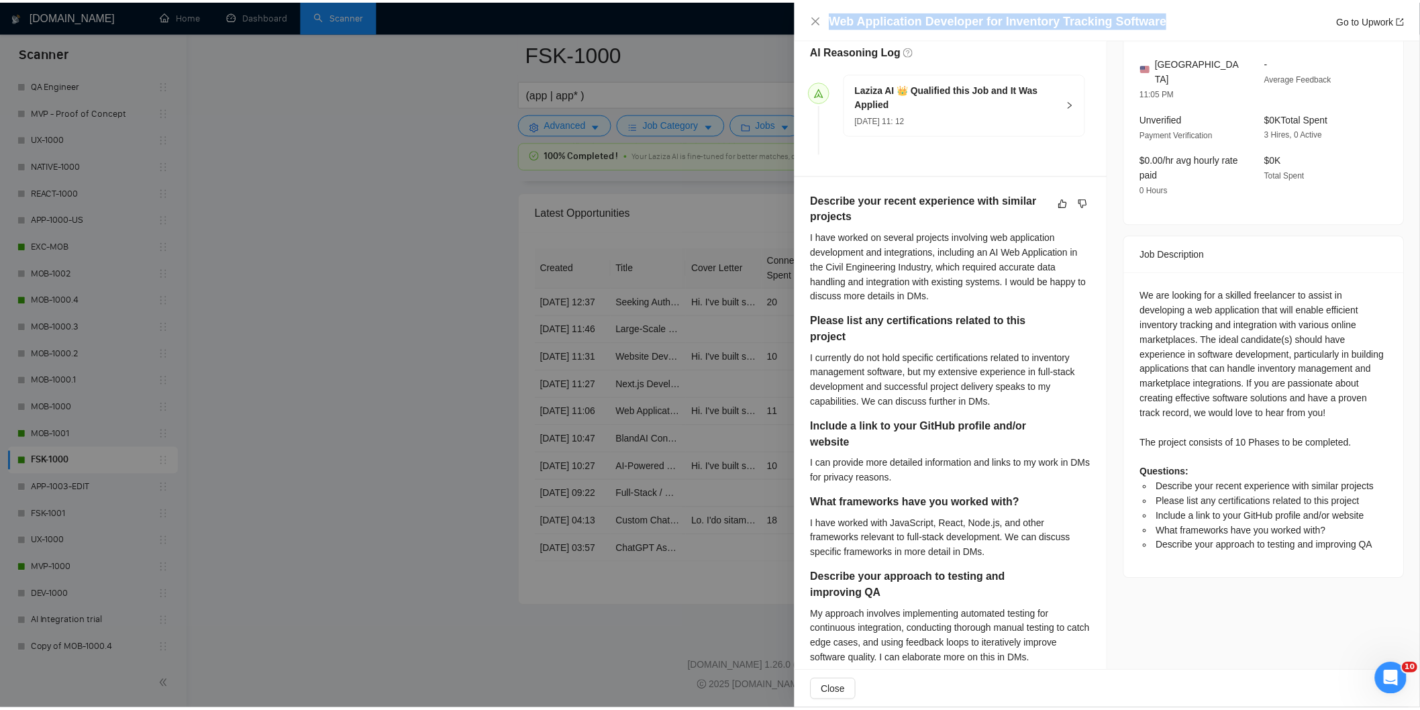
scroll to position [373, 0]
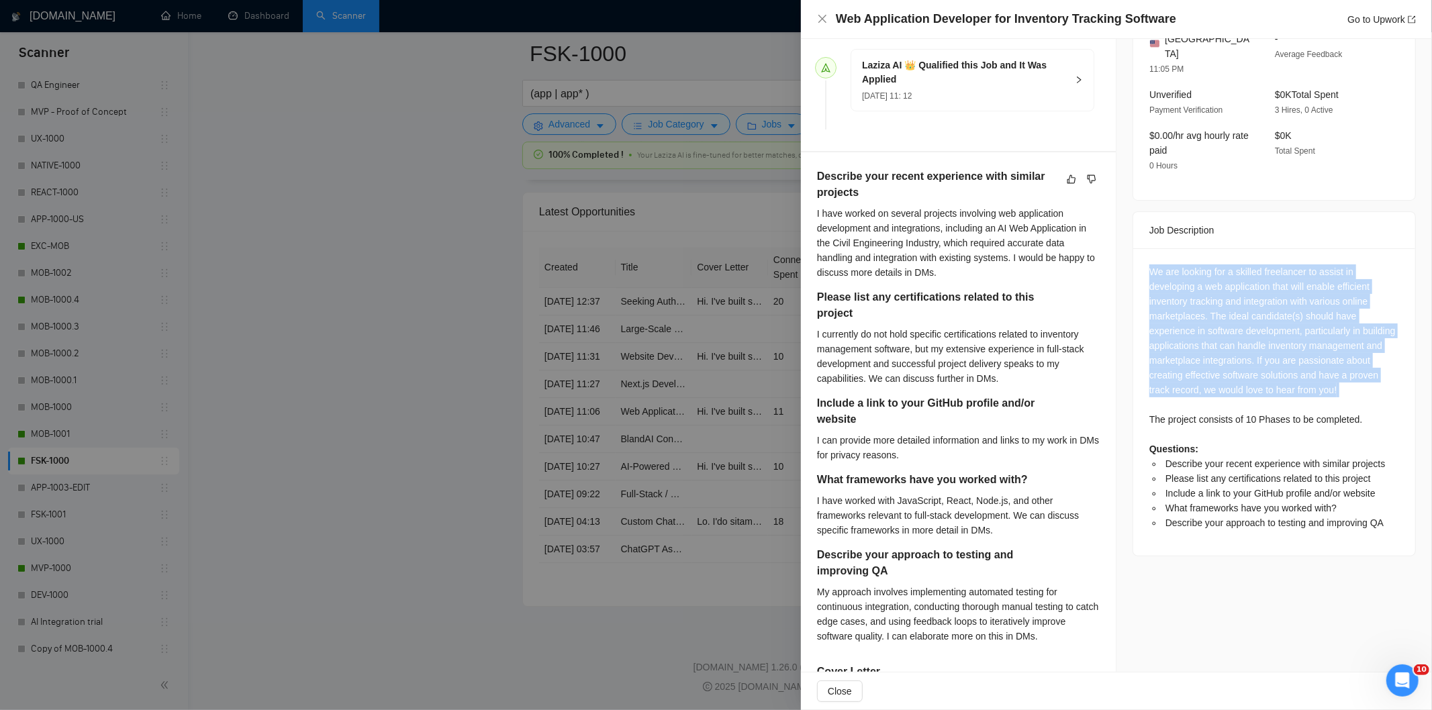
drag, startPoint x: 1140, startPoint y: 252, endPoint x: 1240, endPoint y: 409, distance: 186.2
click at [1240, 409] on div "We are looking for a skilled freelancer to assist in developing a web applicati…" at bounding box center [1274, 401] width 282 height 307
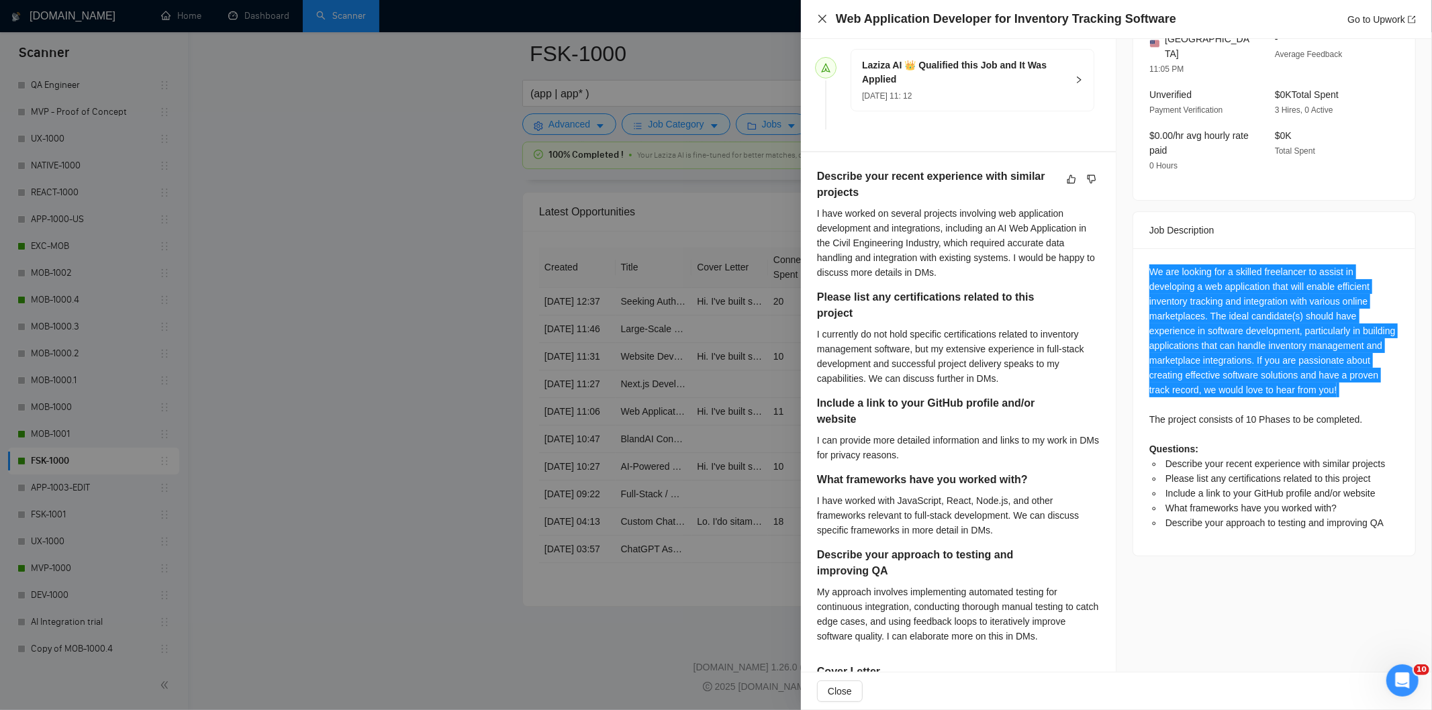
drag, startPoint x: 817, startPoint y: 15, endPoint x: 818, endPoint y: 38, distance: 22.2
click at [819, 15] on icon "close" at bounding box center [822, 18] width 11 height 11
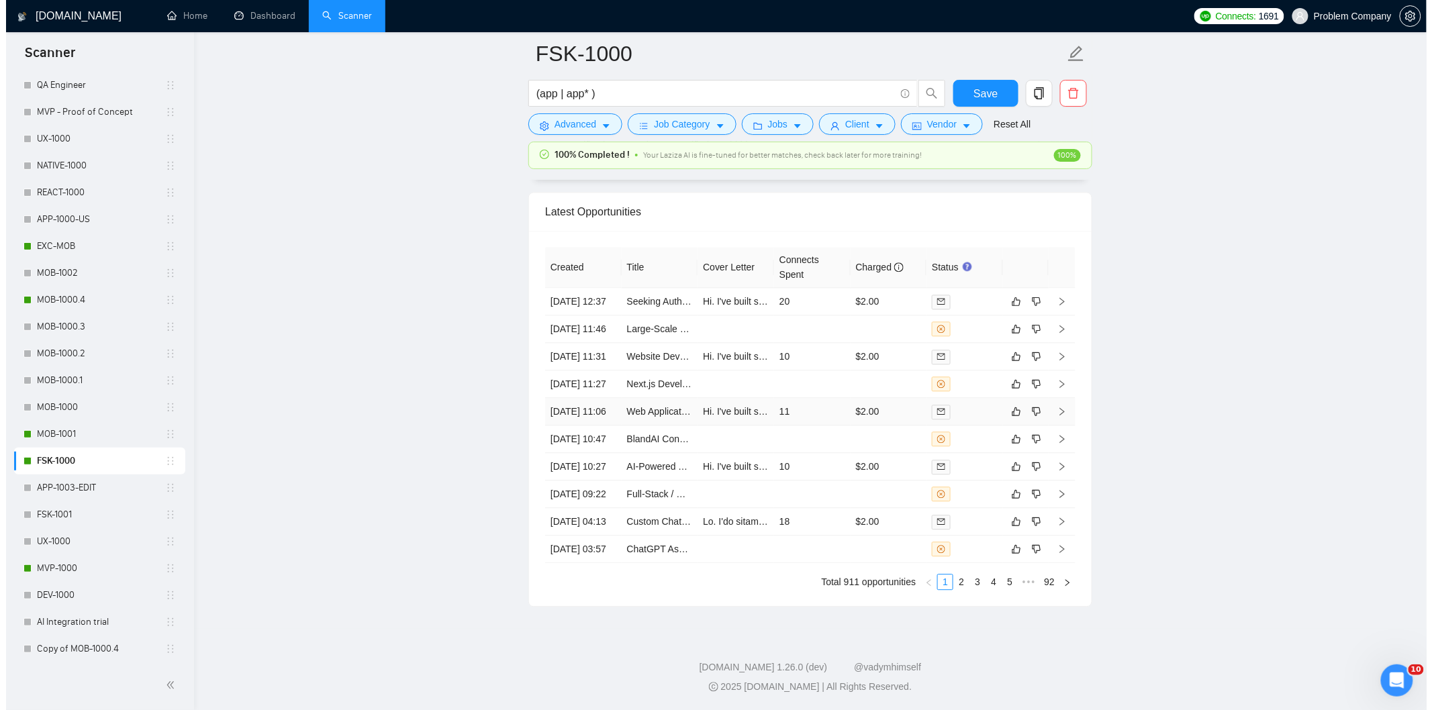
scroll to position [3343, 0]
click at [594, 371] on td "[DATE] 11:27" at bounding box center [577, 385] width 77 height 28
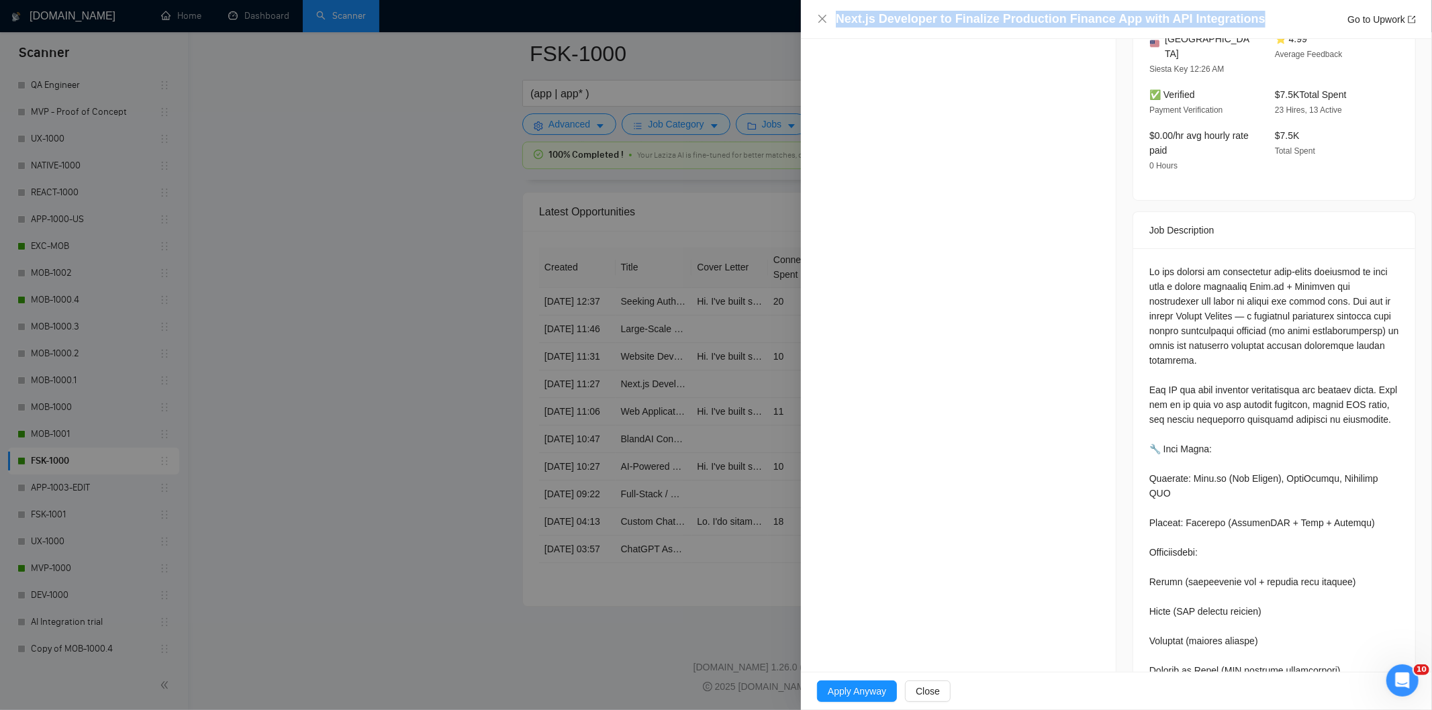
drag, startPoint x: 1243, startPoint y: 15, endPoint x: 808, endPoint y: 13, distance: 435.0
click at [808, 13] on div "Next.js Developer to Finalize Production Finance App with API Integrations Go t…" at bounding box center [1116, 19] width 631 height 39
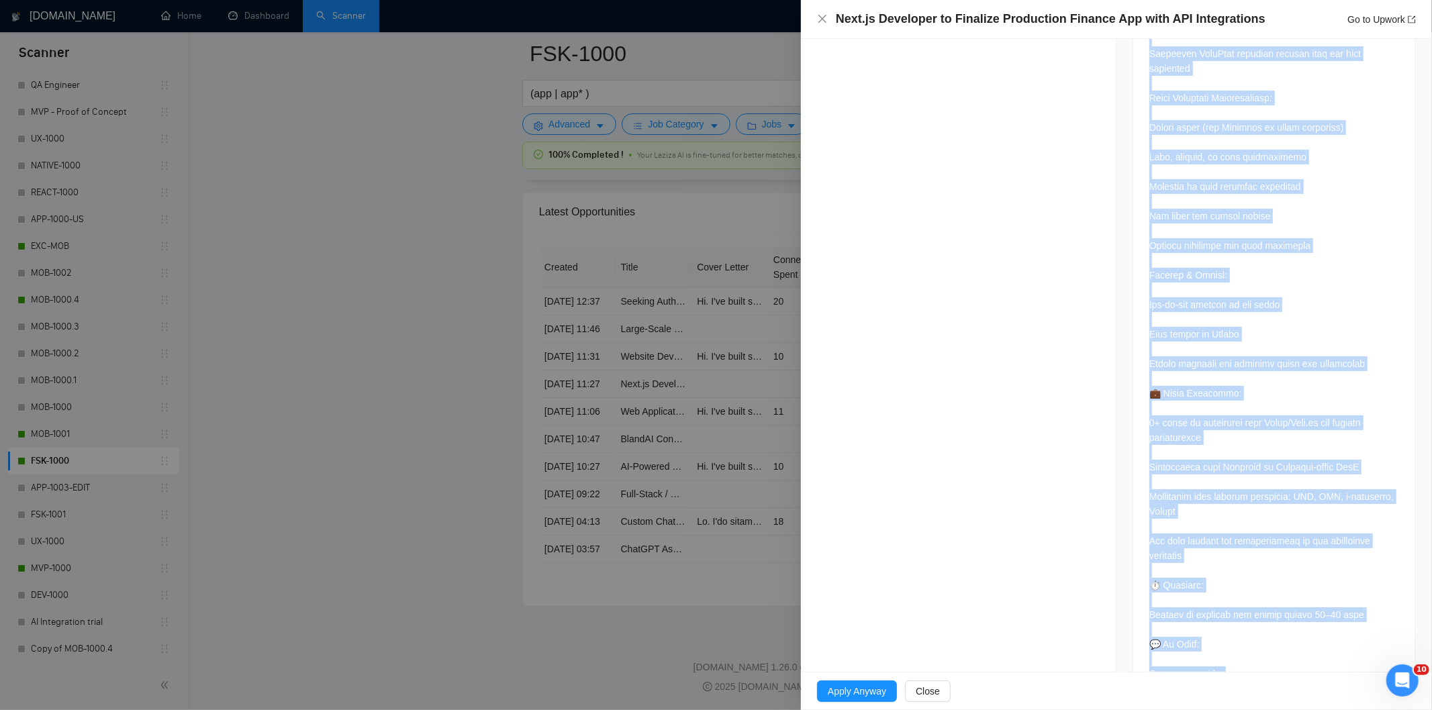
scroll to position [1774, 0]
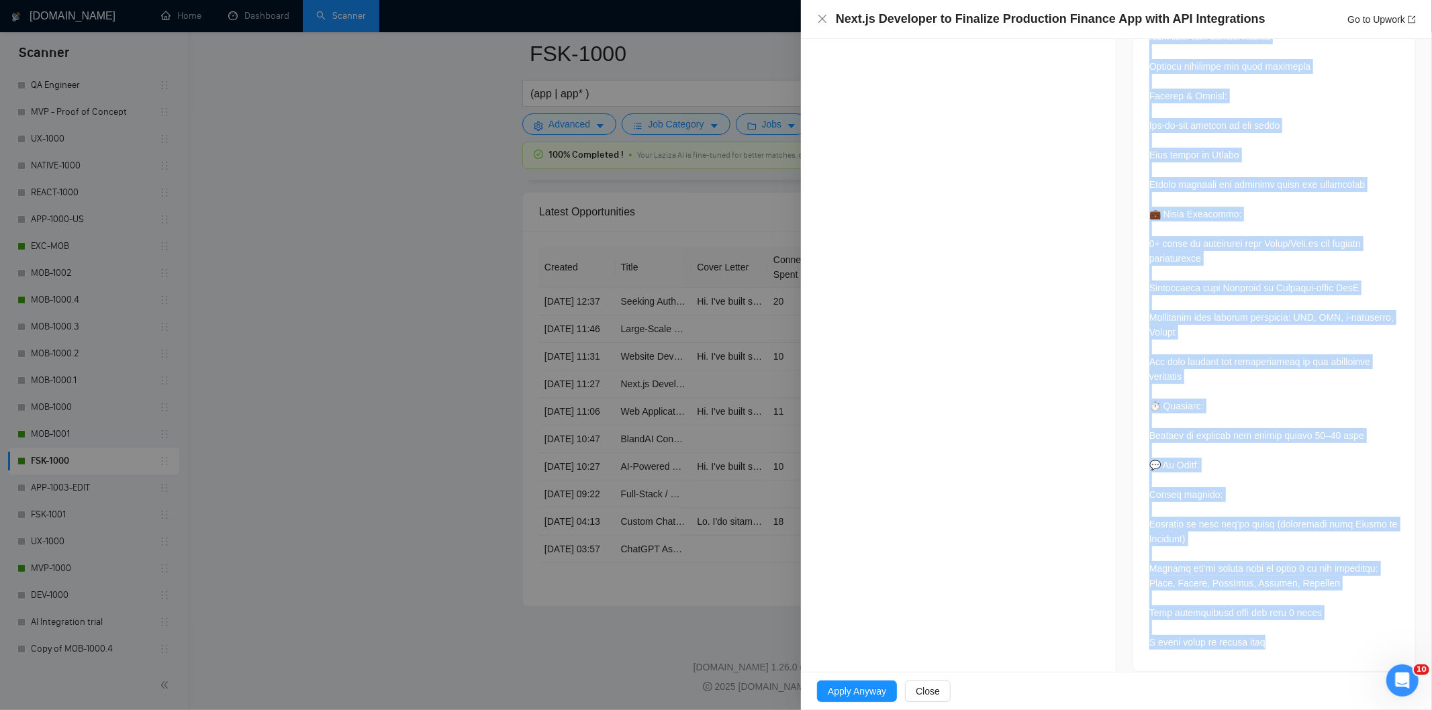
drag, startPoint x: 1126, startPoint y: 249, endPoint x: 1320, endPoint y: 648, distance: 443.4
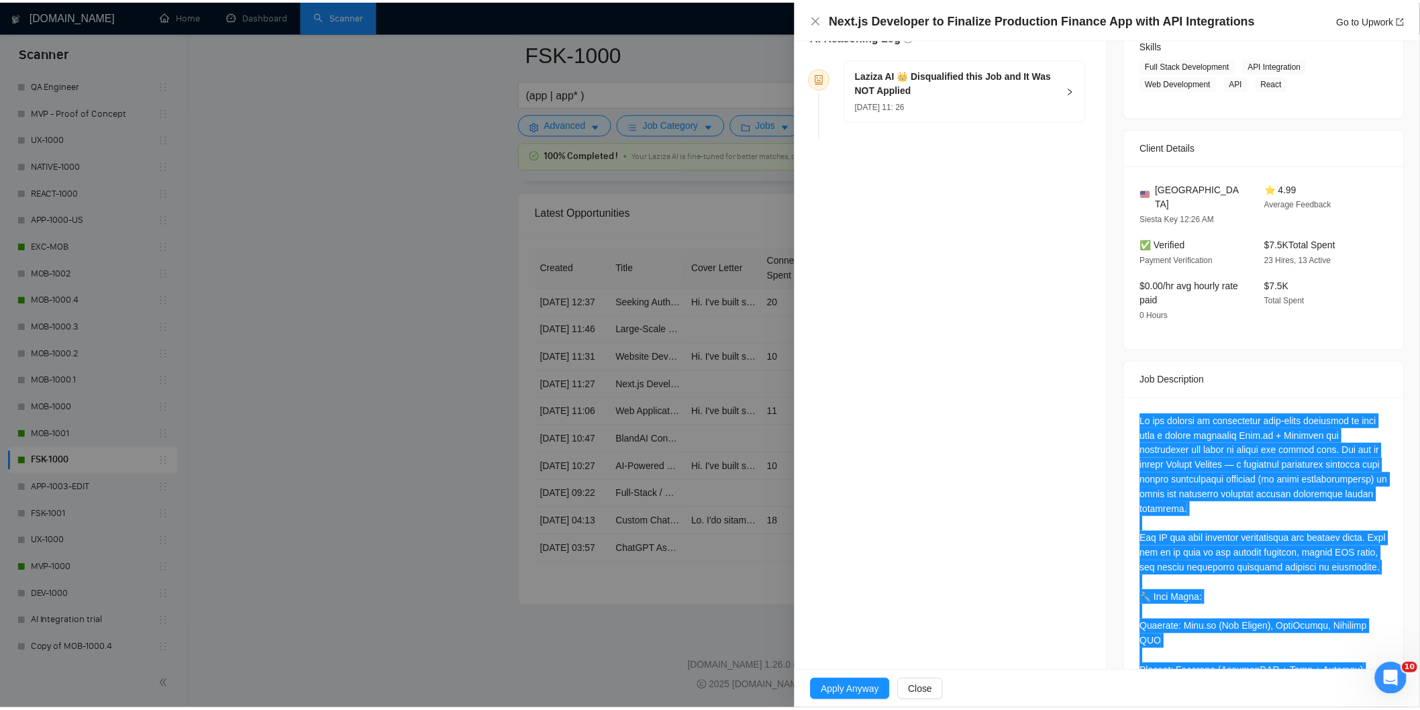
scroll to position [208, 0]
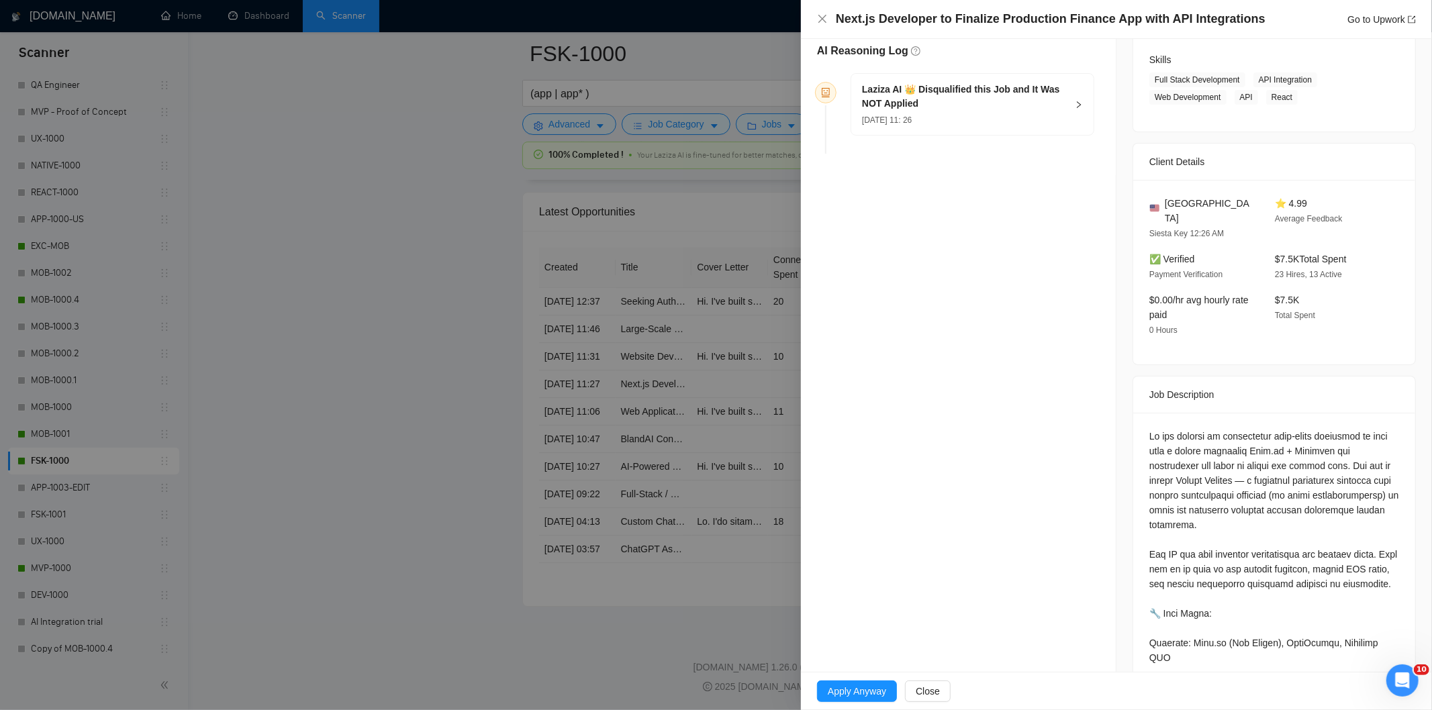
click at [977, 122] on div "[DATE] 11: 26" at bounding box center [964, 119] width 205 height 15
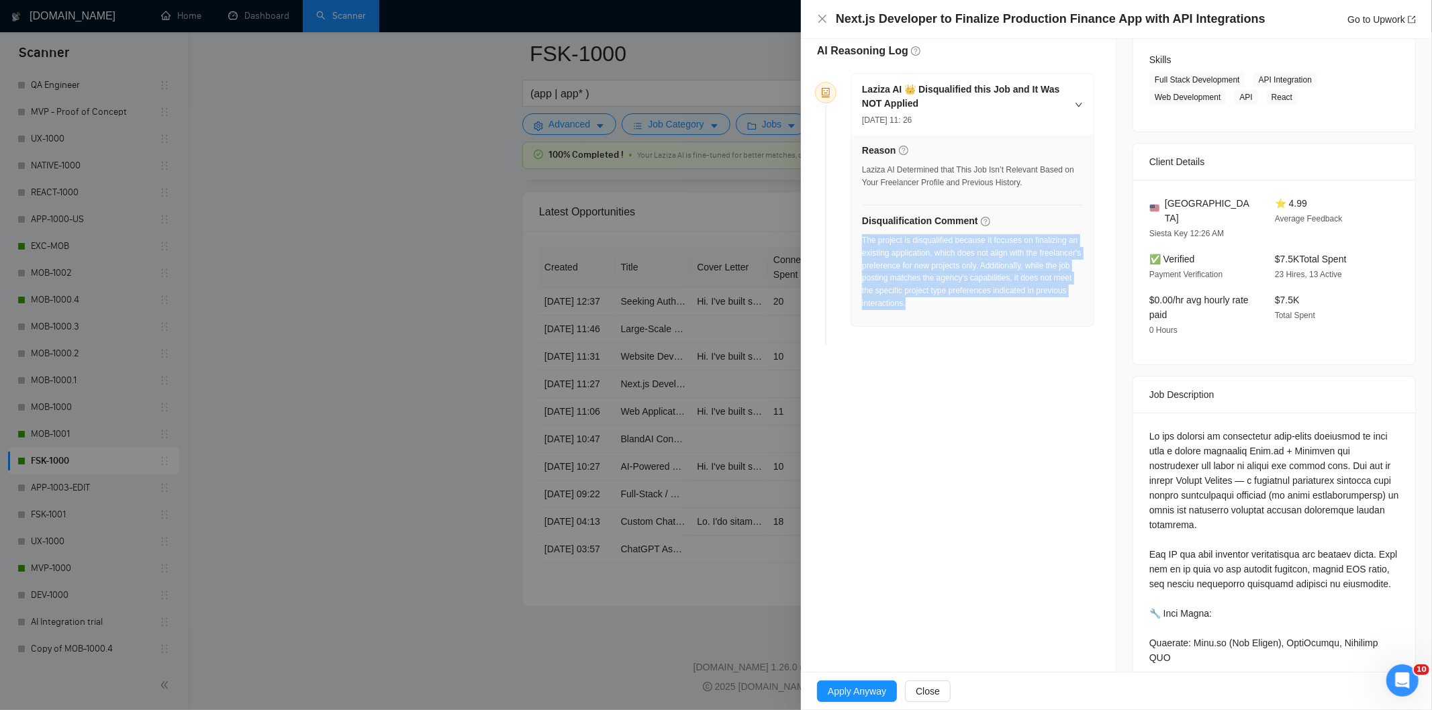
drag, startPoint x: 898, startPoint y: 273, endPoint x: 863, endPoint y: 244, distance: 45.3
click at [863, 244] on div "The project is disqualified because it focuses on finalizing an existing applic…" at bounding box center [972, 272] width 221 height 76
click at [824, 21] on icon "close" at bounding box center [822, 18] width 11 height 11
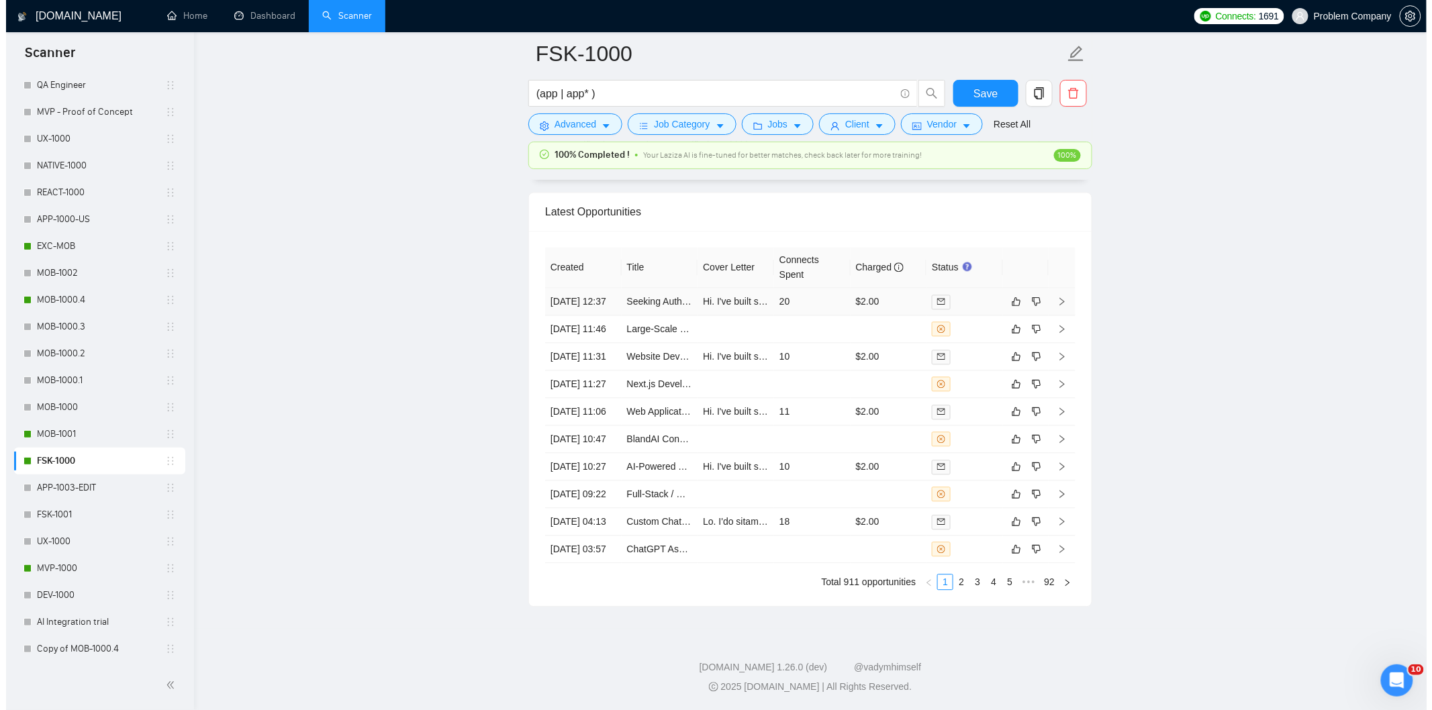
scroll to position [3194, 0]
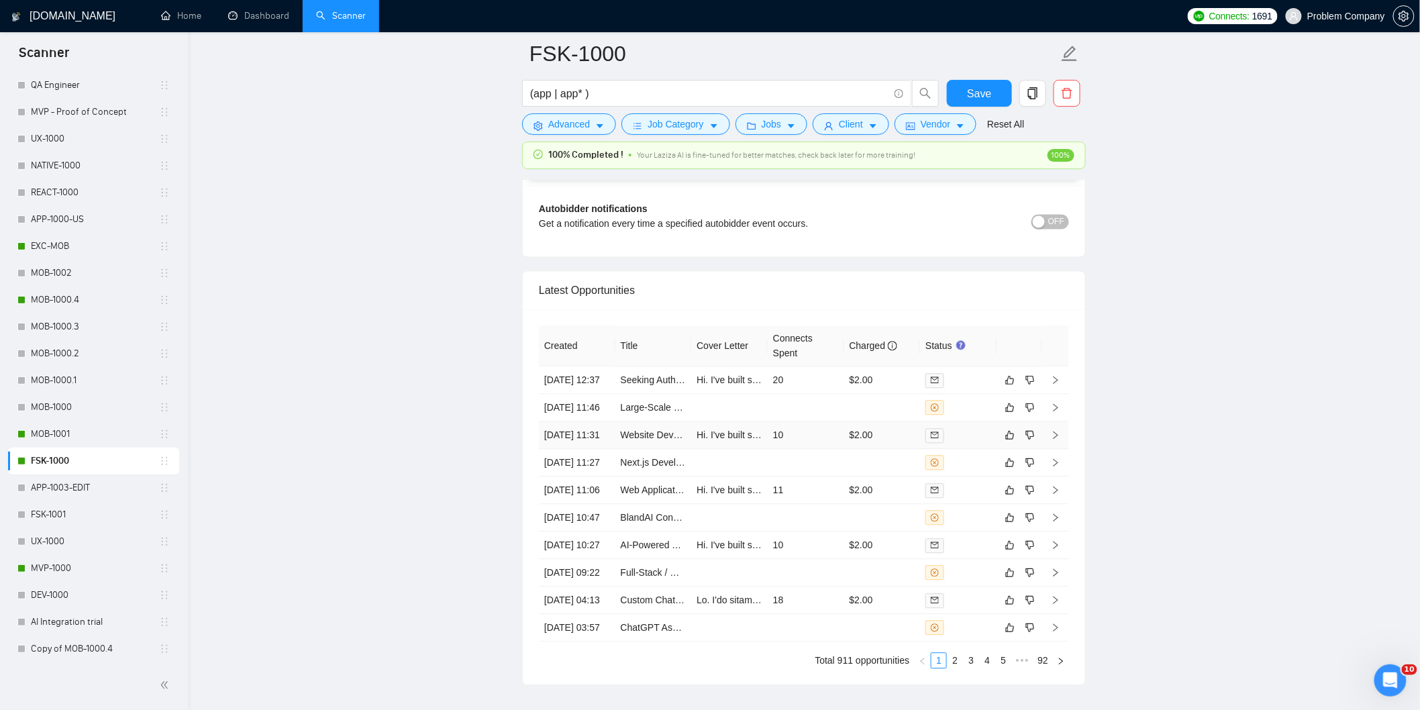
click at [600, 450] on td "[DATE] 11:31" at bounding box center [577, 436] width 77 height 28
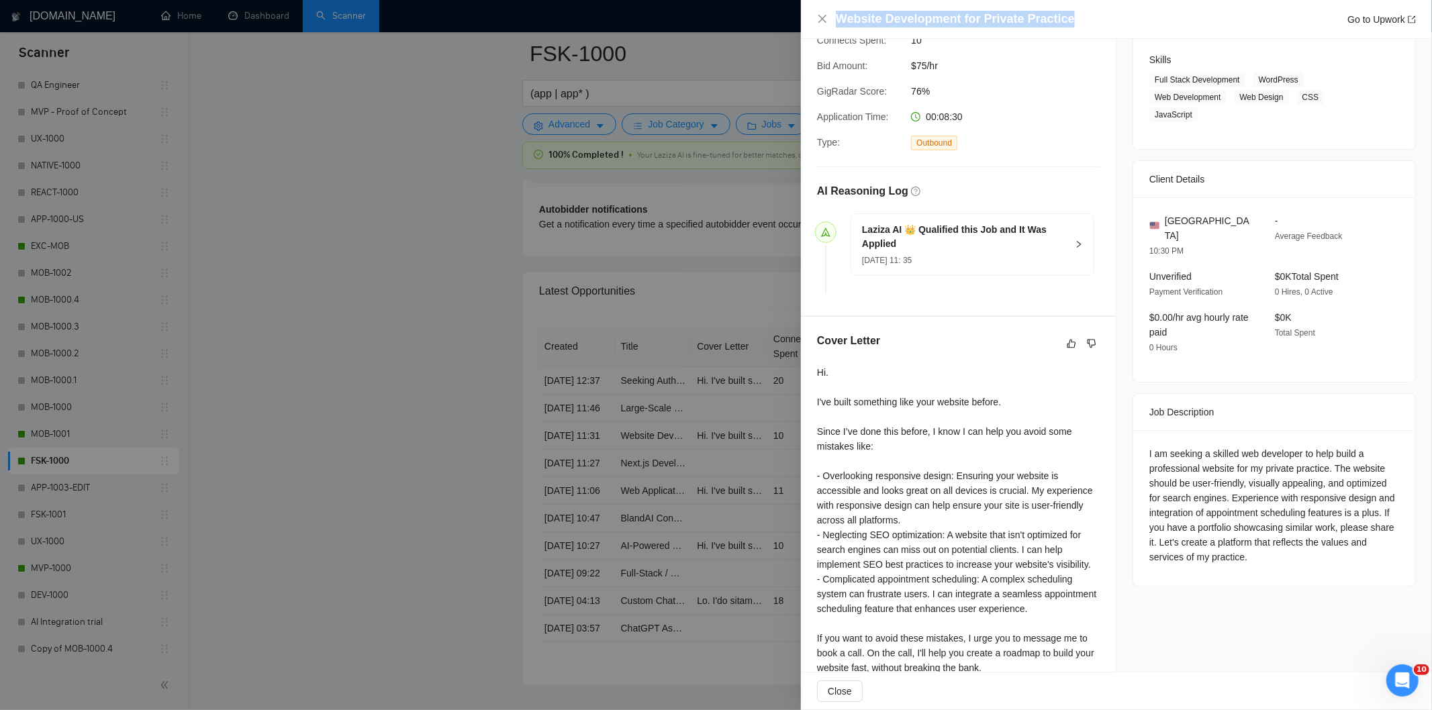
drag, startPoint x: 1077, startPoint y: 13, endPoint x: 830, endPoint y: 23, distance: 247.2
click at [830, 23] on div "Website Development for Private Practice Go to Upwork" at bounding box center [1116, 19] width 599 height 17
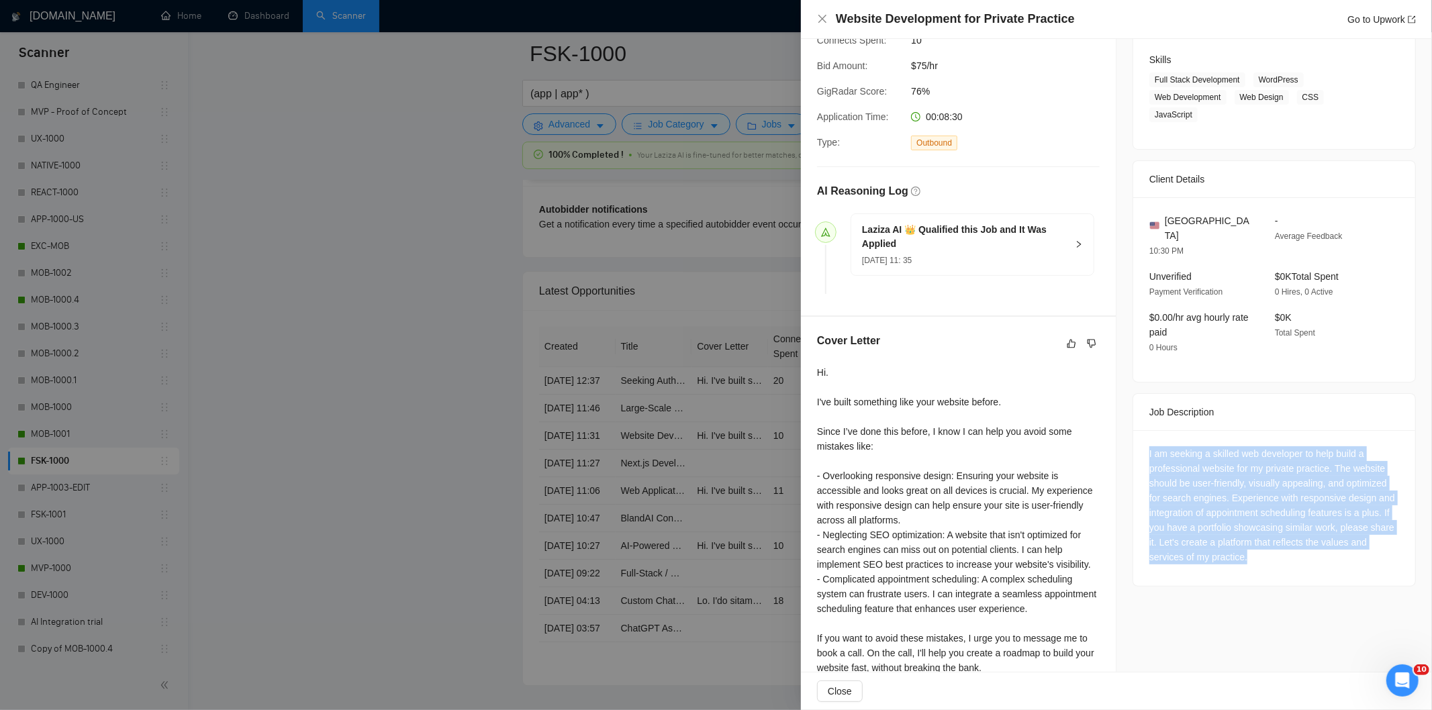
drag, startPoint x: 1143, startPoint y: 434, endPoint x: 1246, endPoint y: 545, distance: 151.0
click at [1246, 545] on div "I am seeking a skilled web developer to help build a professional website for m…" at bounding box center [1274, 505] width 250 height 118
click at [822, 17] on icon "close" at bounding box center [822, 18] width 11 height 11
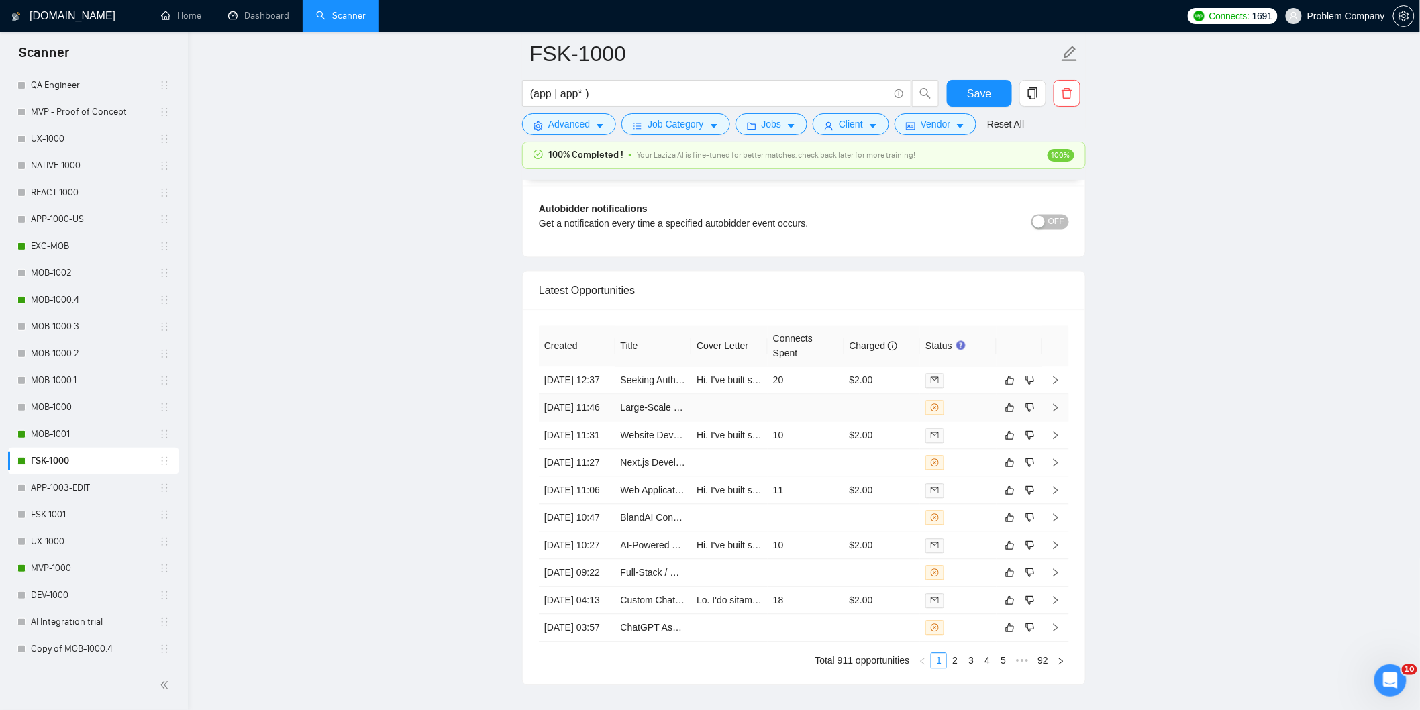
click at [574, 422] on td "[DATE] 11:46" at bounding box center [577, 409] width 77 height 28
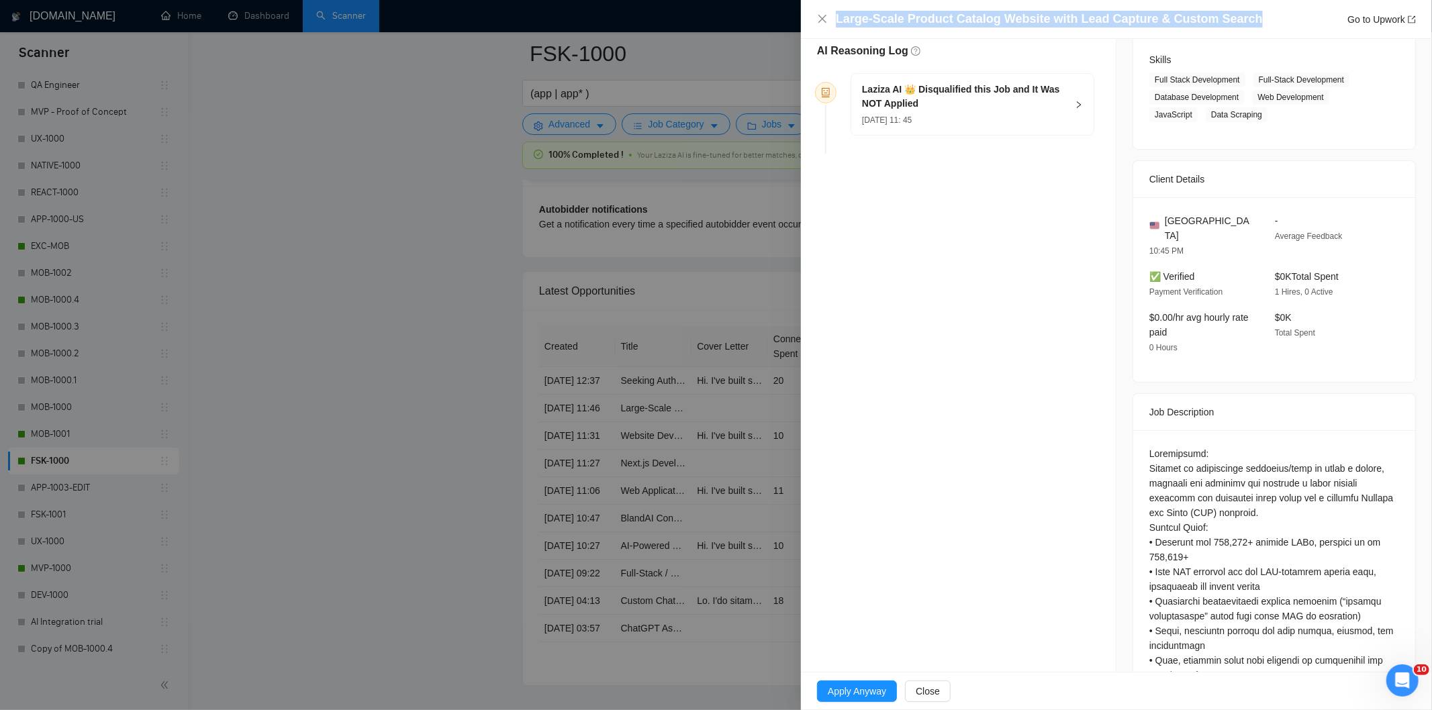
drag, startPoint x: 1249, startPoint y: 20, endPoint x: 824, endPoint y: 27, distance: 425.6
click at [824, 27] on div "Large-Scale Product Catalog Website with Lead Capture & Custom Search Go to Upw…" at bounding box center [1116, 19] width 599 height 17
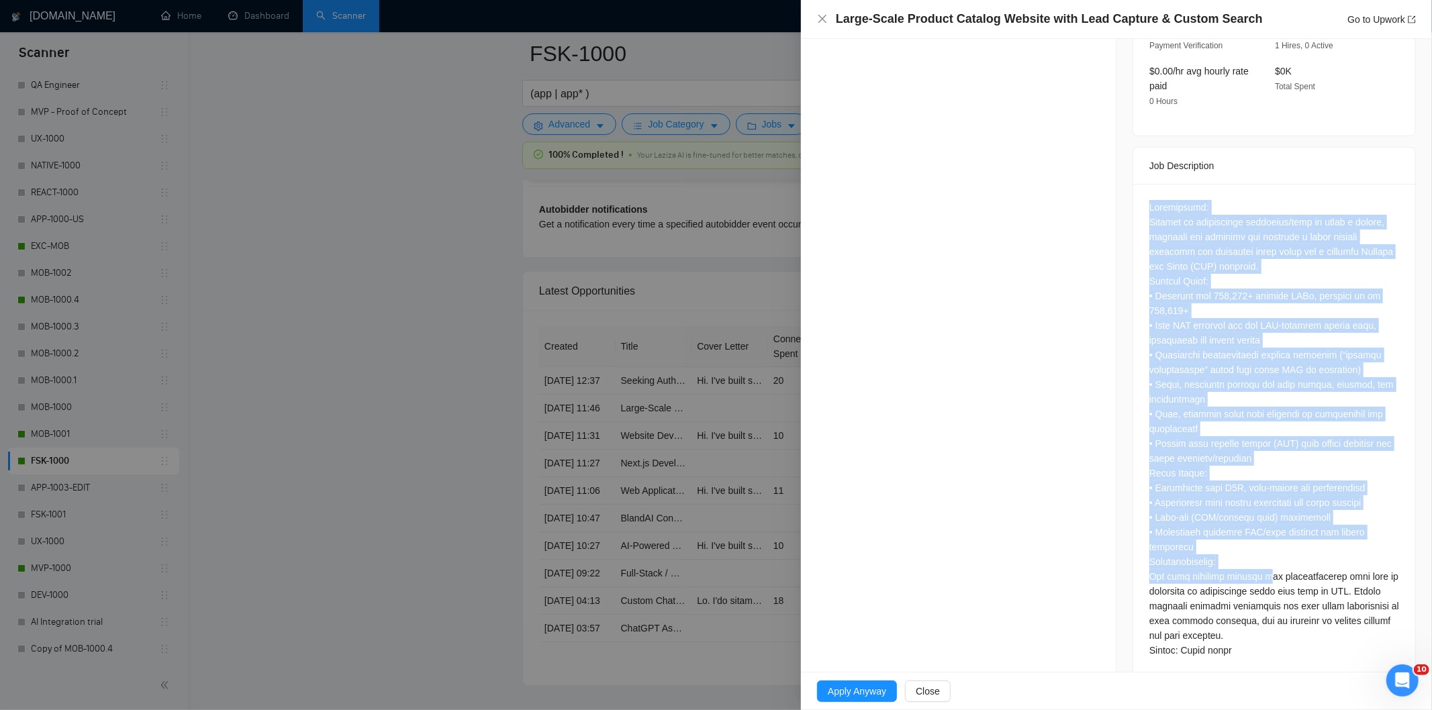
scroll to position [464, 0]
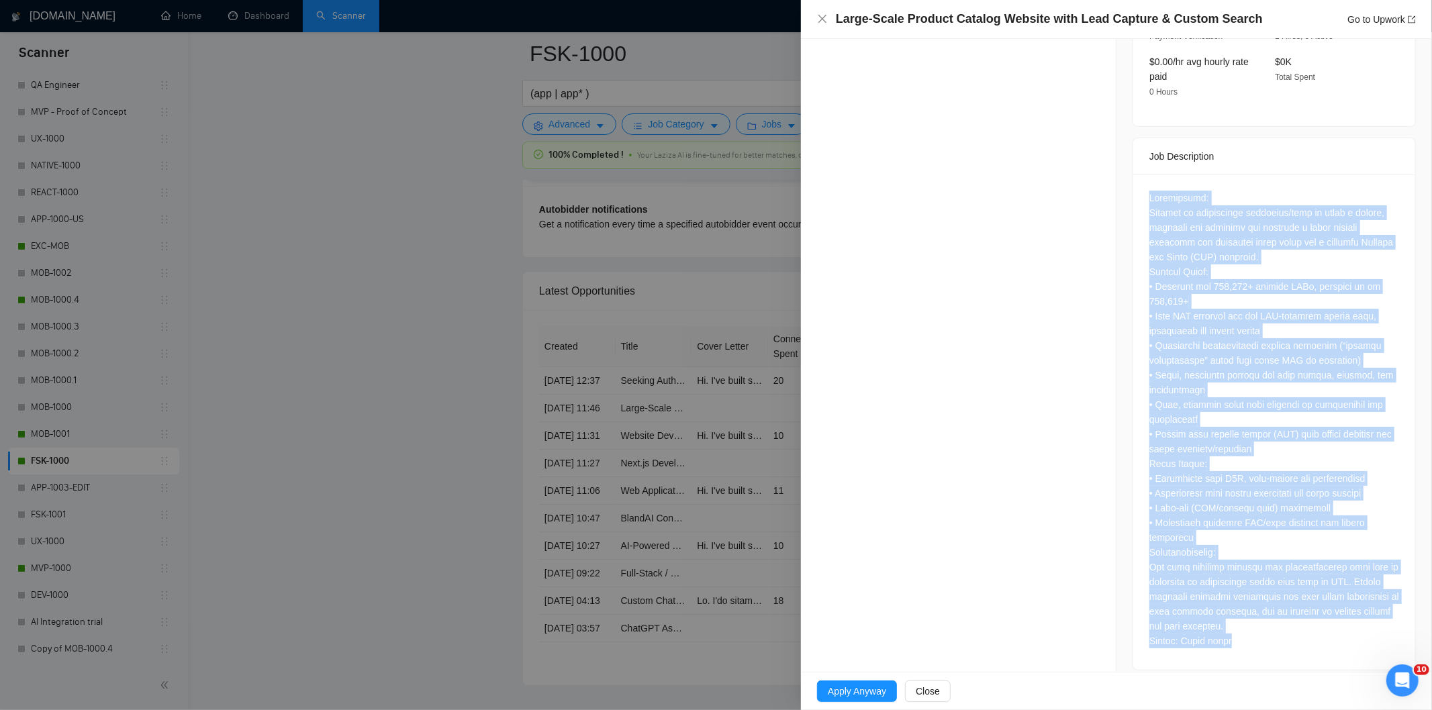
drag, startPoint x: 1128, startPoint y: 433, endPoint x: 1300, endPoint y: 636, distance: 266.7
click at [1300, 636] on div at bounding box center [1274, 422] width 282 height 495
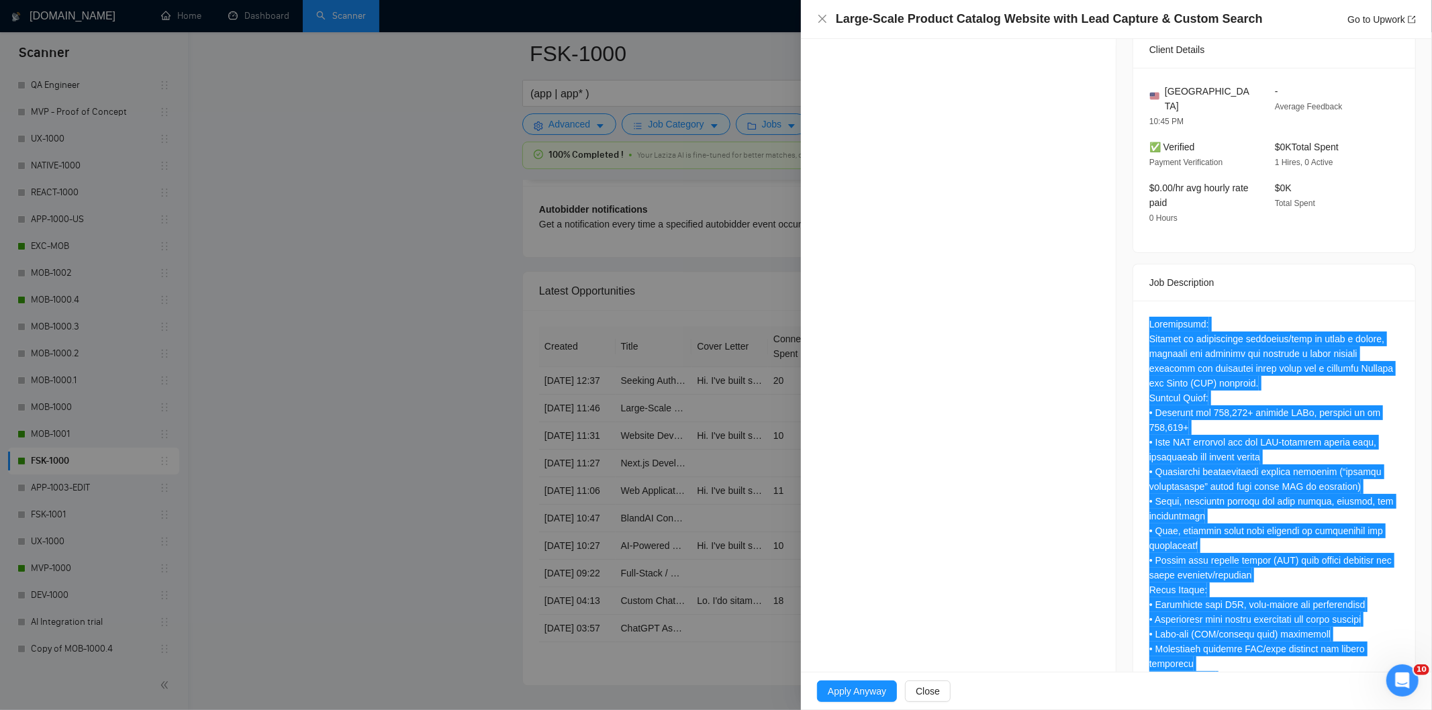
scroll to position [165, 0]
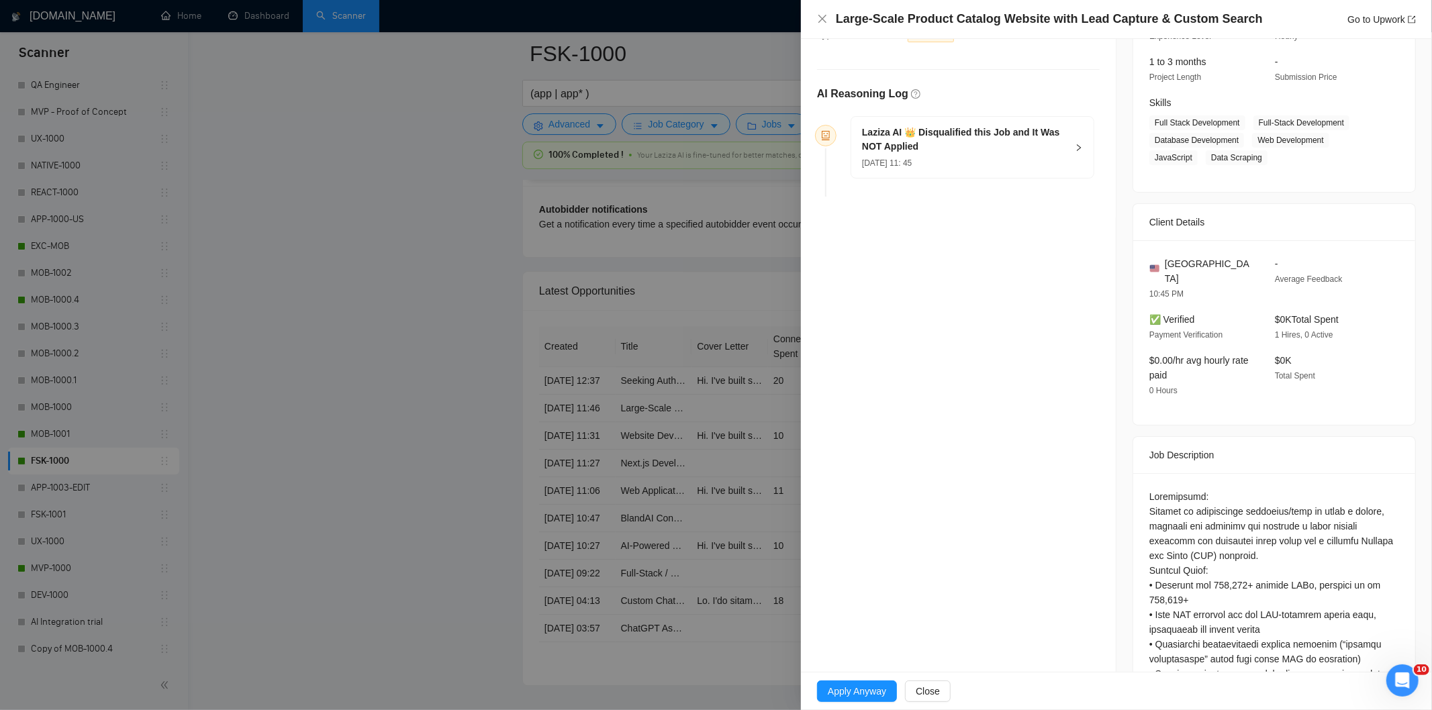
click at [971, 158] on div "[DATE] 11: 45" at bounding box center [964, 162] width 205 height 15
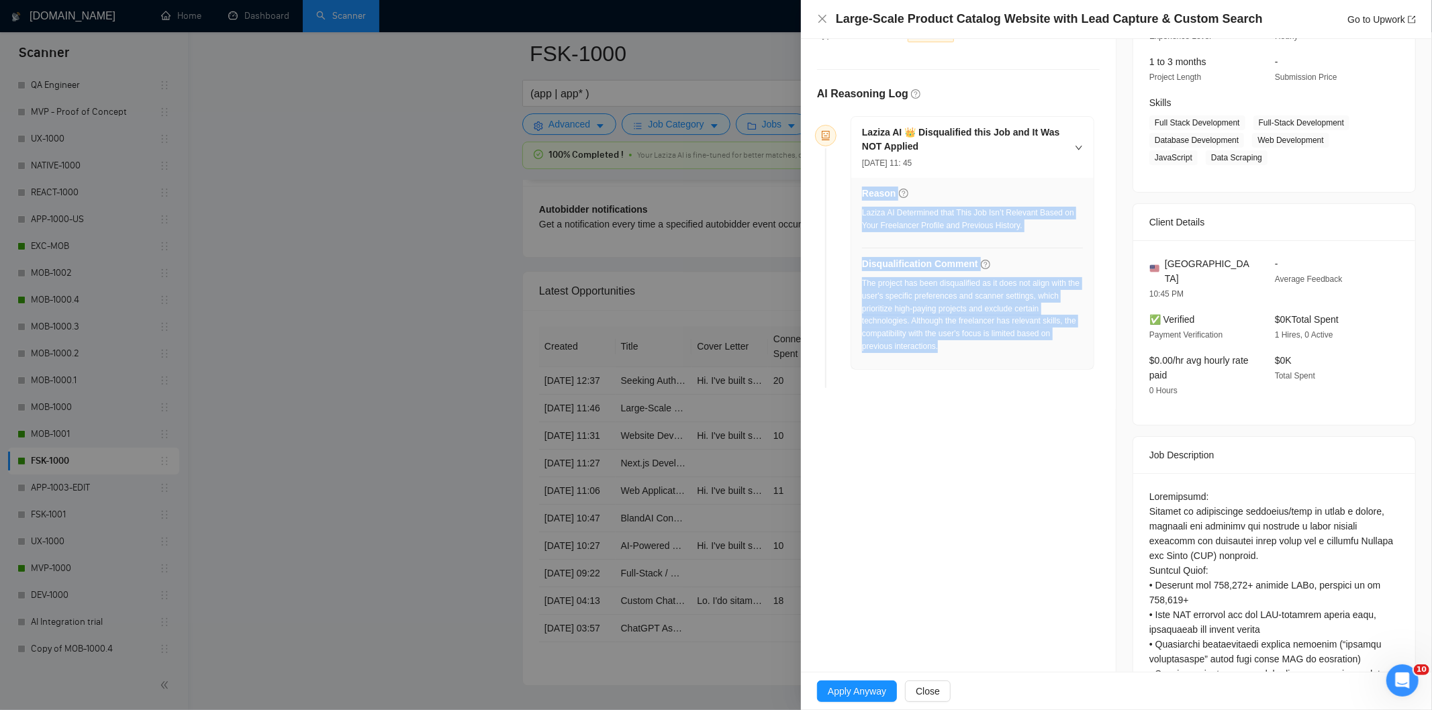
drag, startPoint x: 967, startPoint y: 344, endPoint x: 857, endPoint y: 274, distance: 130.7
click at [857, 274] on div "Reason Laziza AI Determined that This Job Isn’t Relevant Based on Your Freelanc…" at bounding box center [972, 273] width 242 height 191
click at [962, 327] on div "The project has been disqualified as it does not align with the user's specific…" at bounding box center [972, 315] width 221 height 76
click at [955, 350] on div "The project has been disqualified as it does not align with the user's specific…" at bounding box center [972, 315] width 221 height 76
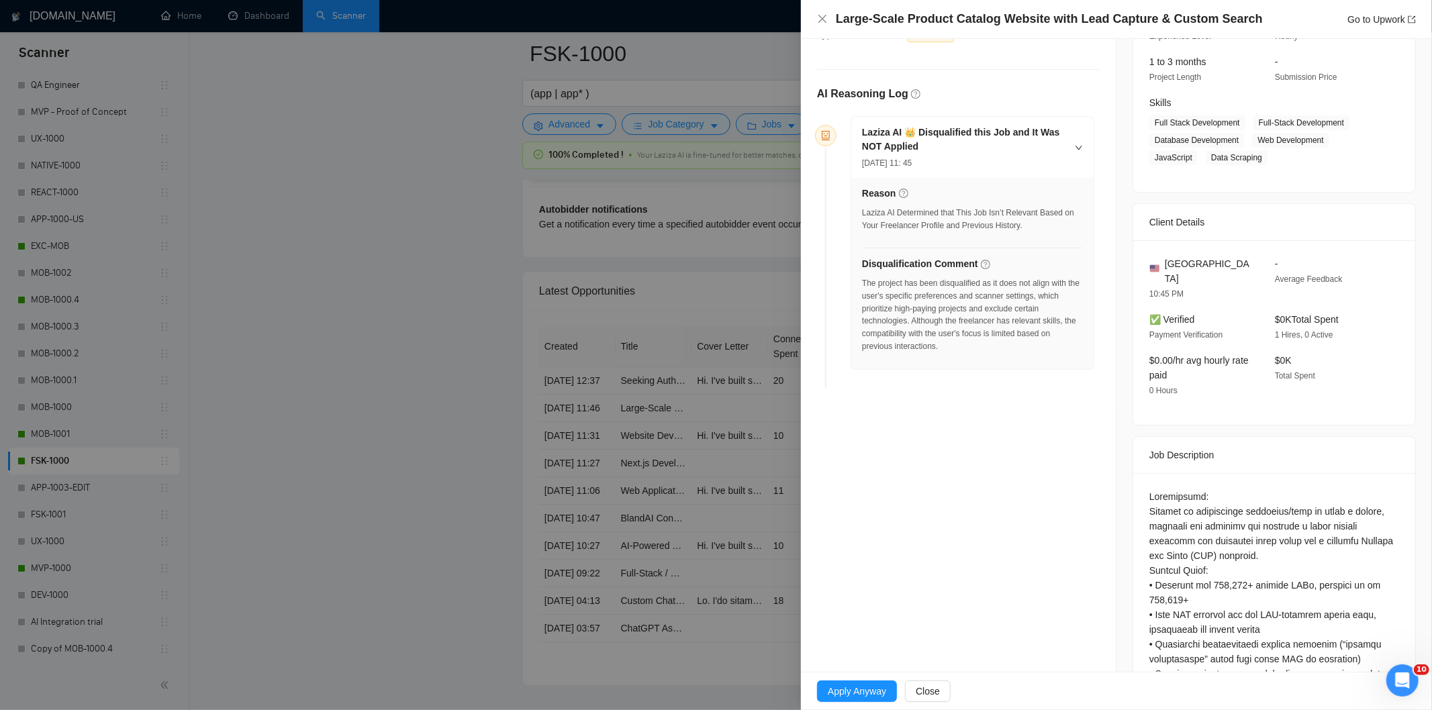
drag, startPoint x: 942, startPoint y: 363, endPoint x: 927, endPoint y: 391, distance: 32.1
click at [940, 363] on div "Reason Laziza AI Determined that This Job Isn’t Relevant Based on Your Freelanc…" at bounding box center [972, 273] width 242 height 191
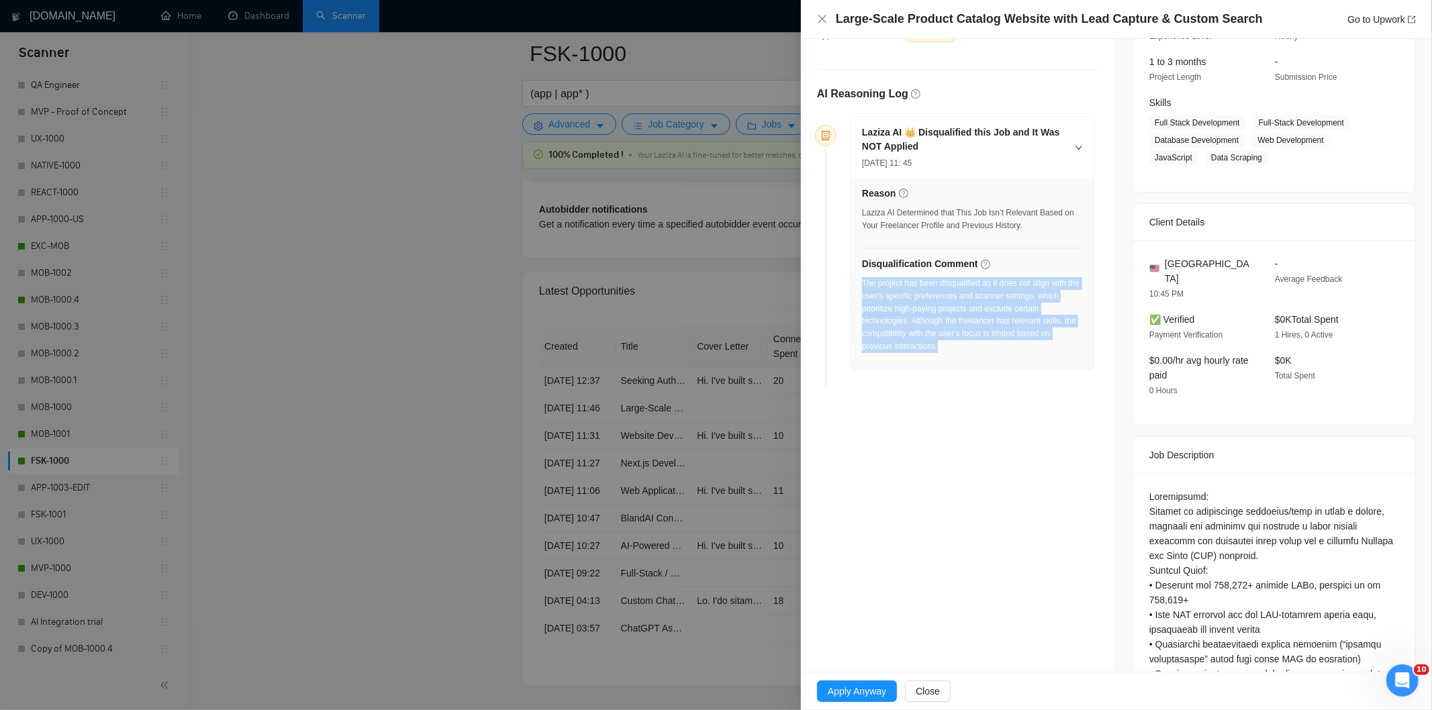
drag, startPoint x: 952, startPoint y: 353, endPoint x: 862, endPoint y: 287, distance: 111.4
click at [862, 287] on div "The project has been disqualified as it does not align with the user's specific…" at bounding box center [972, 319] width 221 height 84
click at [817, 18] on icon "close" at bounding box center [822, 18] width 11 height 11
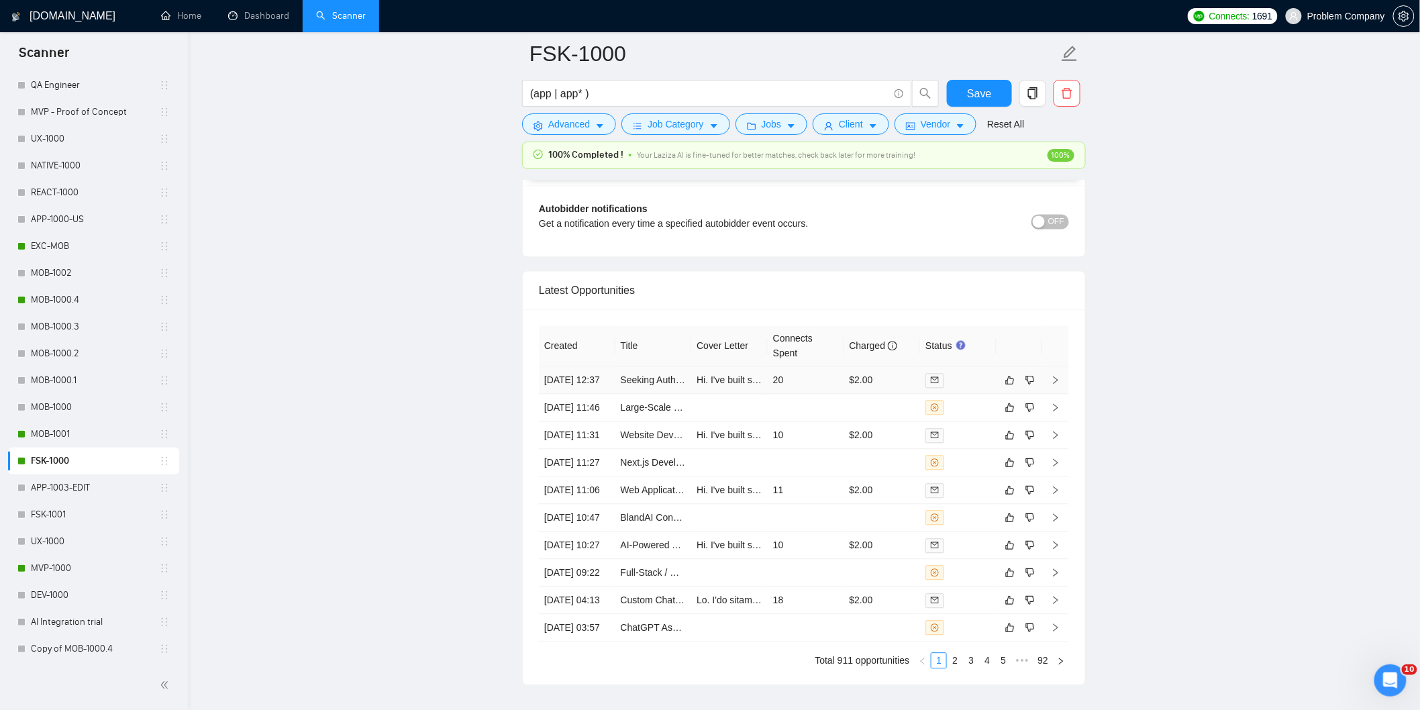
click at [604, 395] on td "[DATE] 12:37" at bounding box center [577, 381] width 77 height 28
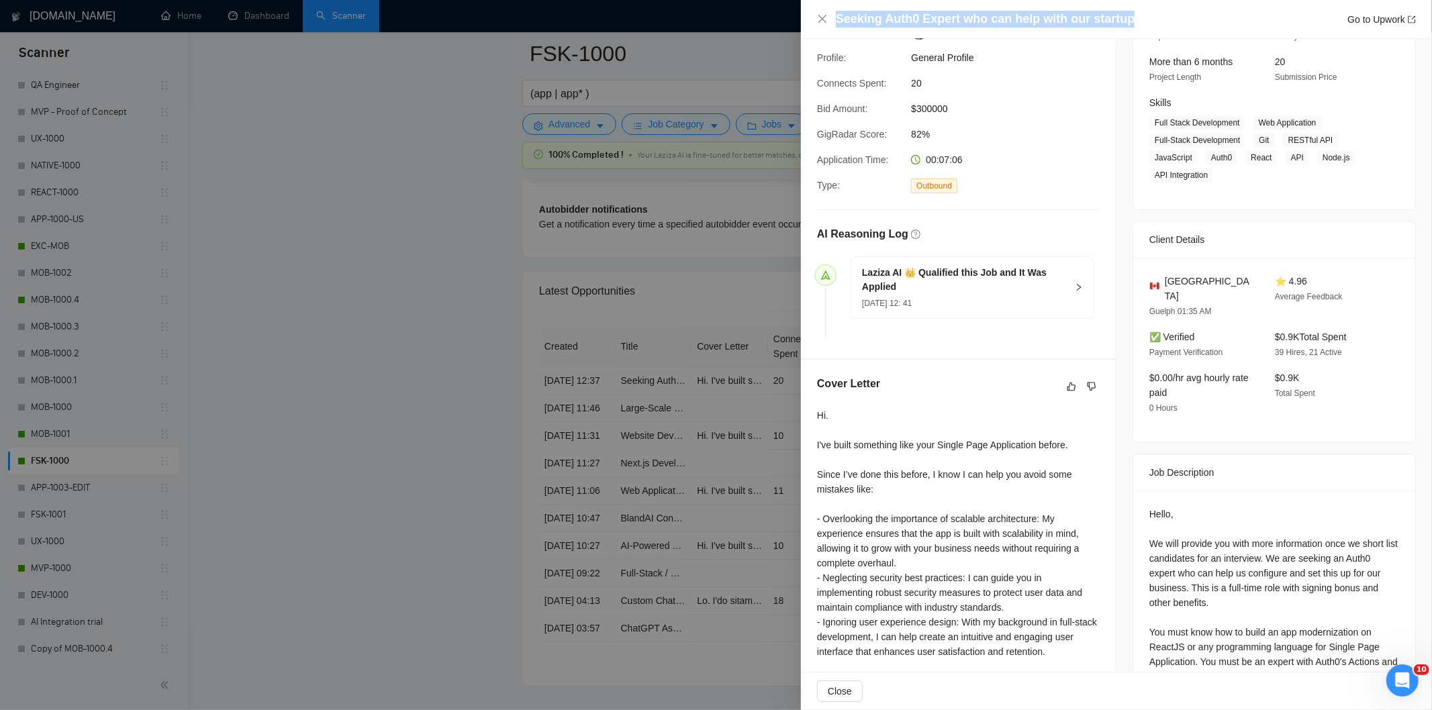
drag, startPoint x: 1139, startPoint y: 26, endPoint x: 824, endPoint y: 10, distance: 315.9
click at [824, 11] on div "Seeking Auth0 Expert who can help with our startup Go to Upwork" at bounding box center [1116, 19] width 599 height 17
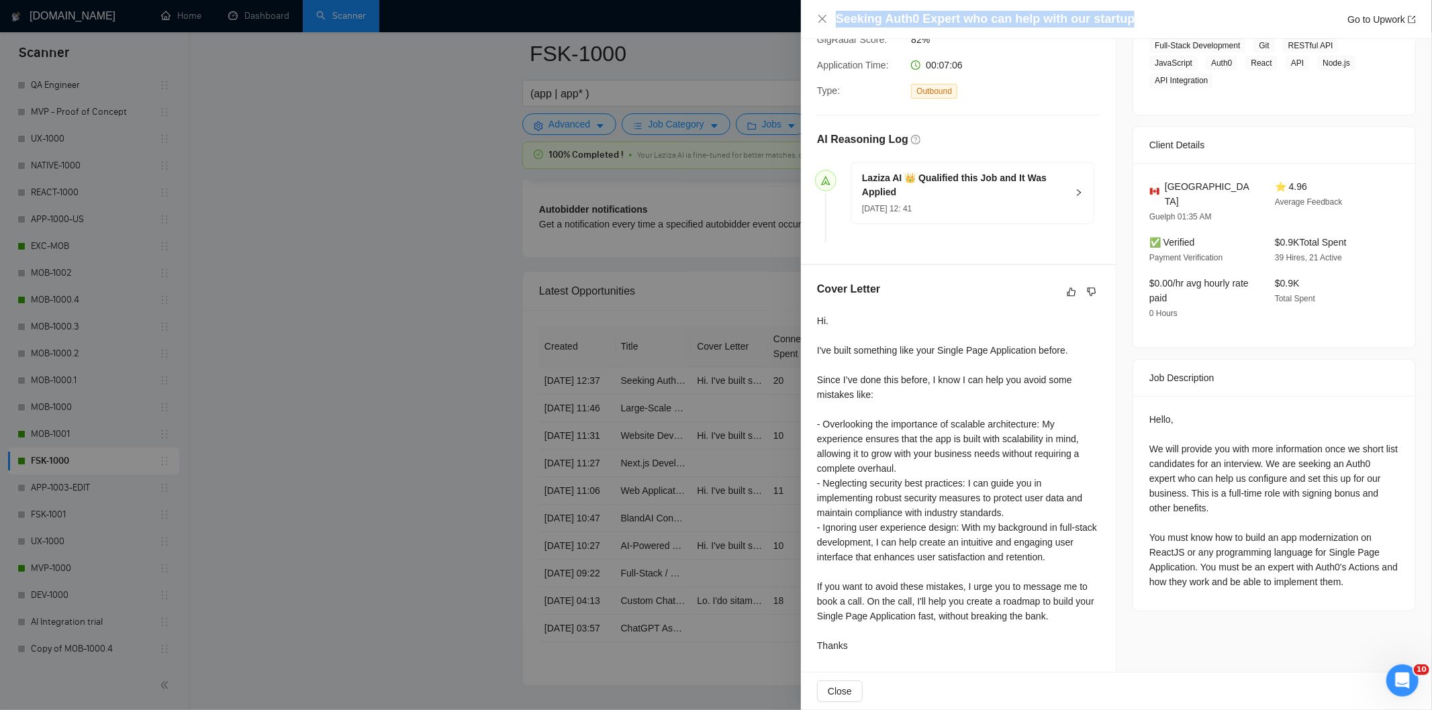
scroll to position [263, 0]
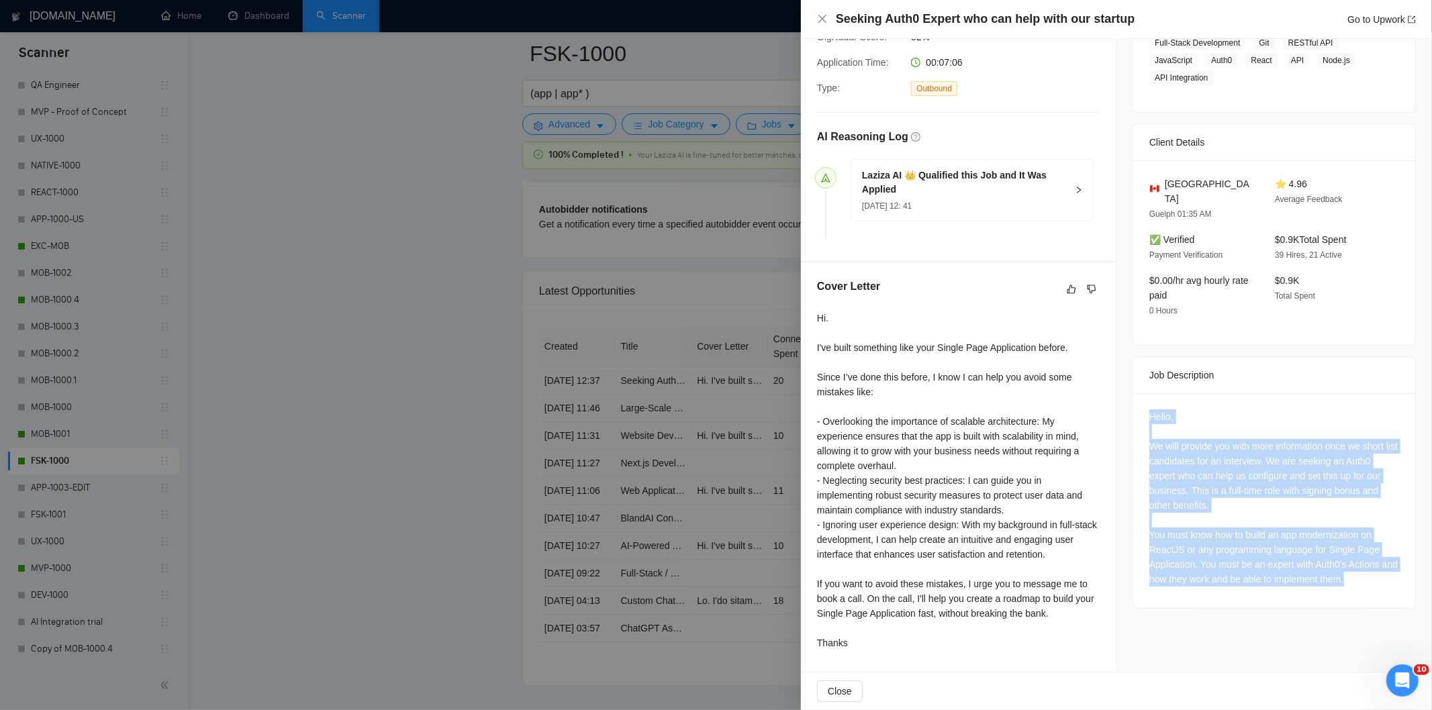
drag, startPoint x: 1132, startPoint y: 401, endPoint x: 1379, endPoint y: 579, distance: 304.2
click at [1379, 579] on div "Hello, We will provide you with more information once we short list candidates …" at bounding box center [1274, 500] width 282 height 215
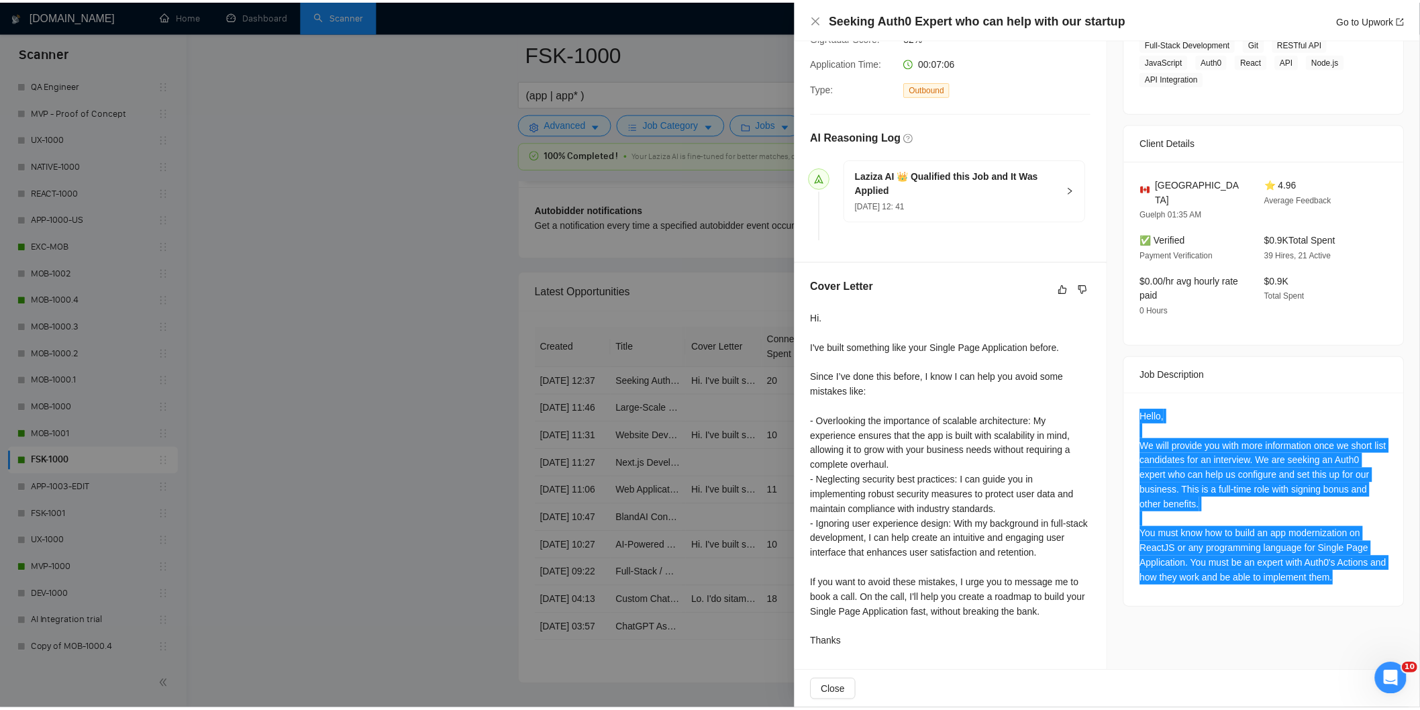
scroll to position [0, 0]
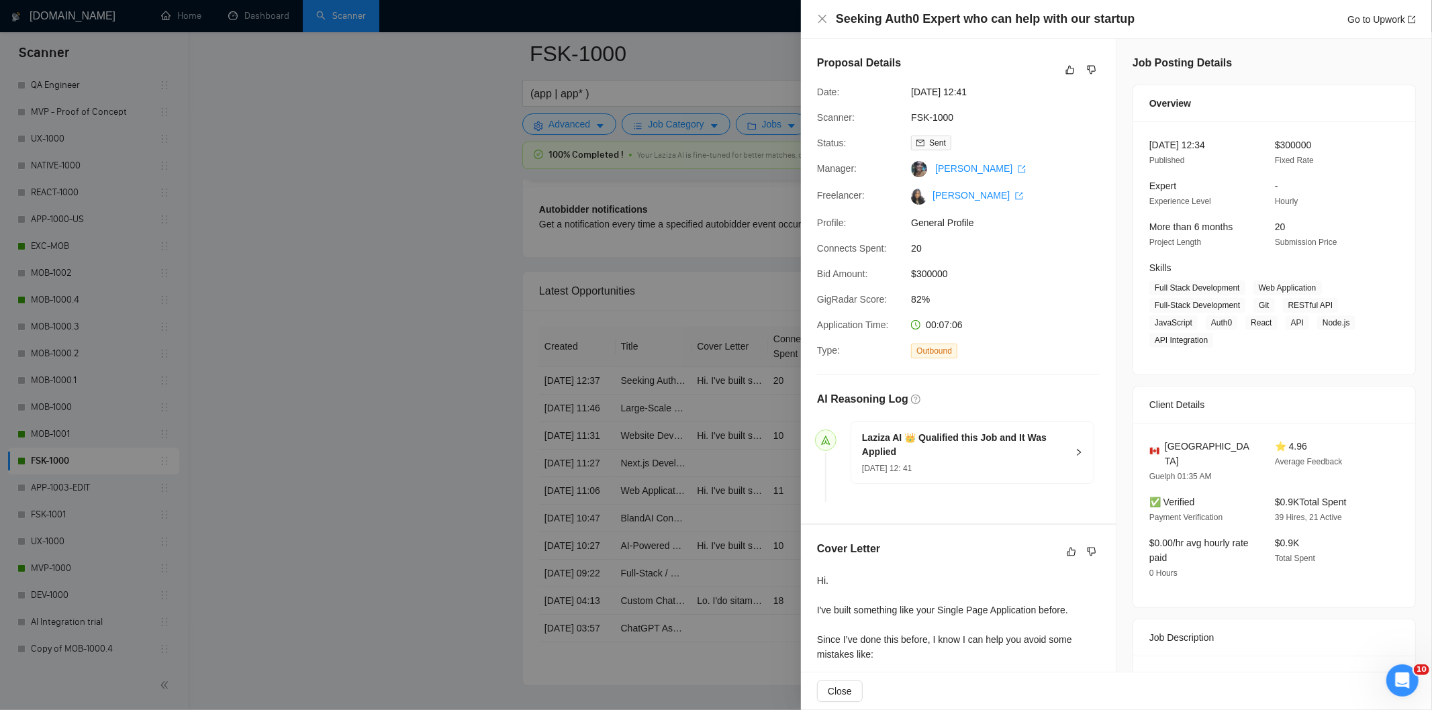
drag, startPoint x: 1024, startPoint y: 92, endPoint x: 897, endPoint y: 95, distance: 126.9
click at [897, 95] on div "Date: [DATE] 12:41" at bounding box center [953, 92] width 283 height 15
click at [822, 21] on icon "close" at bounding box center [822, 18] width 11 height 11
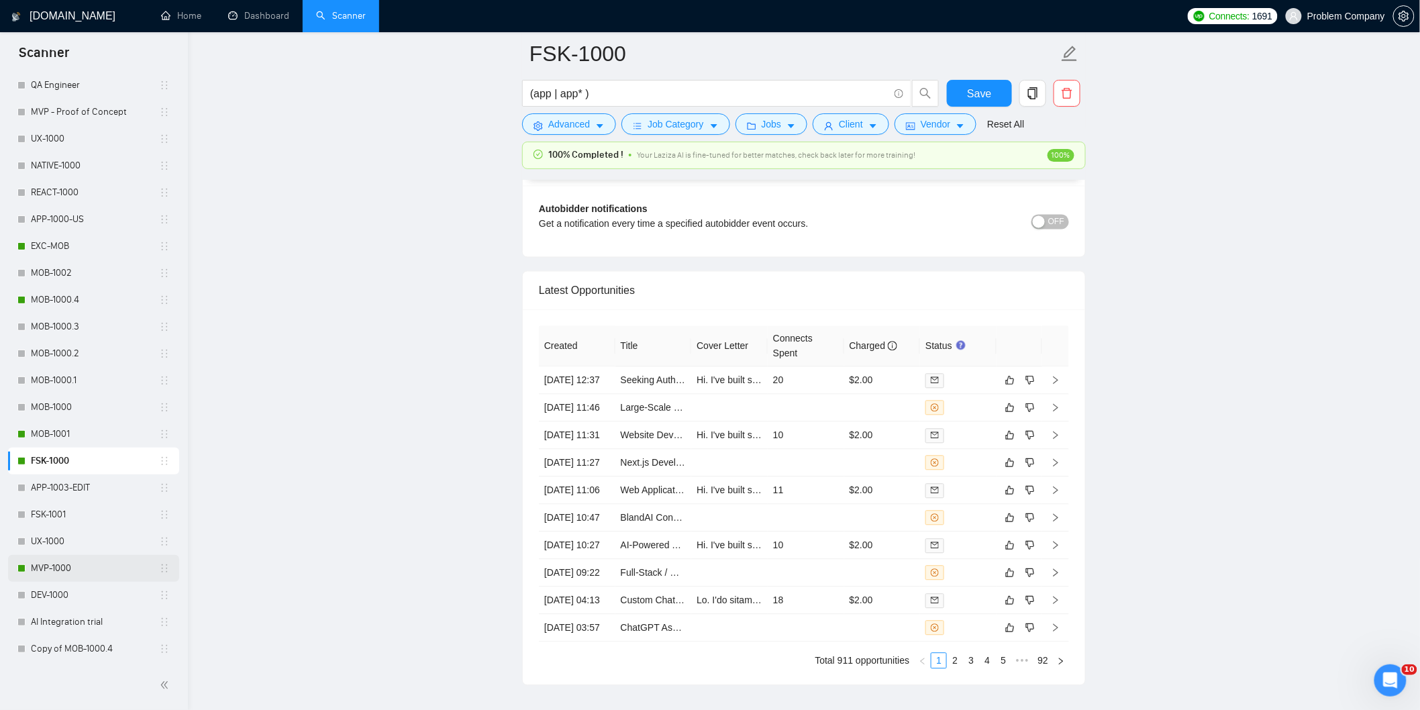
click at [68, 565] on link "MVP-1000" at bounding box center [95, 568] width 128 height 27
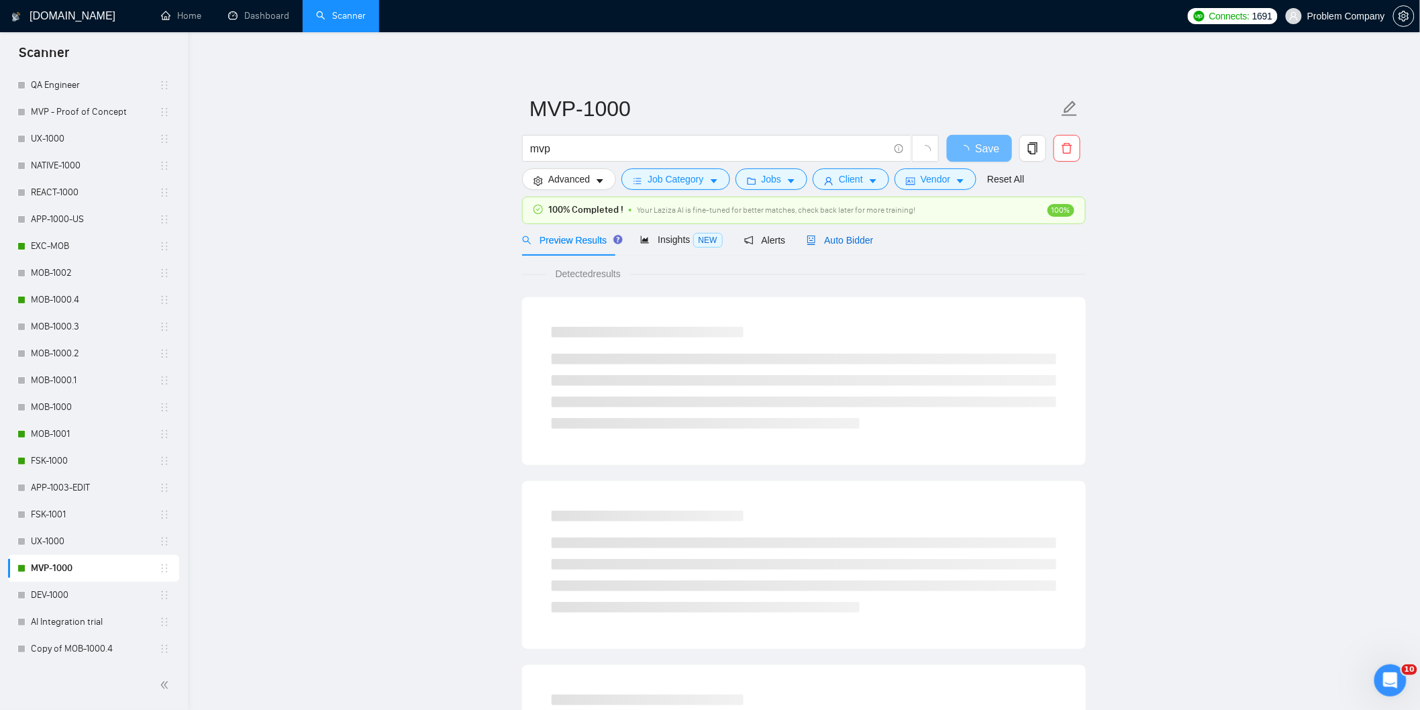
click at [839, 243] on span "Auto Bidder" at bounding box center [840, 240] width 66 height 11
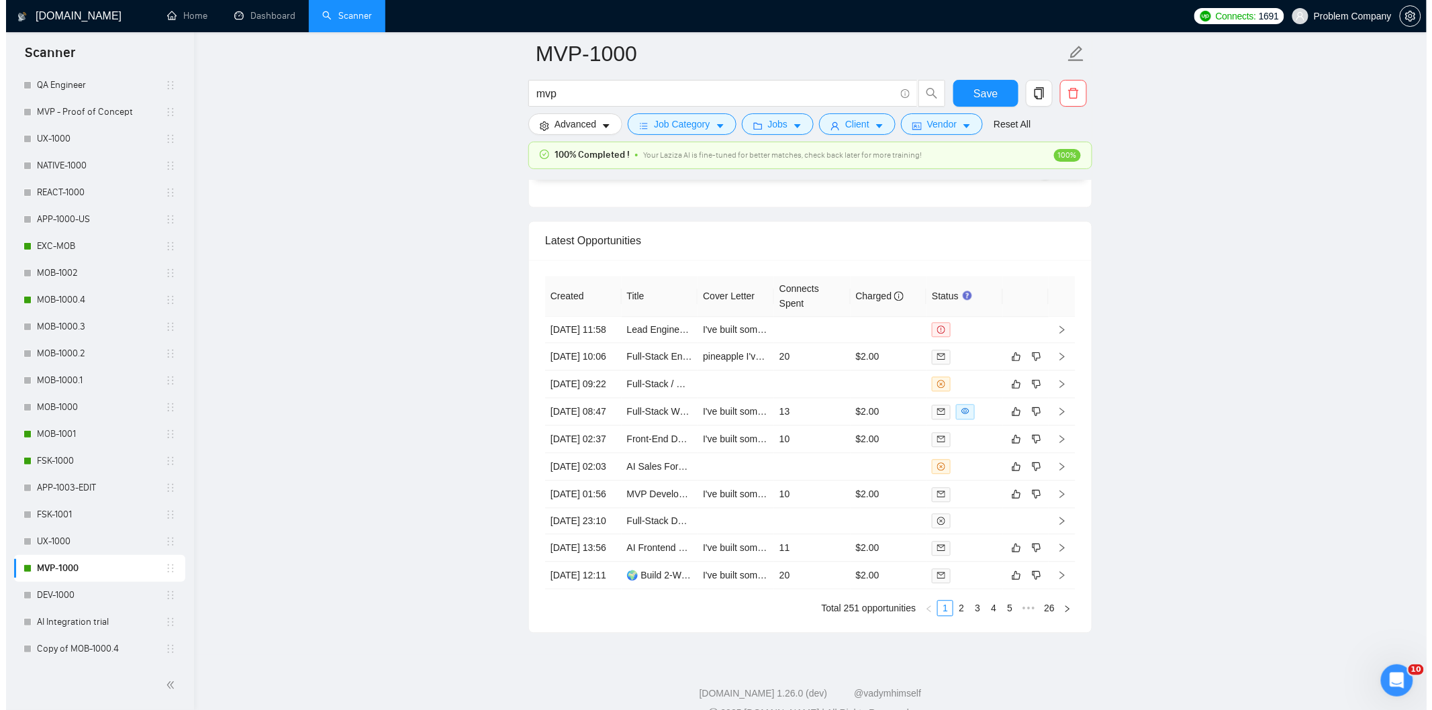
scroll to position [3281, 0]
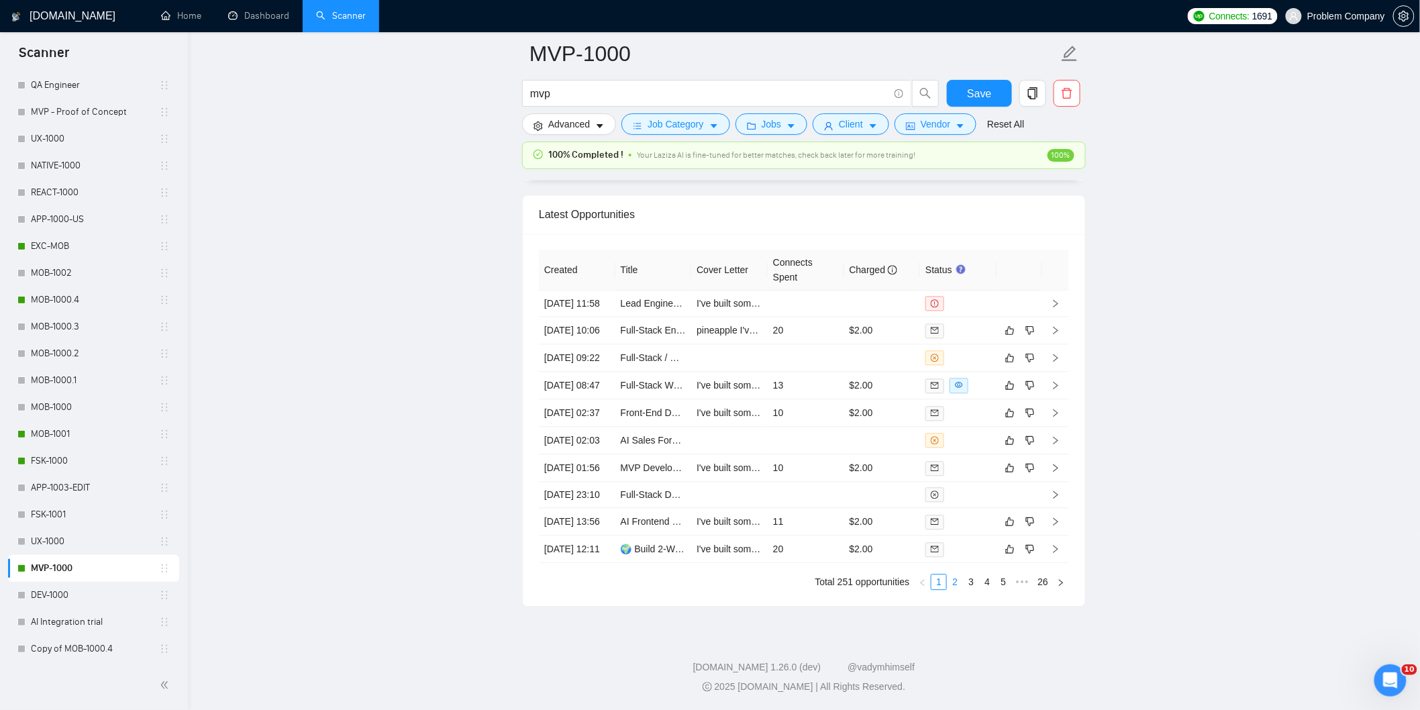
click at [962, 589] on link "2" at bounding box center [955, 582] width 15 height 15
click at [940, 589] on link "1" at bounding box center [939, 582] width 15 height 15
click at [584, 482] on td "[DATE] 01:56" at bounding box center [577, 468] width 77 height 28
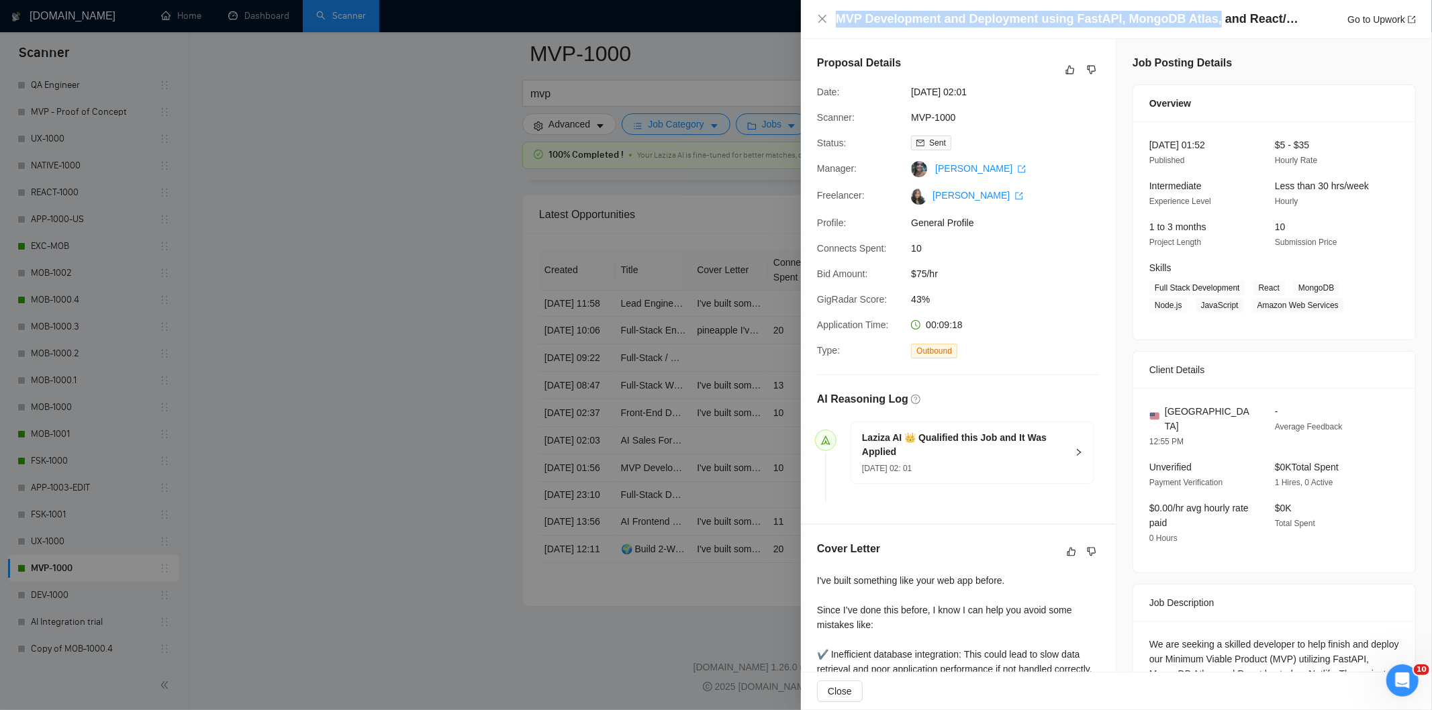
drag, startPoint x: 1206, startPoint y: 21, endPoint x: 809, endPoint y: 17, distance: 397.4
click at [809, 17] on div "MVP Development and Deployment using FastAPI, MongoDB Atlas, and React/Netlify …" at bounding box center [1116, 19] width 631 height 39
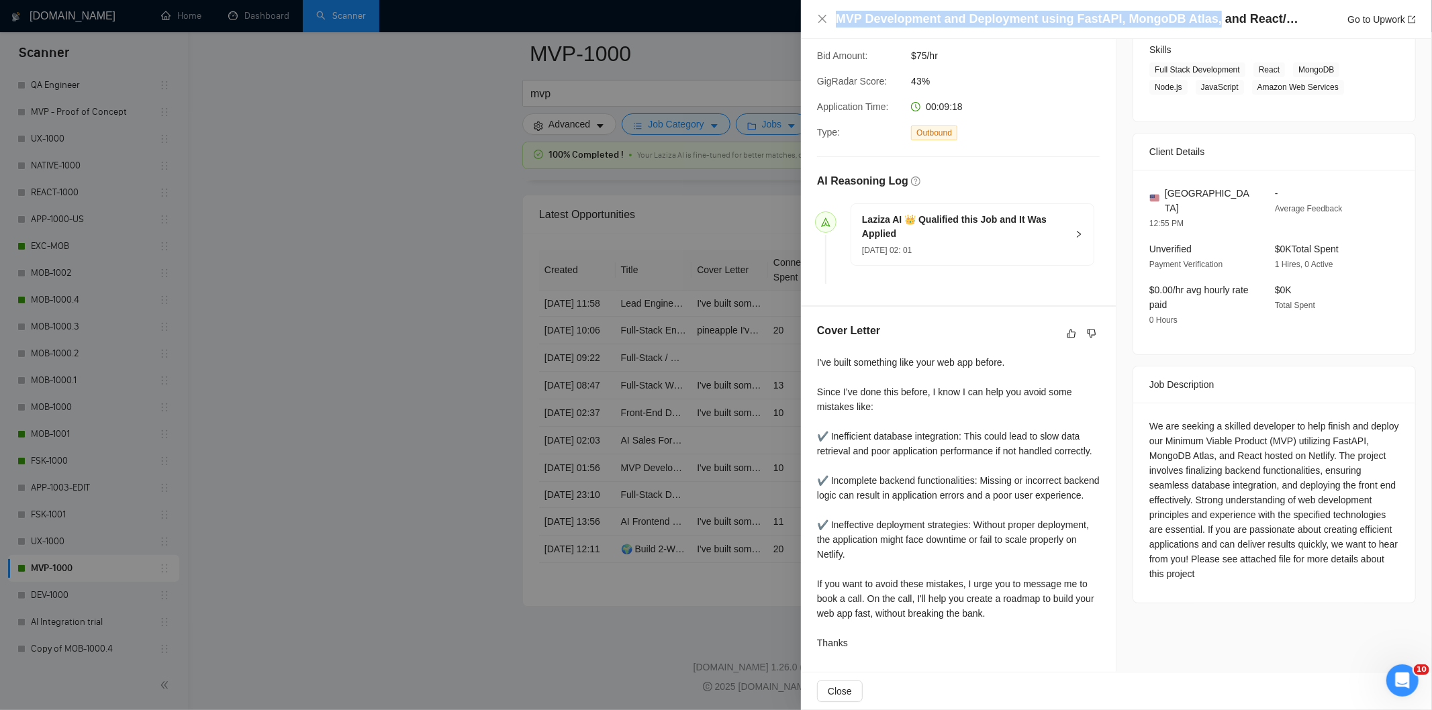
scroll to position [248, 0]
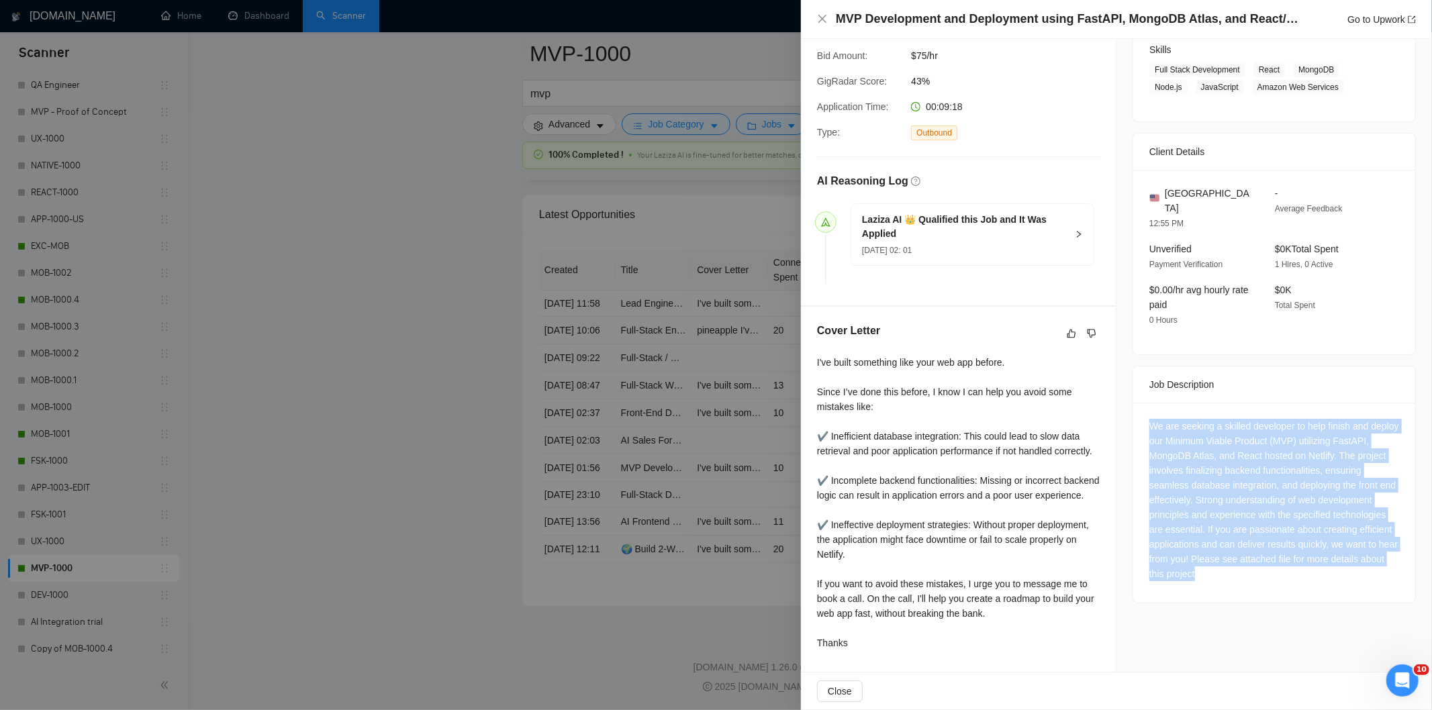
drag, startPoint x: 1144, startPoint y: 377, endPoint x: 1285, endPoint y: 552, distance: 225.3
click at [1285, 552] on div "We are seeking a skilled developer to help finish and deploy our Minimum Viable…" at bounding box center [1274, 503] width 282 height 200
click at [819, 22] on icon "close" at bounding box center [822, 19] width 8 height 8
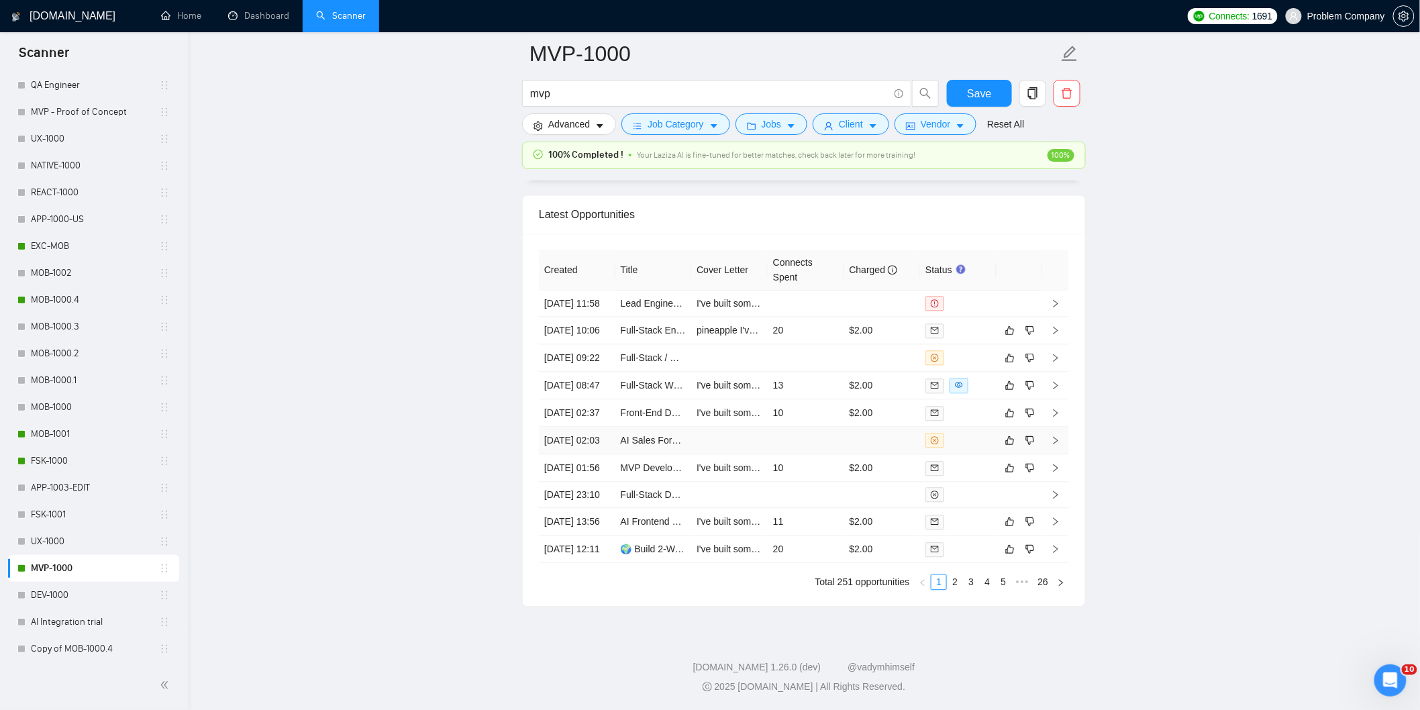
click at [595, 454] on td "[DATE] 02:03" at bounding box center [577, 441] width 77 height 28
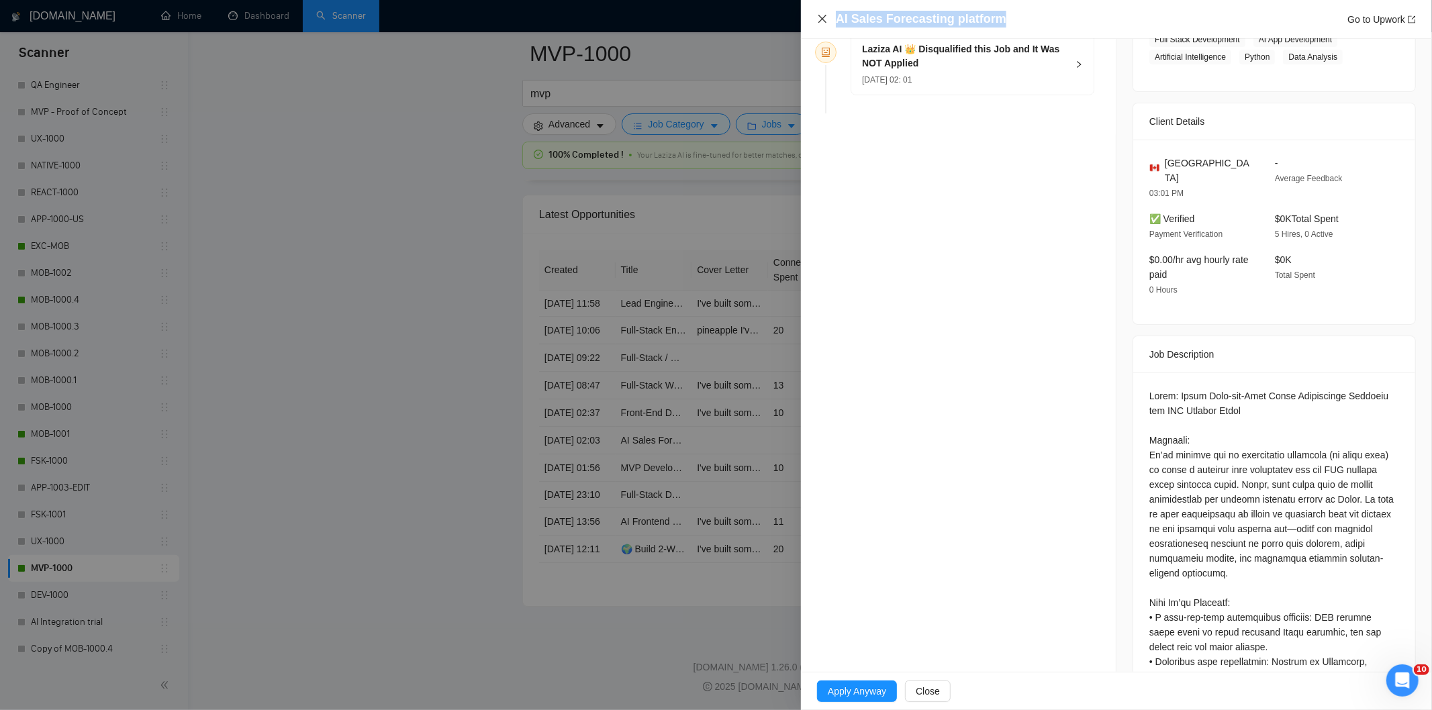
drag, startPoint x: 1031, startPoint y: 13, endPoint x: 826, endPoint y: 21, distance: 205.5
click at [826, 21] on div "AI Sales Forecasting platform Go to Upwork" at bounding box center [1116, 19] width 599 height 17
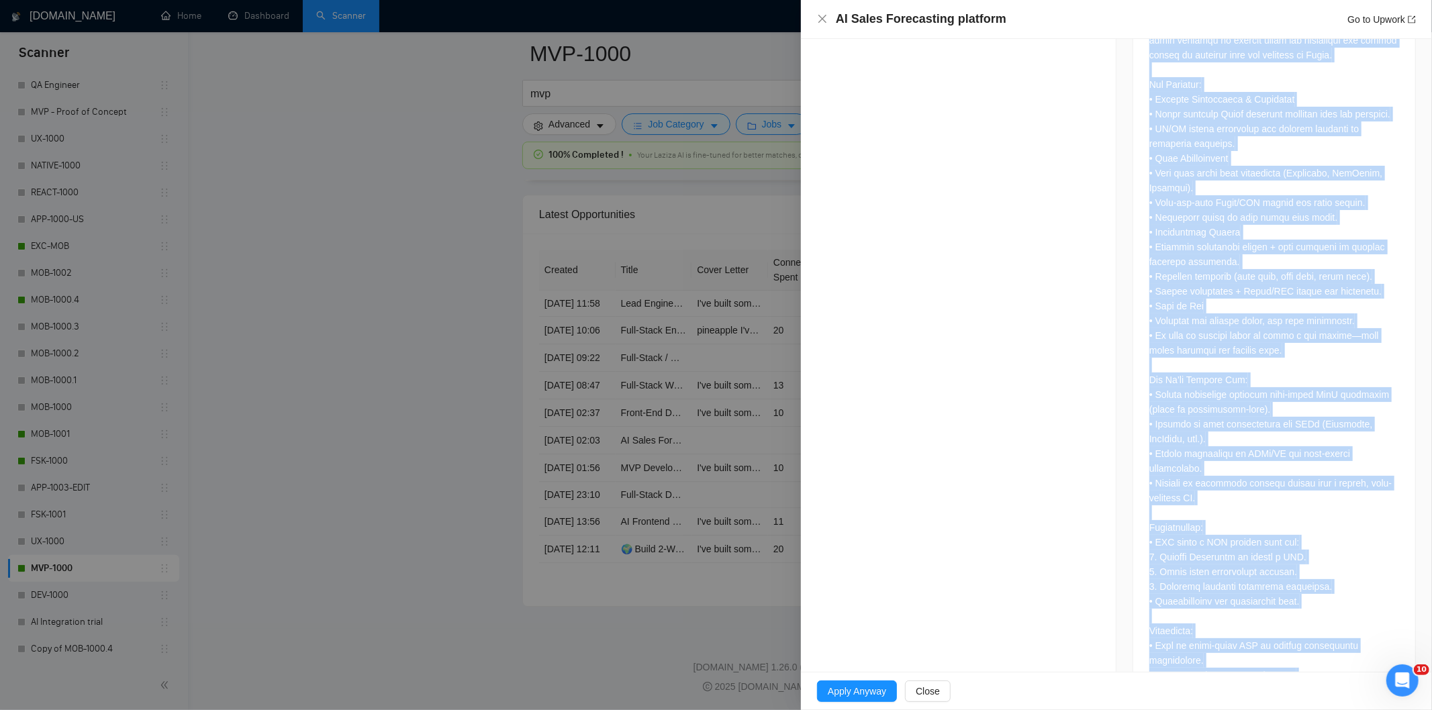
scroll to position [1050, 0]
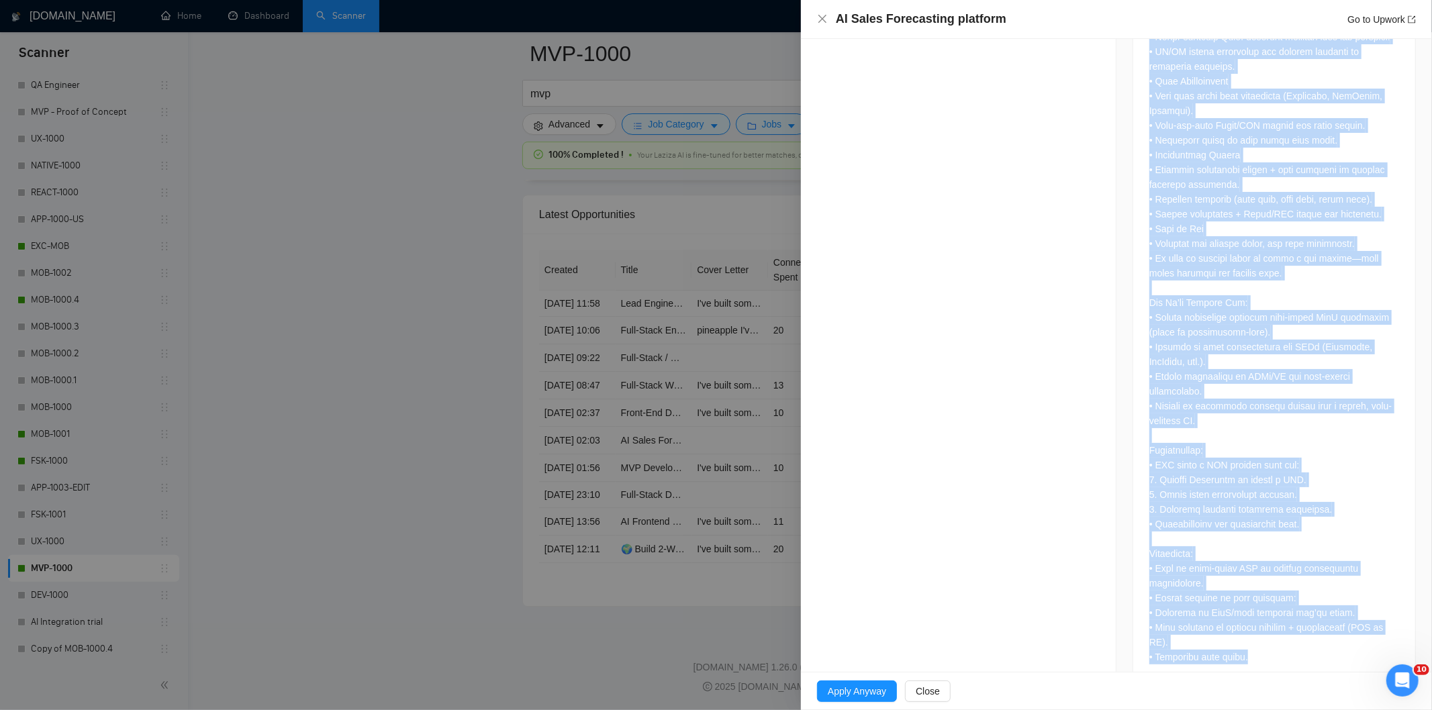
drag, startPoint x: 1138, startPoint y: 381, endPoint x: 1310, endPoint y: 652, distance: 321.6
click at [1310, 652] on div at bounding box center [1274, 128] width 282 height 1116
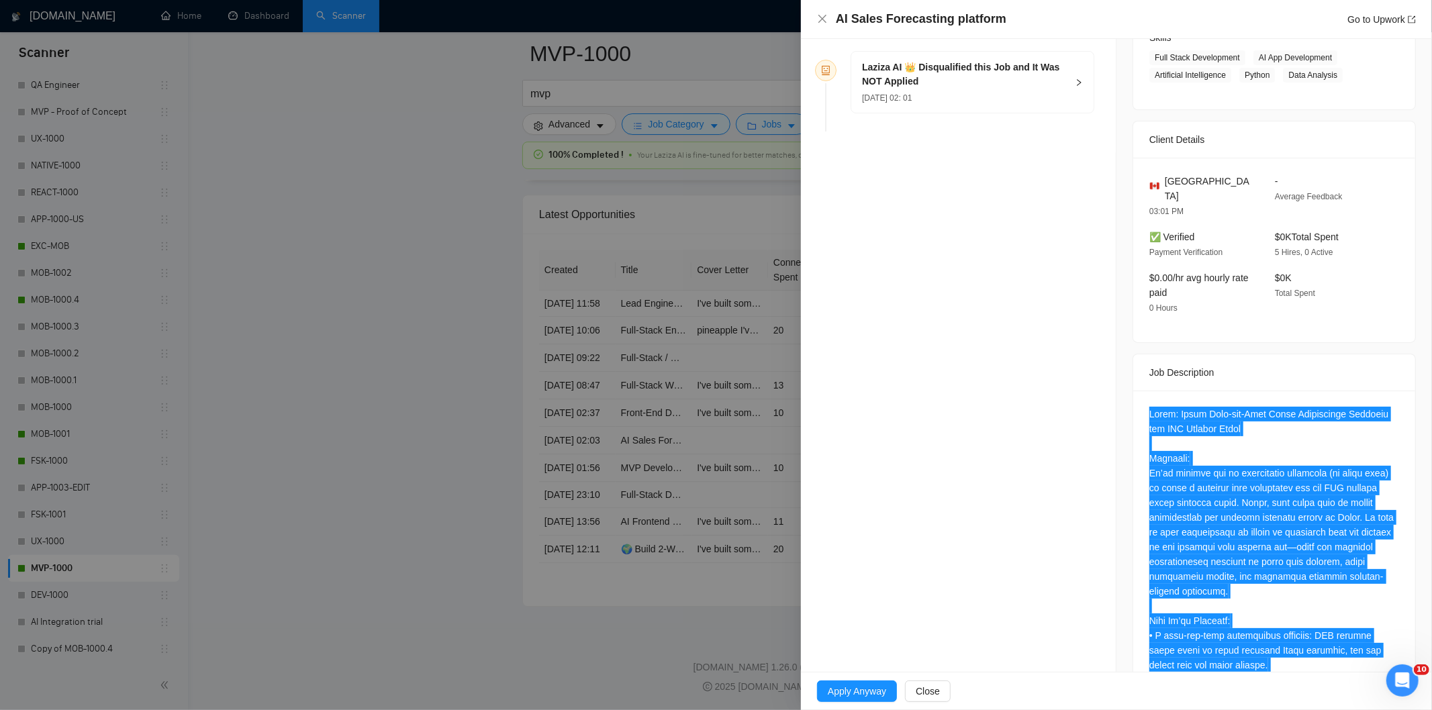
scroll to position [156, 0]
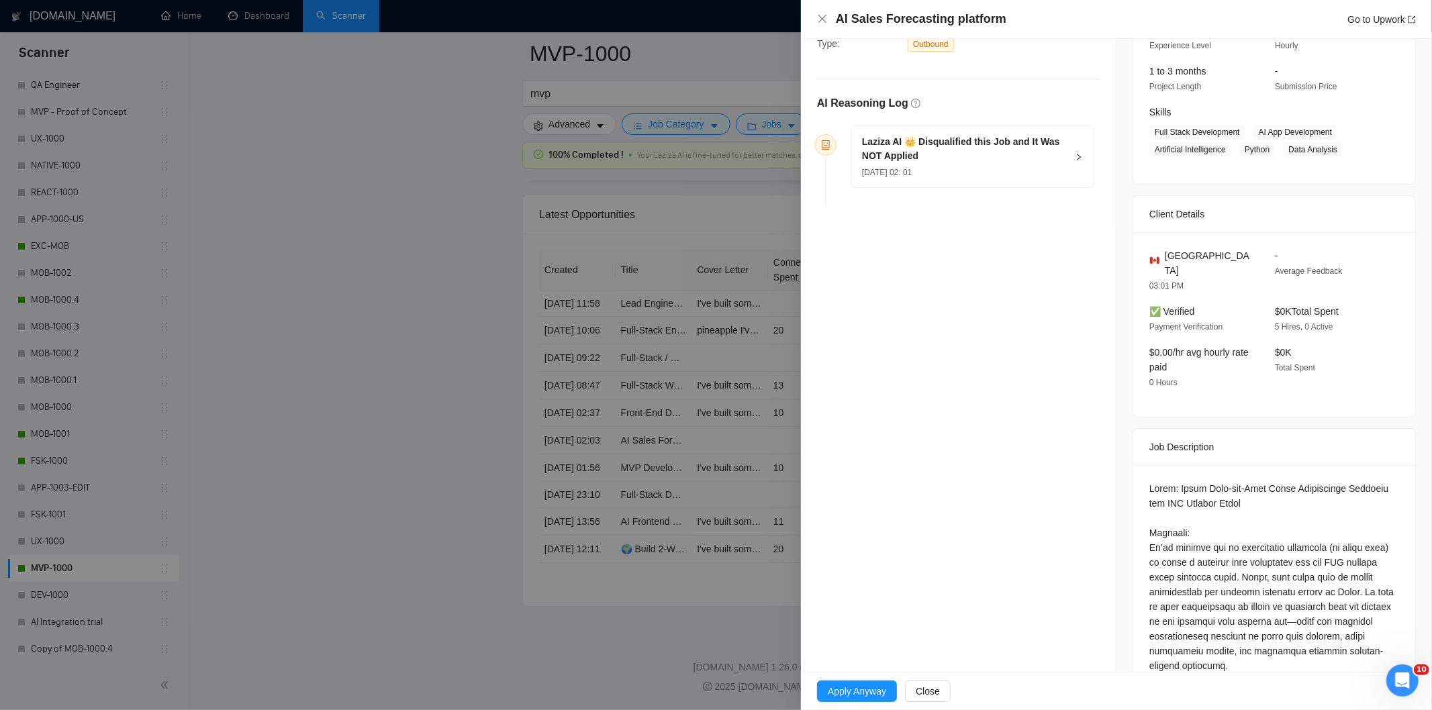
click at [984, 165] on div "[DATE] 02: 01" at bounding box center [964, 171] width 205 height 15
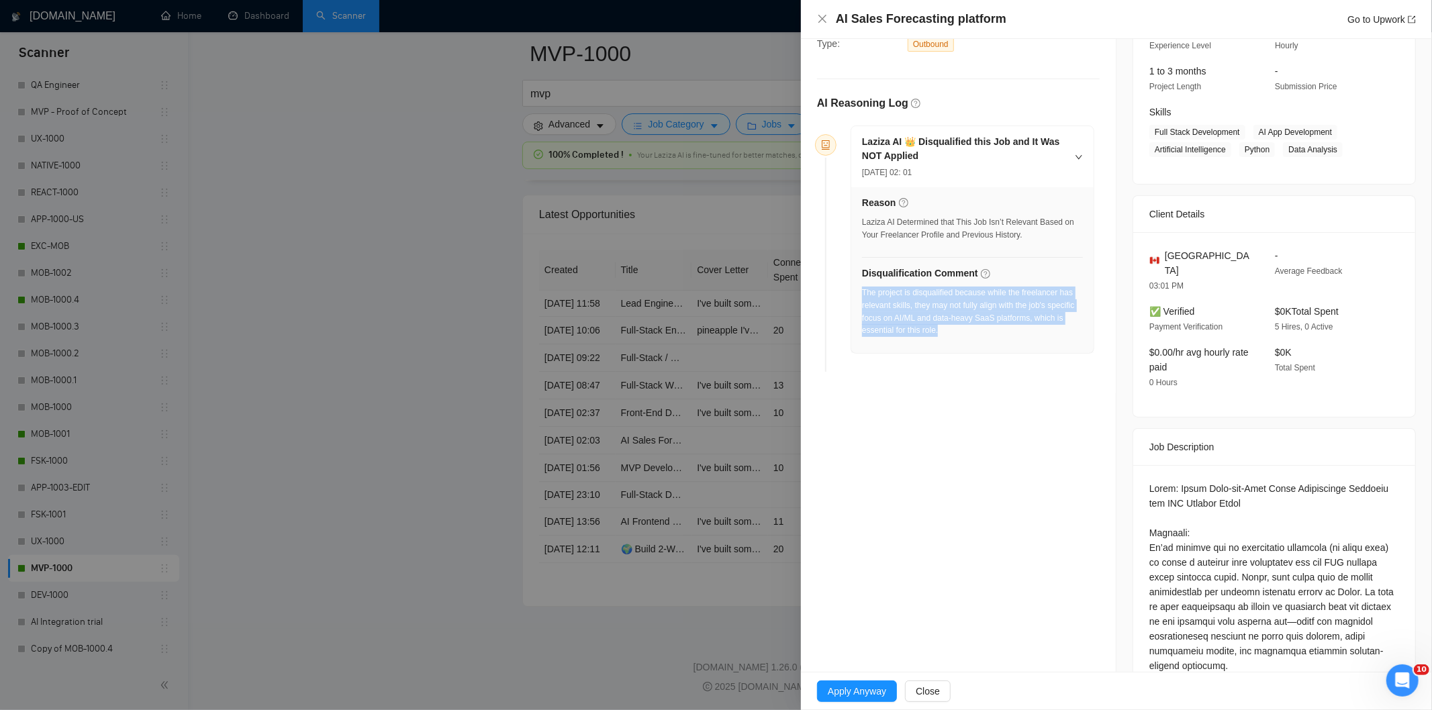
drag, startPoint x: 995, startPoint y: 340, endPoint x: 861, endPoint y: 292, distance: 141.8
click at [862, 292] on div "The project is disqualified because while the freelancer has relevant skills, t…" at bounding box center [972, 312] width 221 height 50
click at [826, 14] on icon "close" at bounding box center [822, 18] width 11 height 11
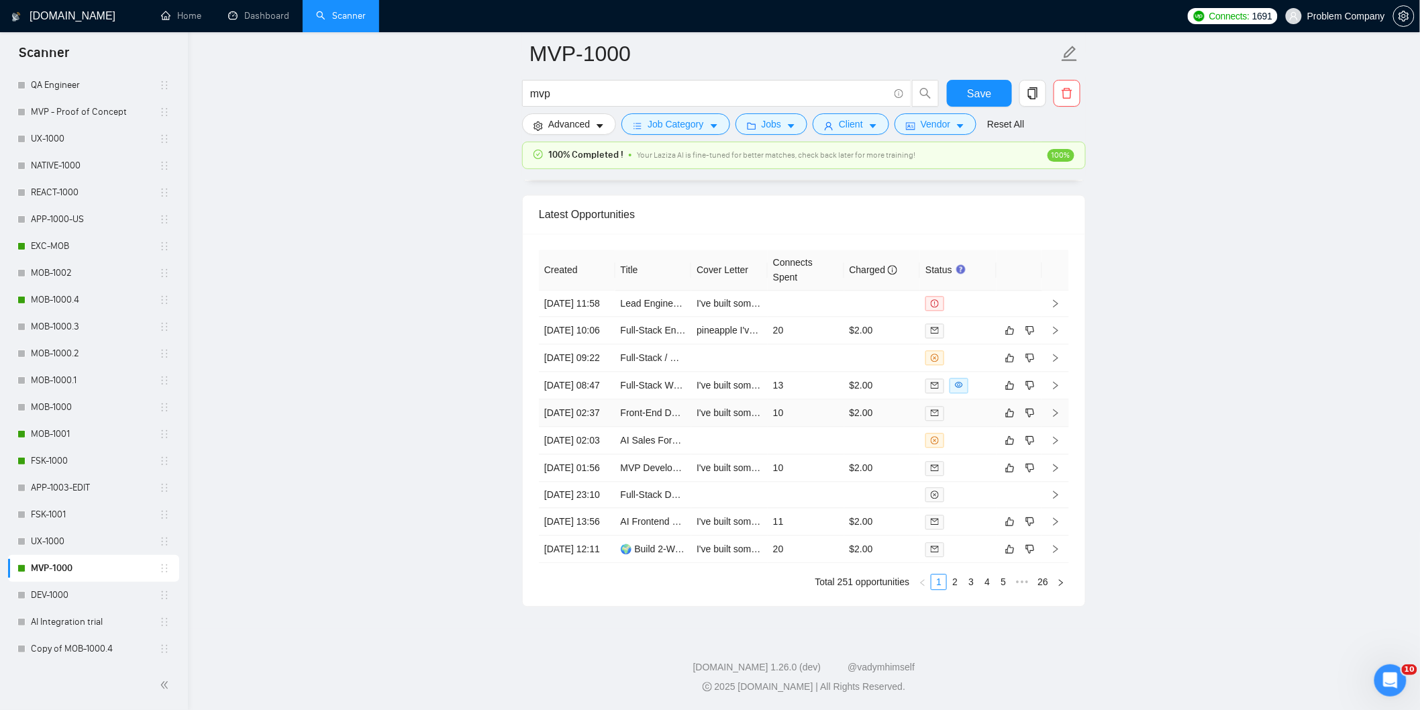
click at [589, 427] on td "[DATE] 02:37" at bounding box center [577, 413] width 77 height 28
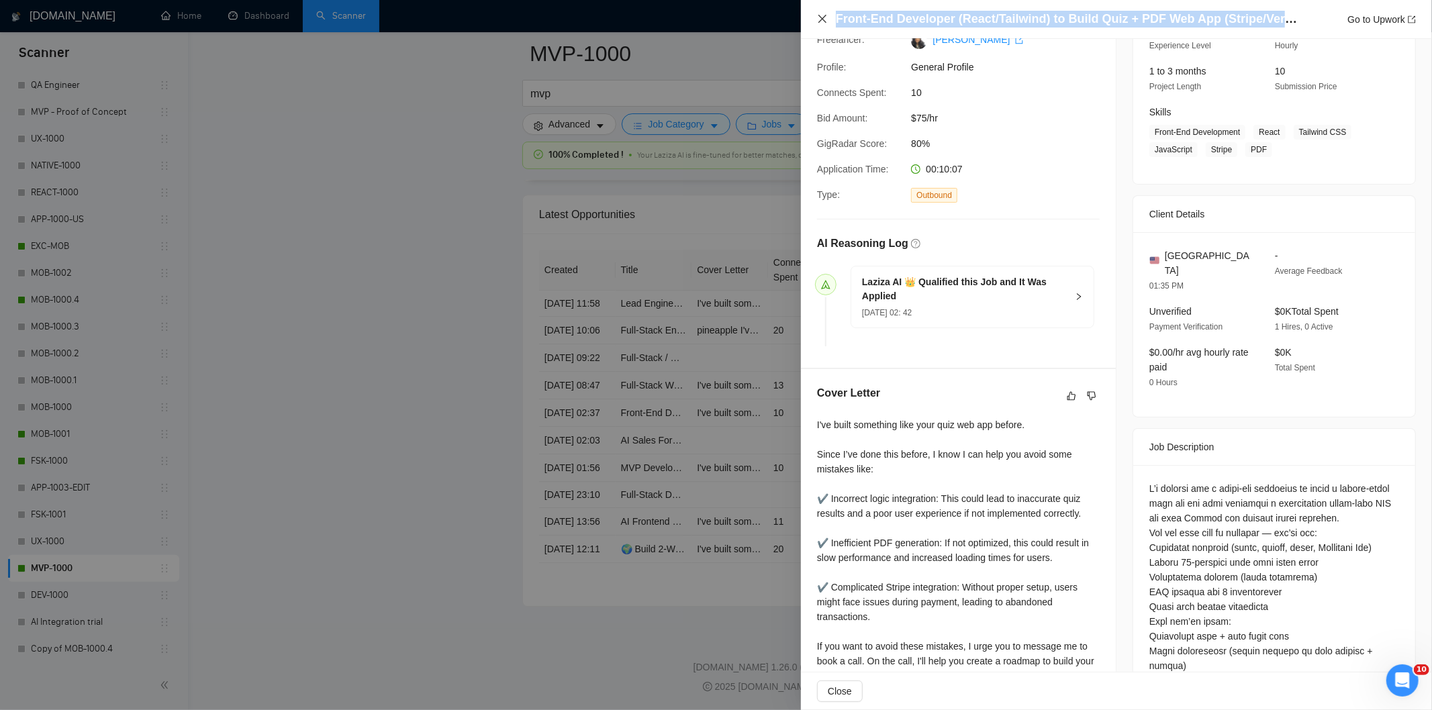
drag, startPoint x: 1253, startPoint y: 22, endPoint x: 823, endPoint y: 23, distance: 429.6
click at [823, 23] on div "Front-End Developer (React/Tailwind) to Build Quiz + PDF Web App (Stripe/Vercel…" at bounding box center [1116, 19] width 599 height 17
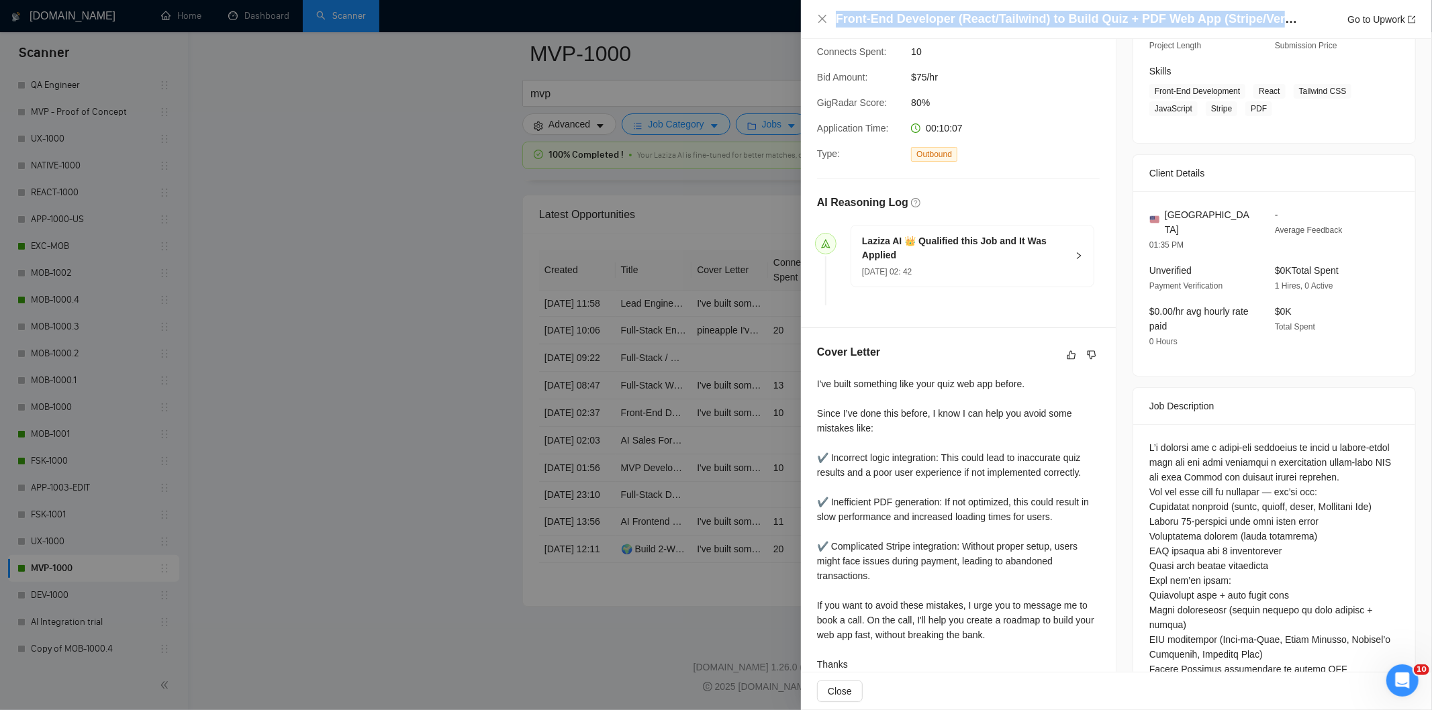
scroll to position [230, 0]
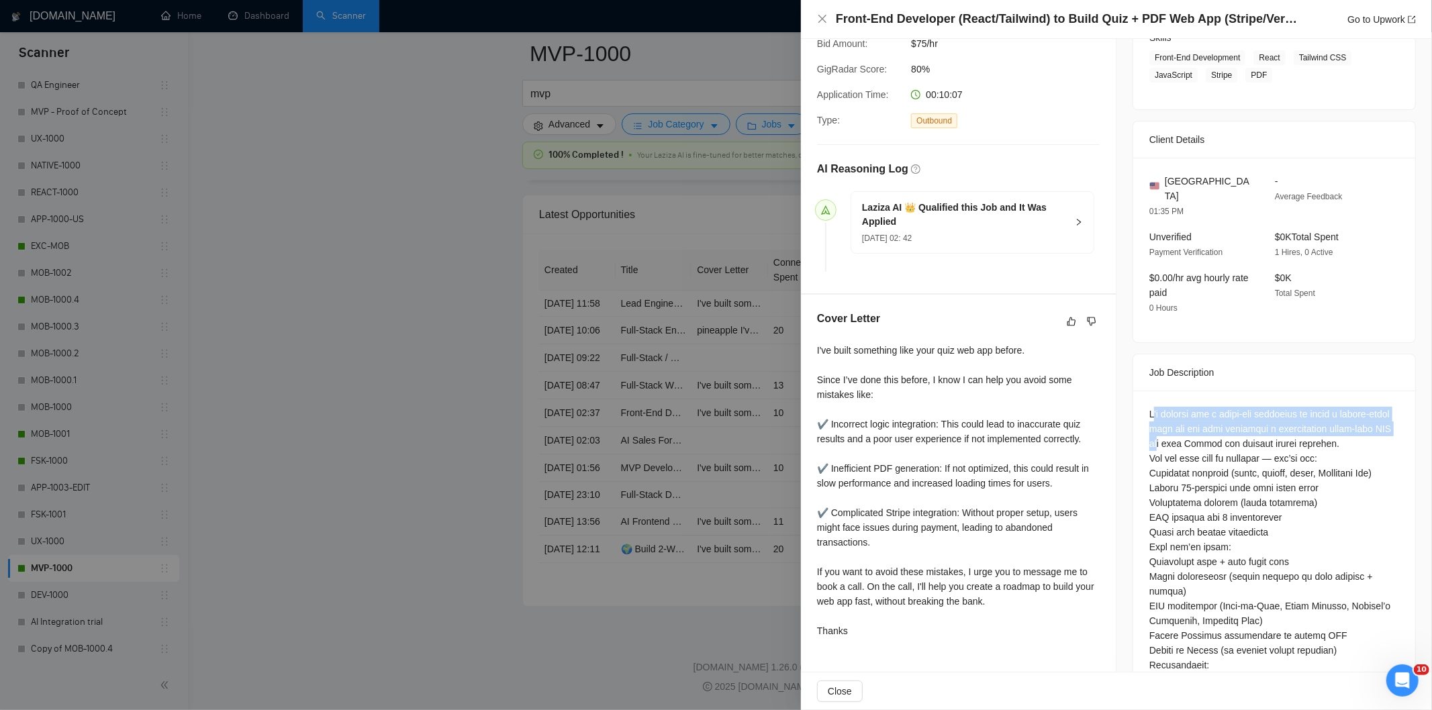
drag, startPoint x: 1146, startPoint y: 397, endPoint x: 1197, endPoint y: 428, distance: 60.2
click at [1197, 428] on div at bounding box center [1274, 621] width 250 height 428
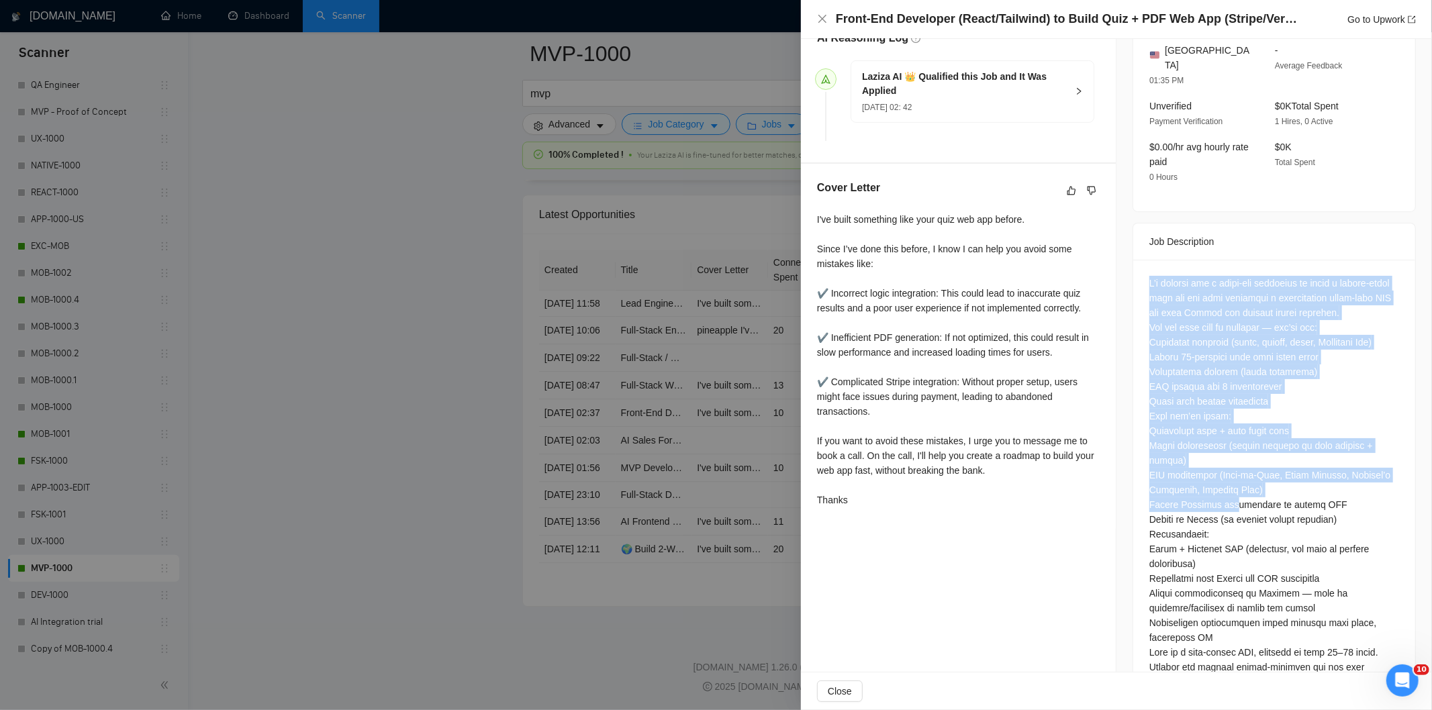
scroll to position [401, 0]
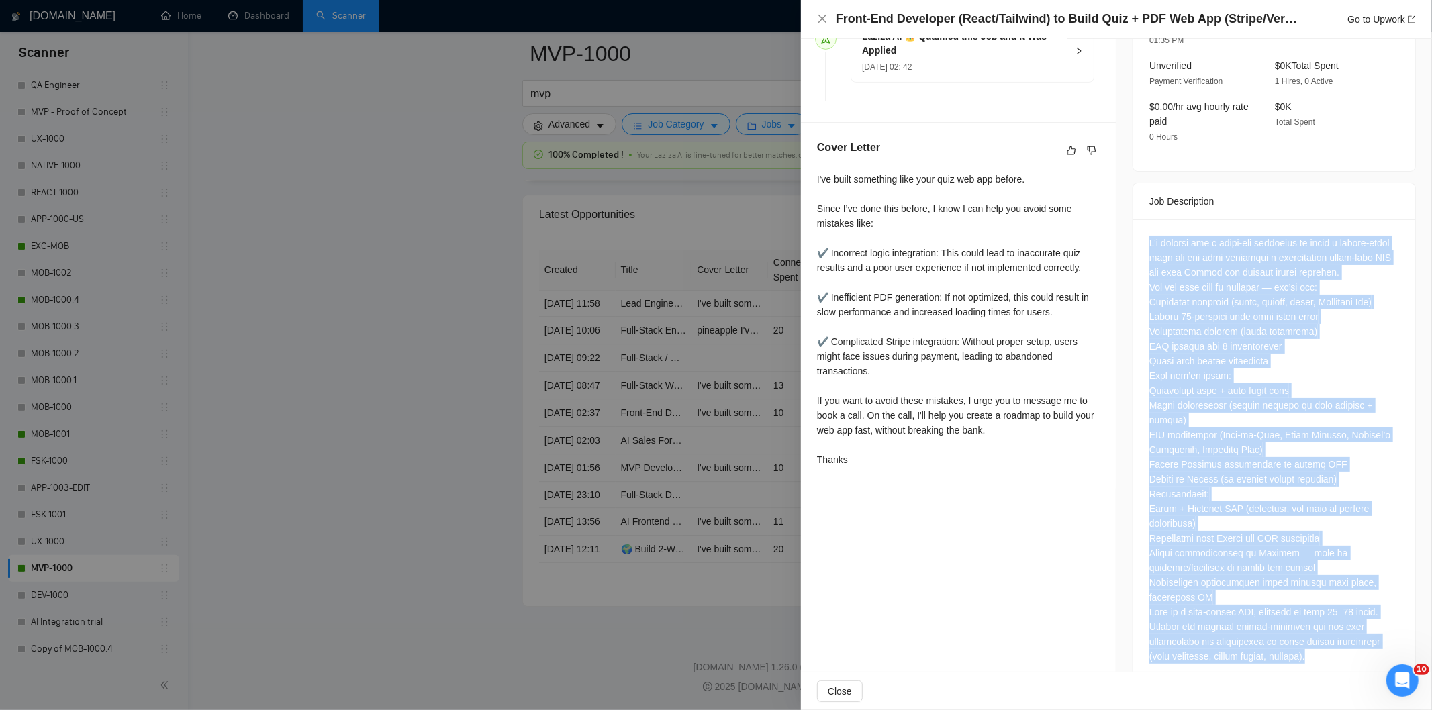
drag, startPoint x: 1138, startPoint y: 397, endPoint x: 1356, endPoint y: 648, distance: 332.6
click at [1356, 648] on div at bounding box center [1274, 452] width 282 height 466
click at [820, 15] on icon "close" at bounding box center [822, 18] width 11 height 11
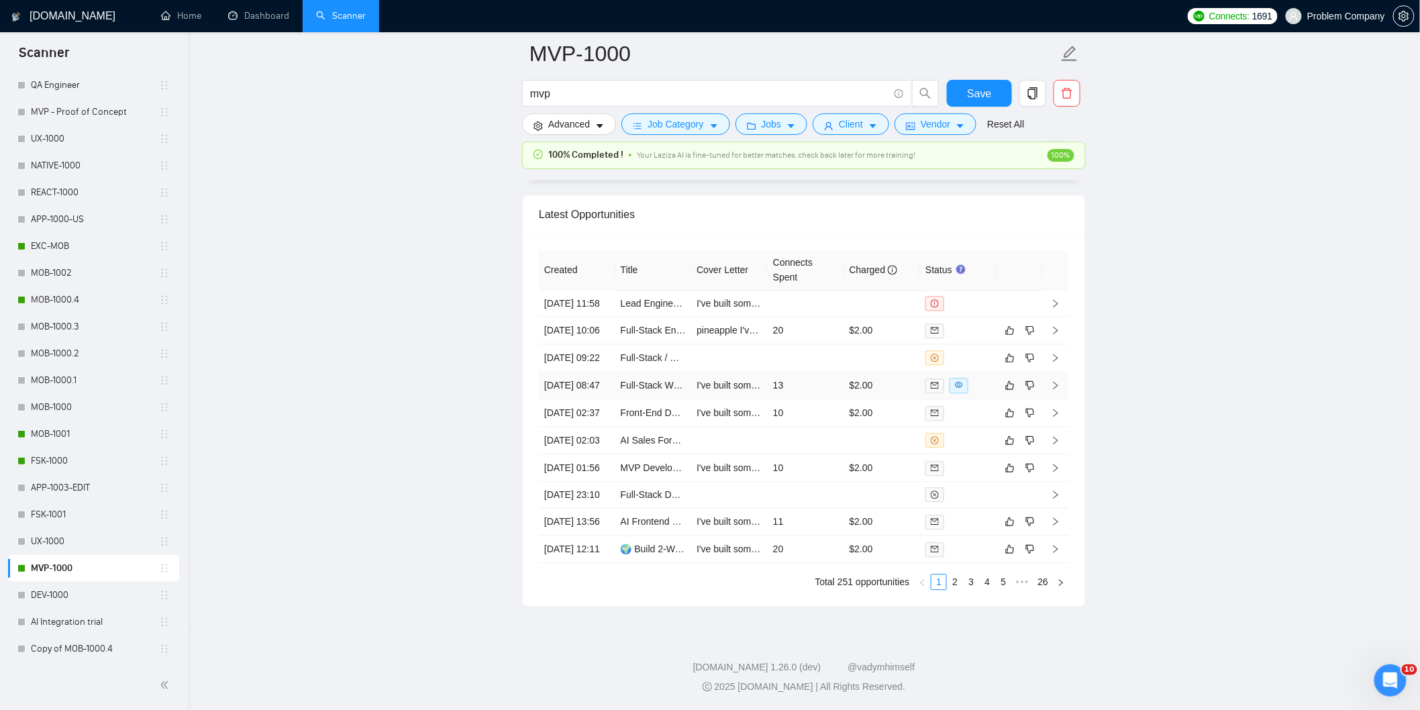
click at [593, 381] on td "[DATE] 08:47" at bounding box center [577, 386] width 77 height 28
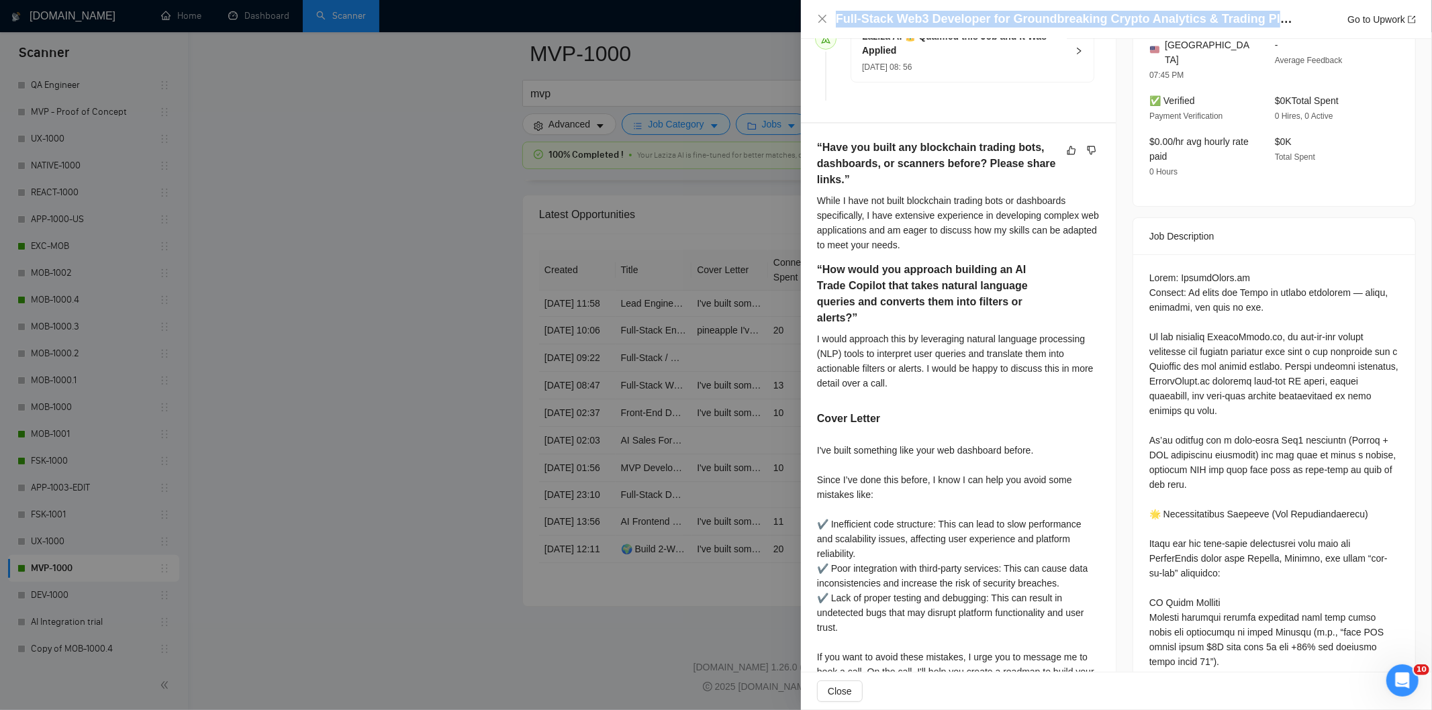
drag, startPoint x: 1295, startPoint y: 21, endPoint x: 821, endPoint y: 30, distance: 474.6
click at [821, 30] on div "Full-Stack Web3 Developer for Groundbreaking Crypto Analytics & Trading Platfor…" at bounding box center [1116, 19] width 631 height 39
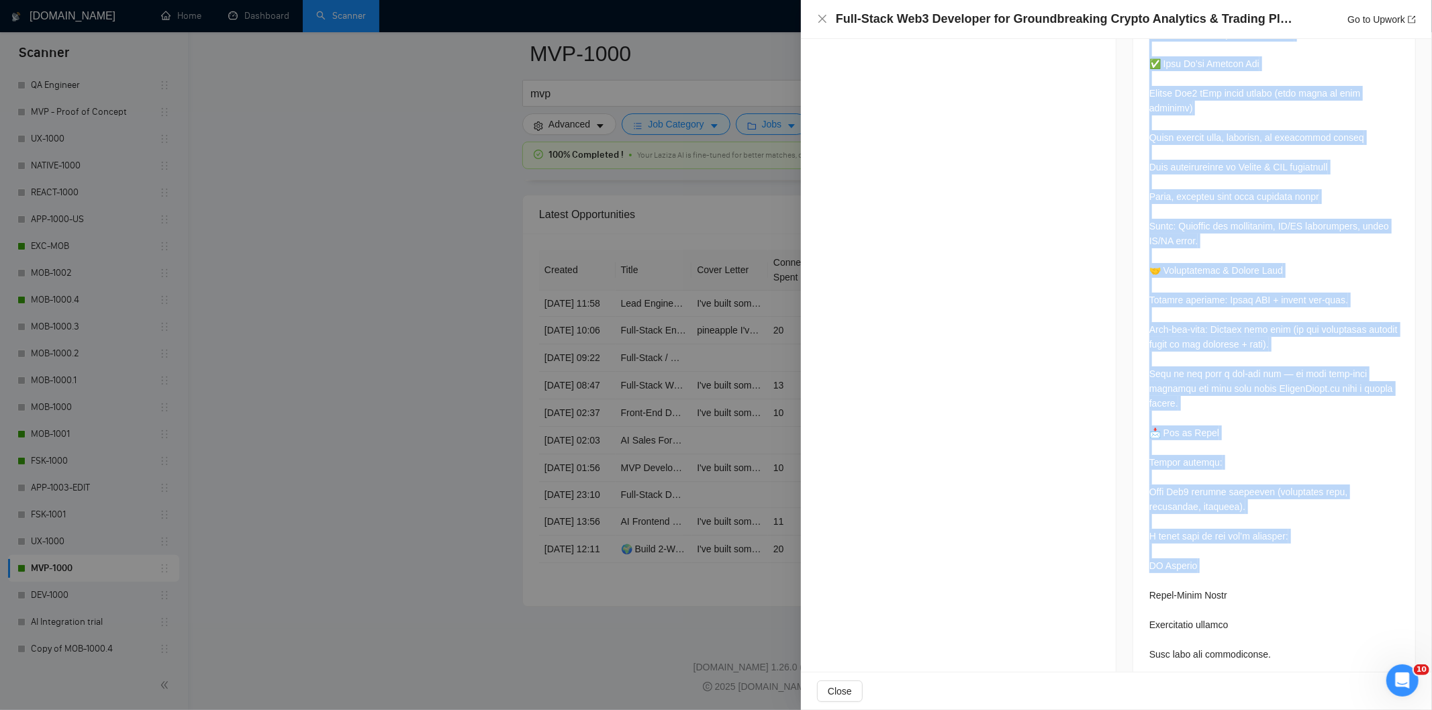
scroll to position [2624, 0]
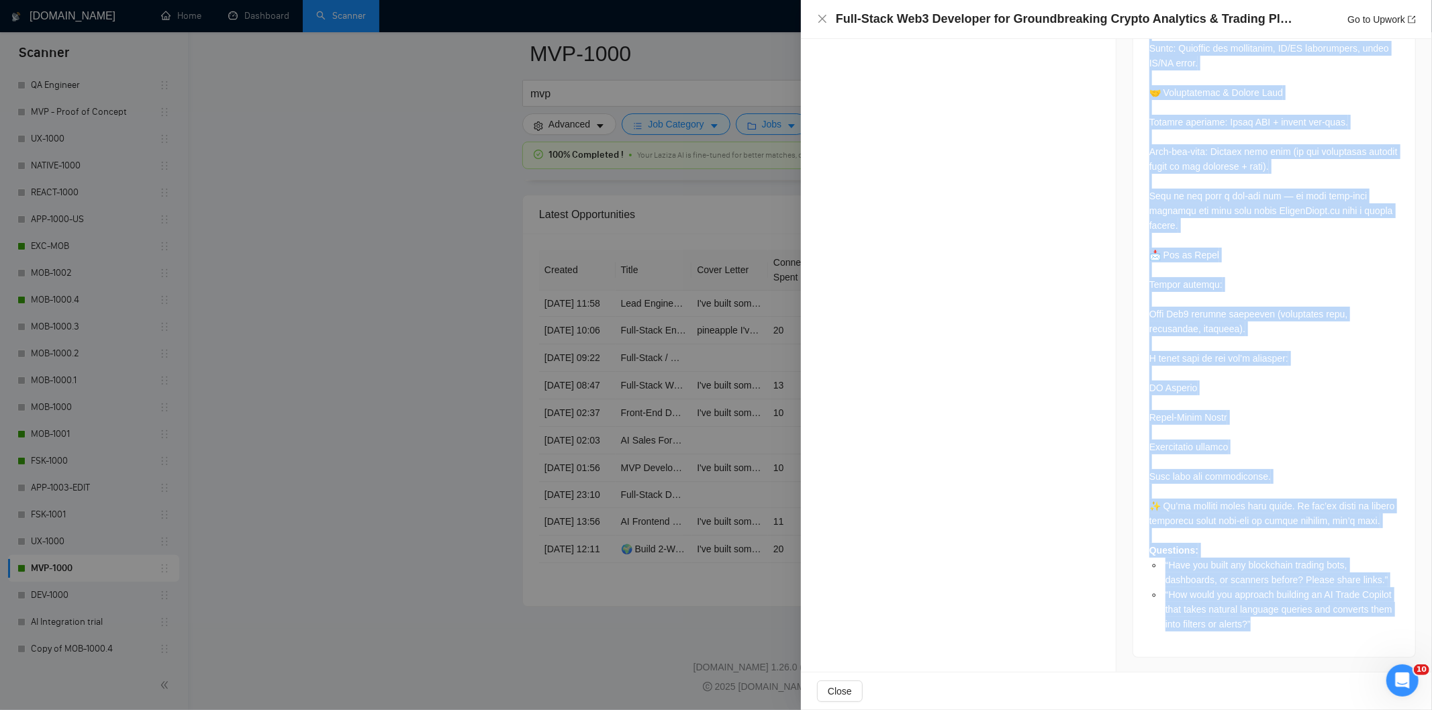
drag, startPoint x: 1144, startPoint y: 262, endPoint x: 1322, endPoint y: 641, distance: 418.3
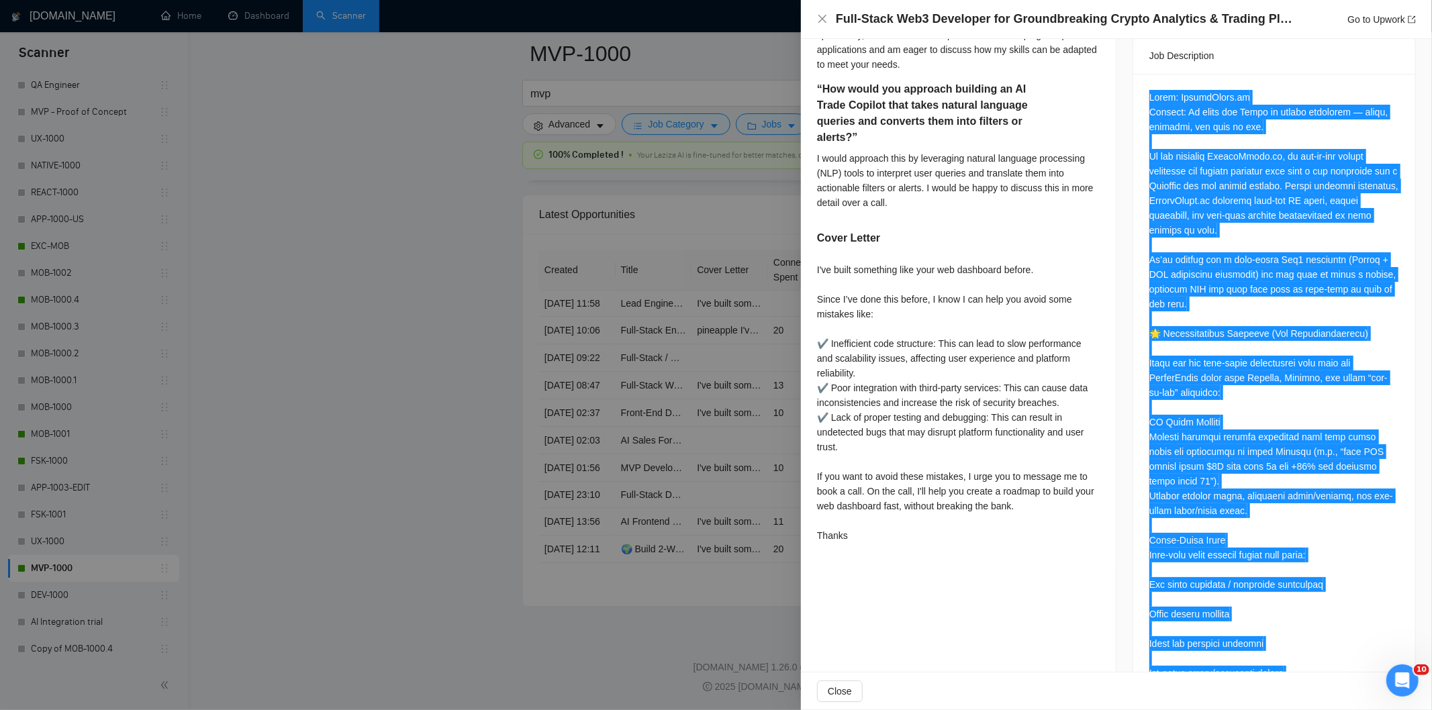
scroll to position [387, 0]
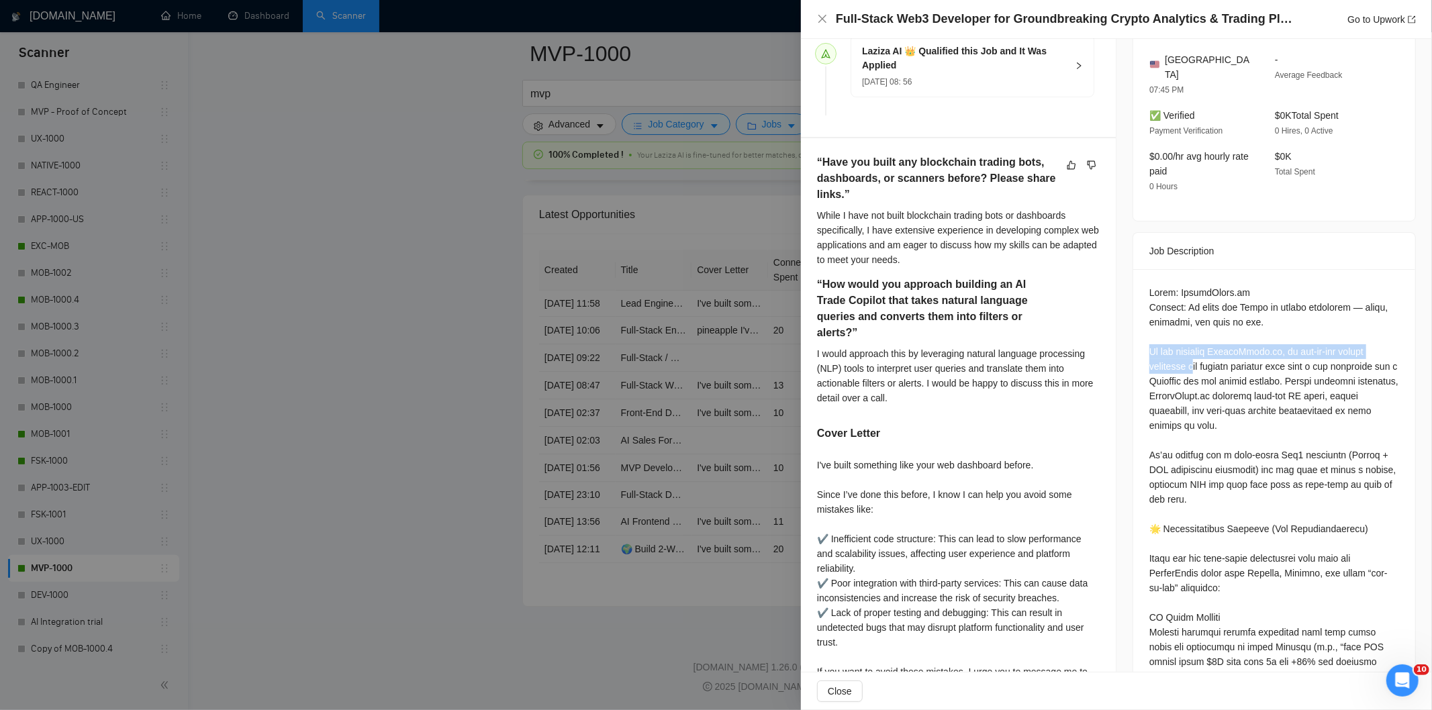
drag, startPoint x: 1142, startPoint y: 336, endPoint x: 1185, endPoint y: 346, distance: 43.3
drag, startPoint x: 1149, startPoint y: 337, endPoint x: 1304, endPoint y: 370, distance: 158.5
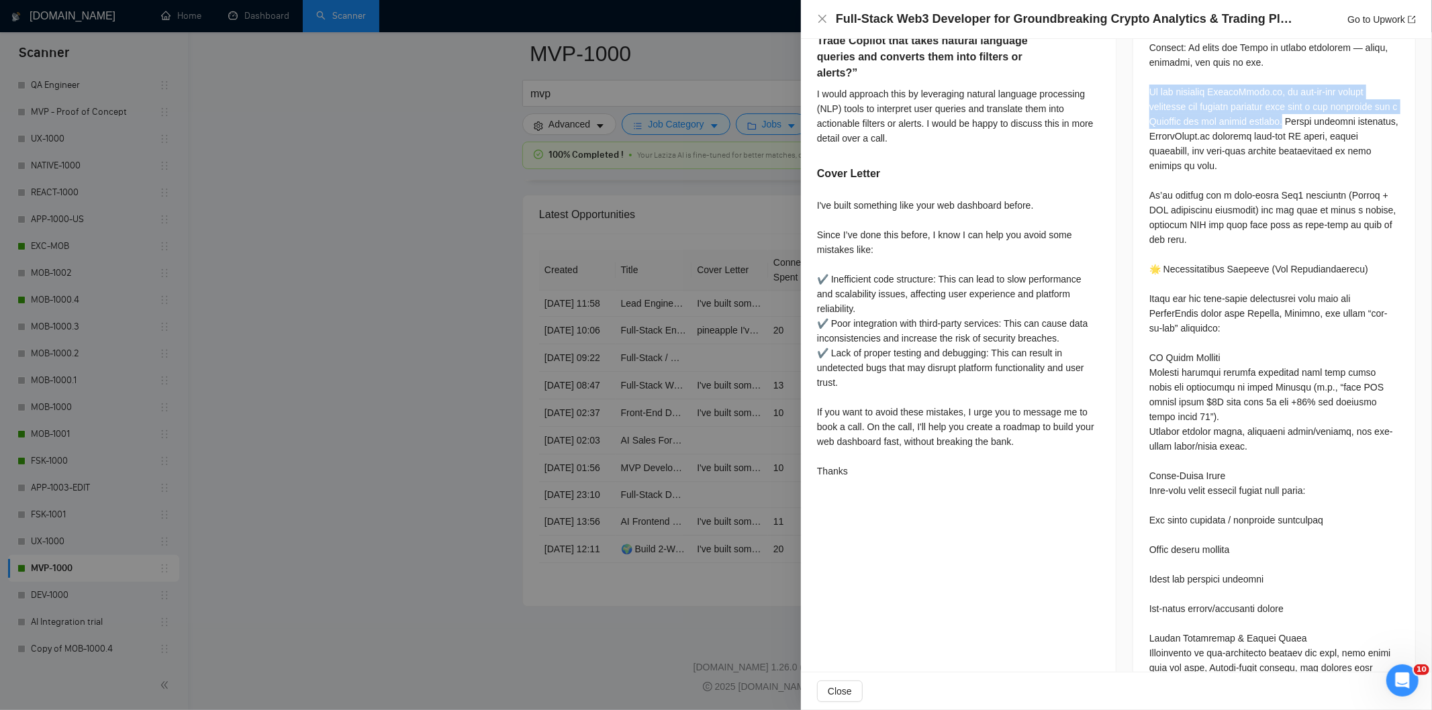
scroll to position [685, 0]
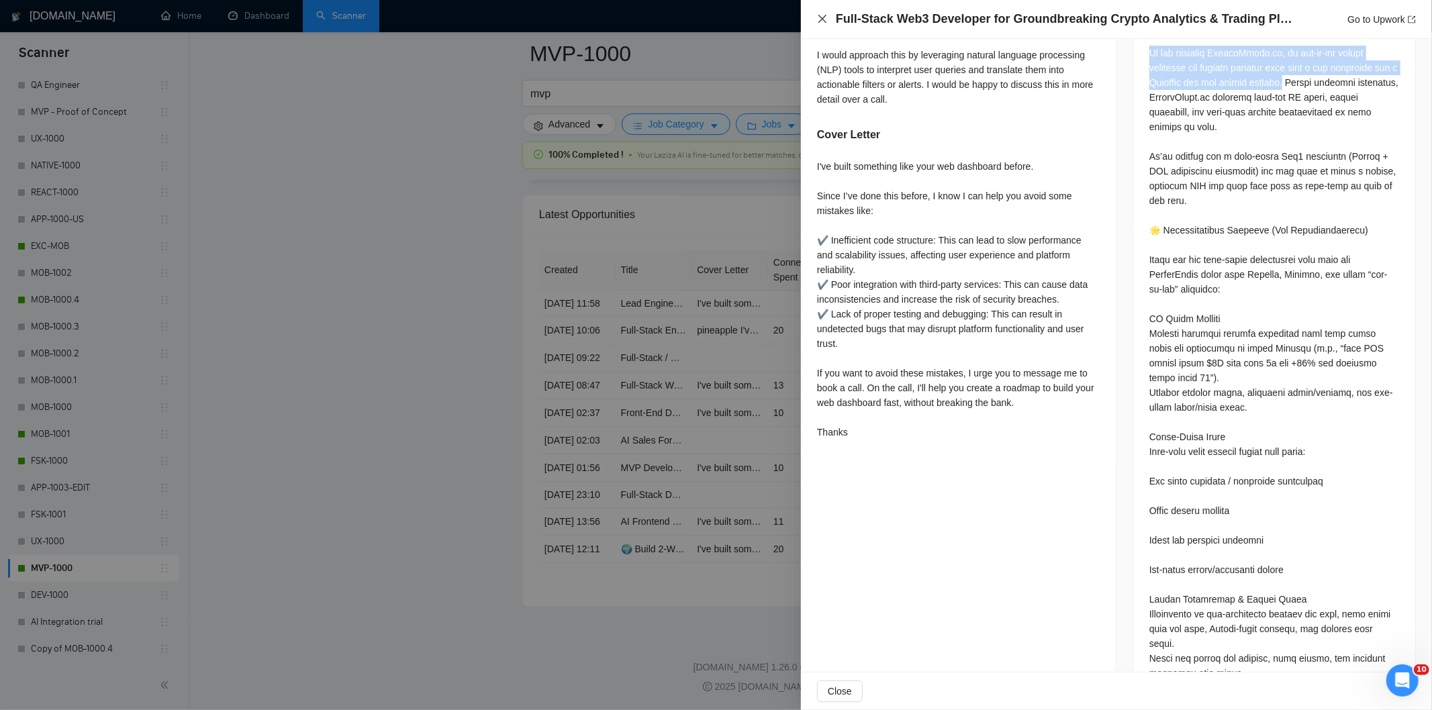
click at [821, 22] on icon "close" at bounding box center [822, 18] width 11 height 11
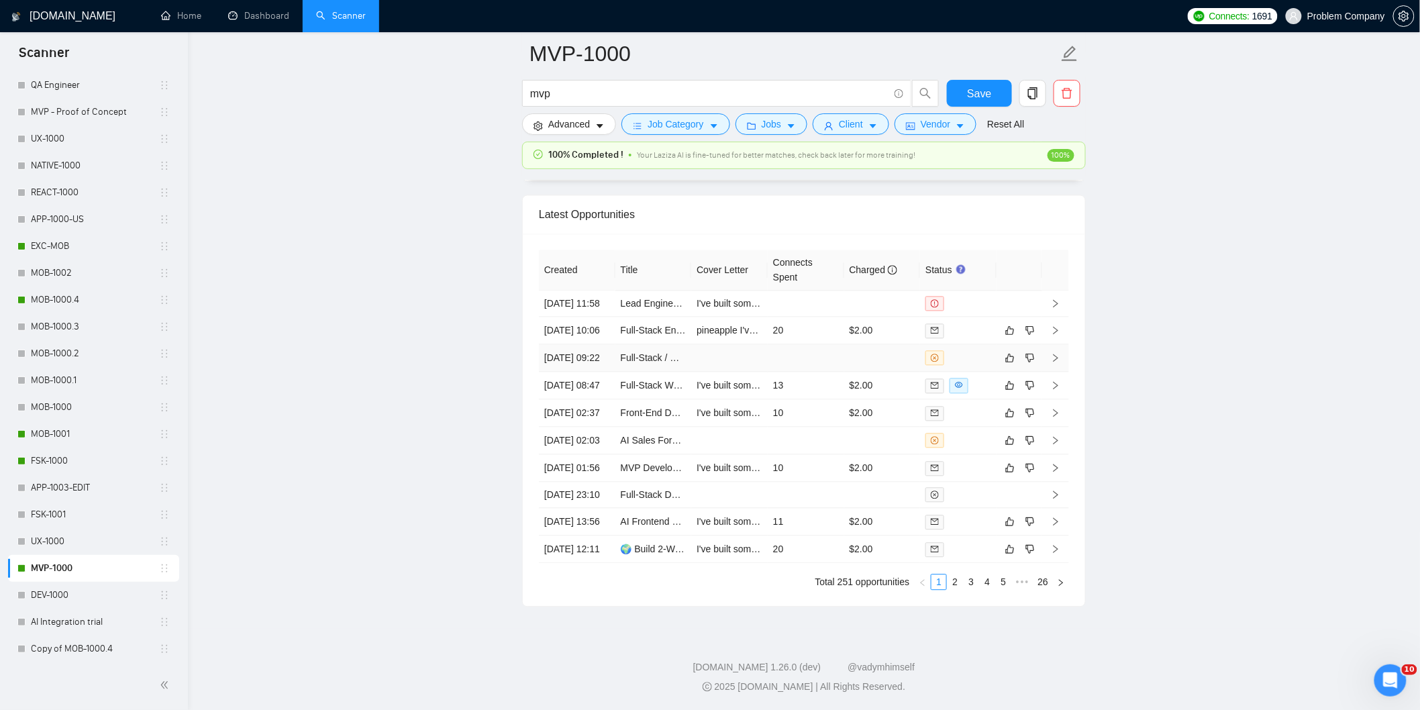
click at [575, 346] on td "[DATE] 09:22" at bounding box center [577, 358] width 77 height 28
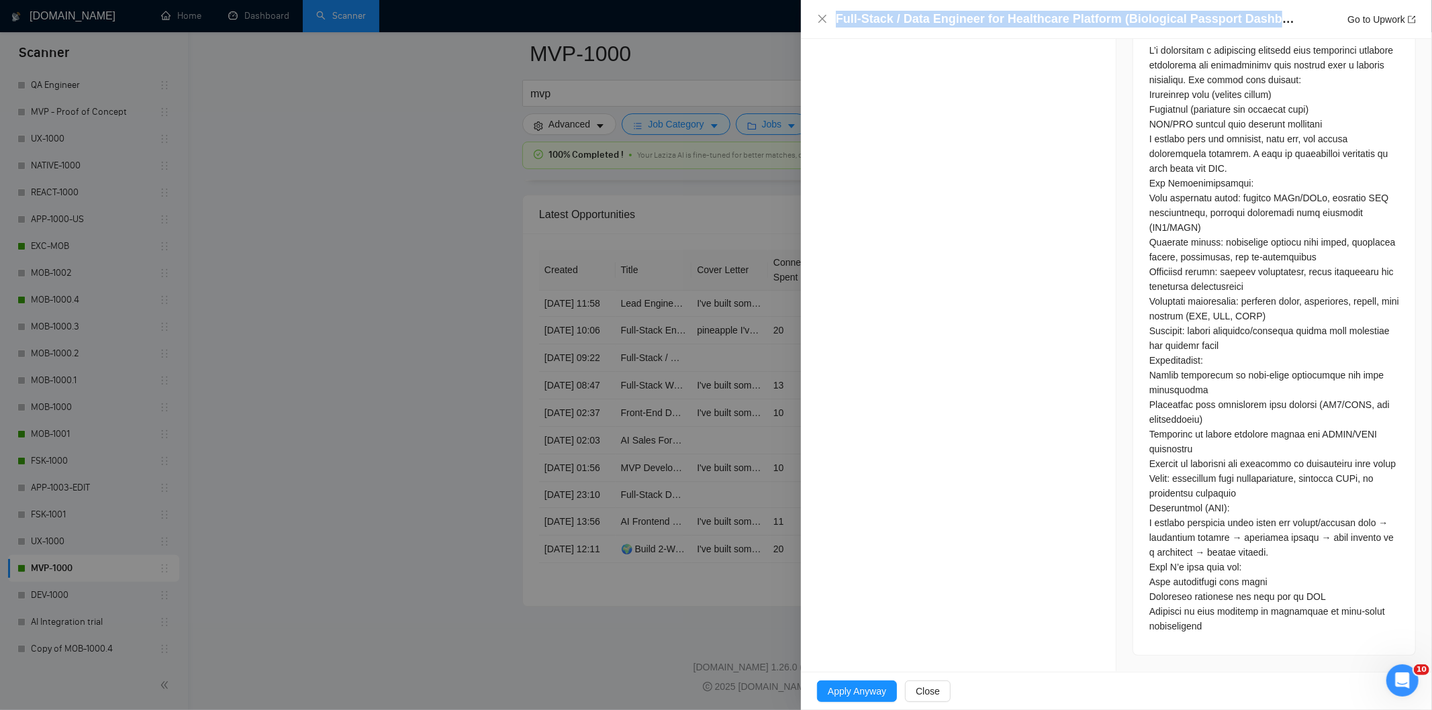
drag, startPoint x: 1300, startPoint y: 20, endPoint x: 830, endPoint y: 34, distance: 470.0
click at [830, 34] on div "Full-Stack / Data Engineer for Healthcare Platform (Biological Passport Dashboa…" at bounding box center [1116, 19] width 631 height 39
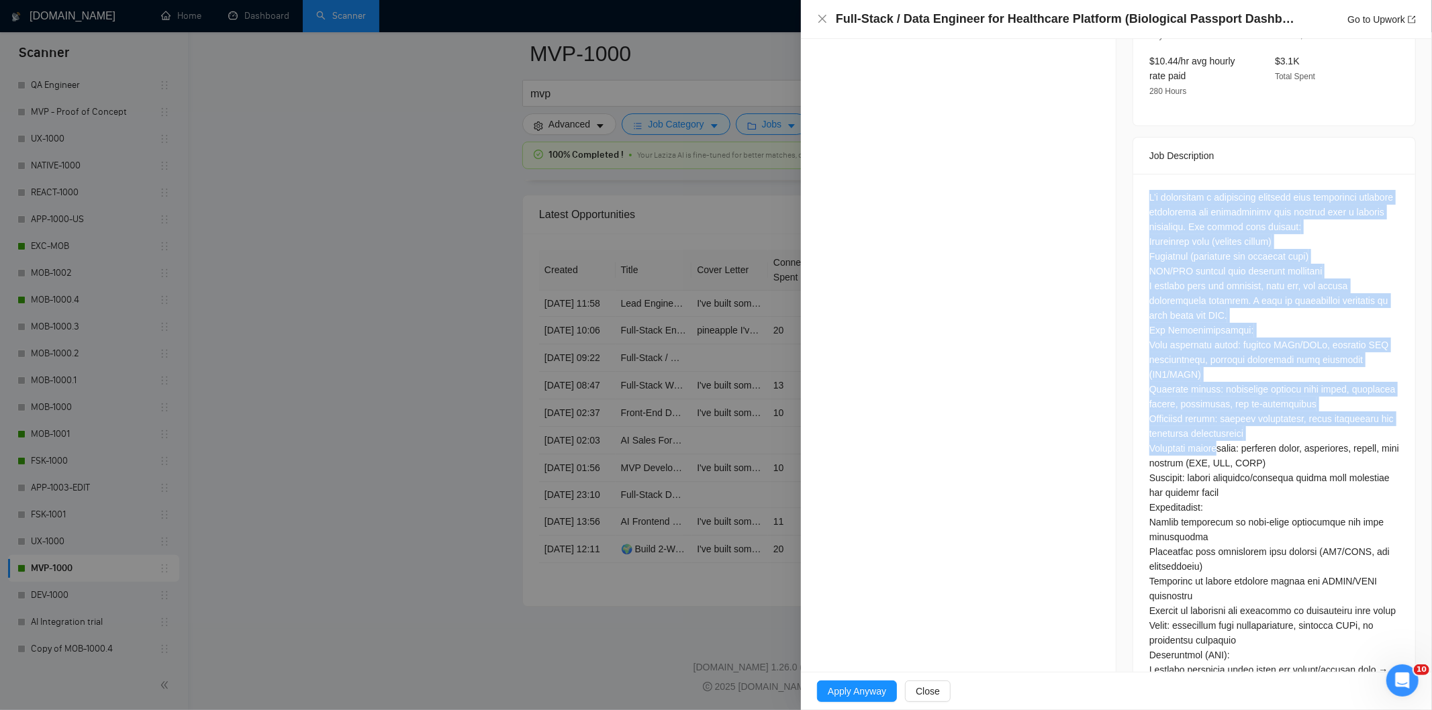
scroll to position [593, 0]
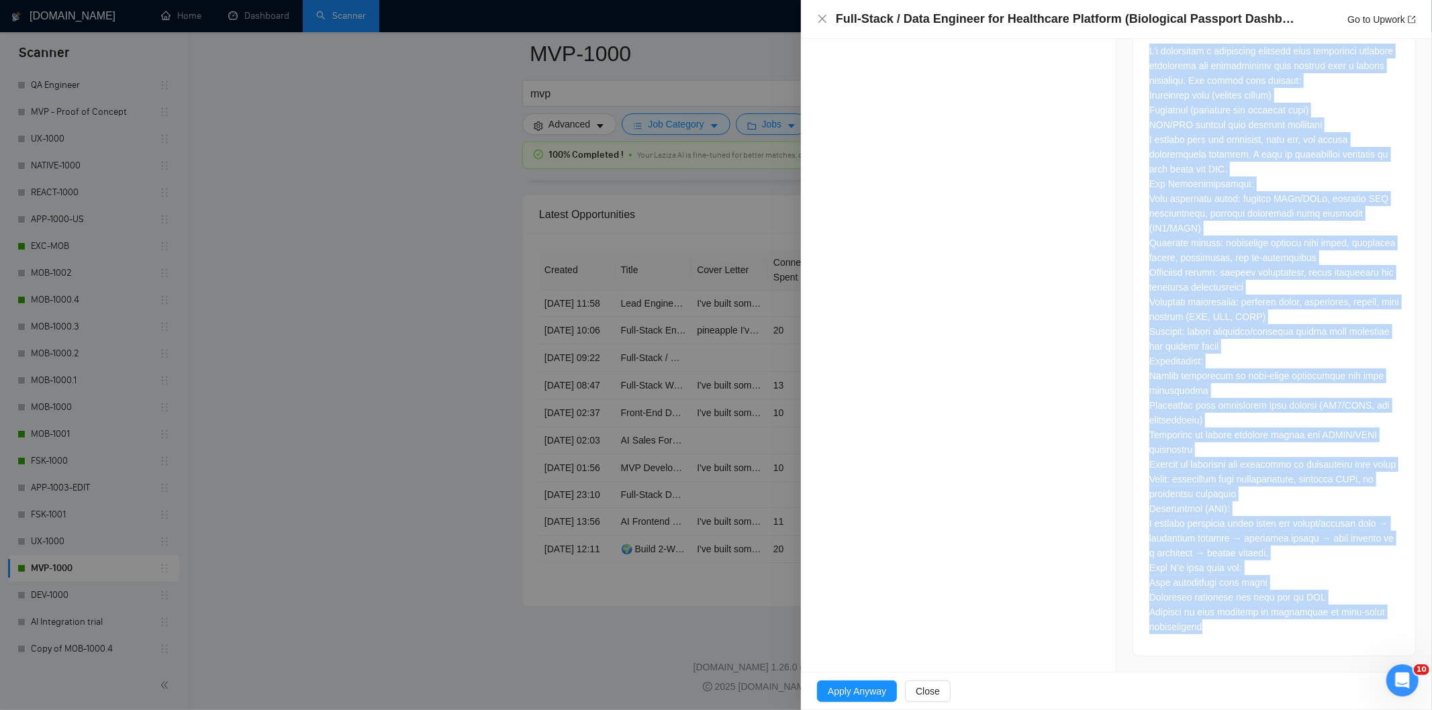
drag, startPoint x: 1142, startPoint y: 182, endPoint x: 1278, endPoint y: 636, distance: 474.4
click at [1278, 636] on div at bounding box center [1274, 342] width 282 height 628
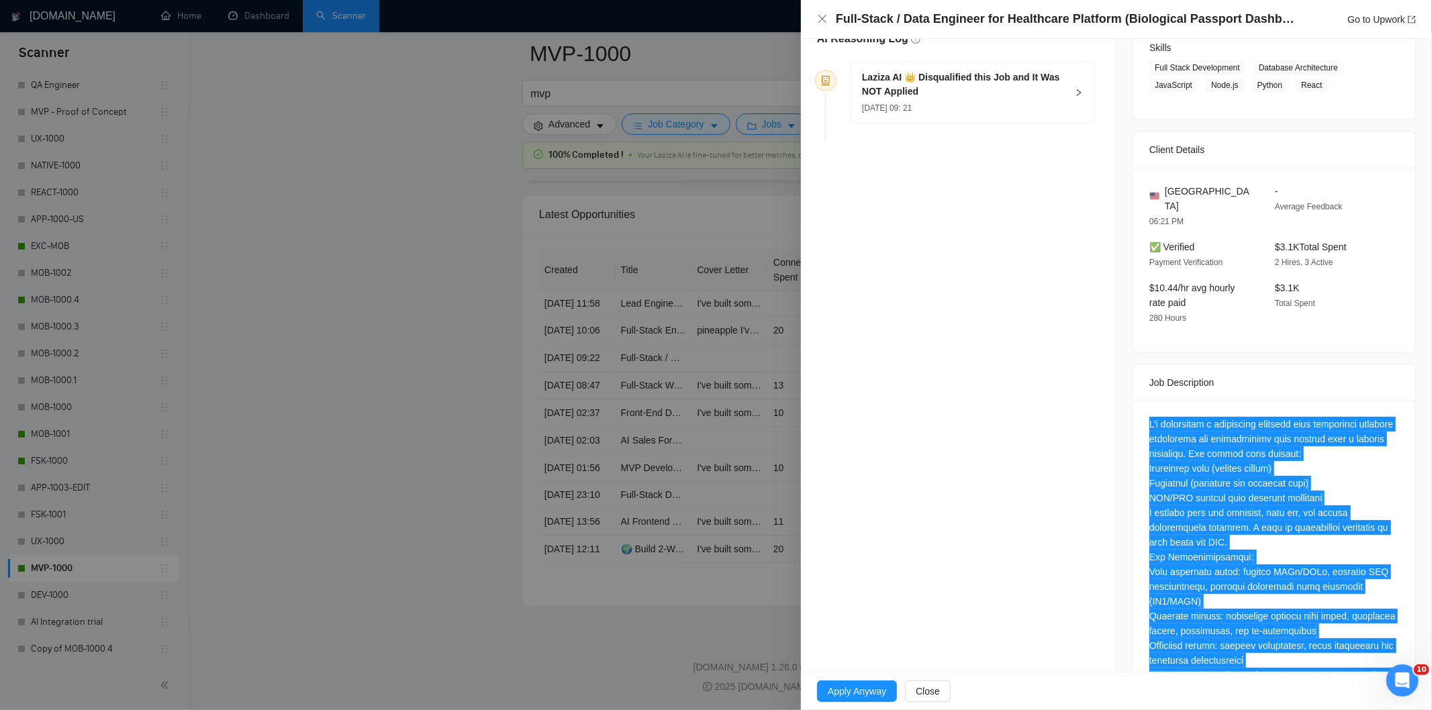
scroll to position [0, 0]
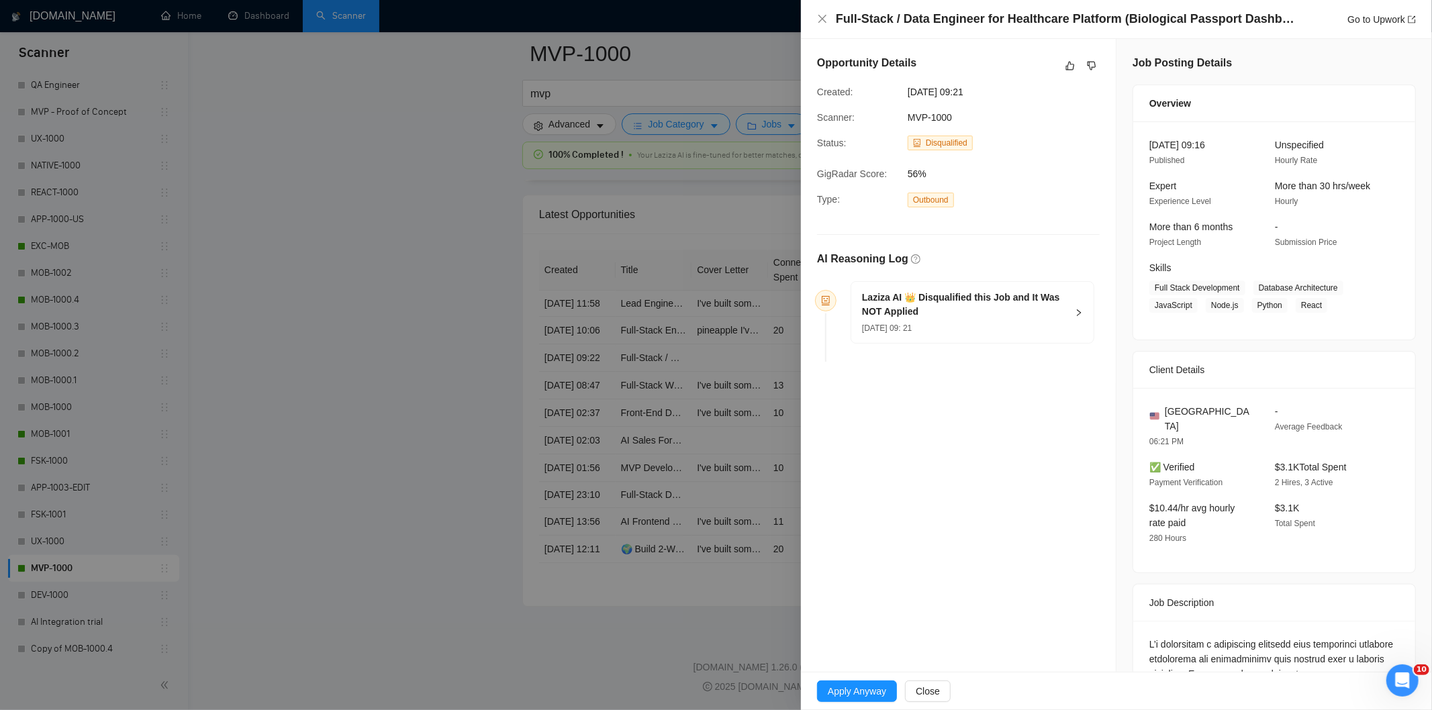
click at [1010, 317] on h5 "Laziza AI 👑 Disqualified this Job and It Was NOT Applied" at bounding box center [964, 305] width 205 height 28
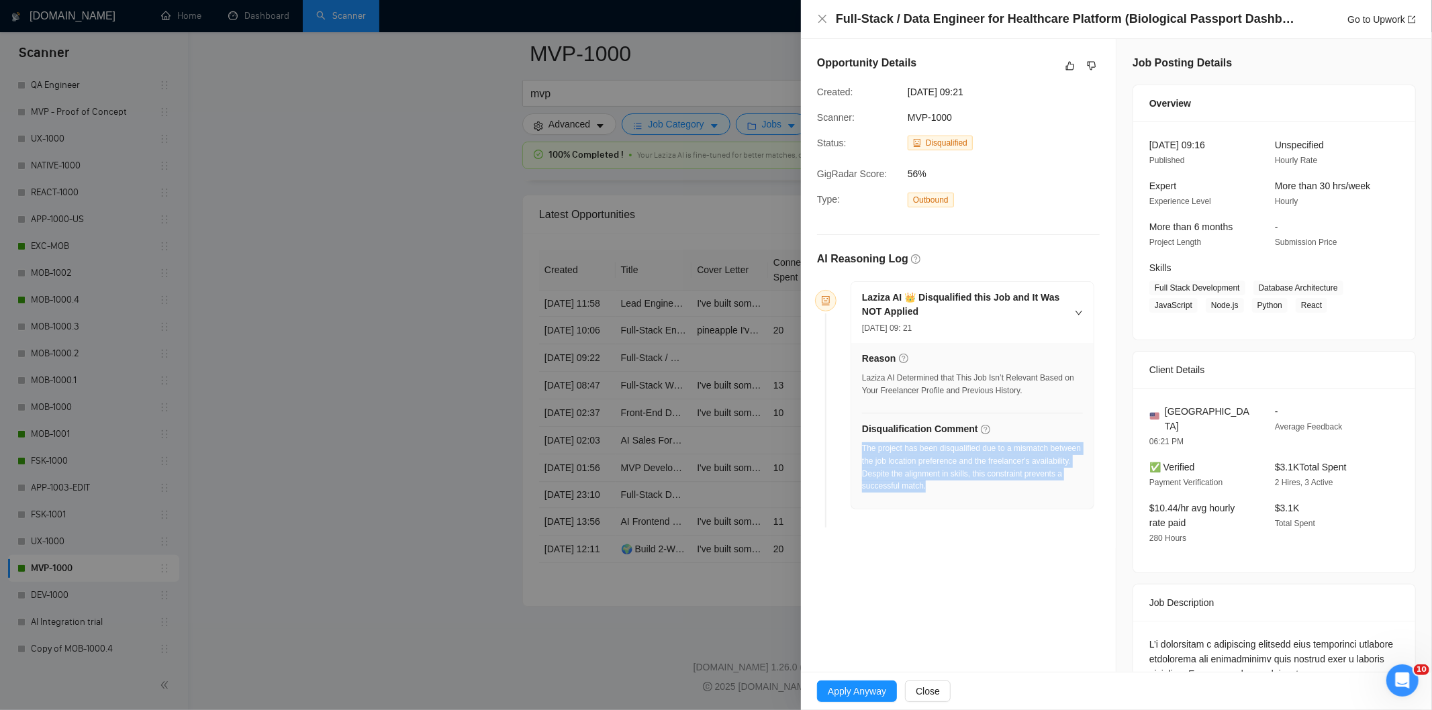
drag, startPoint x: 1008, startPoint y: 493, endPoint x: 863, endPoint y: 454, distance: 150.8
click at [863, 454] on div "The project has been disqualified due to a mismatch between the job location pr…" at bounding box center [972, 467] width 221 height 50
click at [819, 18] on icon "close" at bounding box center [822, 18] width 11 height 11
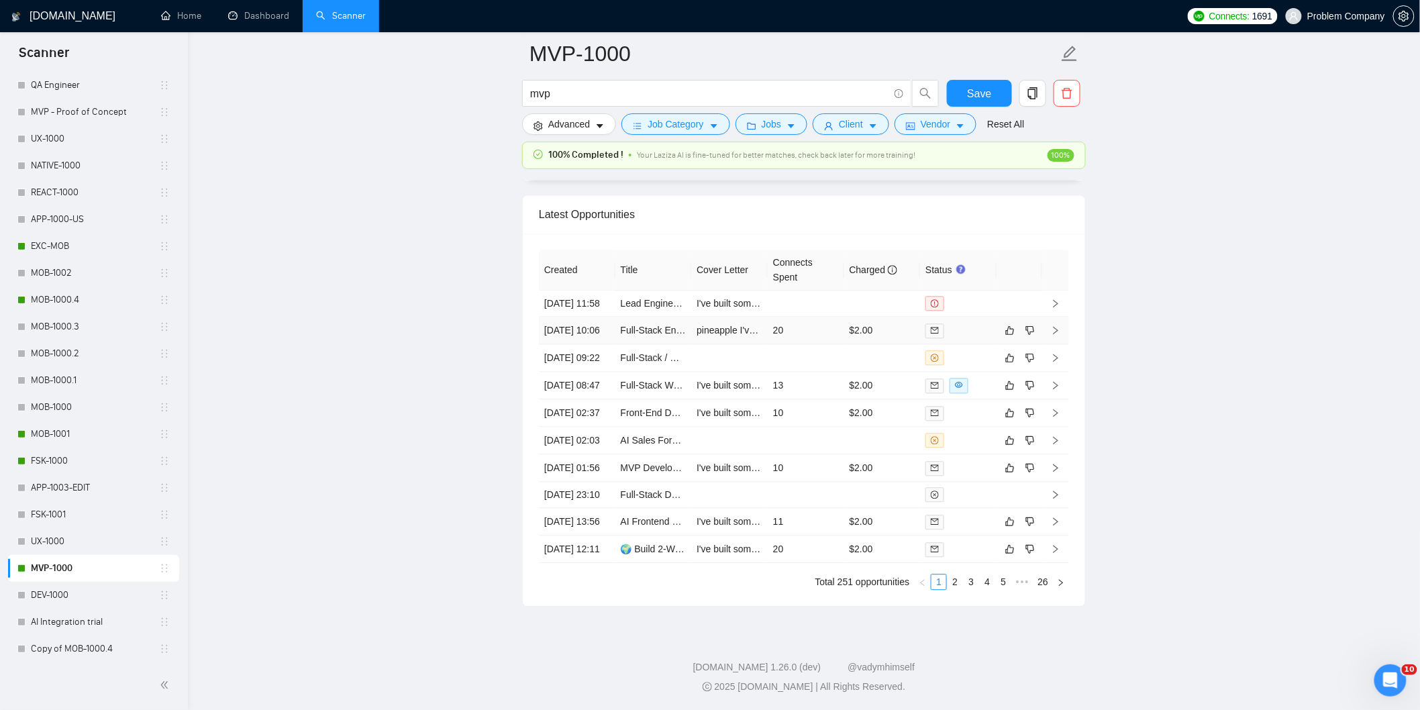
click at [595, 317] on td "[DATE] 10:06" at bounding box center [577, 331] width 77 height 28
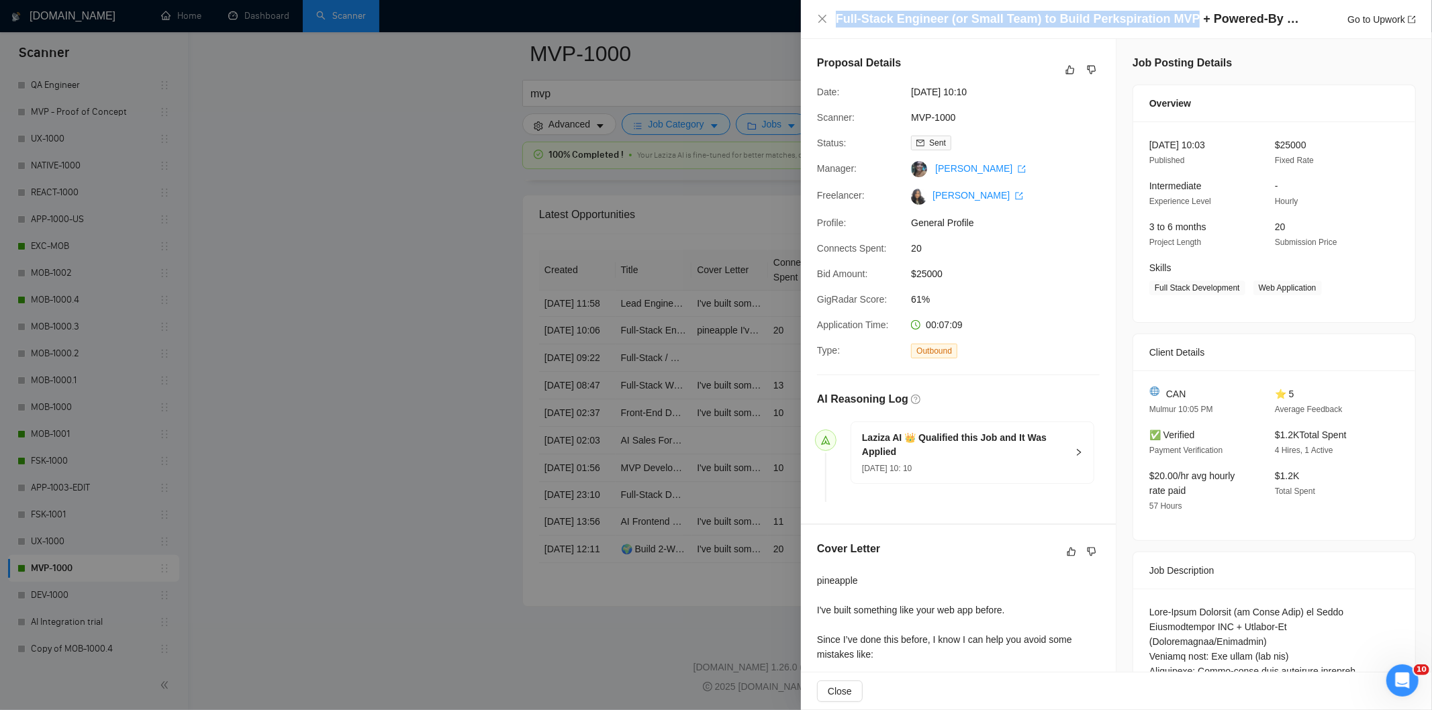
drag, startPoint x: 1178, startPoint y: 17, endPoint x: 828, endPoint y: 16, distance: 349.7
click at [828, 16] on div "Full-Stack Engineer (or Small Team) to Build Perkspiration MVP + Powered-By (Pr…" at bounding box center [1116, 19] width 599 height 17
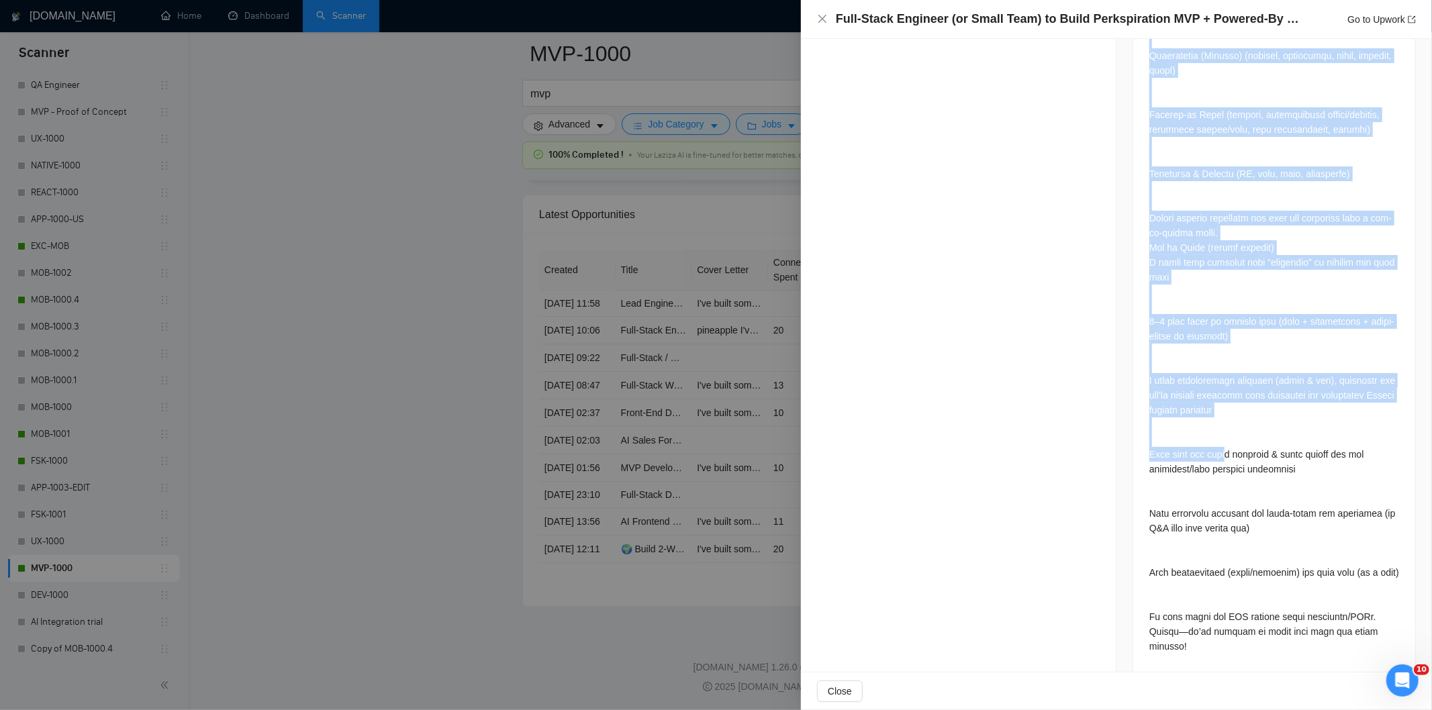
scroll to position [4515, 0]
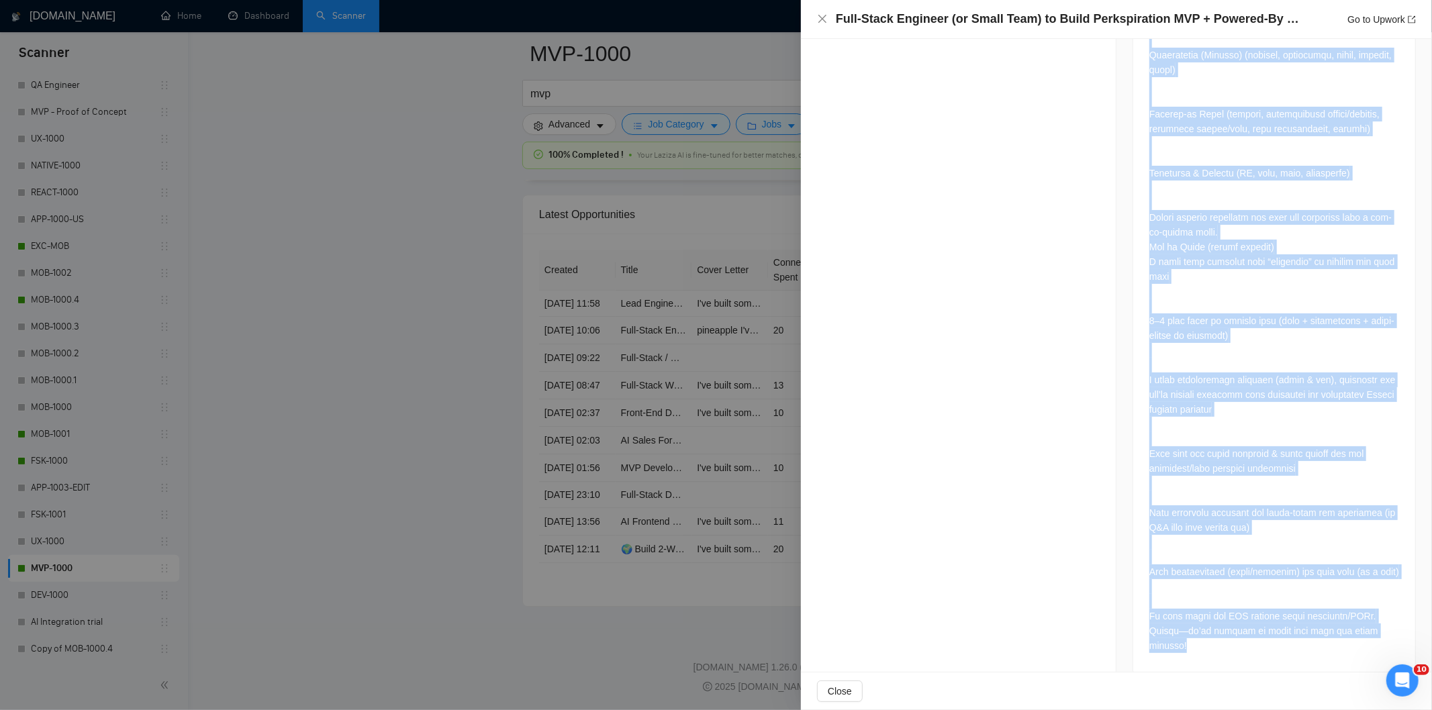
drag, startPoint x: 1139, startPoint y: 315, endPoint x: 1385, endPoint y: 632, distance: 400.9
click at [821, 16] on icon "close" at bounding box center [822, 18] width 11 height 11
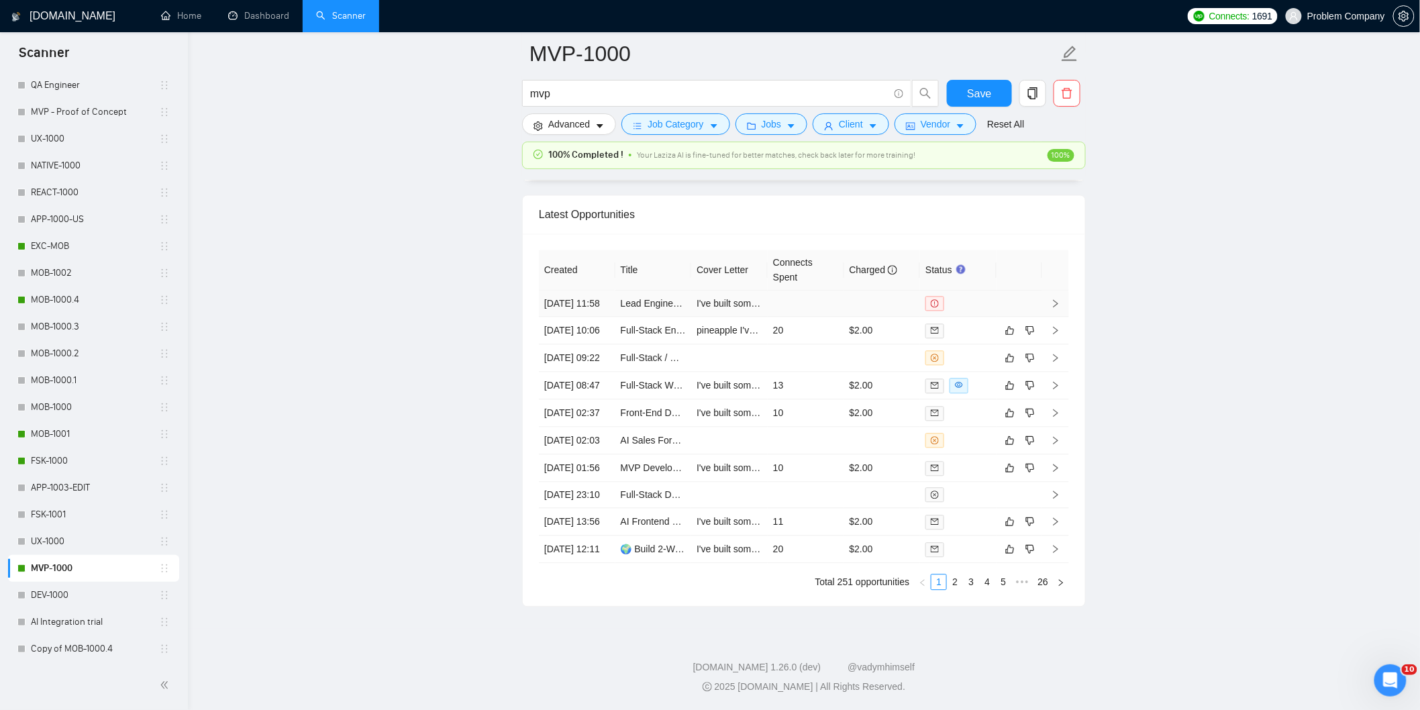
click at [583, 291] on td "[DATE] 11:58" at bounding box center [577, 304] width 77 height 26
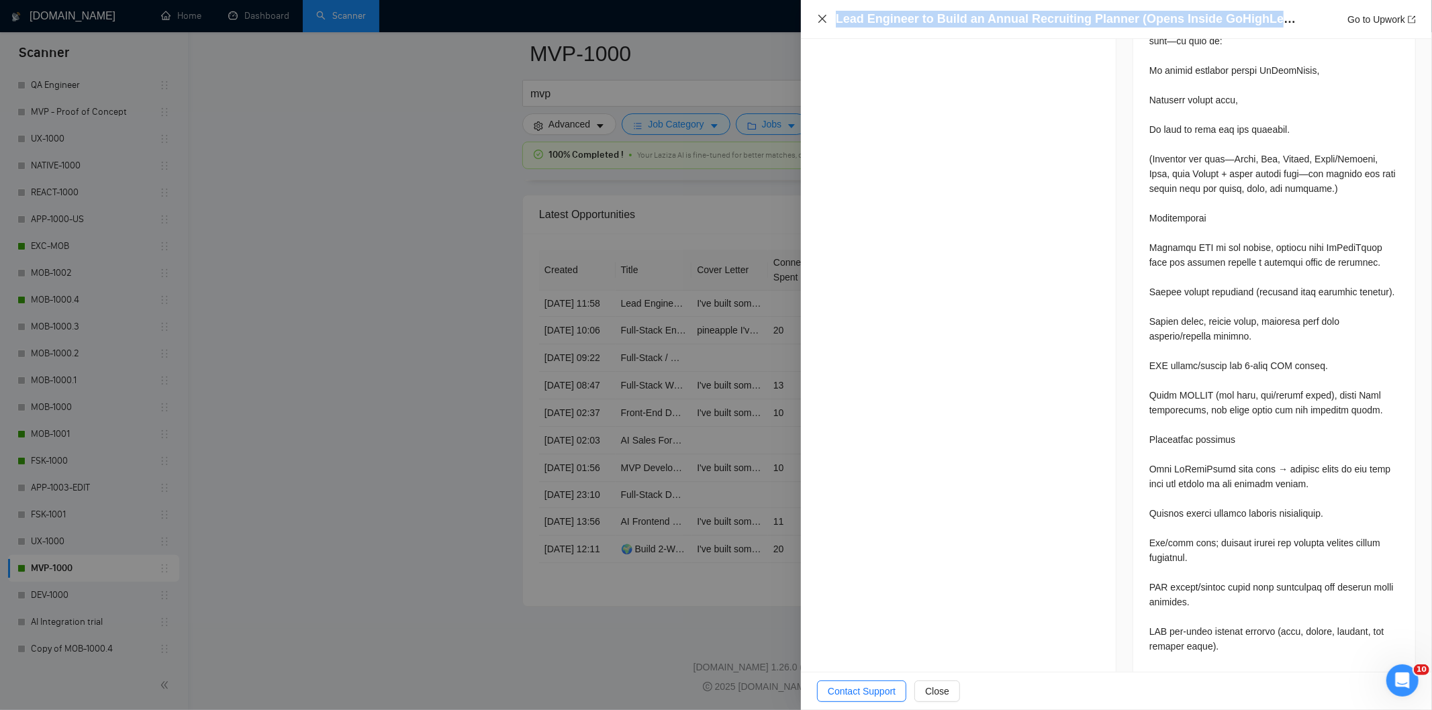
drag, startPoint x: 1289, startPoint y: 19, endPoint x: 818, endPoint y: 14, distance: 471.2
click at [818, 14] on div "Lead Engineer to Build an Annual Recruiting Planner (Opens Inside GoHighLevel) …" at bounding box center [1116, 19] width 599 height 17
click at [822, 28] on div "Lead Engineer to Build an Annual Recruiting Planner (Opens Inside GoHighLevel) …" at bounding box center [1116, 19] width 599 height 17
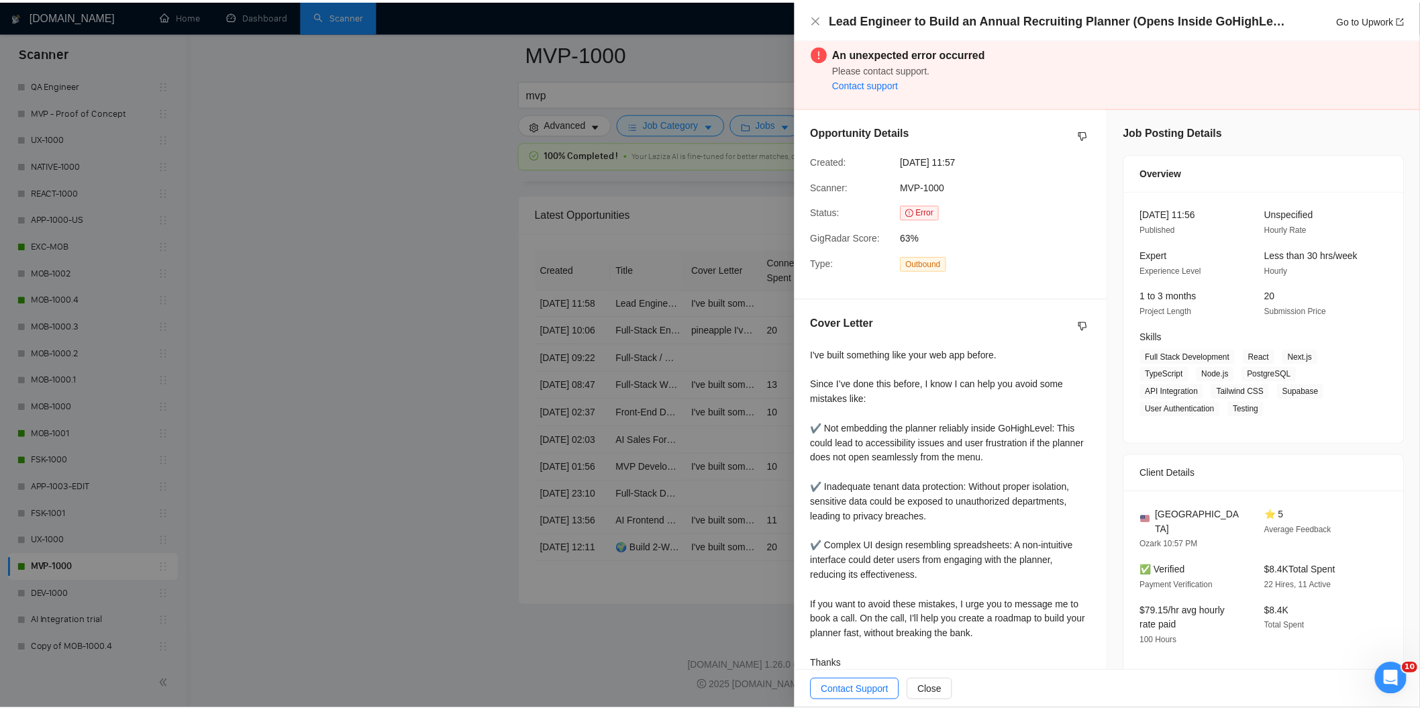
scroll to position [0, 0]
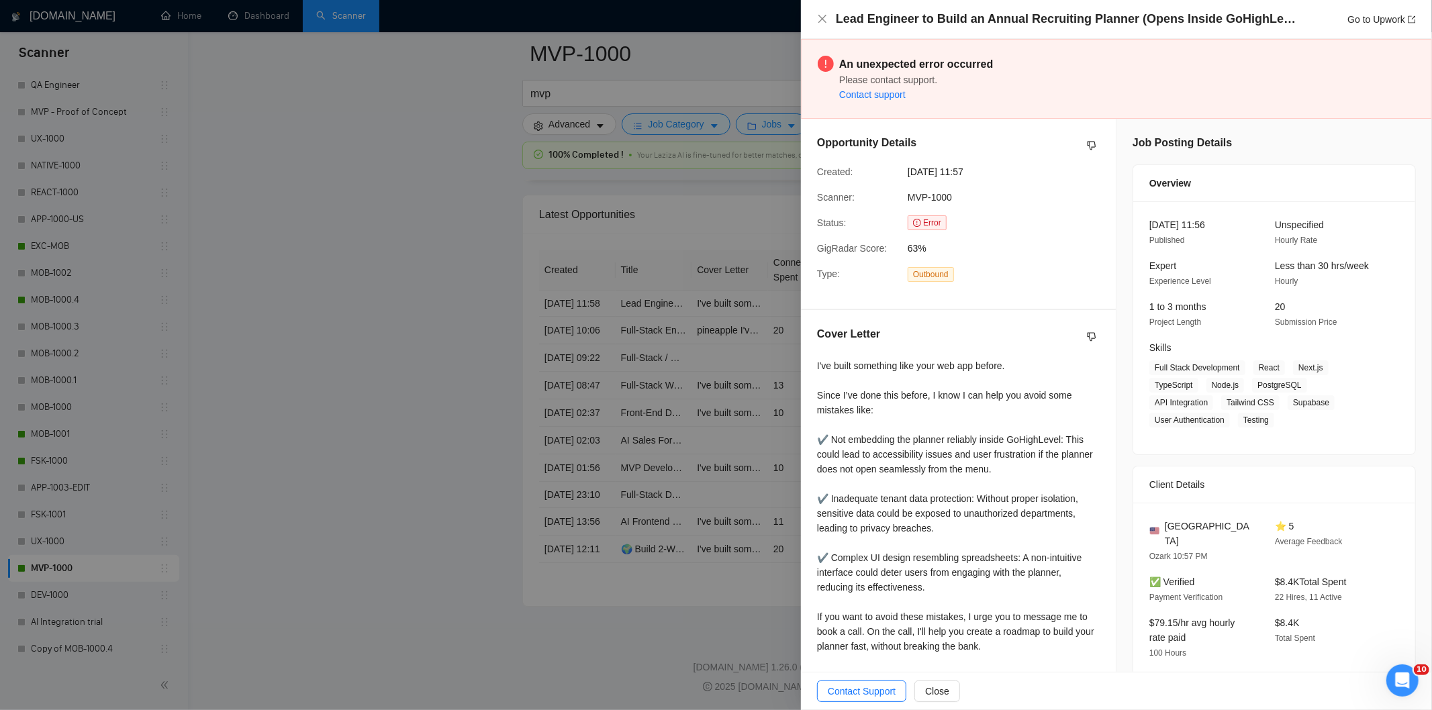
drag, startPoint x: 1001, startPoint y: 171, endPoint x: 900, endPoint y: 170, distance: 101.4
click at [900, 170] on div "Created: [DATE] 11:57" at bounding box center [948, 171] width 272 height 15
click at [821, 14] on icon "close" at bounding box center [822, 18] width 11 height 11
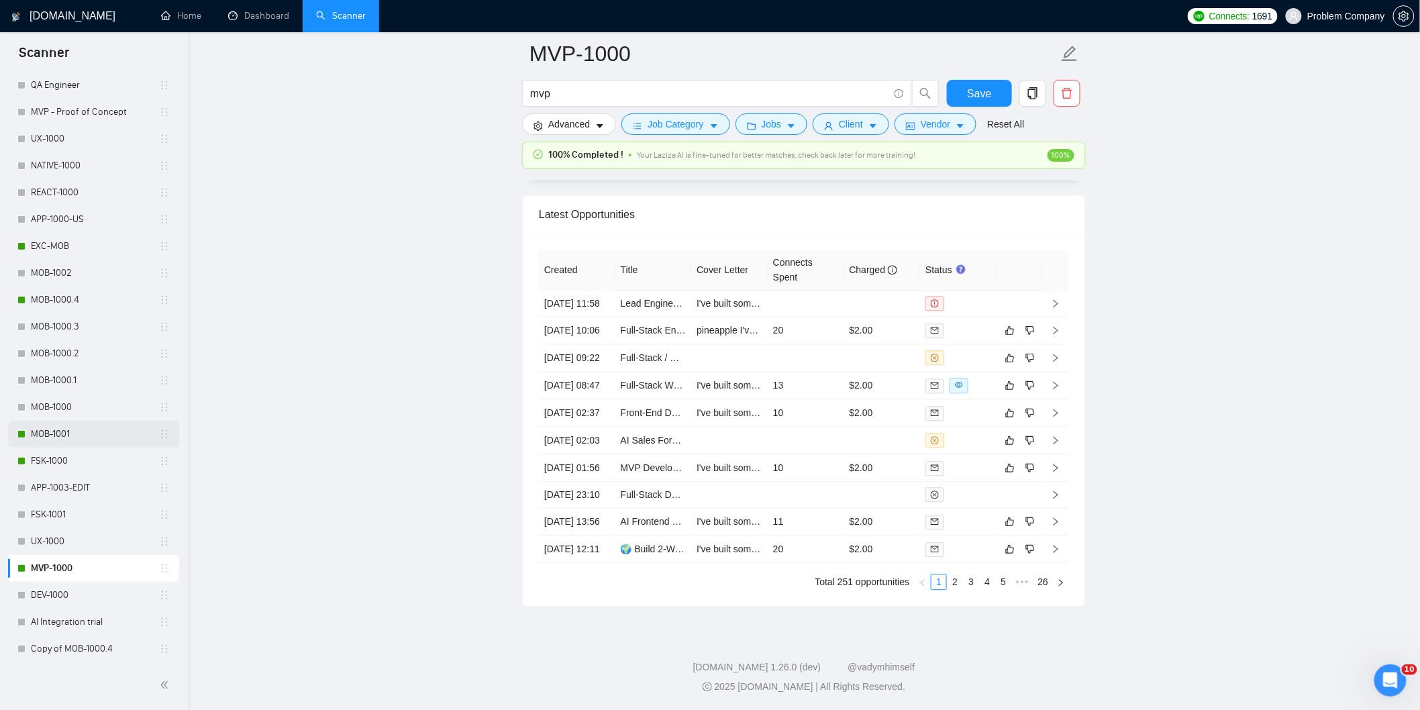
click at [75, 430] on link "MOB-1001" at bounding box center [95, 434] width 128 height 27
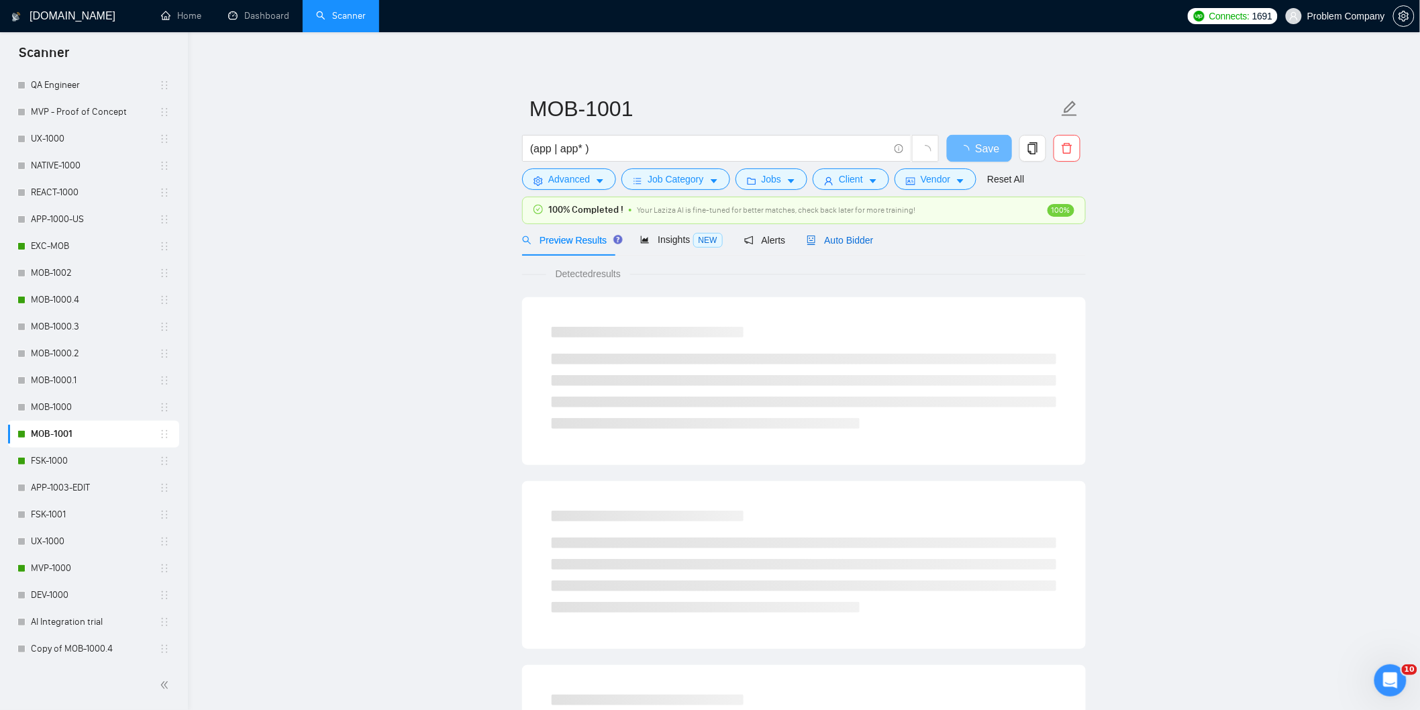
click at [862, 243] on span "Auto Bidder" at bounding box center [840, 240] width 66 height 11
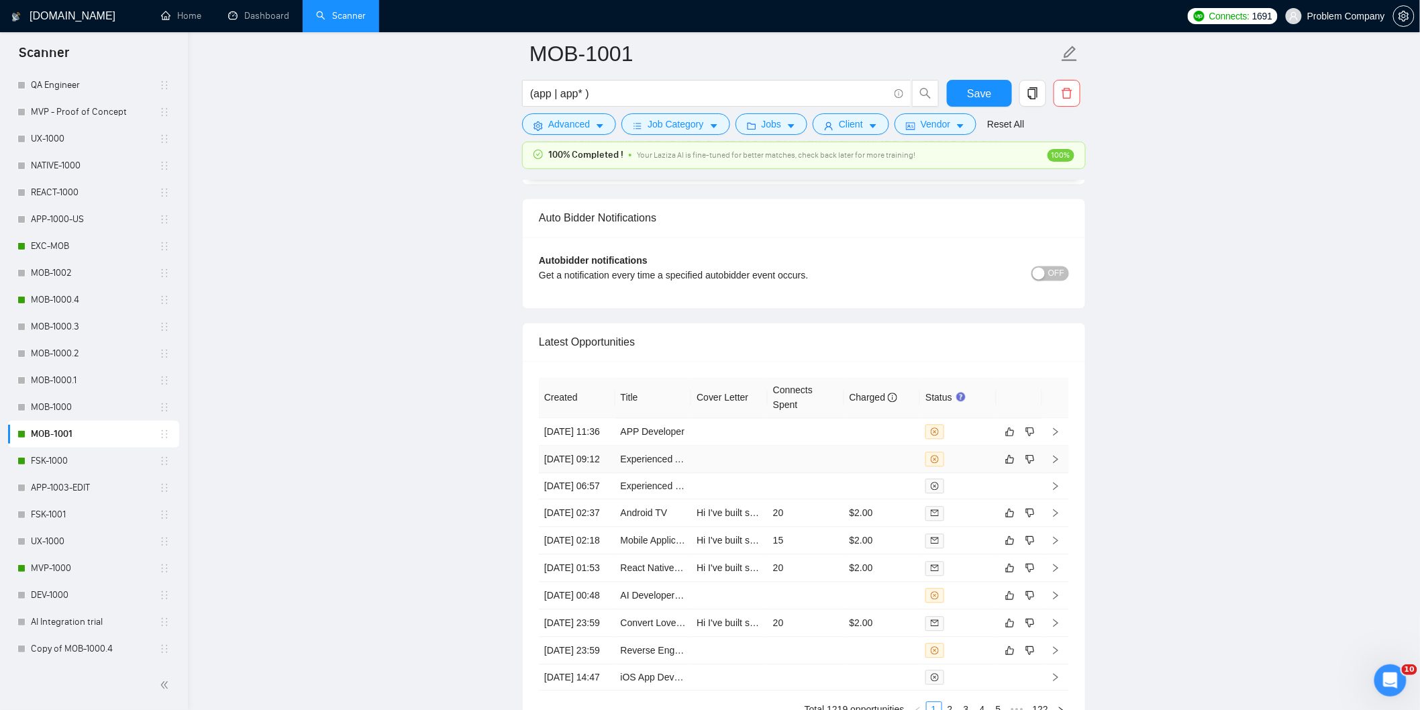
scroll to position [3414, 0]
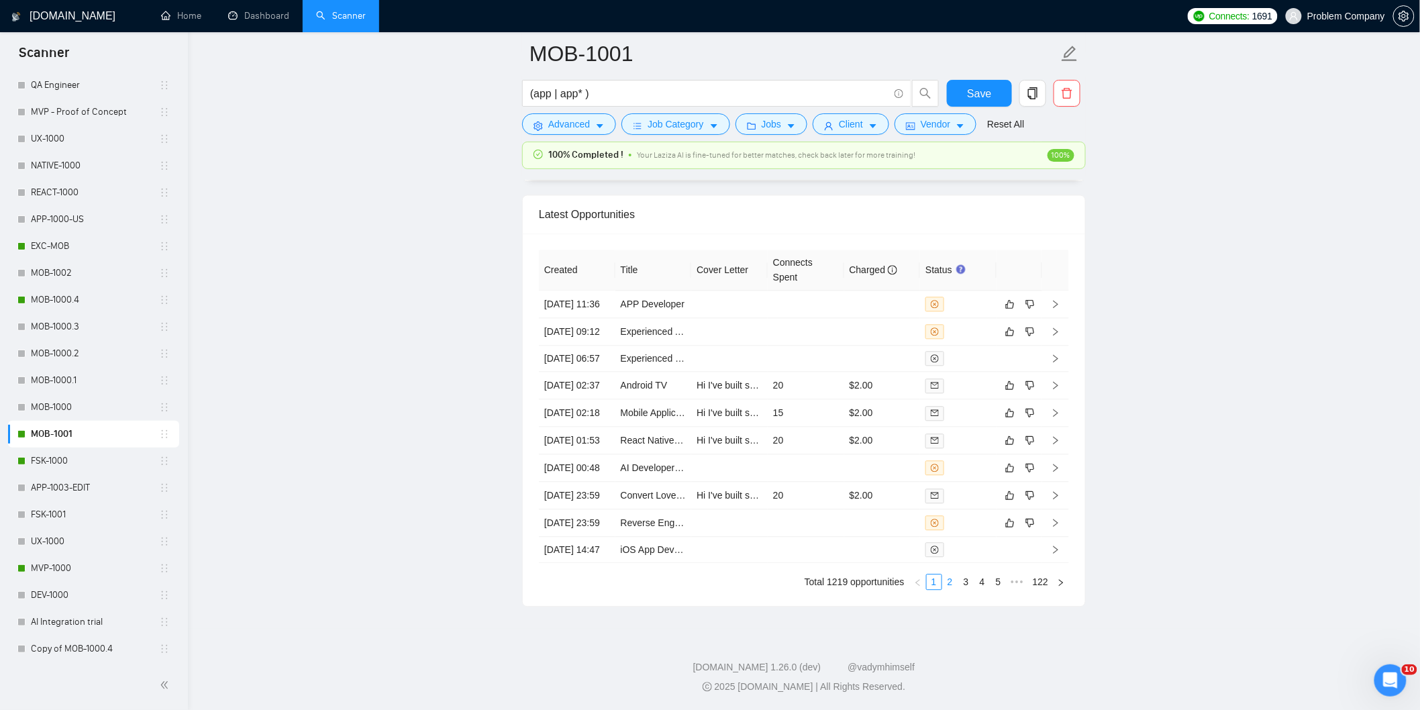
click at [951, 583] on link "2" at bounding box center [950, 582] width 15 height 15
click at [937, 582] on link "1" at bounding box center [934, 582] width 15 height 15
click at [588, 509] on td "[DATE] 23:59" at bounding box center [577, 523] width 77 height 28
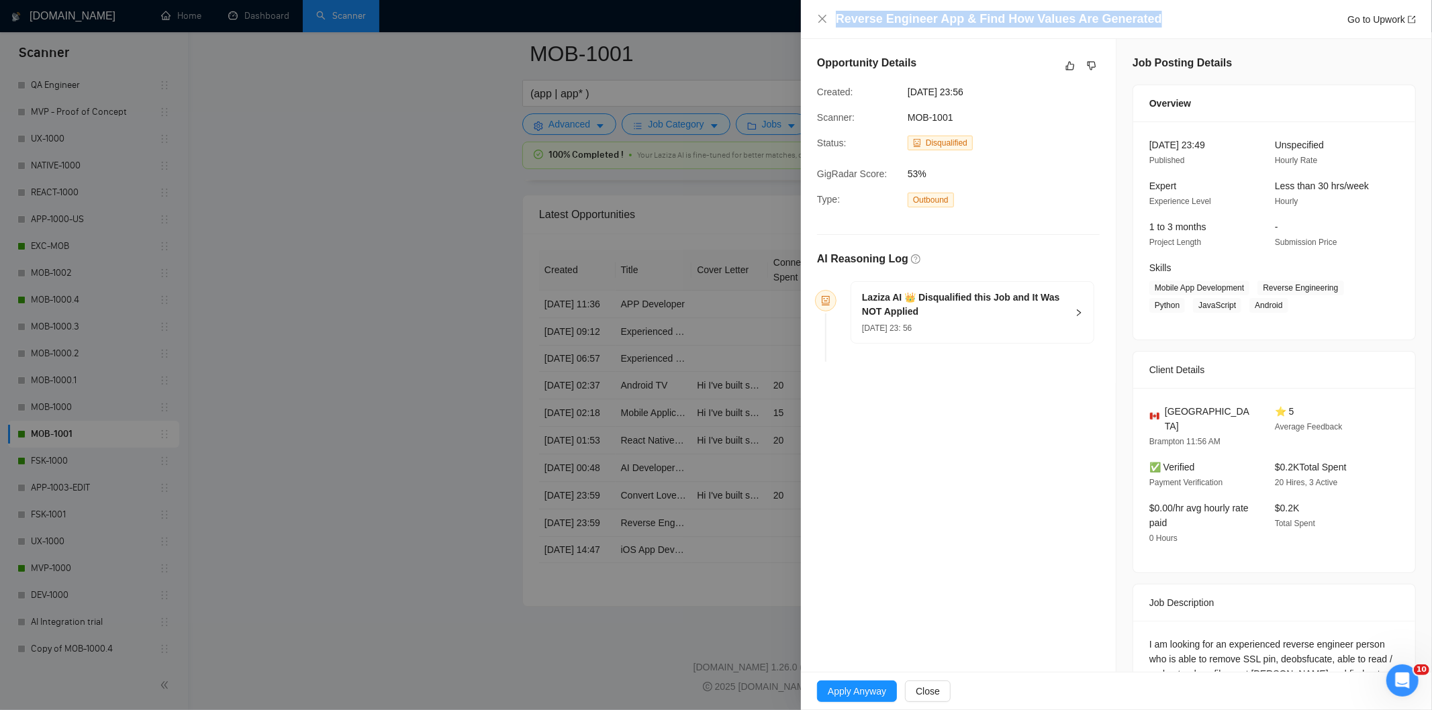
drag, startPoint x: 1167, startPoint y: 17, endPoint x: 814, endPoint y: 12, distance: 352.4
click at [814, 12] on div "Reverse Engineer App & Find How Values Are Generated Go to Upwork" at bounding box center [1116, 19] width 631 height 39
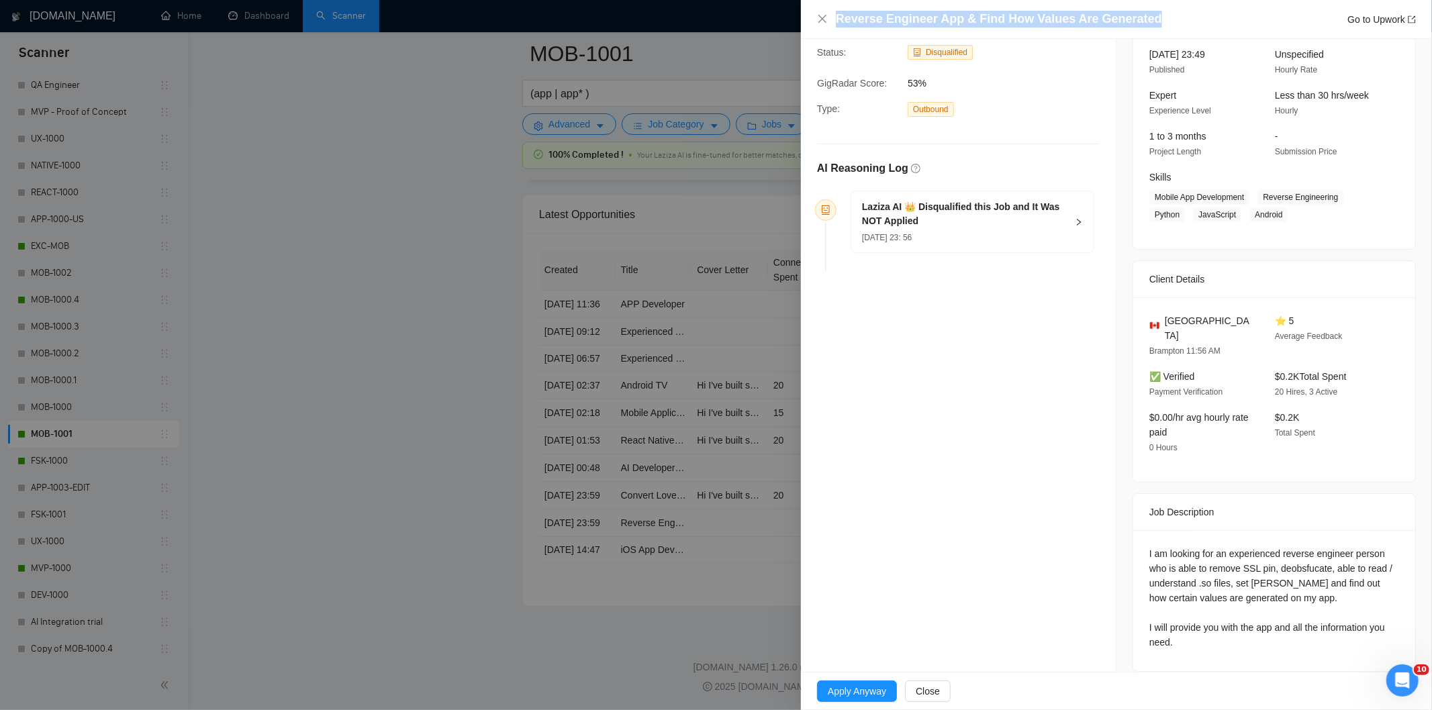
scroll to position [92, 0]
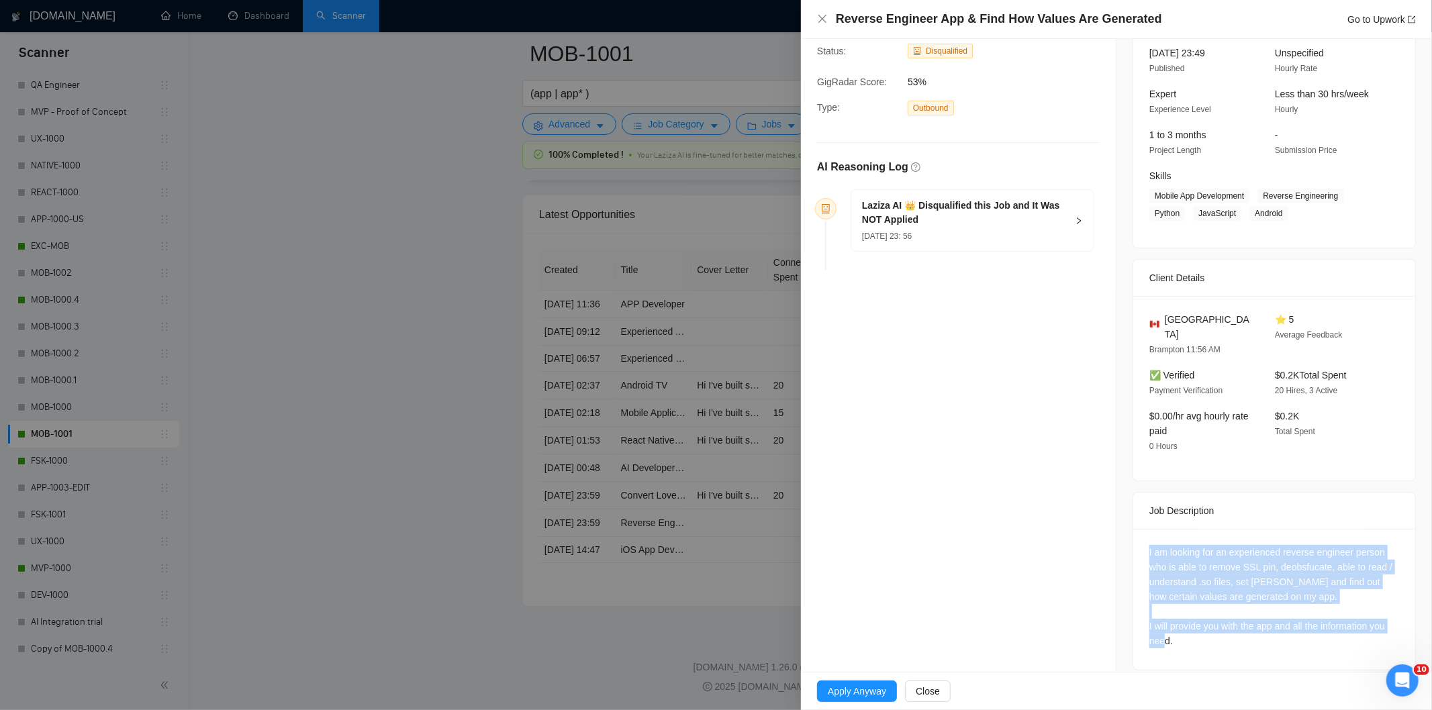
drag, startPoint x: 1137, startPoint y: 530, endPoint x: 1228, endPoint y: 628, distance: 133.4
click at [1228, 628] on div "I am looking for an experienced reverse engineer person who is able to remove S…" at bounding box center [1274, 599] width 282 height 141
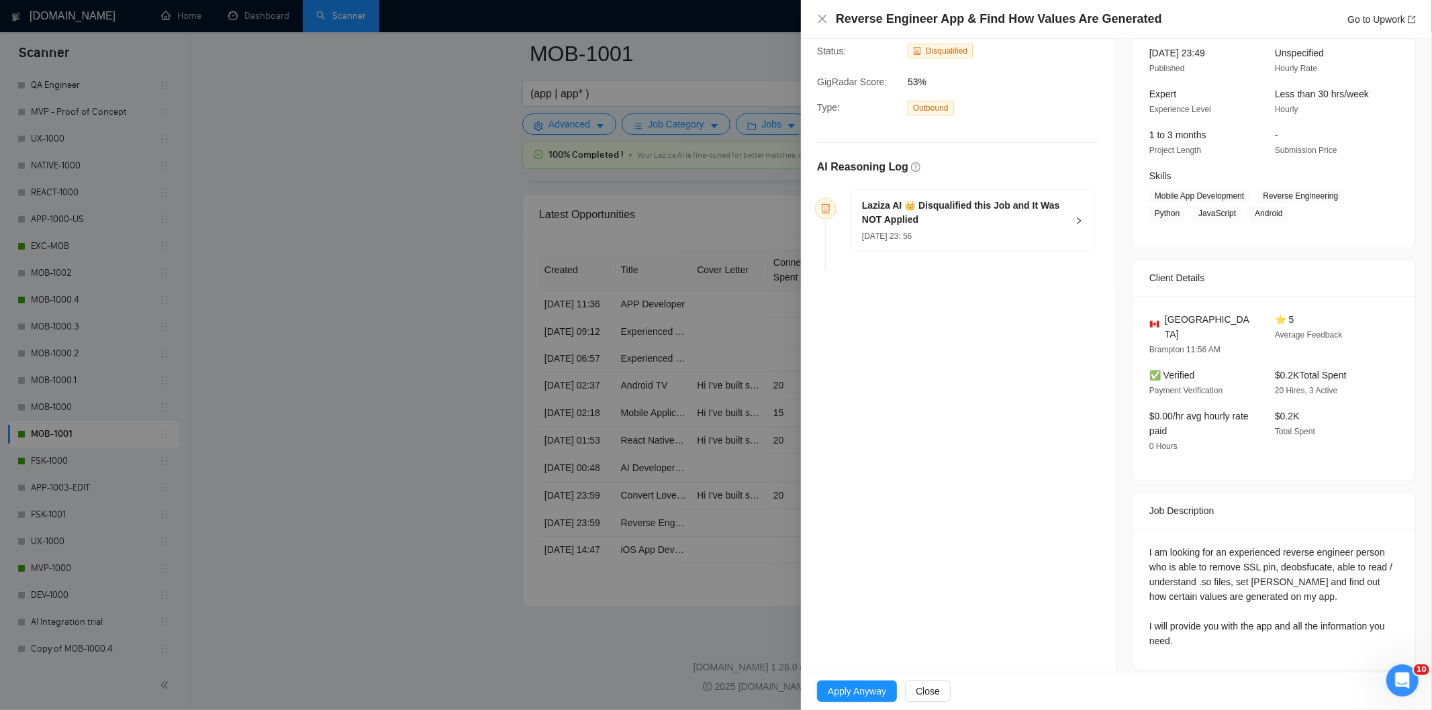
click at [973, 219] on h5 "Laziza AI 👑 Disqualified this Job and It Was NOT Applied" at bounding box center [964, 213] width 205 height 28
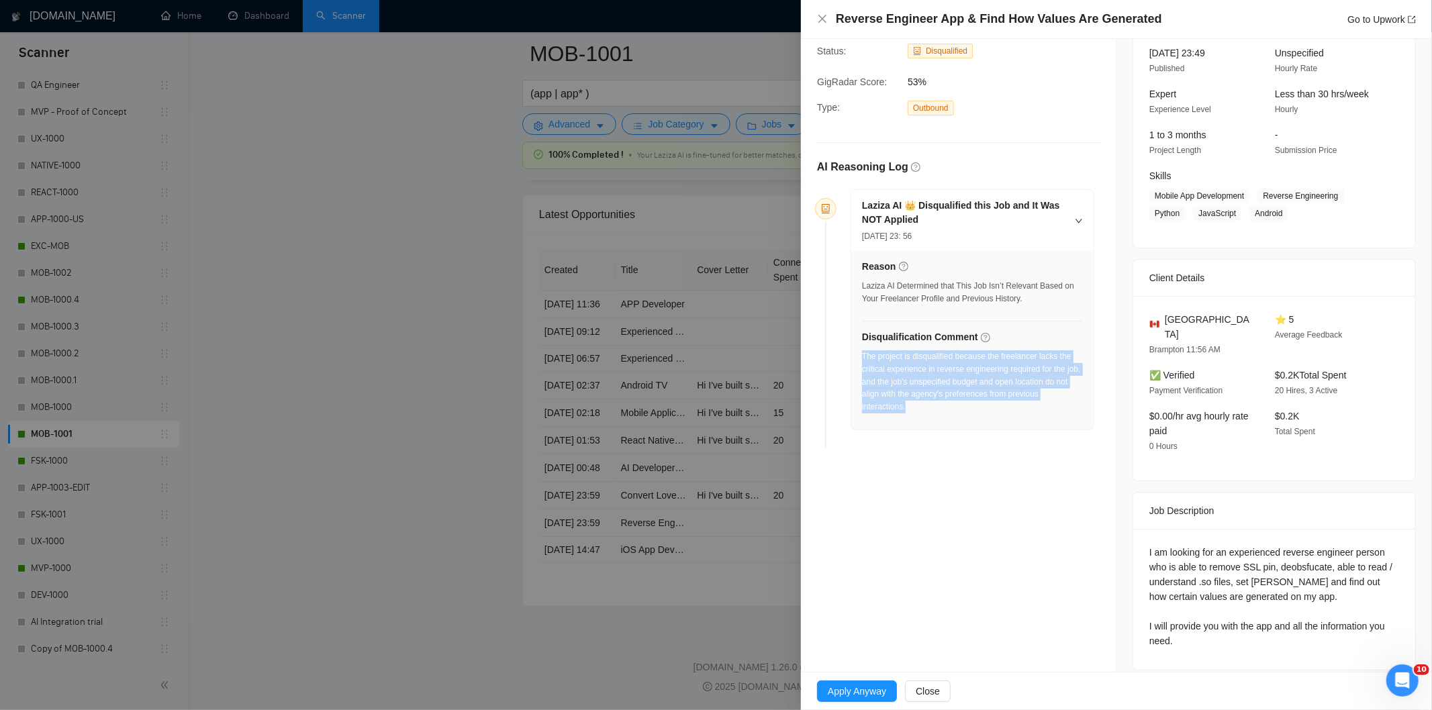
drag, startPoint x: 963, startPoint y: 405, endPoint x: 863, endPoint y: 360, distance: 110.5
click at [863, 360] on div "The project is disqualified because the freelancer lacks the critical experienc…" at bounding box center [972, 381] width 221 height 63
click at [822, 24] on icon "close" at bounding box center [822, 18] width 11 height 11
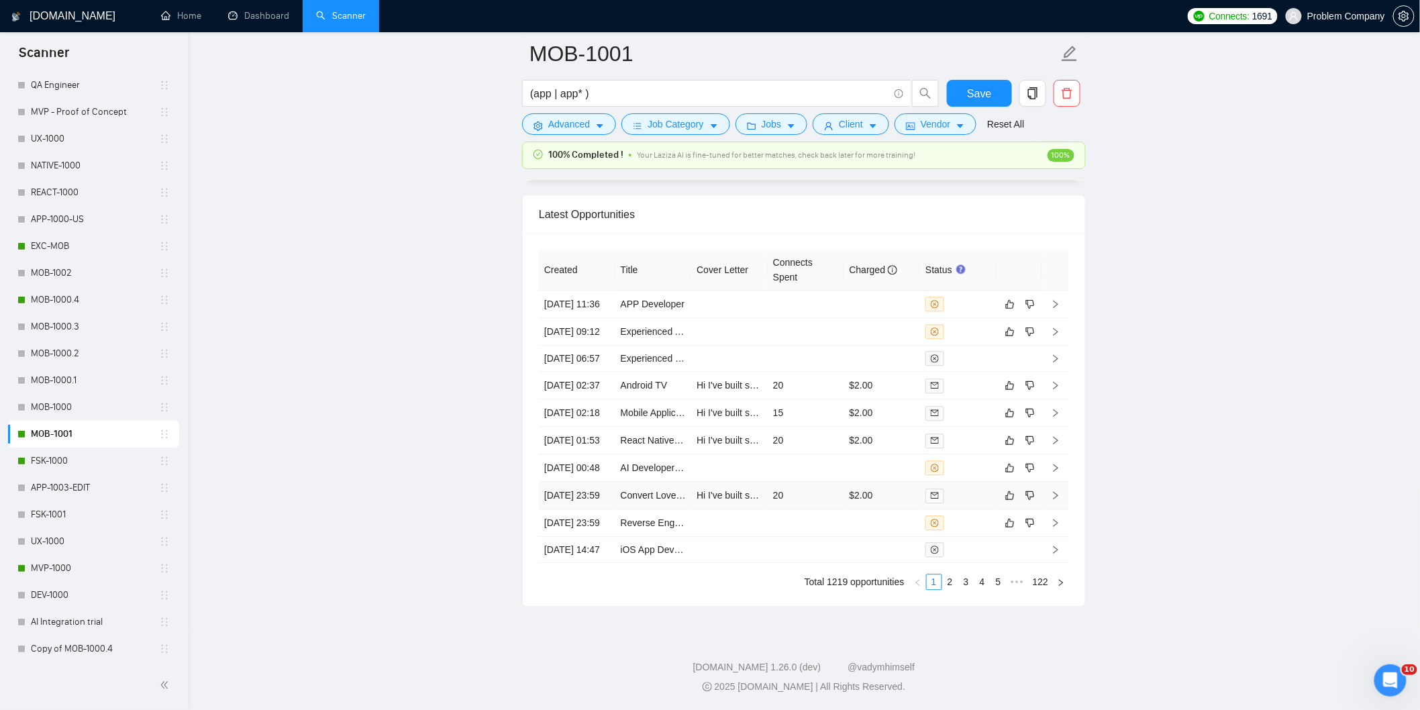
drag, startPoint x: 599, startPoint y: 468, endPoint x: 593, endPoint y: 462, distance: 9.0
click at [599, 482] on td "[DATE] 23:59" at bounding box center [577, 496] width 77 height 28
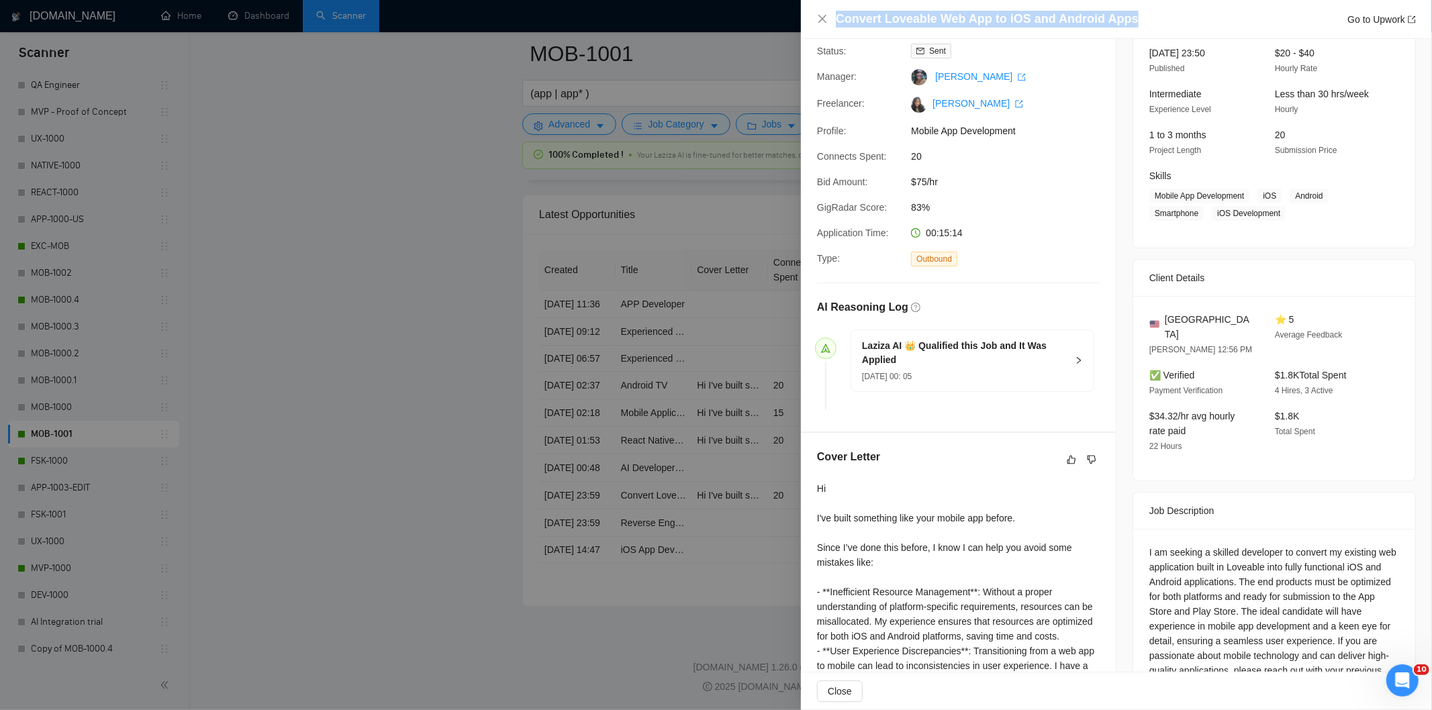
drag, startPoint x: 1036, startPoint y: 18, endPoint x: 824, endPoint y: 26, distance: 211.6
click at [824, 26] on div "Convert Loveable Web App to iOS and Android Apps Go to Upwork" at bounding box center [1116, 19] width 599 height 17
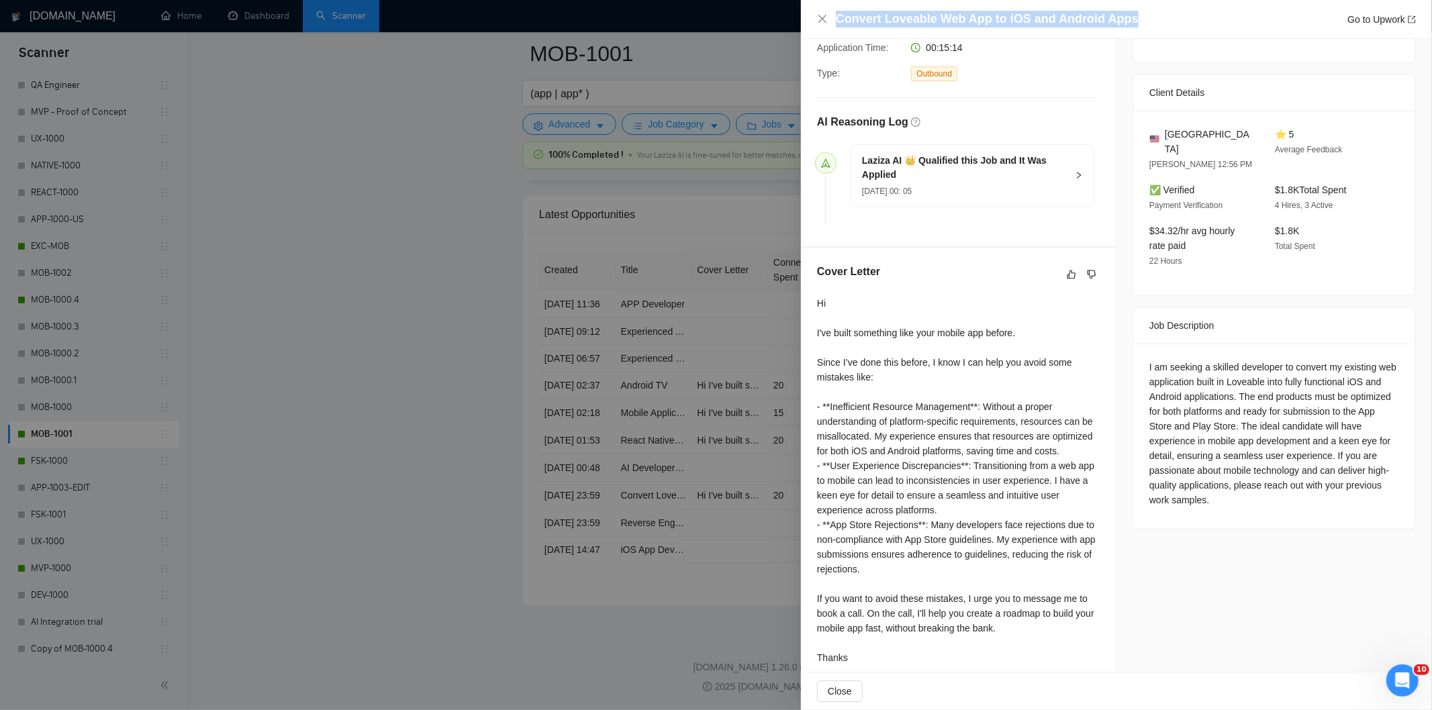
scroll to position [292, 0]
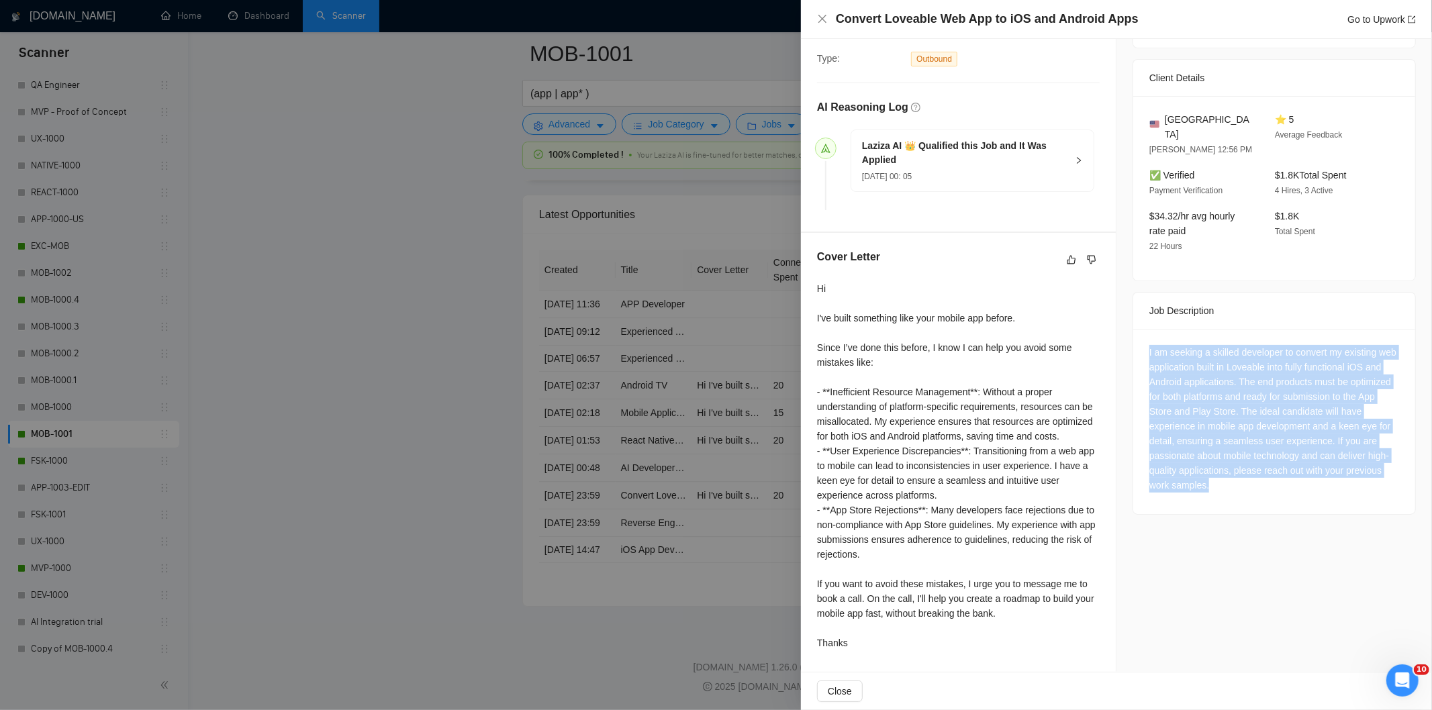
drag, startPoint x: 1138, startPoint y: 331, endPoint x: 1234, endPoint y: 477, distance: 174.4
click at [1234, 477] on div "I am seeking a skilled developer to convert my existing web application built i…" at bounding box center [1274, 421] width 282 height 185
click at [819, 23] on icon "close" at bounding box center [822, 18] width 11 height 11
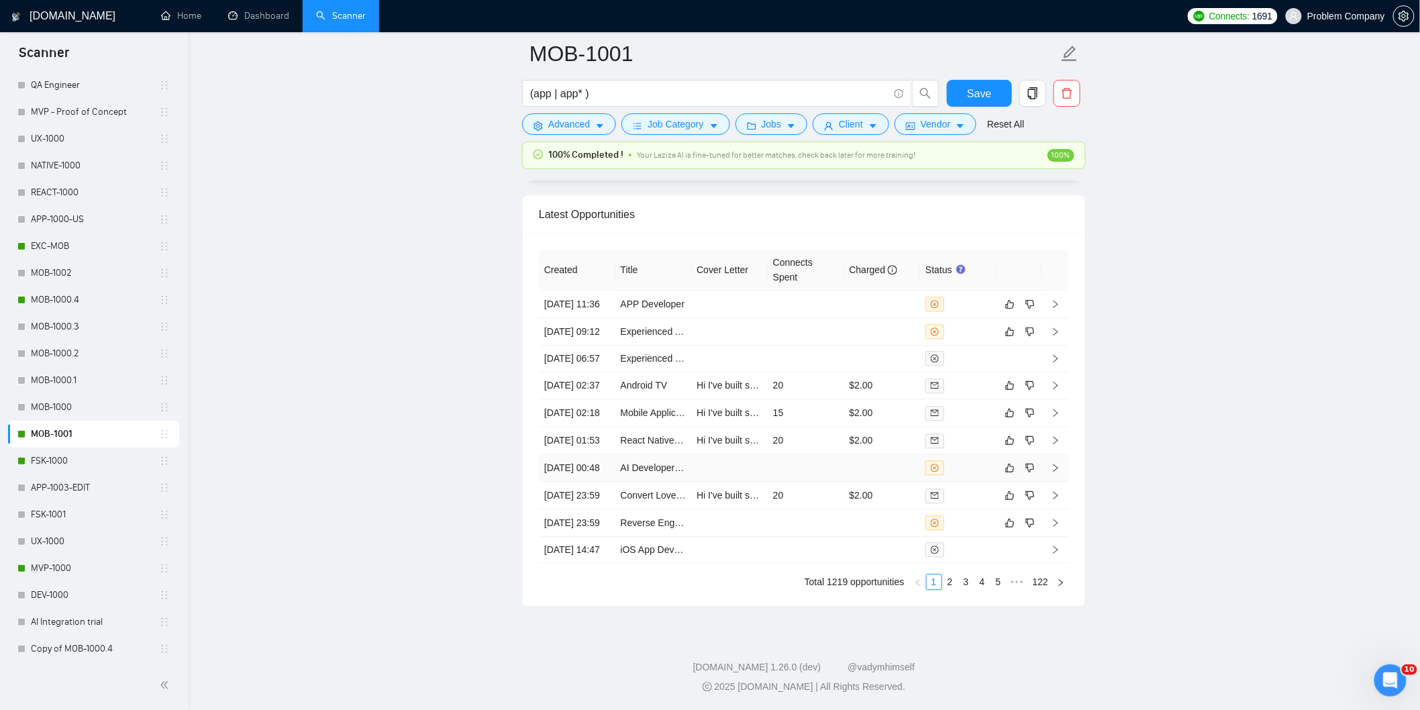
click at [593, 454] on td "[DATE] 00:48" at bounding box center [577, 468] width 77 height 28
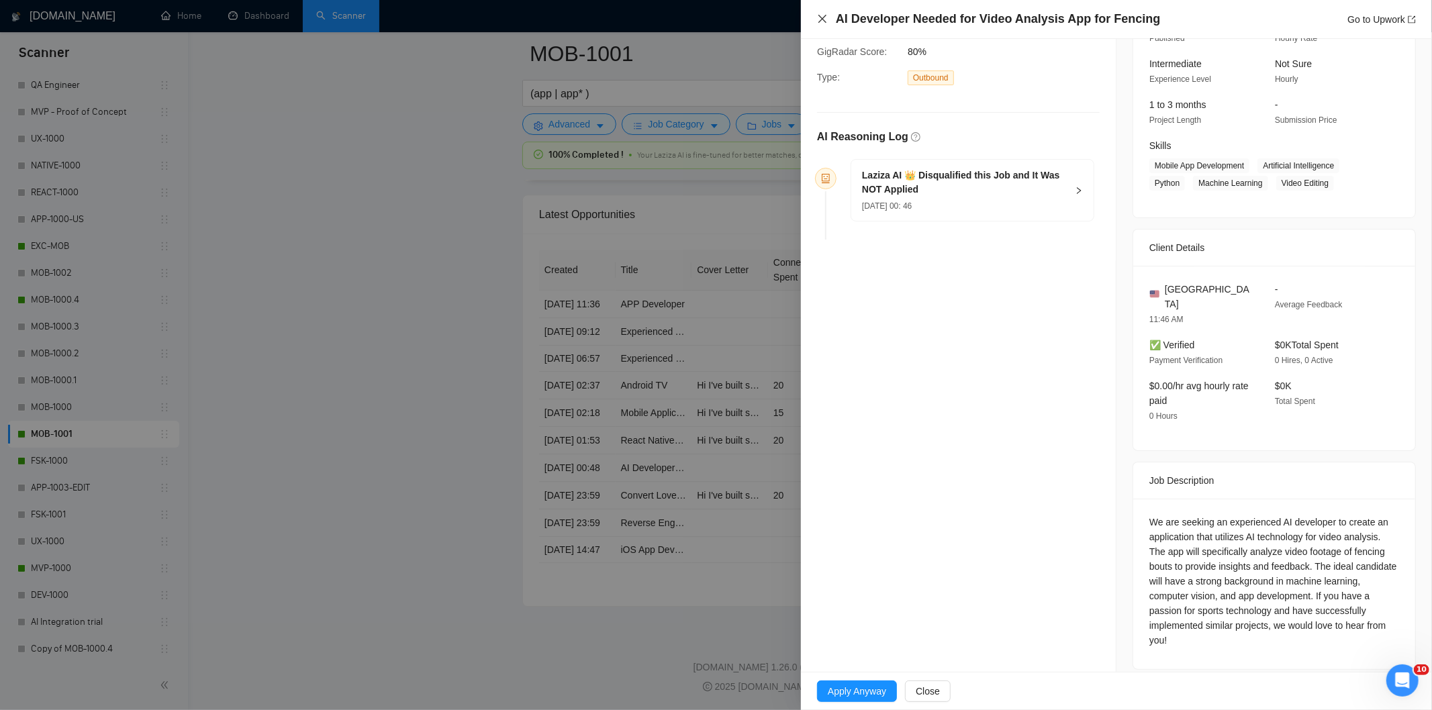
click at [823, 19] on icon "close" at bounding box center [822, 18] width 11 height 11
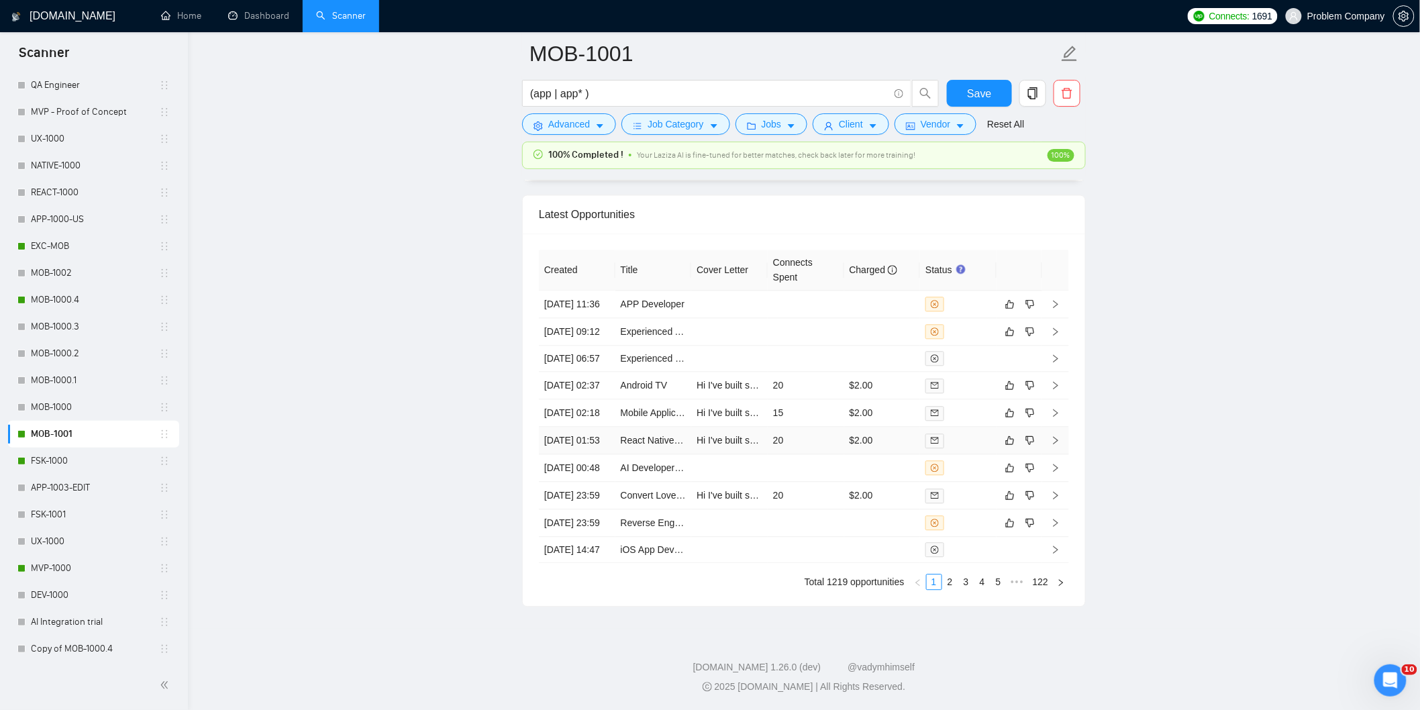
click at [581, 427] on td "[DATE] 01:53" at bounding box center [577, 441] width 77 height 28
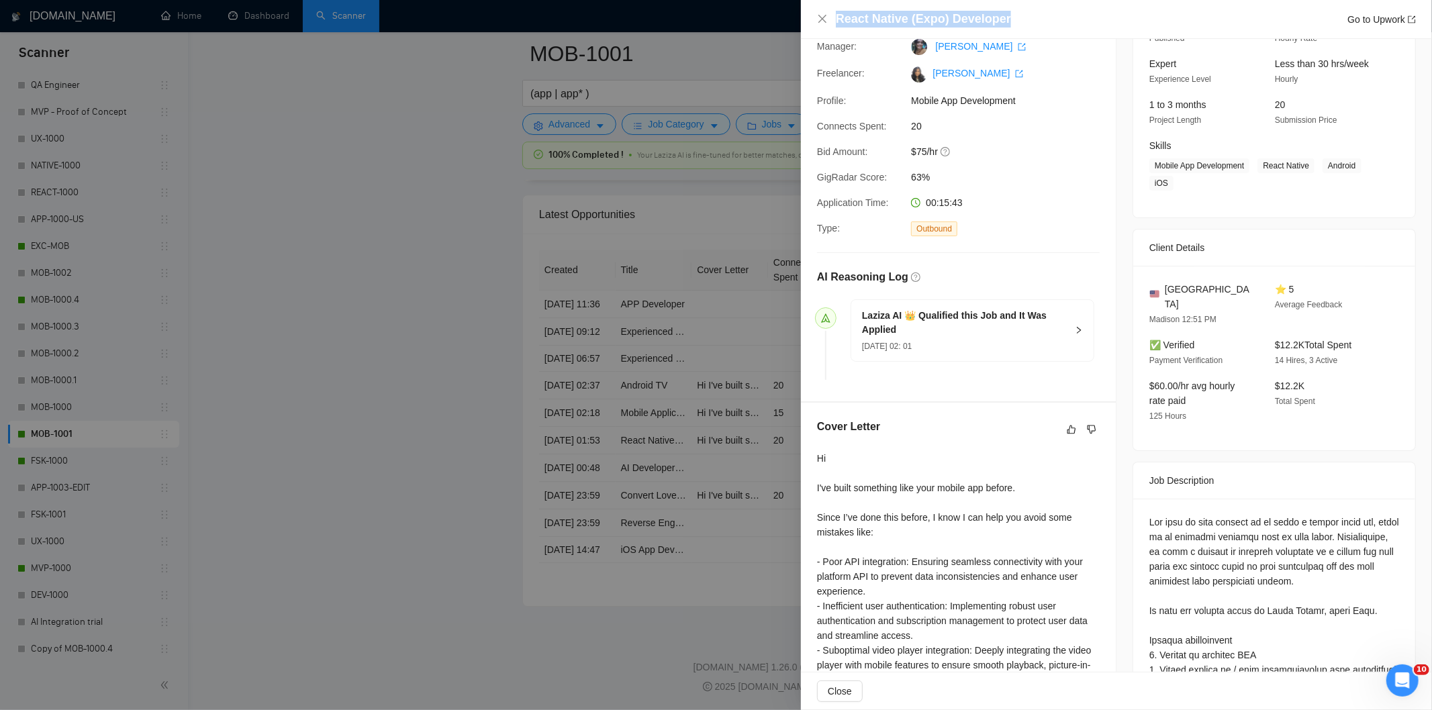
drag, startPoint x: 1012, startPoint y: 21, endPoint x: 829, endPoint y: 23, distance: 182.6
click at [829, 23] on div "React Native (Expo) Developer Go to Upwork" at bounding box center [1116, 19] width 599 height 17
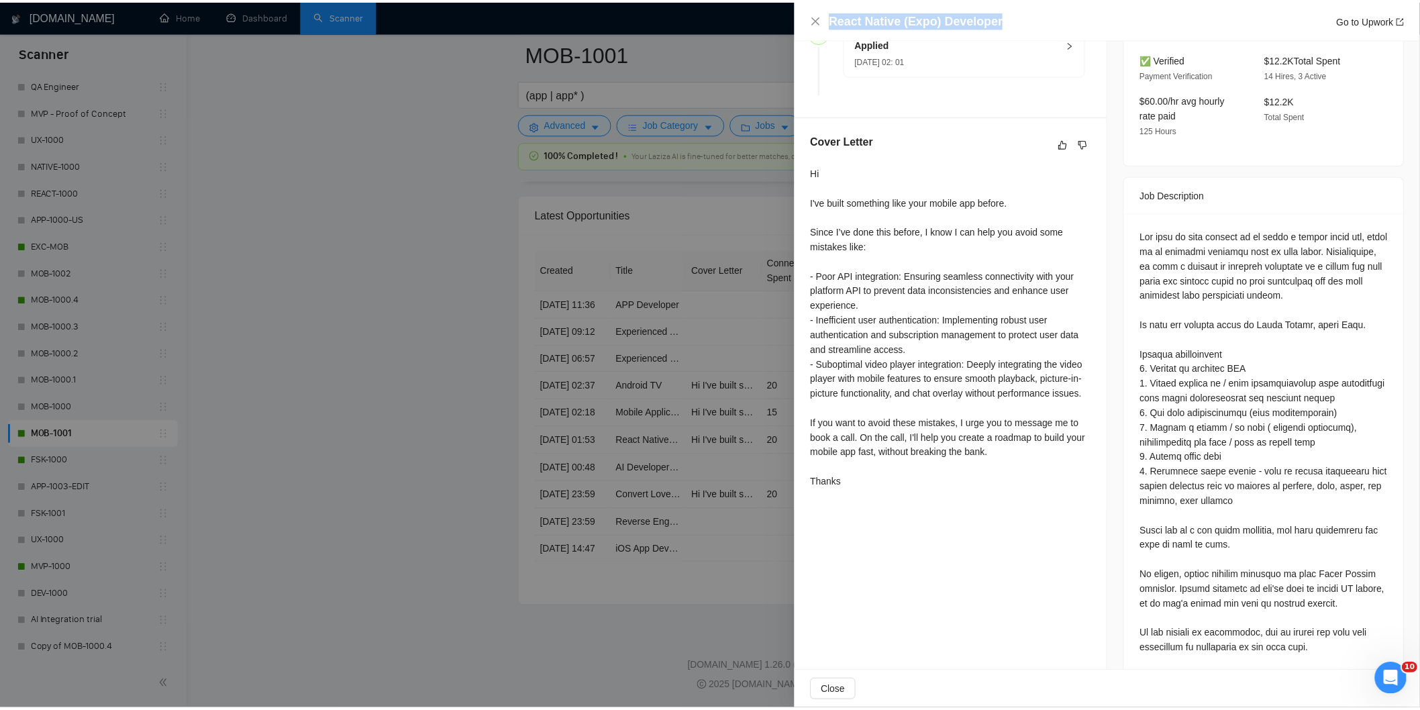
scroll to position [417, 0]
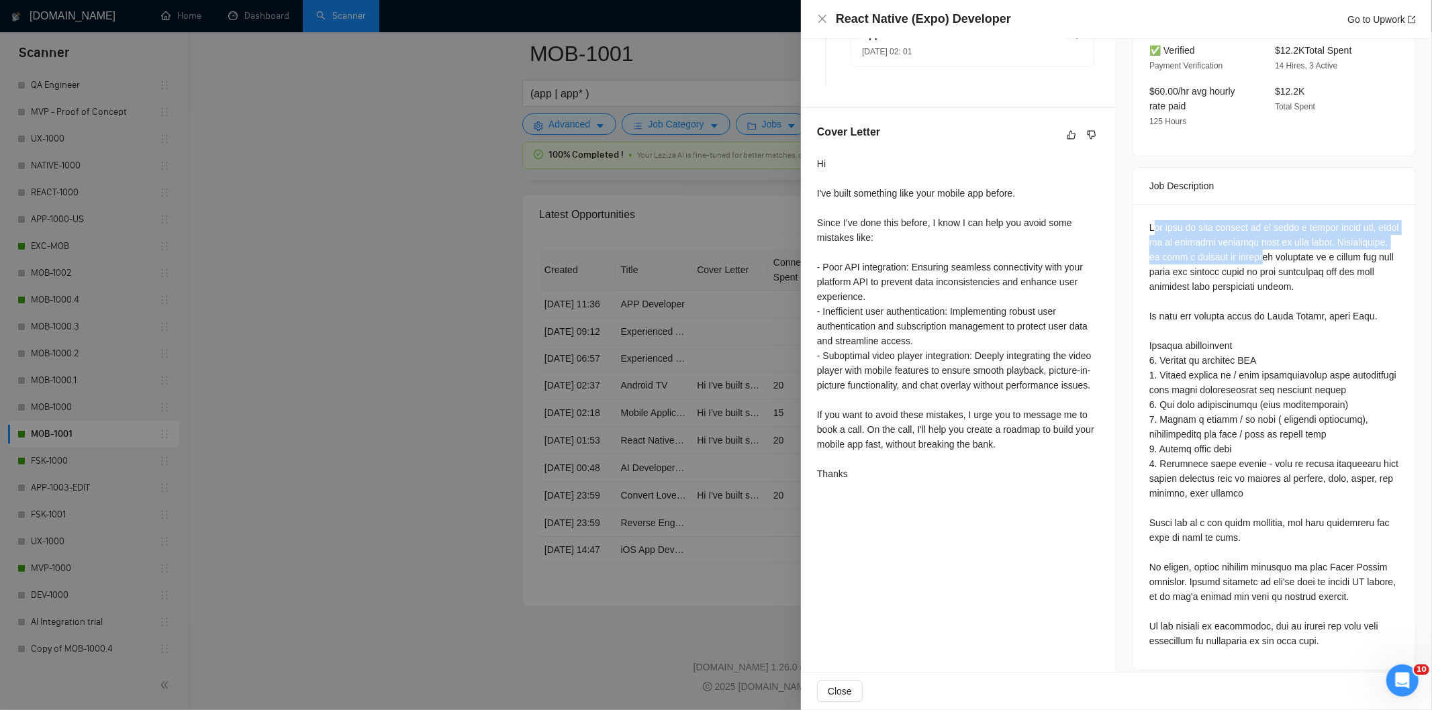
drag, startPoint x: 1146, startPoint y: 208, endPoint x: 1244, endPoint y: 245, distance: 104.1
click at [1244, 245] on div at bounding box center [1274, 434] width 250 height 428
click at [1245, 246] on div at bounding box center [1274, 434] width 250 height 428
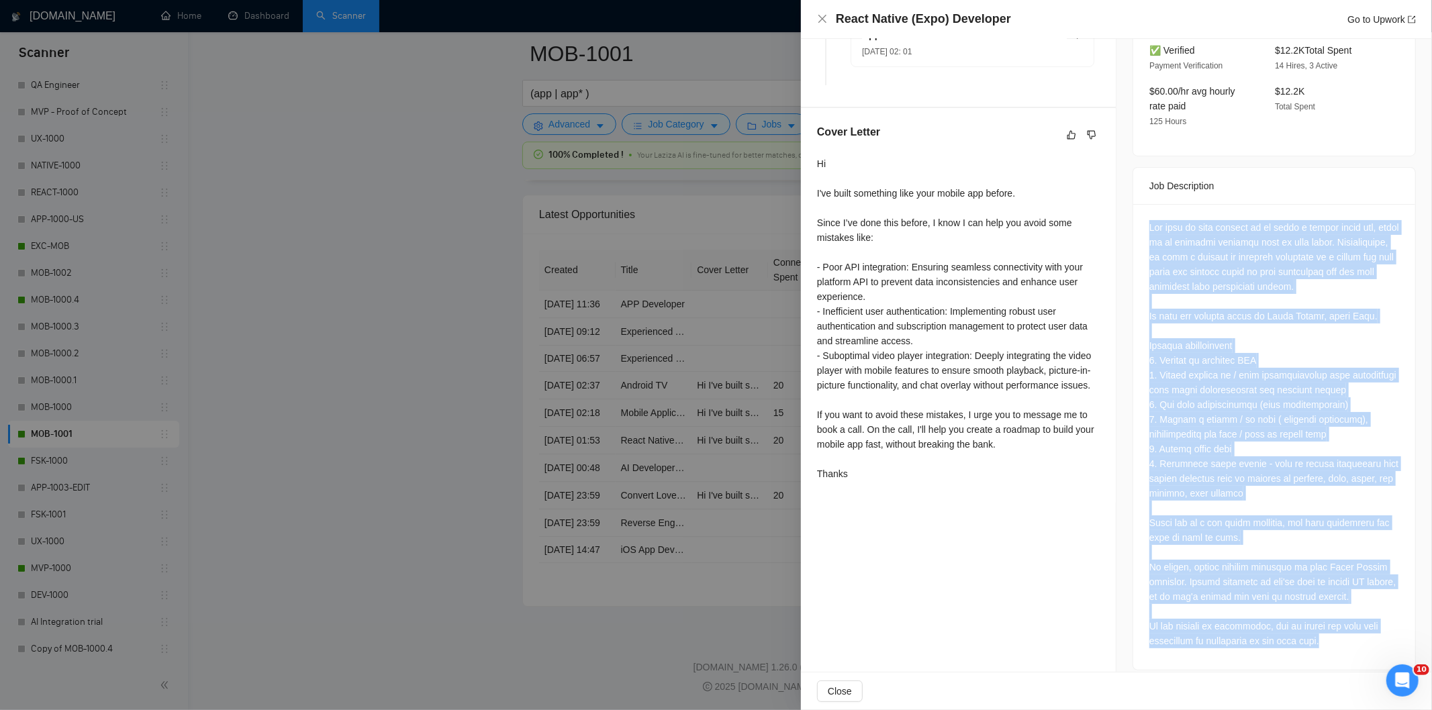
drag, startPoint x: 1139, startPoint y: 215, endPoint x: 1371, endPoint y: 628, distance: 473.9
click at [1371, 628] on div at bounding box center [1274, 437] width 282 height 466
click at [817, 19] on icon "close" at bounding box center [822, 18] width 11 height 11
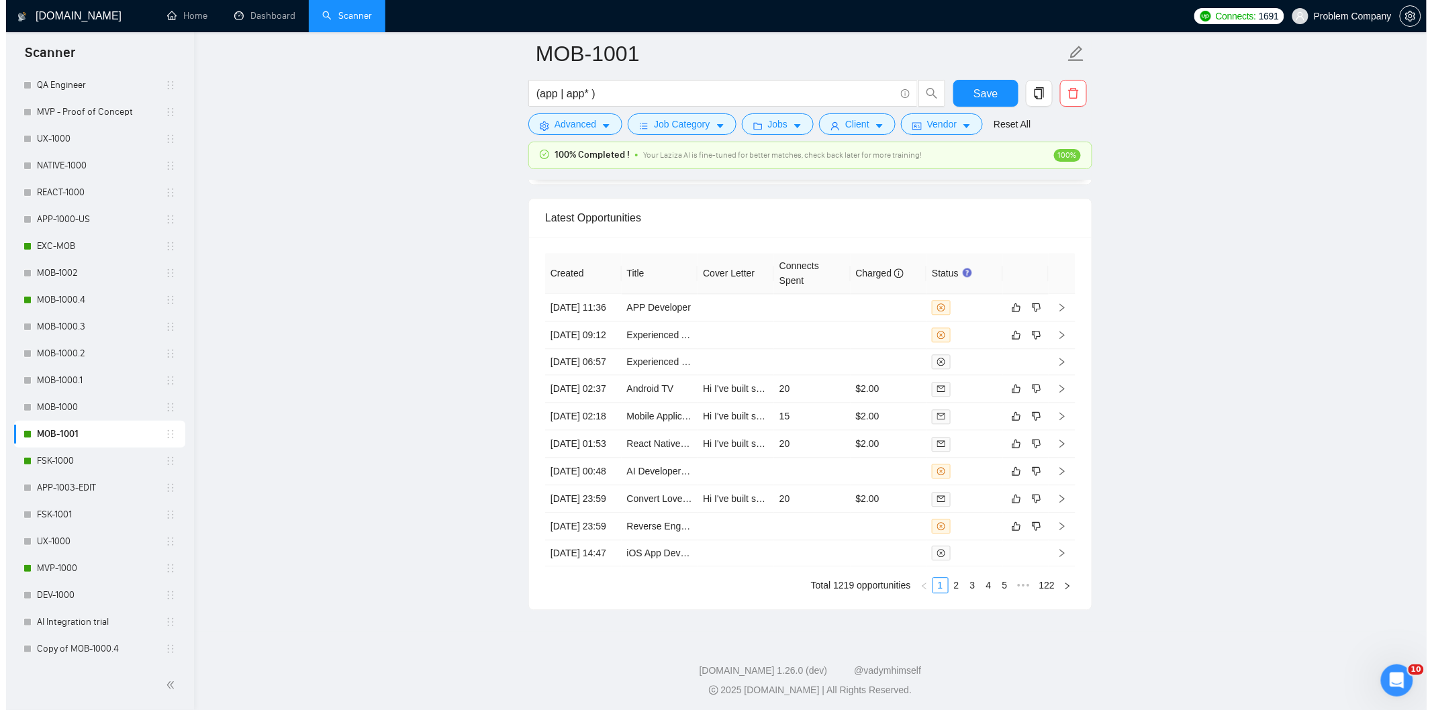
scroll to position [3265, 0]
drag, startPoint x: 607, startPoint y: 485, endPoint x: 604, endPoint y: 475, distance: 10.6
click at [607, 428] on td "[DATE] 02:18" at bounding box center [577, 415] width 77 height 28
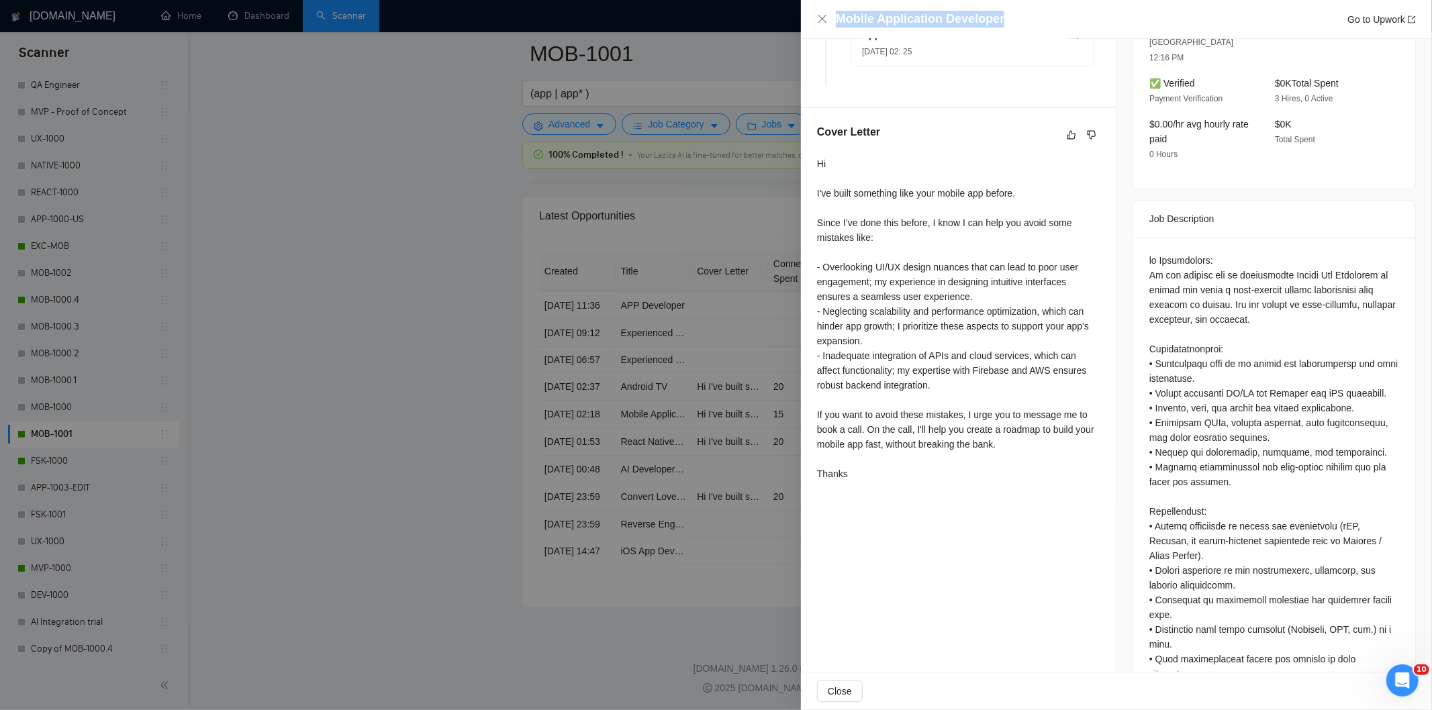
drag, startPoint x: 1018, startPoint y: 21, endPoint x: 812, endPoint y: 16, distance: 205.4
click at [812, 16] on div "Mobile Application Developer Go to Upwork" at bounding box center [1116, 19] width 631 height 39
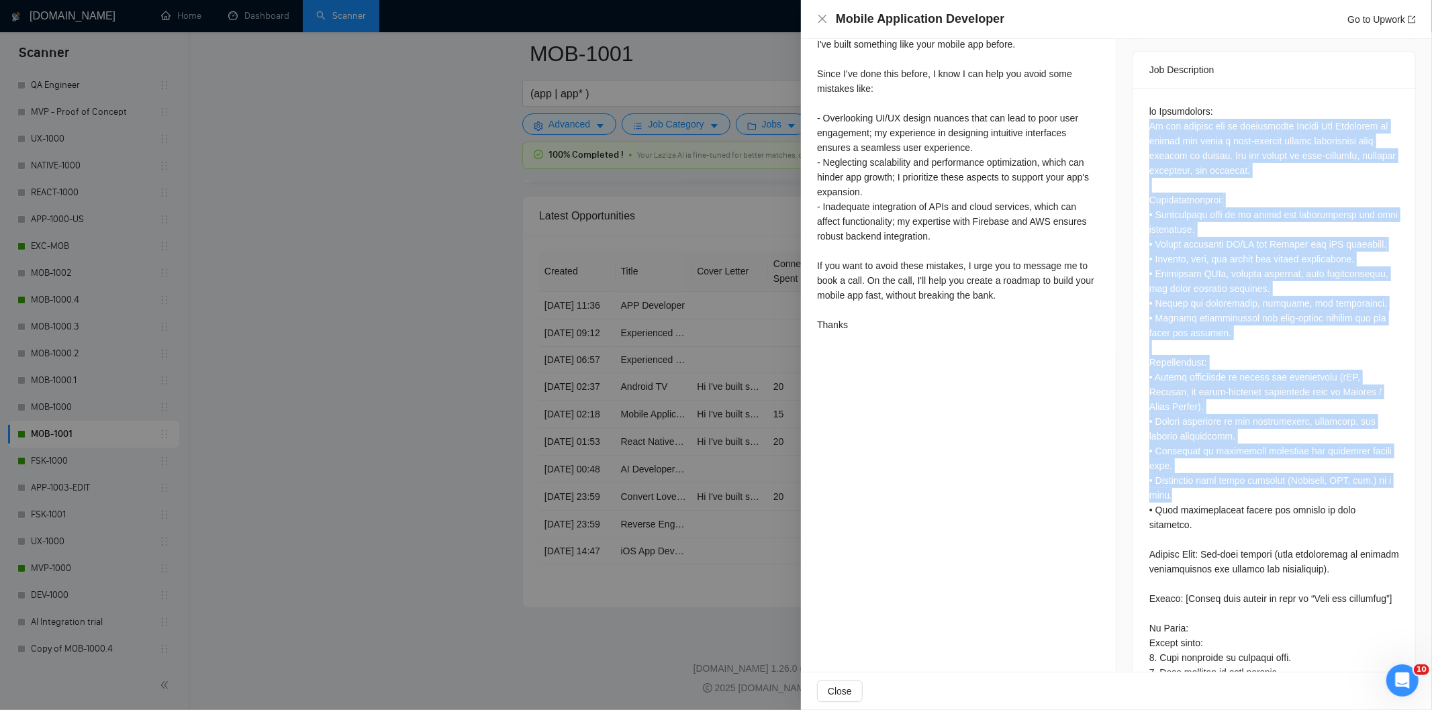
scroll to position [596, 0]
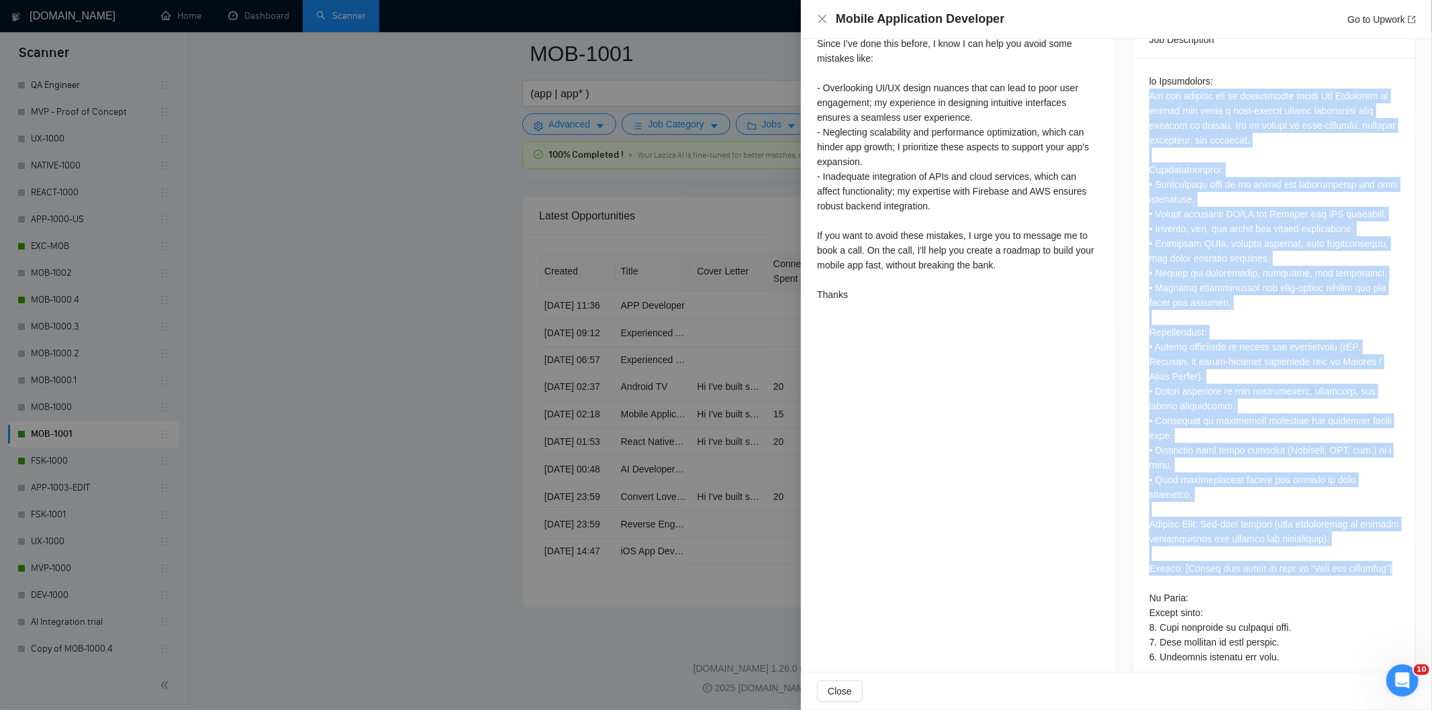
drag, startPoint x: 1142, startPoint y: 93, endPoint x: 1338, endPoint y: 537, distance: 485.4
click at [1338, 537] on div at bounding box center [1274, 372] width 282 height 628
click at [820, 20] on icon "close" at bounding box center [822, 18] width 11 height 11
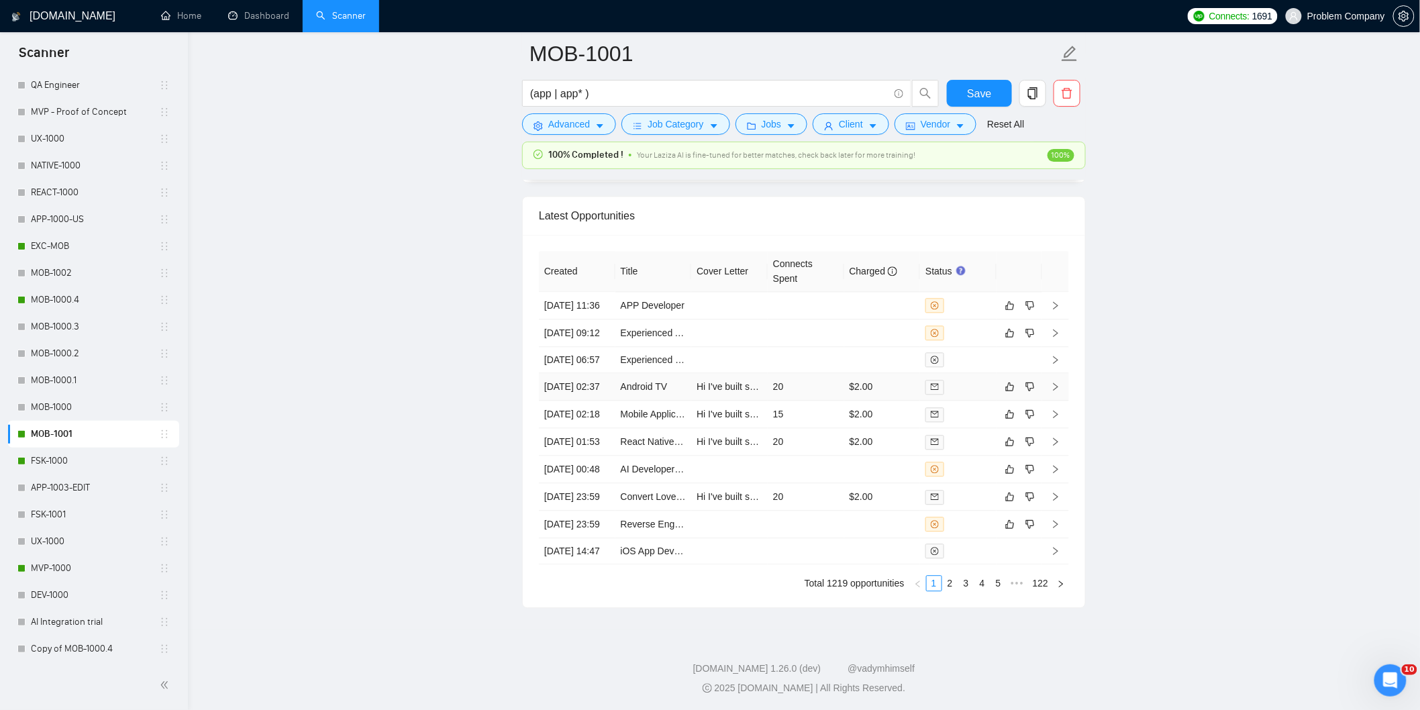
click at [596, 401] on td "[DATE] 02:37" at bounding box center [577, 387] width 77 height 28
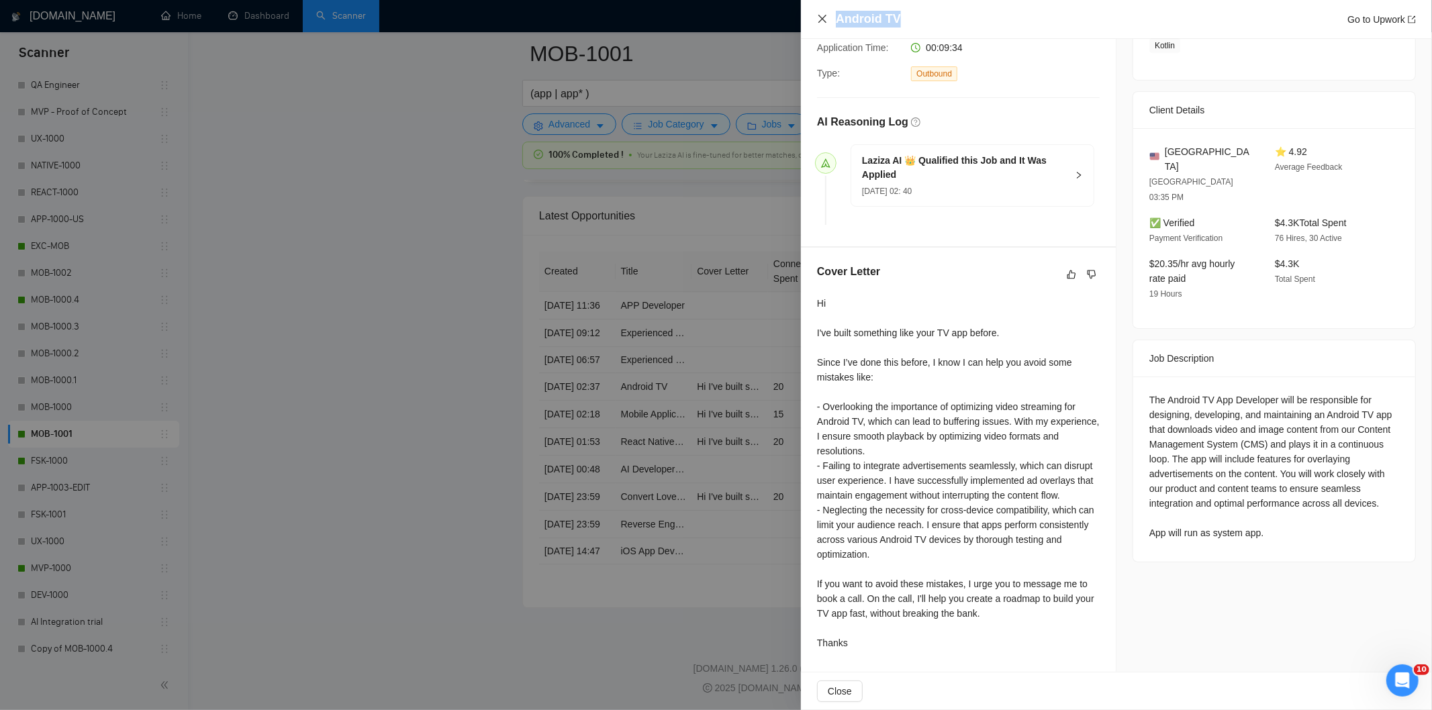
drag, startPoint x: 952, startPoint y: 21, endPoint x: 820, endPoint y: 21, distance: 131.6
click at [821, 21] on div "Android TV Go to Upwork" at bounding box center [1116, 19] width 599 height 17
drag, startPoint x: 1159, startPoint y: 368, endPoint x: 1257, endPoint y: 401, distance: 103.4
click at [1257, 401] on div "The Android TV App Developer will be responsible for designing, developing, and…" at bounding box center [1274, 467] width 250 height 148
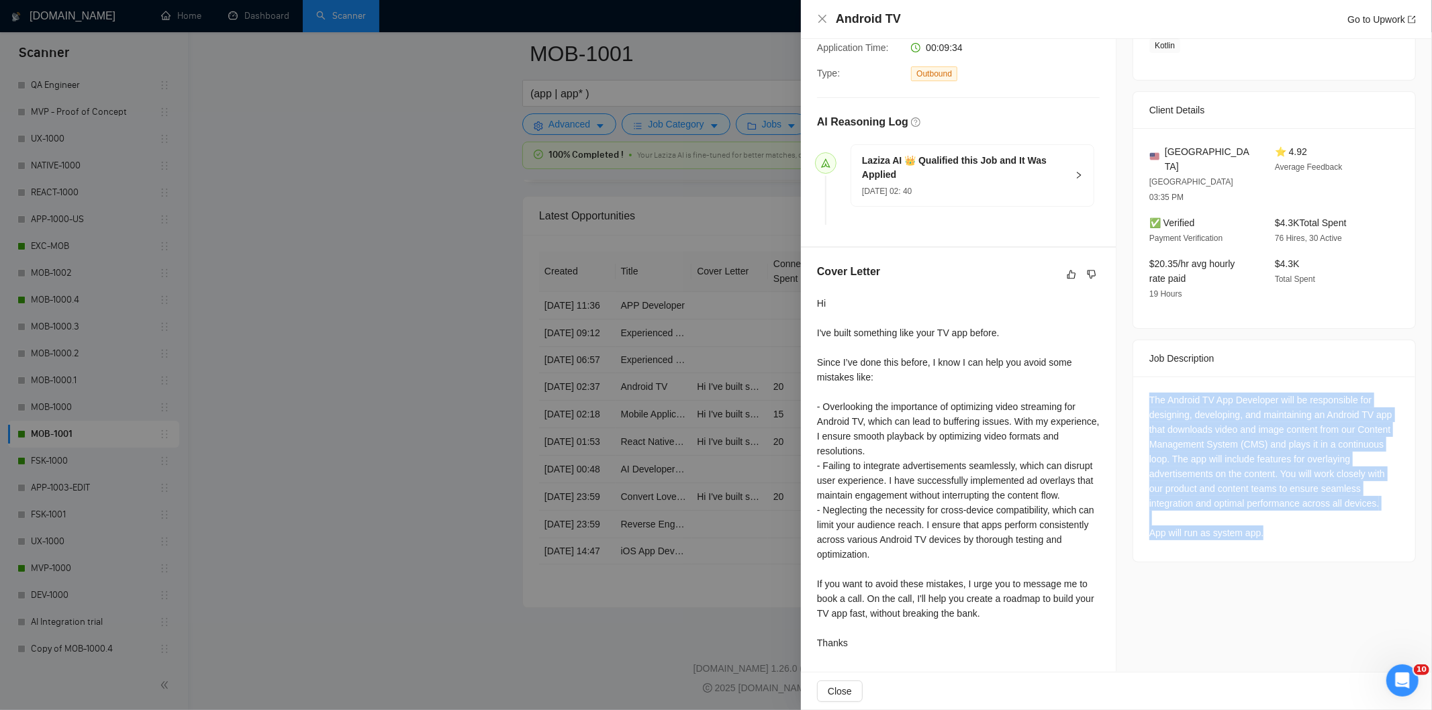
drag, startPoint x: 1142, startPoint y: 371, endPoint x: 1298, endPoint y: 526, distance: 219.8
click at [1298, 526] on div "The Android TV App Developer will be responsible for designing, developing, and…" at bounding box center [1274, 469] width 282 height 185
click at [820, 16] on icon "close" at bounding box center [822, 18] width 11 height 11
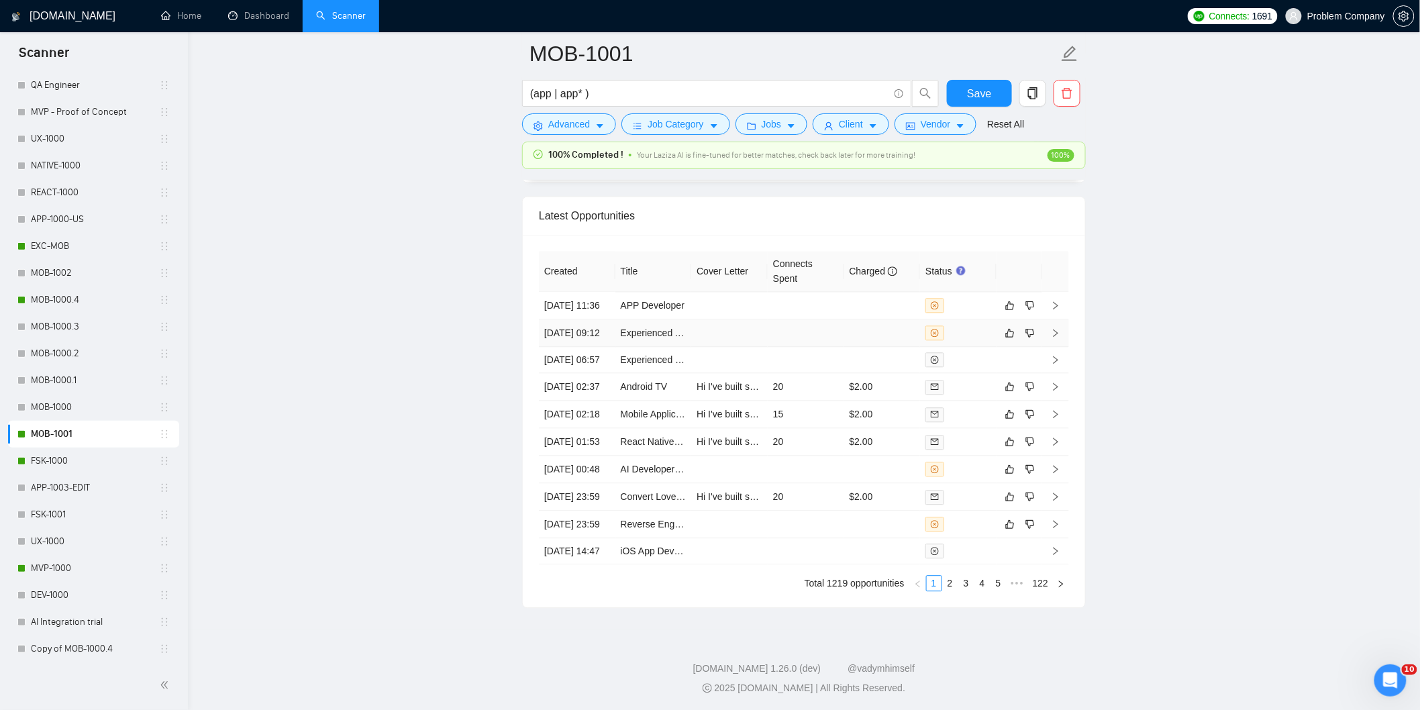
click at [605, 347] on td "[DATE] 09:12" at bounding box center [577, 334] width 77 height 28
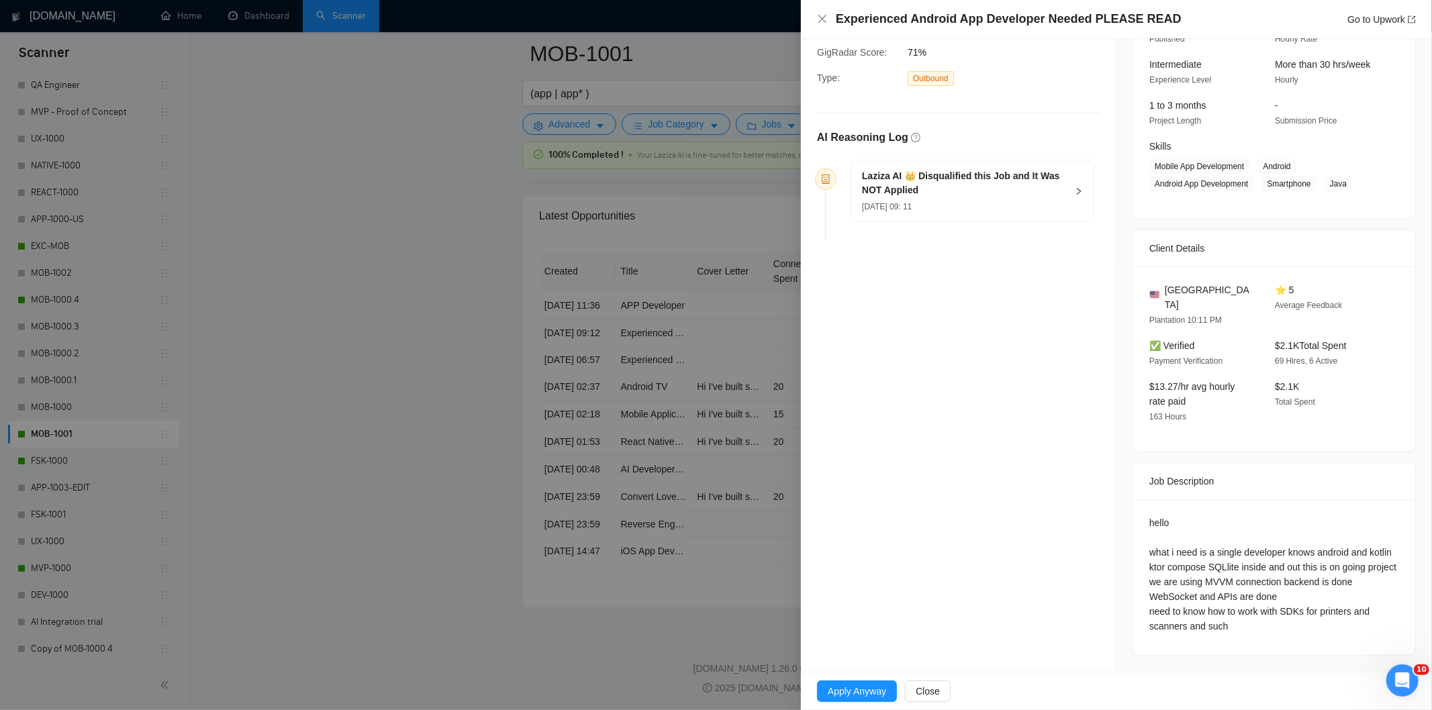
scroll to position [107, 0]
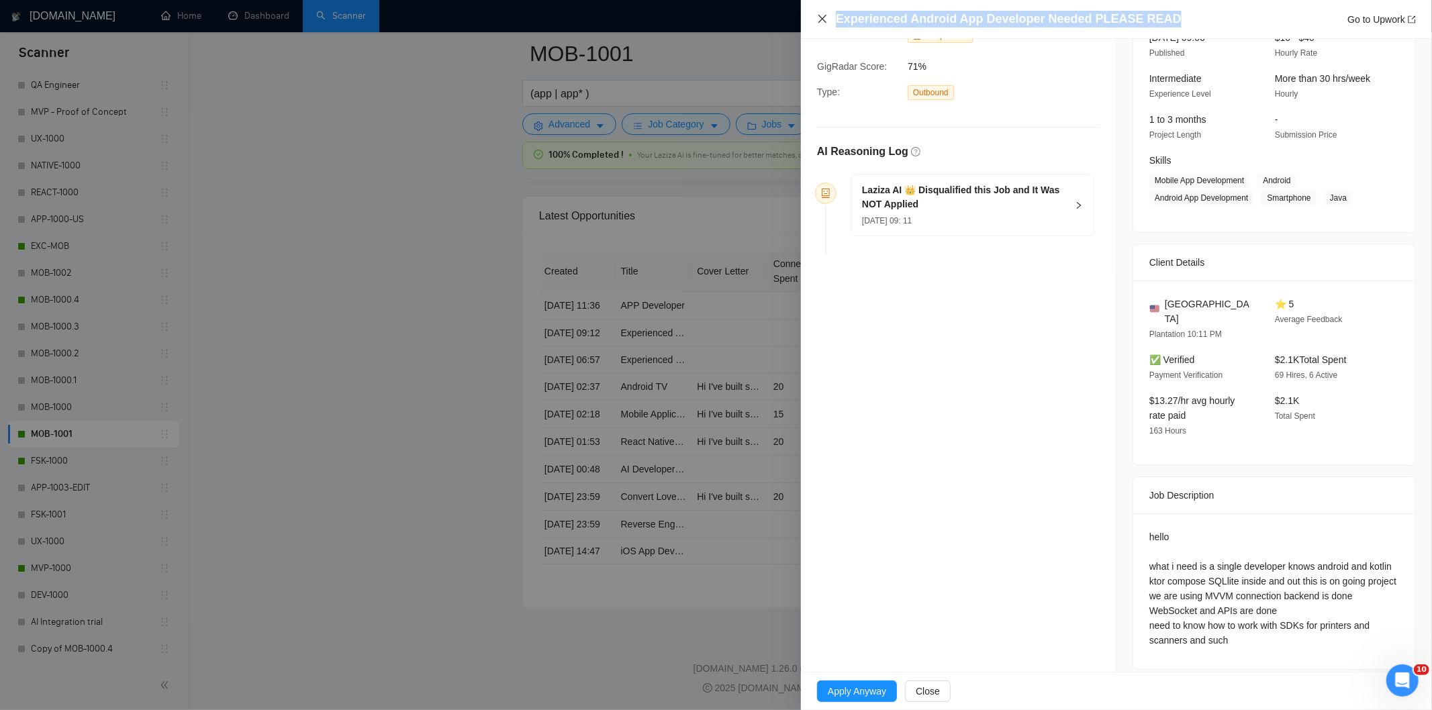
drag, startPoint x: 1166, startPoint y: 20, endPoint x: 827, endPoint y: 20, distance: 339.0
click at [827, 20] on div "Experienced Android App Developer Needed PLEASE READ Go to Upwork" at bounding box center [1116, 19] width 599 height 17
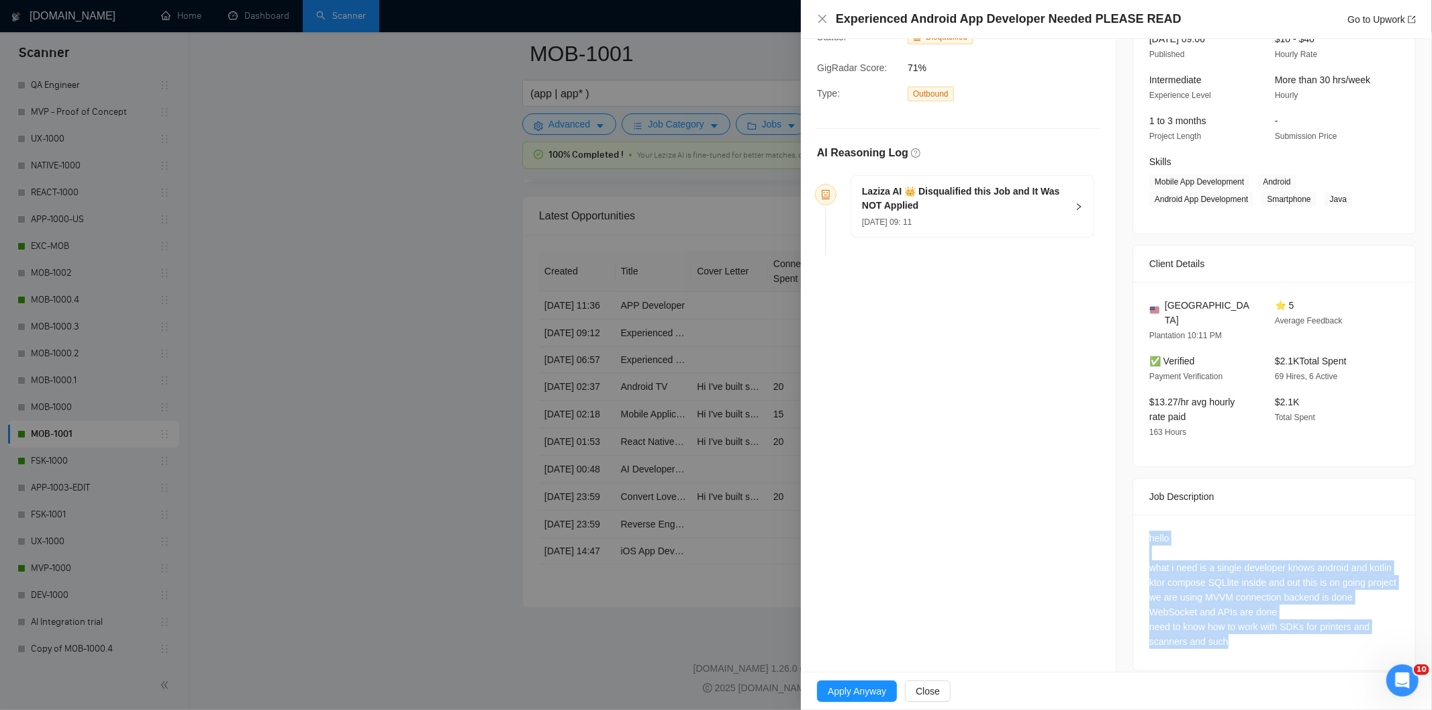
drag, startPoint x: 1138, startPoint y: 527, endPoint x: 1238, endPoint y: 638, distance: 150.2
click at [1238, 638] on div "hello what i need is a single developer knows android and kotlin ktor compose S…" at bounding box center [1274, 593] width 282 height 156
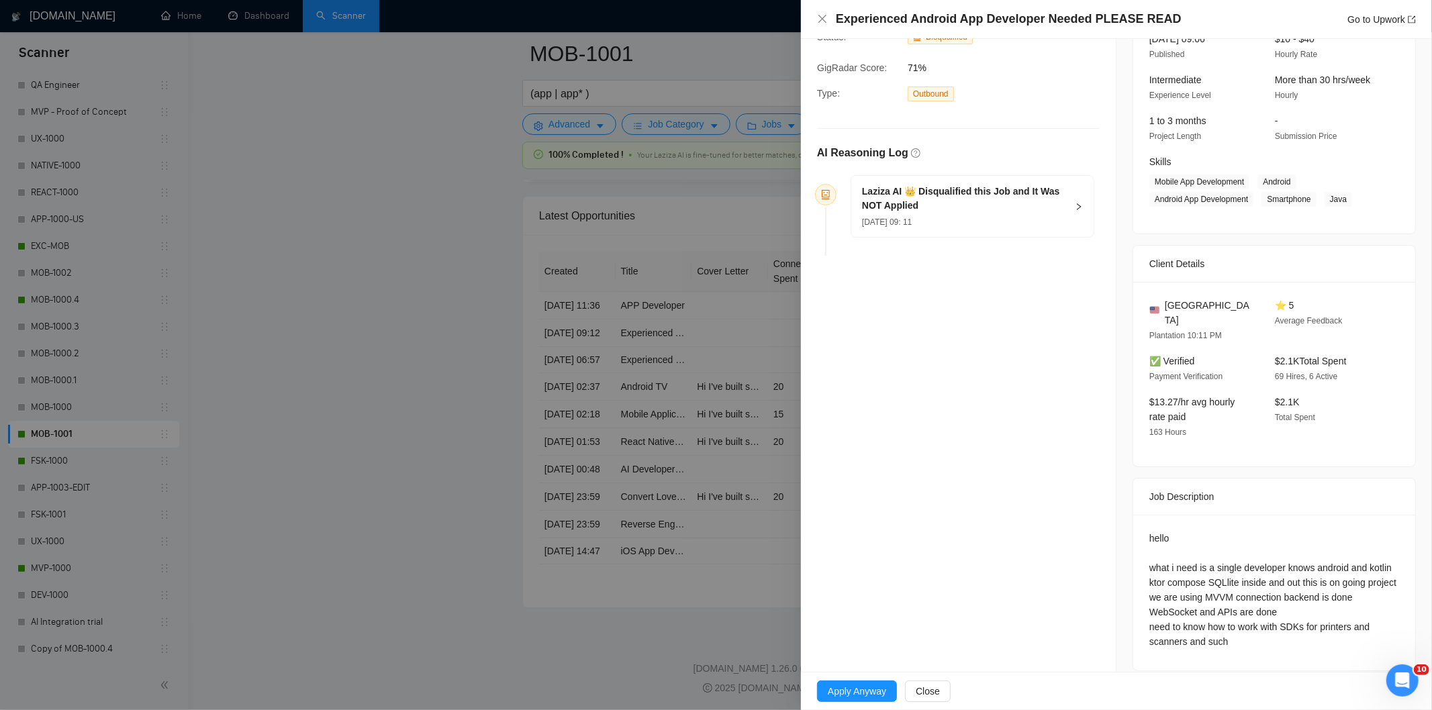
click at [965, 229] on div "Laziza AI 👑 Disqualified this Job and It Was NOT Applied [DATE] 09: 11" at bounding box center [972, 206] width 242 height 61
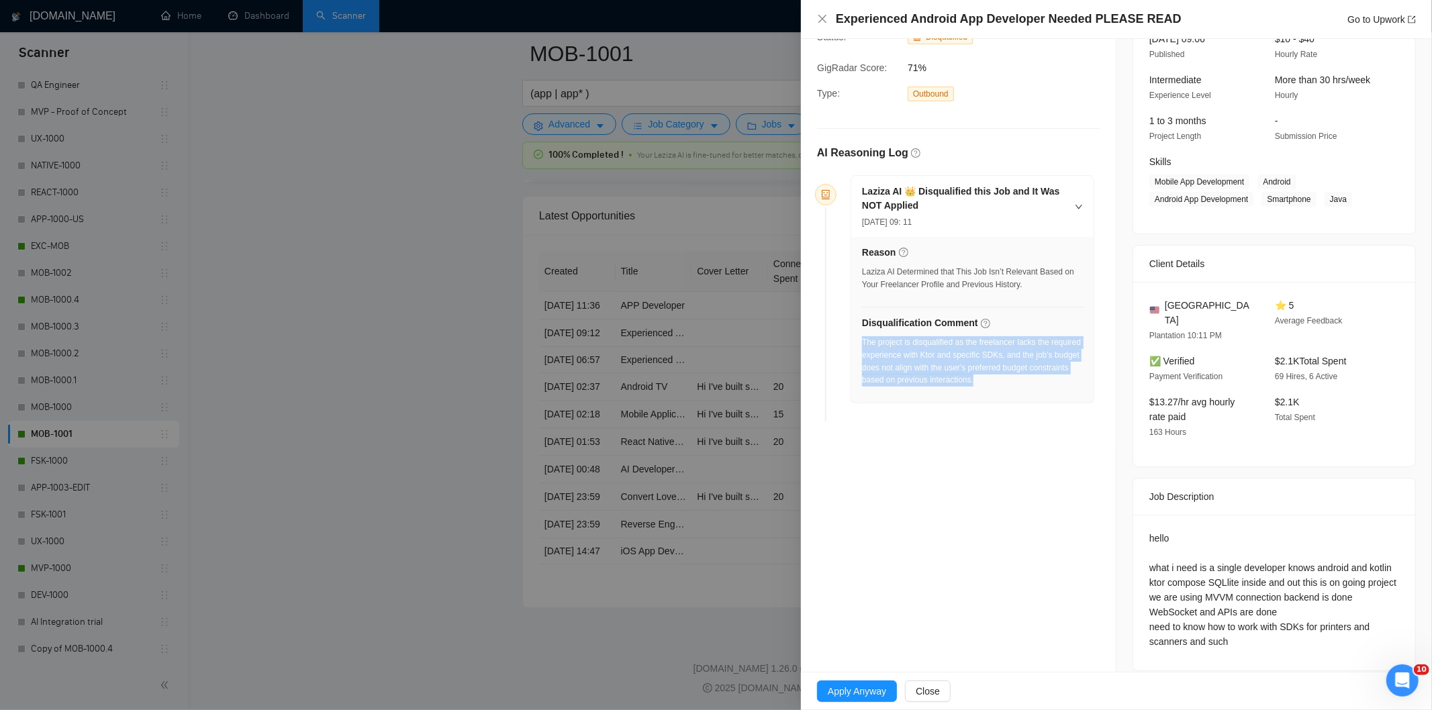
drag, startPoint x: 1038, startPoint y: 381, endPoint x: 862, endPoint y: 347, distance: 179.8
click at [862, 347] on div "The project is disqualified as the freelancer lacks the required experience wit…" at bounding box center [972, 361] width 221 height 50
click at [824, 21] on icon "close" at bounding box center [822, 18] width 11 height 11
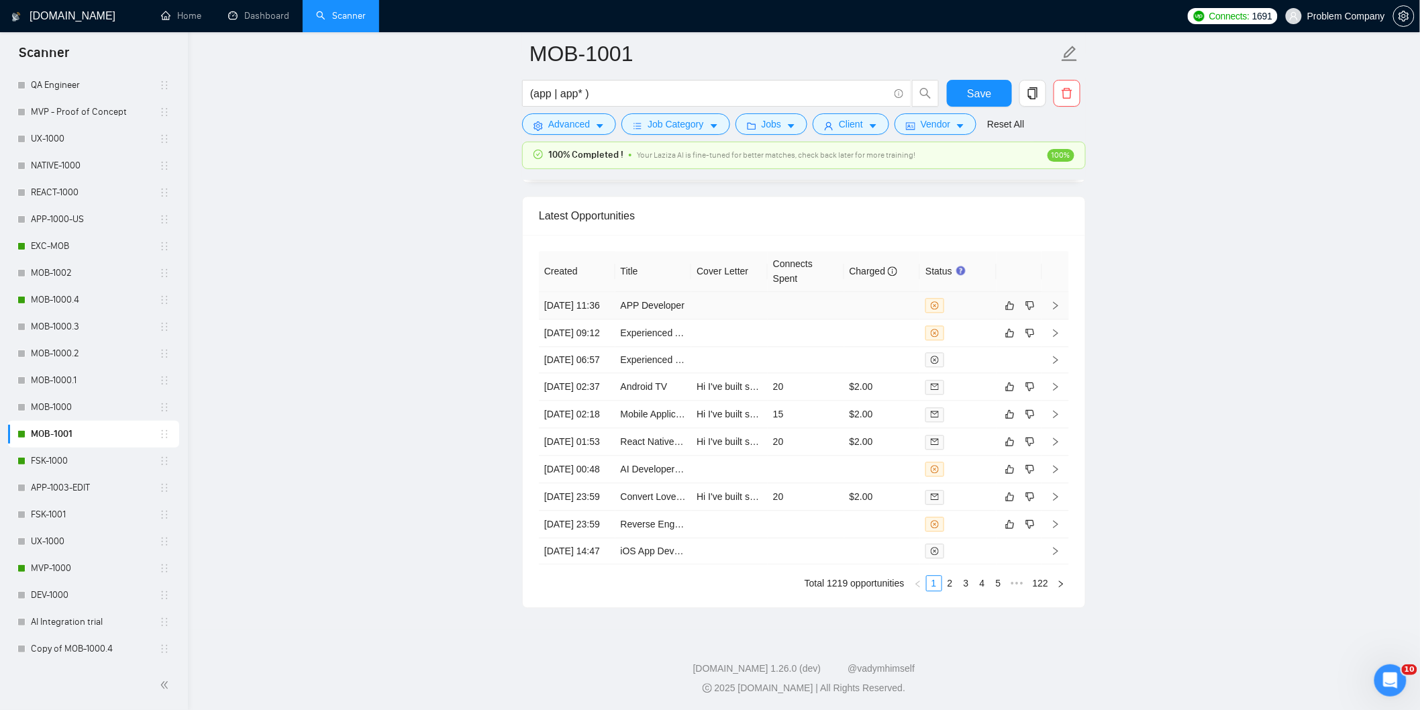
click at [588, 320] on td "[DATE] 11:36" at bounding box center [577, 306] width 77 height 28
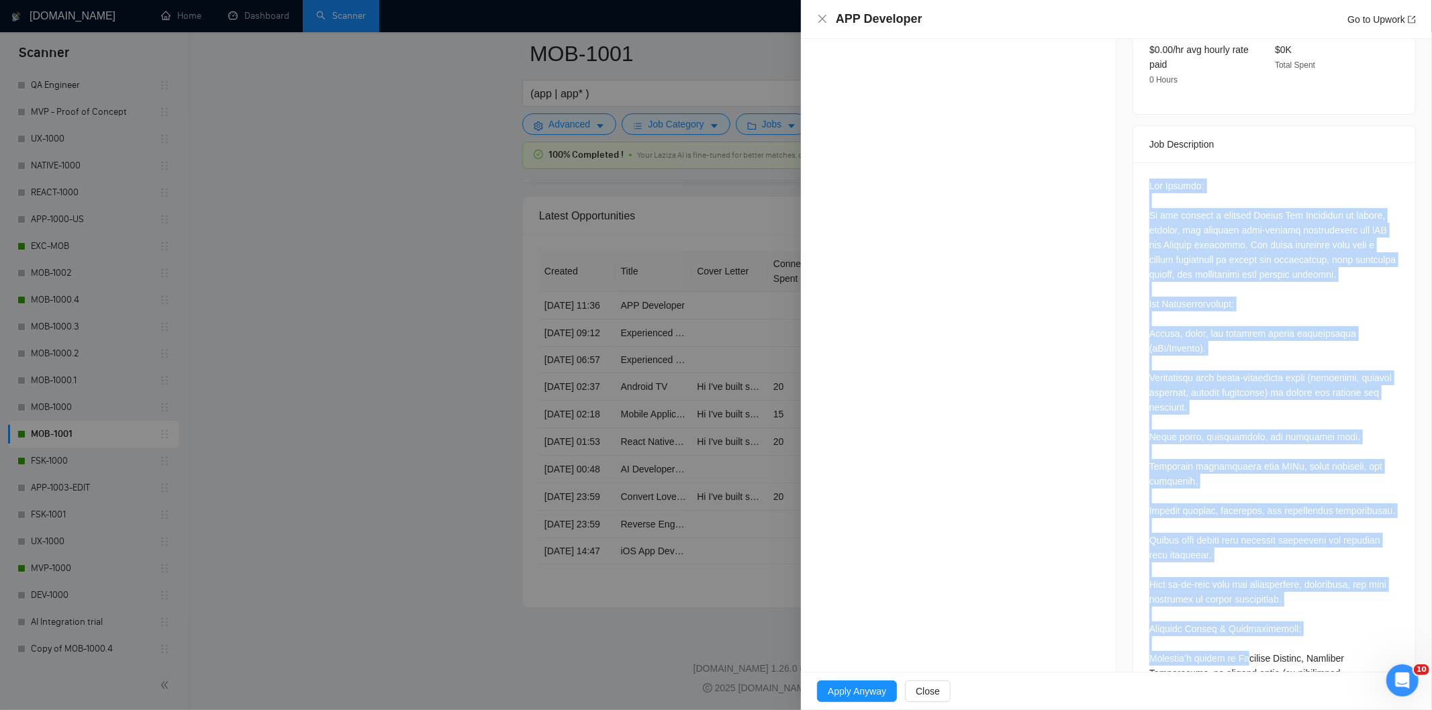
scroll to position [673, 0]
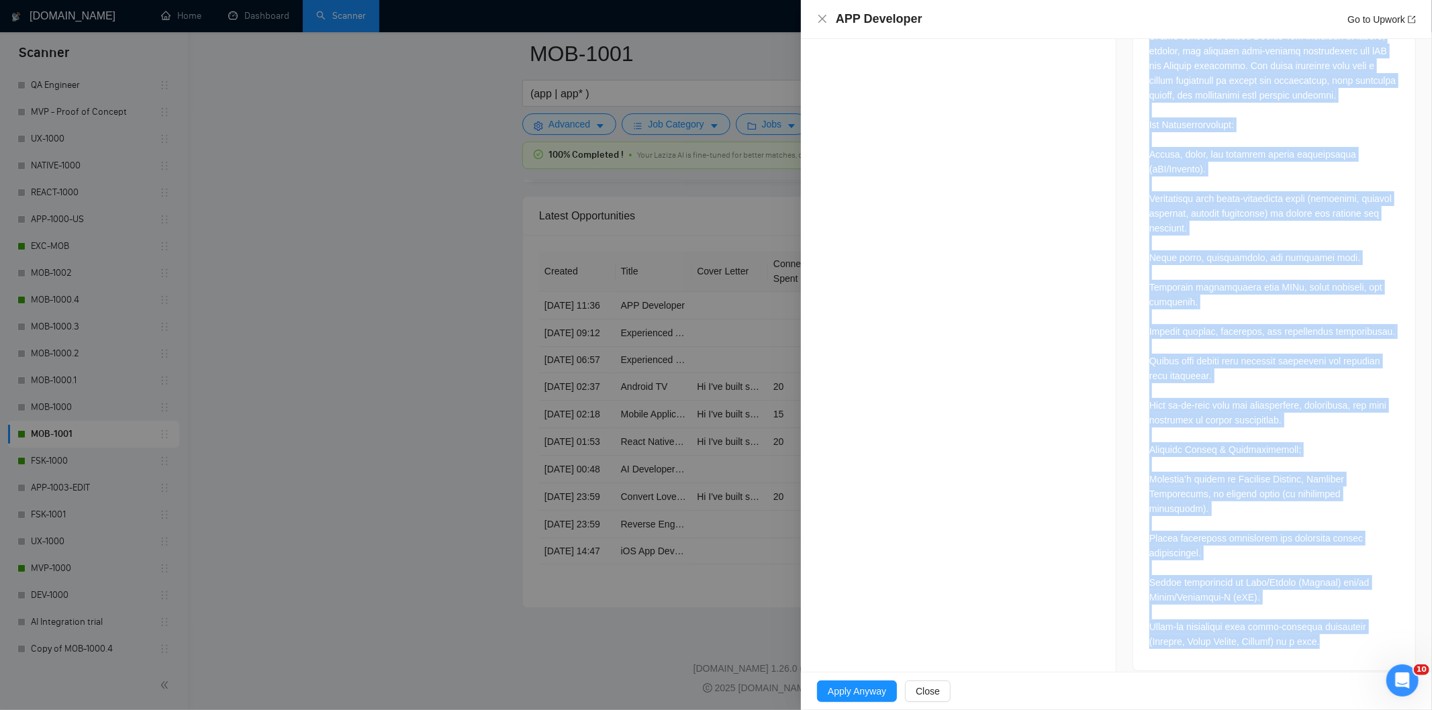
drag, startPoint x: 1144, startPoint y: 291, endPoint x: 1313, endPoint y: 642, distance: 389.4
click at [1313, 642] on div at bounding box center [1274, 326] width 282 height 687
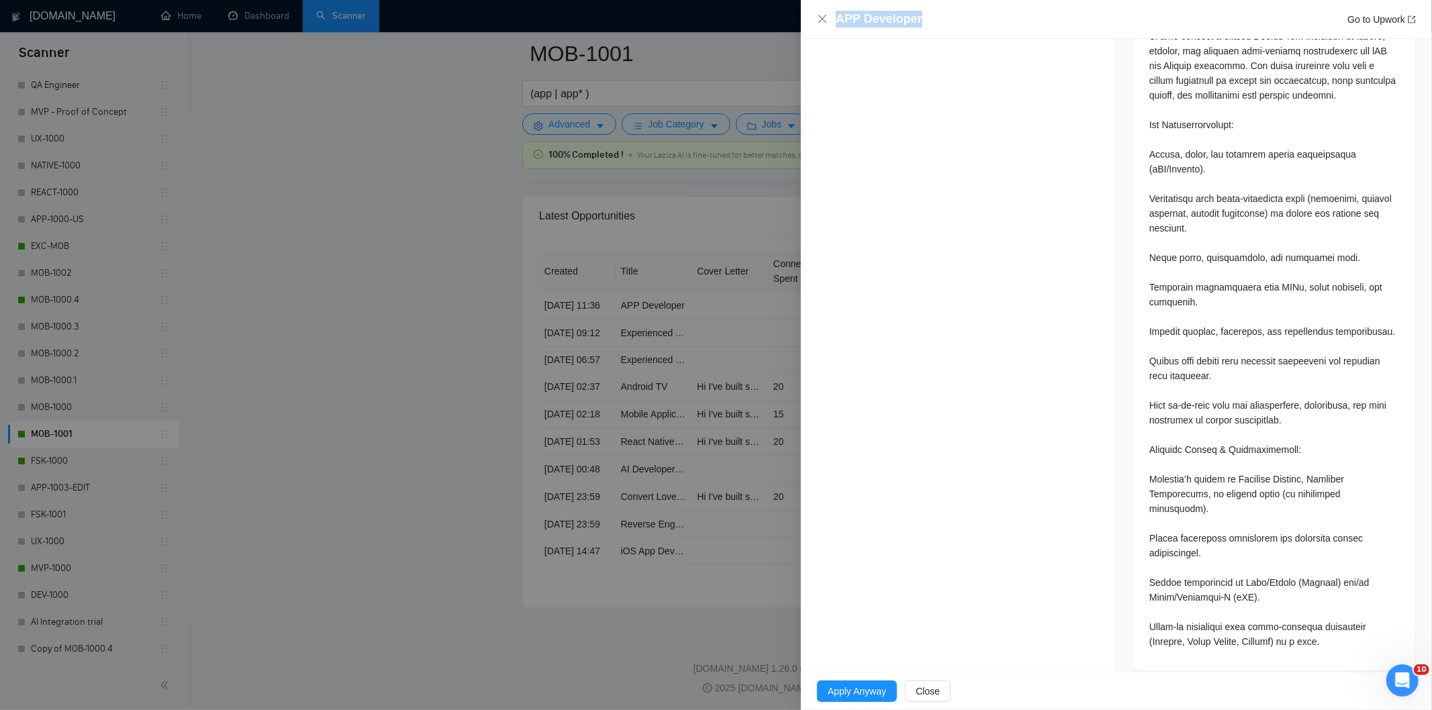
drag, startPoint x: 854, startPoint y: 11, endPoint x: 791, endPoint y: 9, distance: 63.2
click at [791, 9] on div "APP Developer Go to Upwork Opportunity Details Created: [DATE] 11:35 Scanner: M…" at bounding box center [716, 355] width 1432 height 710
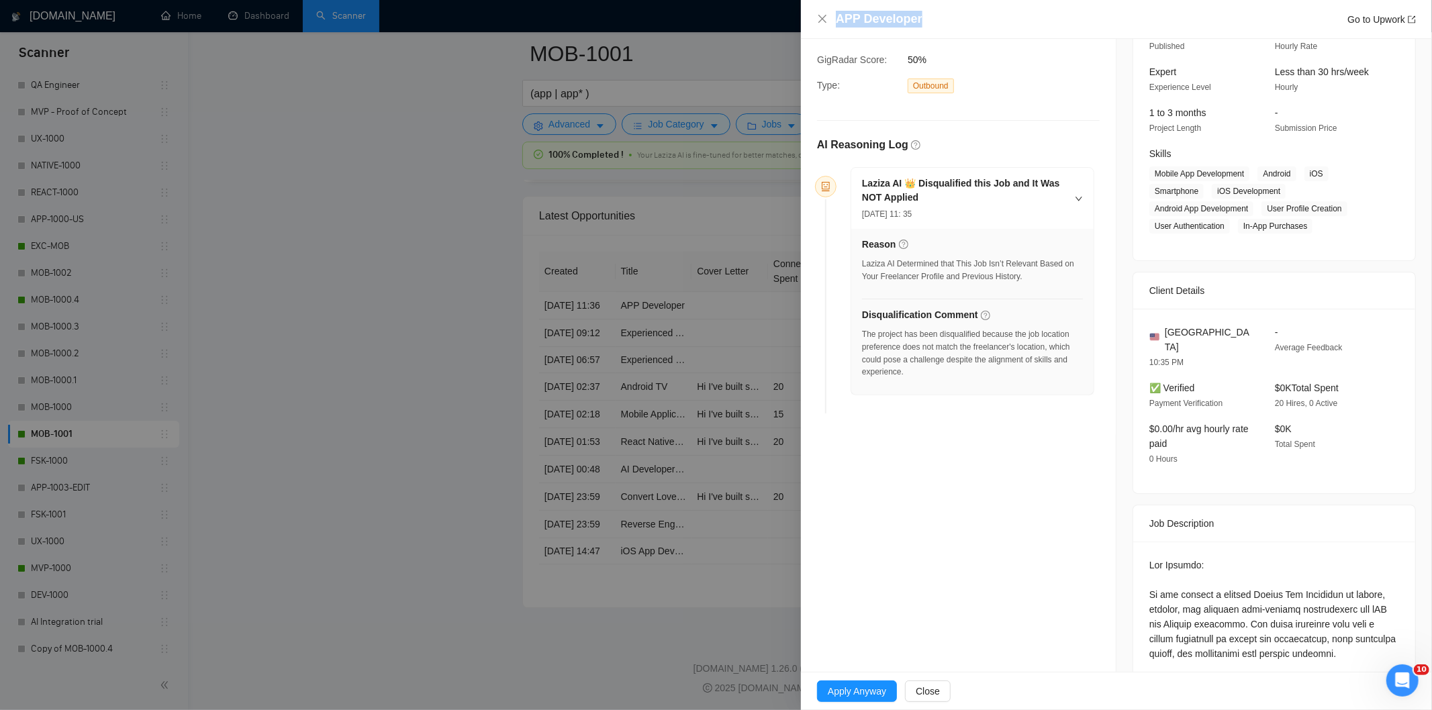
scroll to position [0, 0]
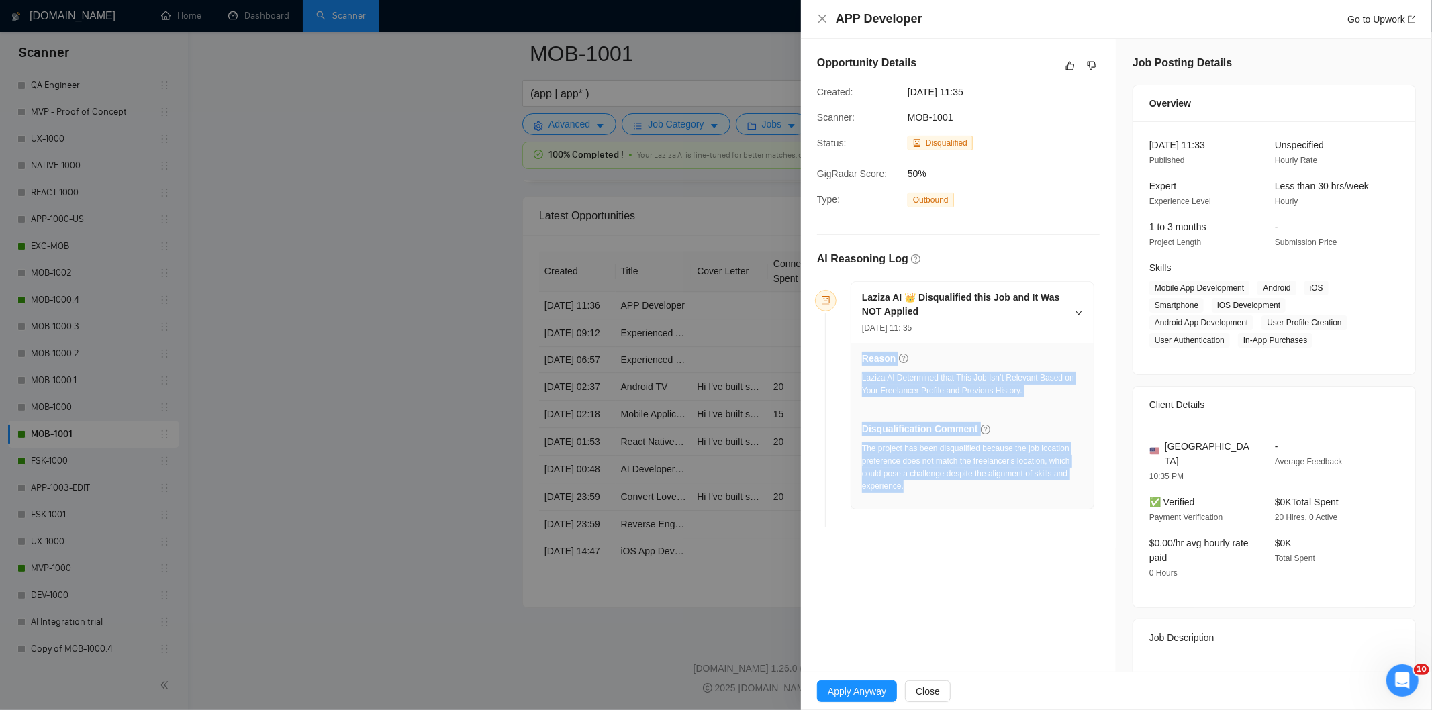
drag, startPoint x: 924, startPoint y: 485, endPoint x: 861, endPoint y: 446, distance: 73.8
click at [861, 446] on div "Reason Laziza AI Determined that This Job Isn’t Relevant Based on Your Freelanc…" at bounding box center [972, 426] width 242 height 166
click at [920, 473] on div "The project has been disqualified because the job location preference does not …" at bounding box center [972, 467] width 221 height 50
click at [893, 473] on div "The project has been disqualified because the job location preference does not …" at bounding box center [972, 467] width 221 height 50
drag, startPoint x: 863, startPoint y: 450, endPoint x: 917, endPoint y: 483, distance: 63.9
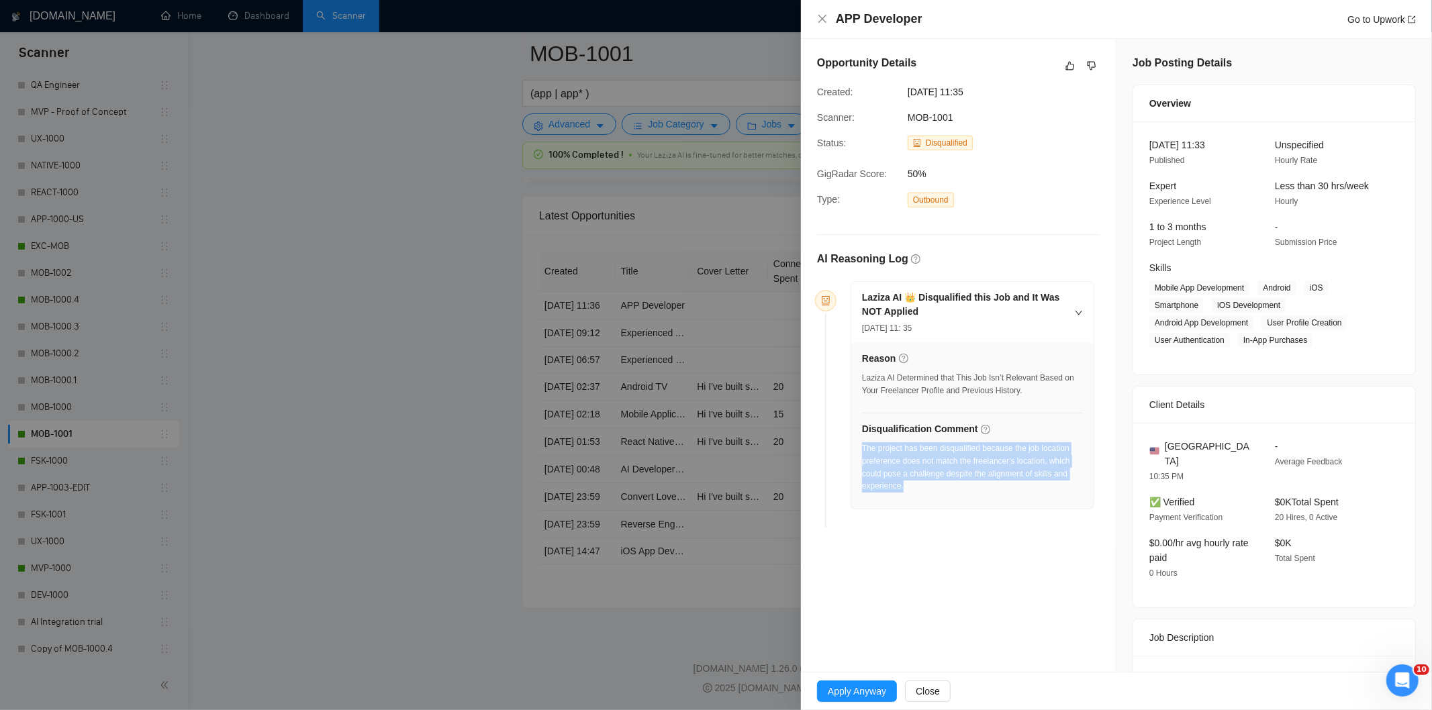
click at [917, 483] on div "The project has been disqualified because the job location preference does not …" at bounding box center [972, 467] width 221 height 50
drag, startPoint x: 1026, startPoint y: 88, endPoint x: 880, endPoint y: 96, distance: 145.9
click at [880, 96] on div "Created: [DATE] 11:35" at bounding box center [948, 92] width 272 height 15
